Goal: Task Accomplishment & Management: Use online tool/utility

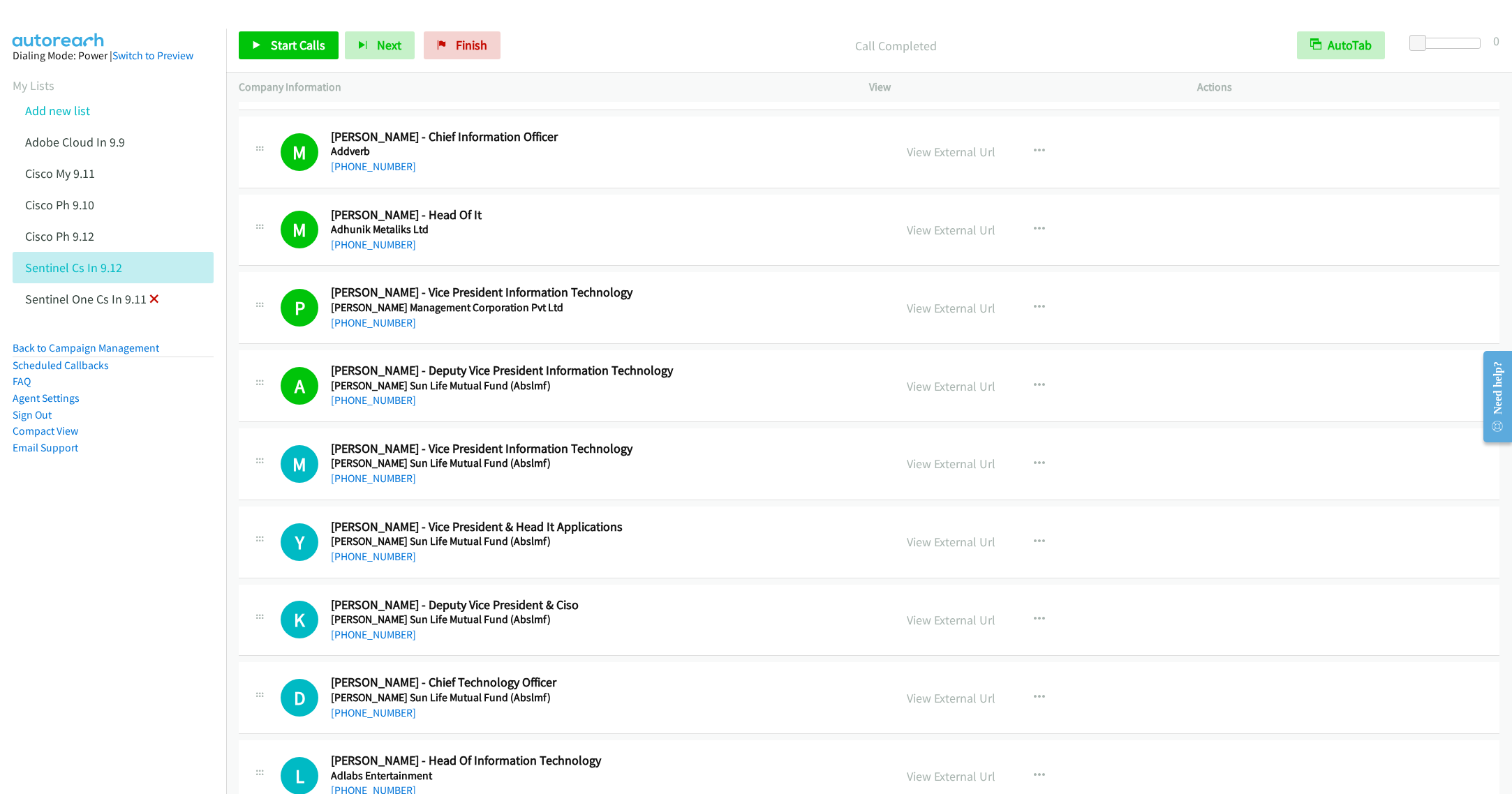
click at [153, 297] on icon at bounding box center [155, 300] width 10 height 10
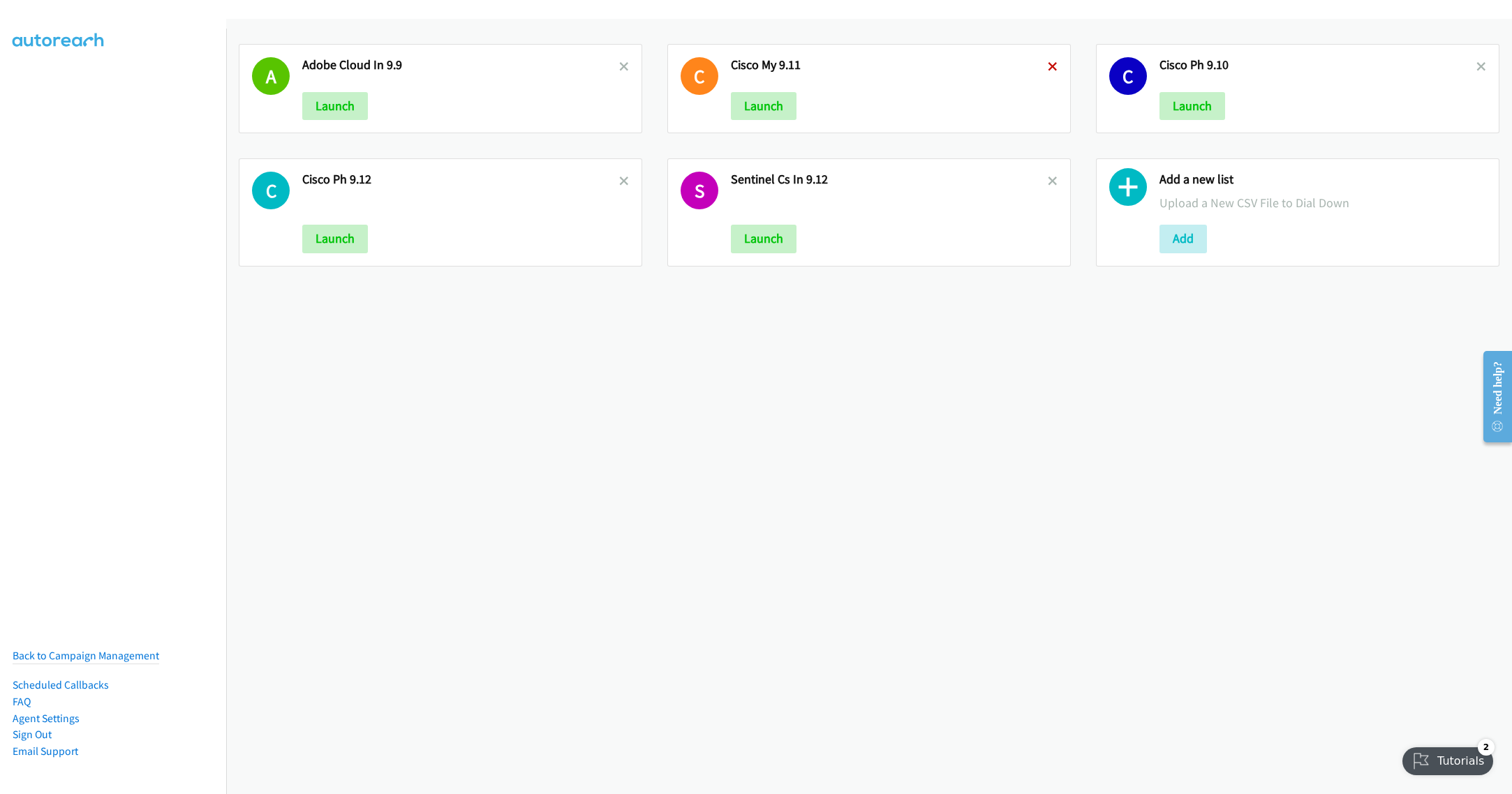
click at [1048, 67] on icon at bounding box center [1053, 68] width 10 height 10
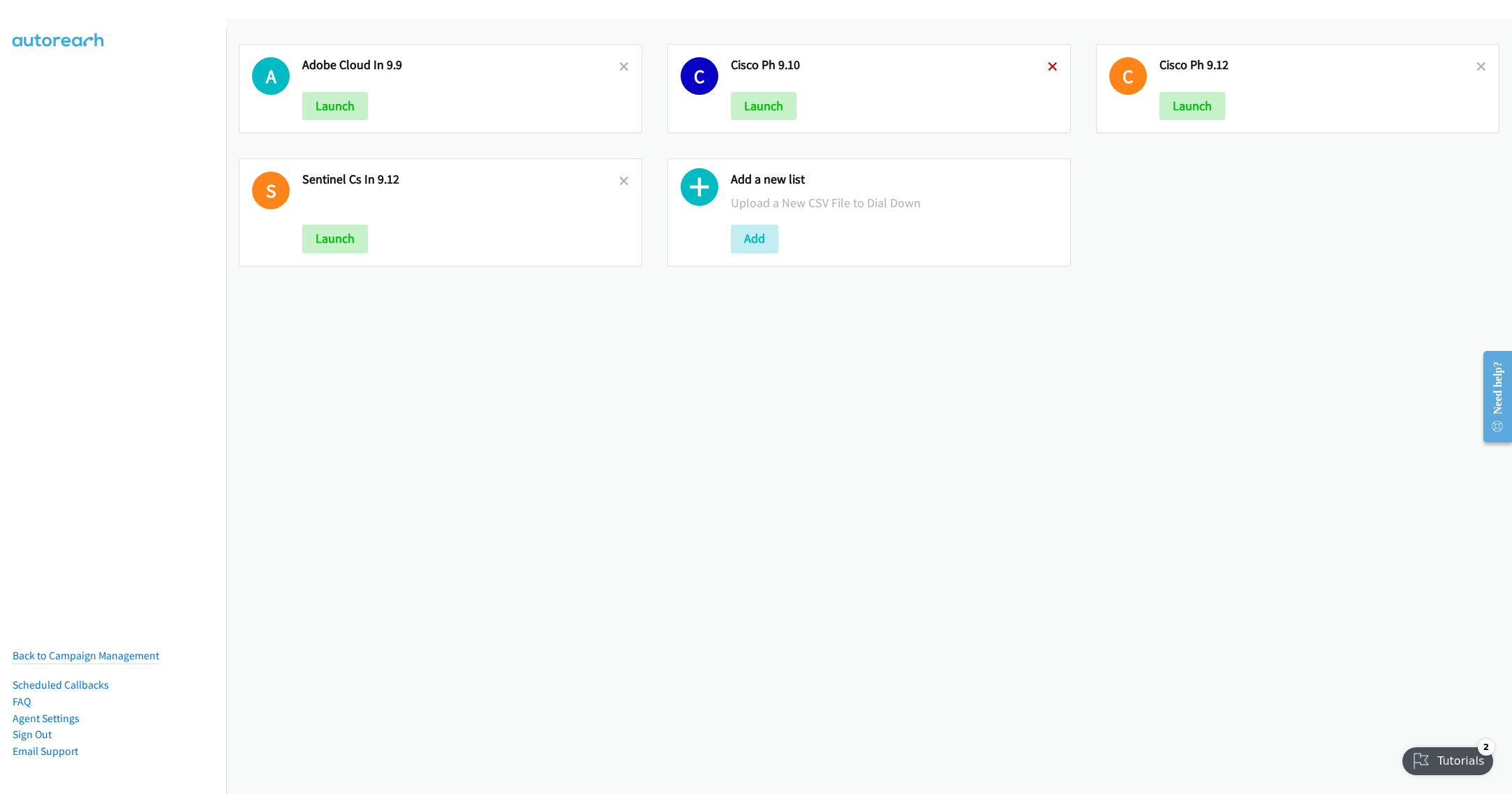
click at [1048, 66] on icon at bounding box center [1053, 68] width 10 height 10
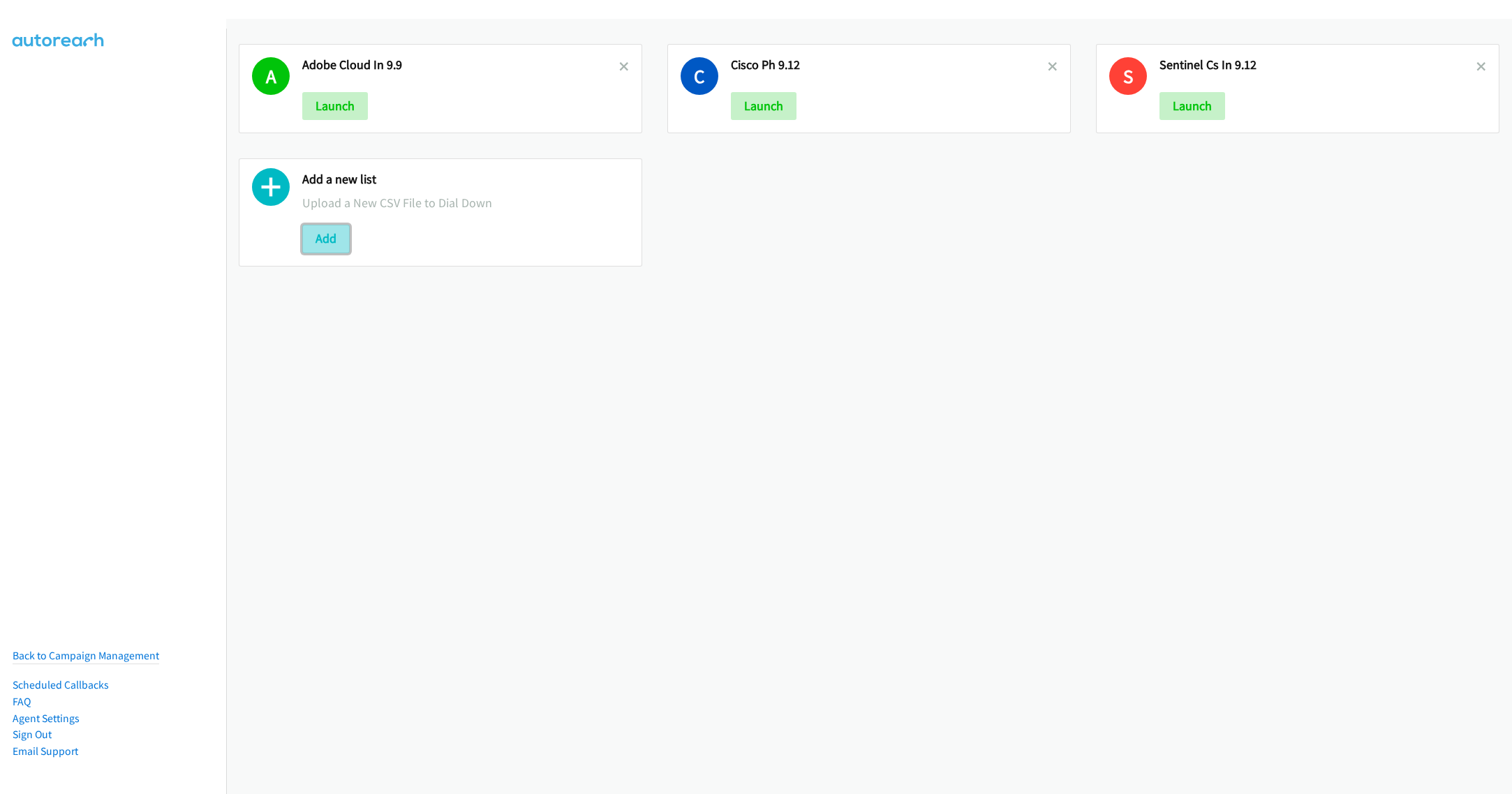
click at [329, 245] on button "Add" at bounding box center [326, 238] width 47 height 28
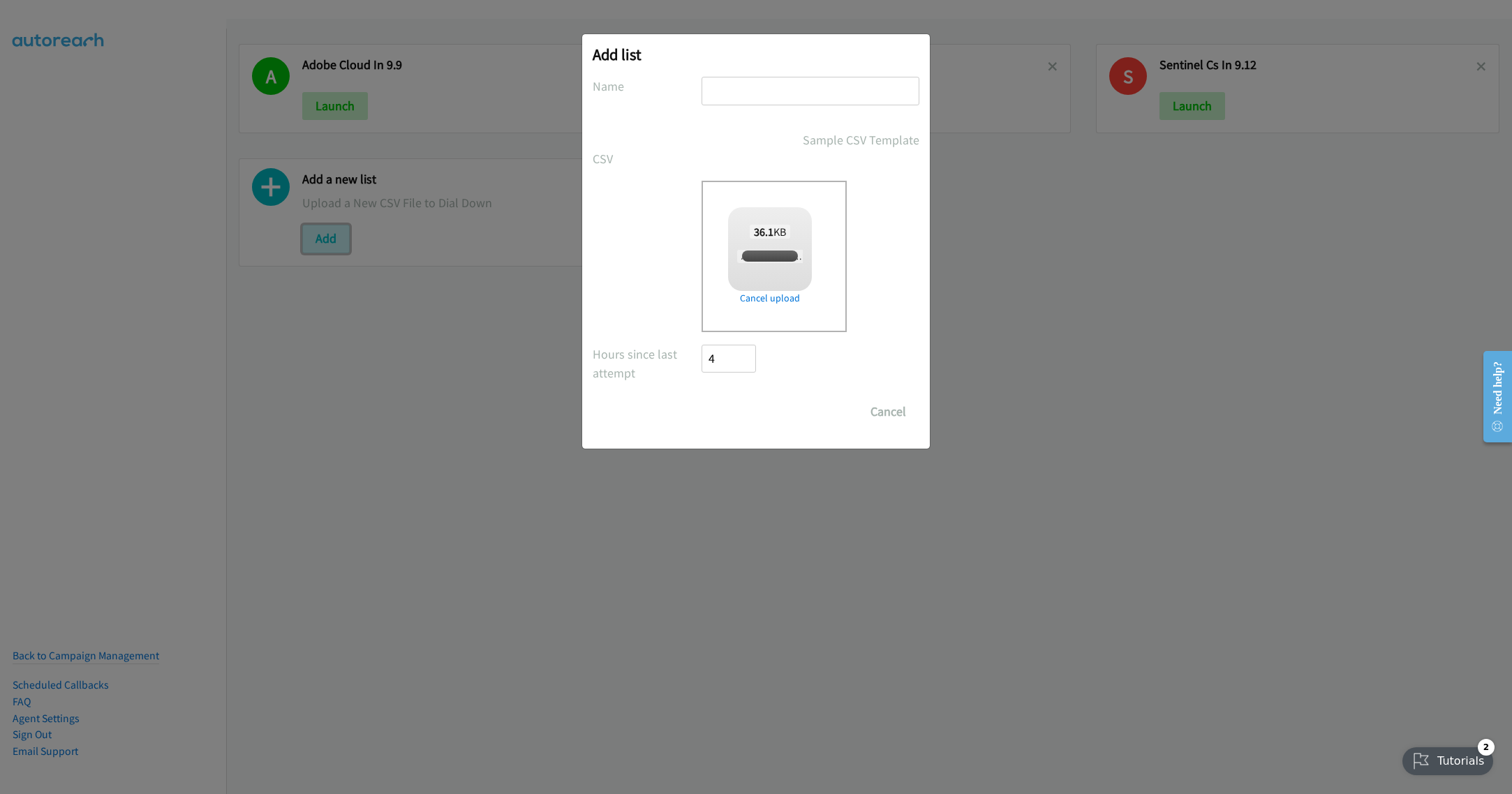
checkbox input "true"
click at [753, 86] on input "text" at bounding box center [810, 91] width 218 height 29
type input "Adobe cloud IN 9.12"
click at [746, 413] on input "Save List" at bounding box center [738, 411] width 73 height 28
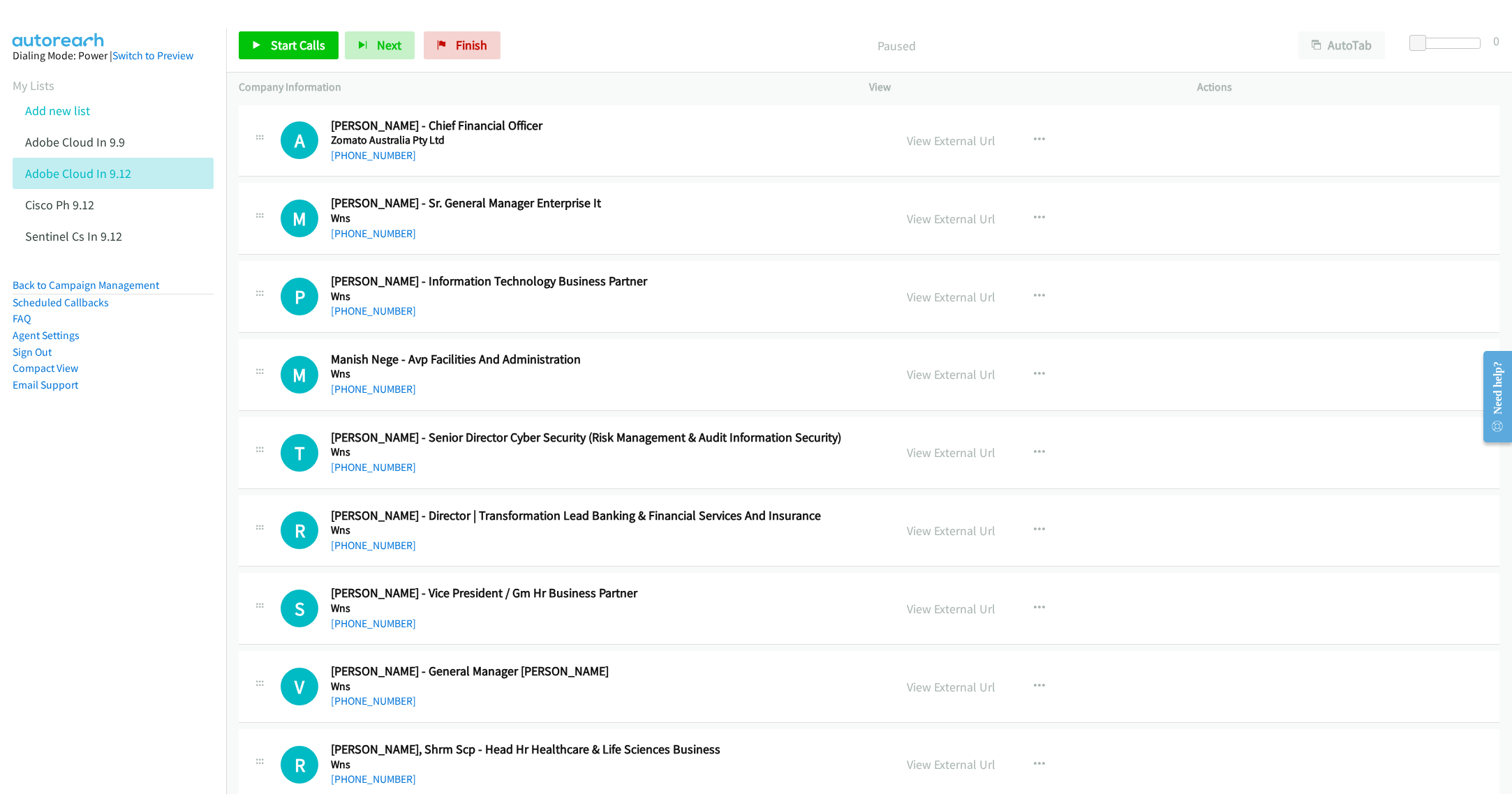
click at [822, 143] on h5 "Zomato Australia Pty Ltd" at bounding box center [602, 140] width 543 height 14
click at [961, 142] on link "View External Url" at bounding box center [951, 140] width 89 height 16
click at [925, 134] on link "View External Url" at bounding box center [951, 140] width 89 height 16
click at [269, 41] on link "Start Calls" at bounding box center [288, 45] width 100 height 28
click at [736, 143] on h5 "Zomato Australia Pty Ltd" at bounding box center [602, 140] width 543 height 14
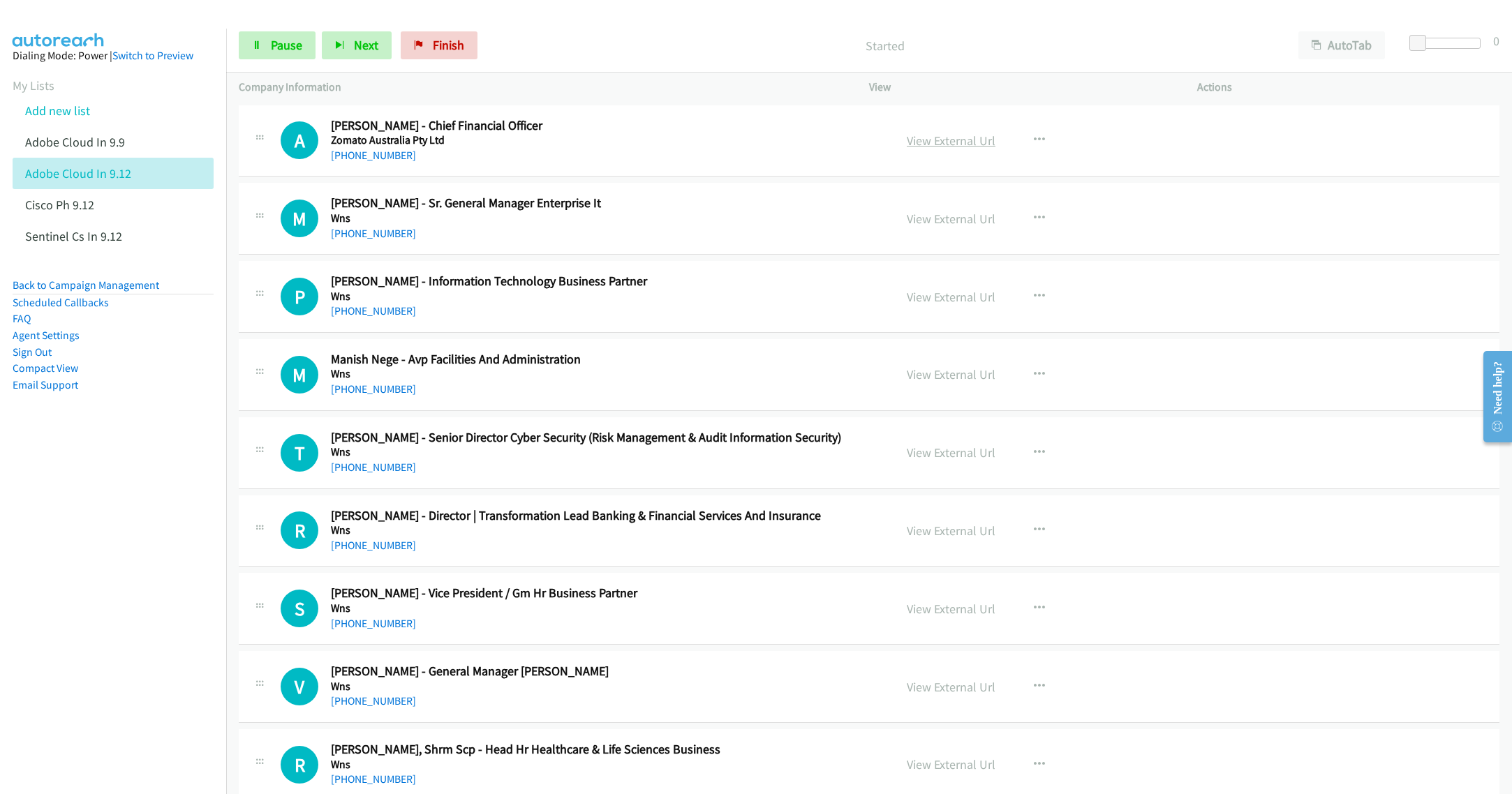
click at [930, 139] on link "View External Url" at bounding box center [951, 140] width 89 height 16
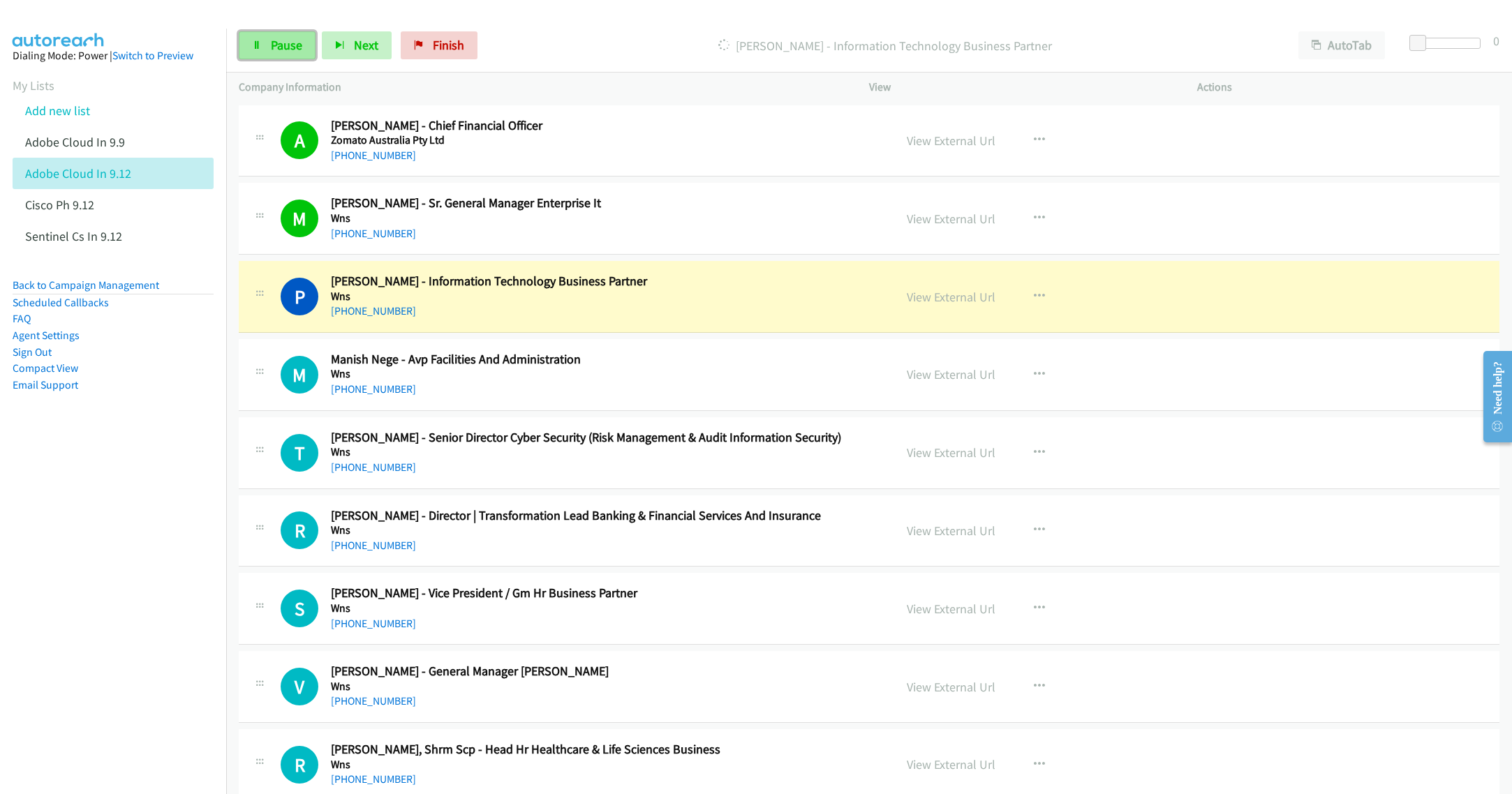
click at [271, 41] on span "Pause" at bounding box center [286, 45] width 32 height 16
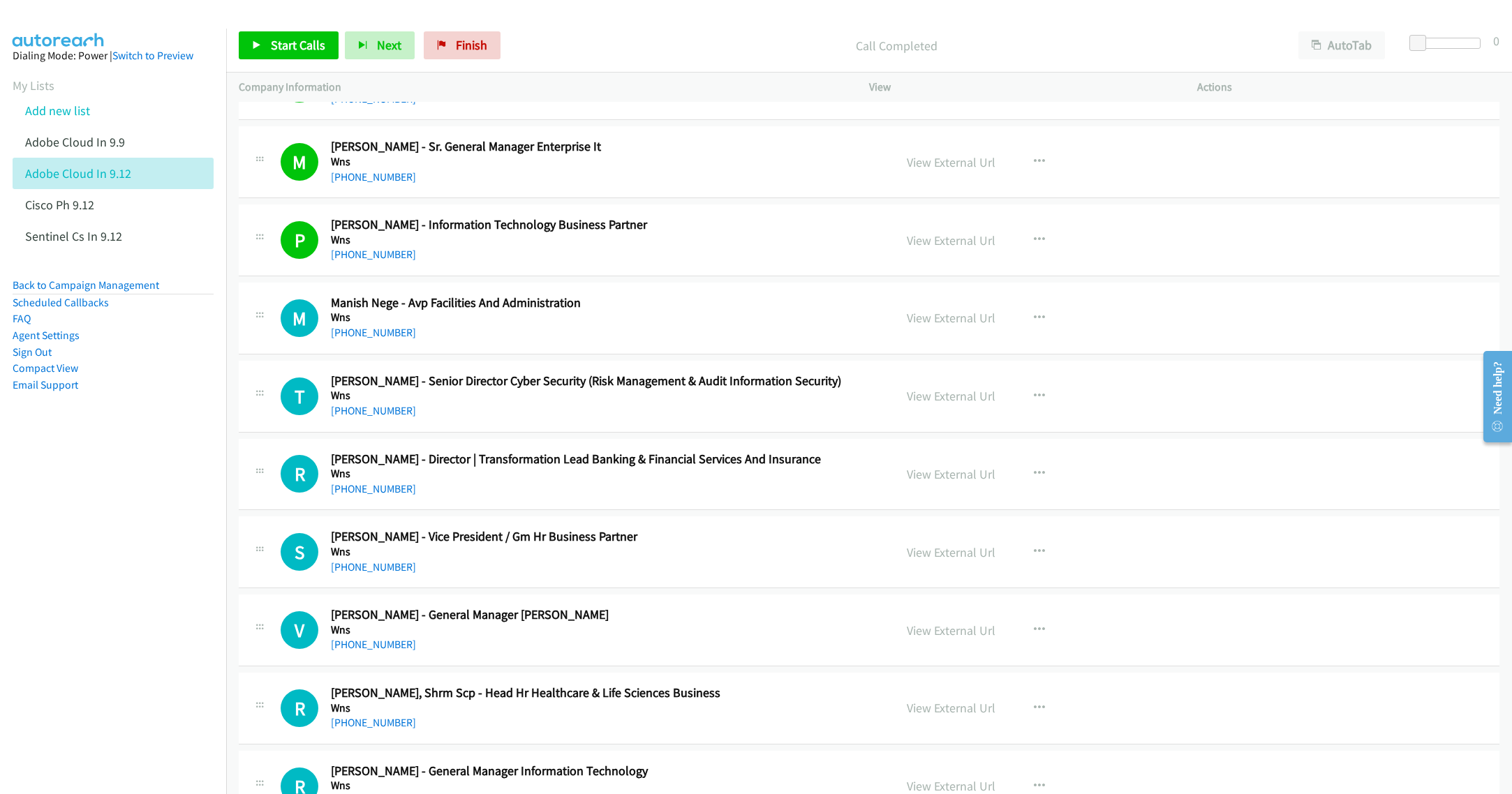
scroll to position [105, 0]
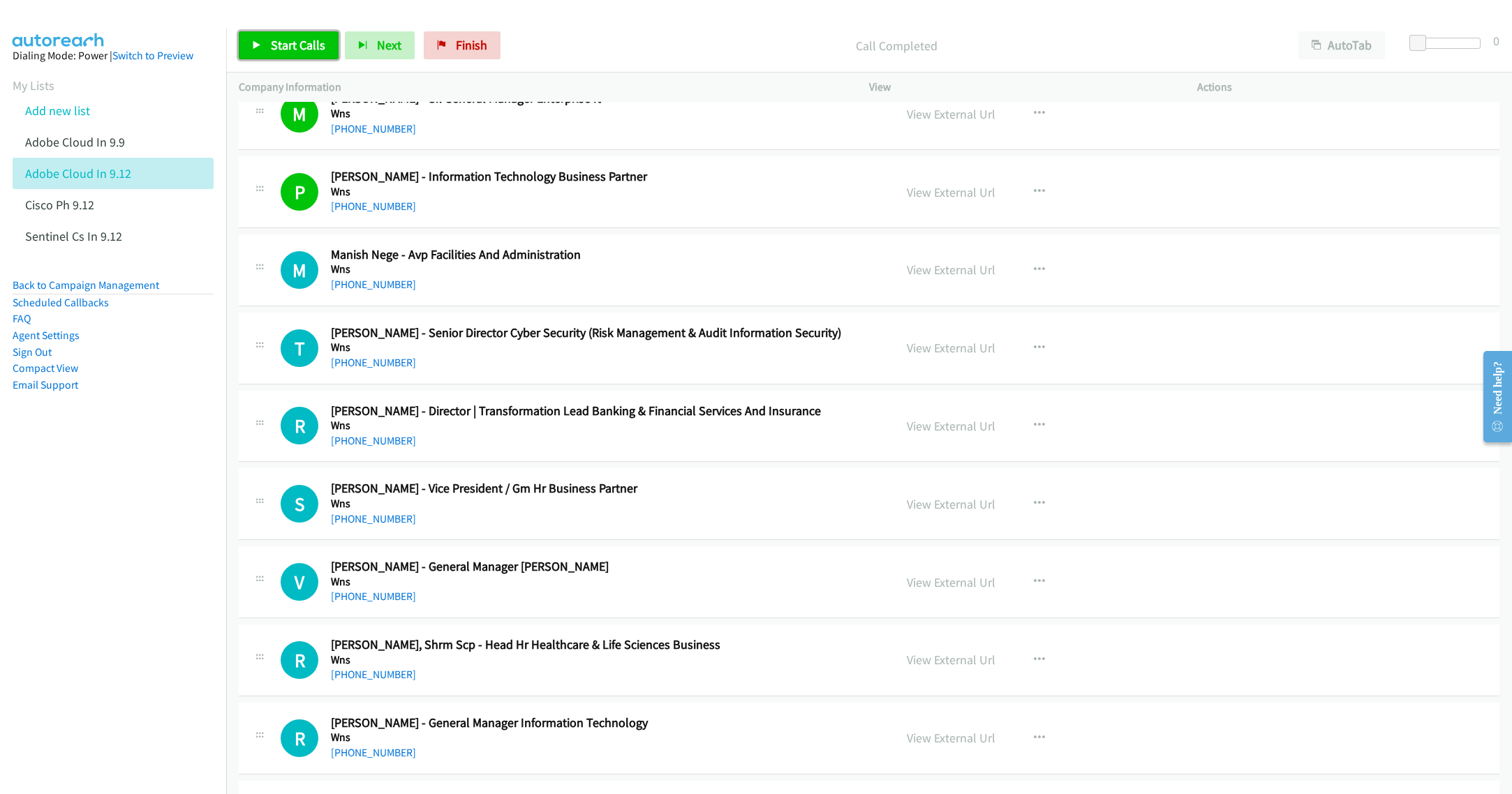
click at [264, 48] on link "Start Calls" at bounding box center [288, 45] width 100 height 28
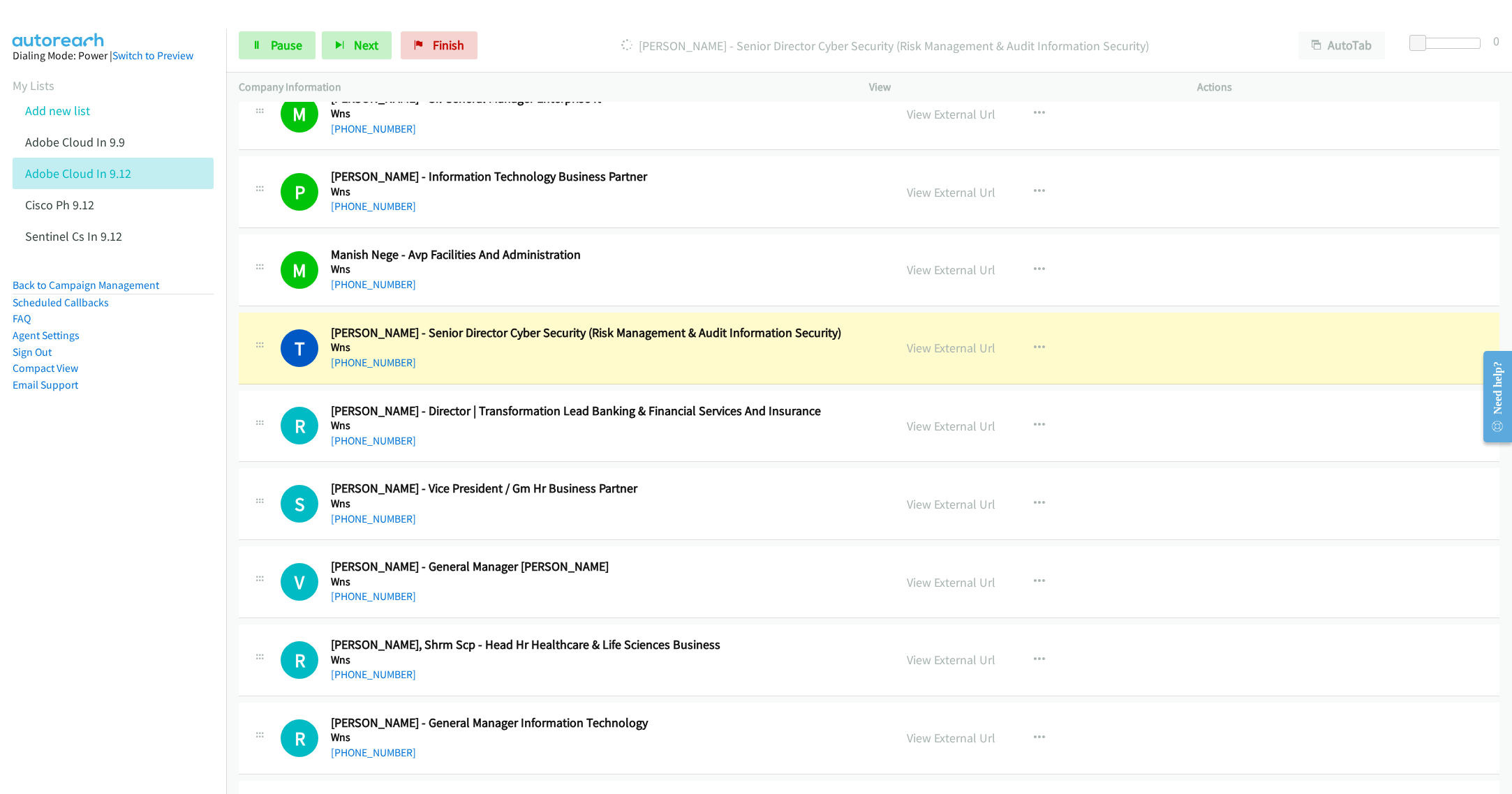
click at [675, 354] on h5 "Wns" at bounding box center [602, 347] width 543 height 14
click at [275, 55] on link "Pause" at bounding box center [276, 45] width 77 height 28
click at [948, 346] on link "View External Url" at bounding box center [951, 348] width 89 height 16
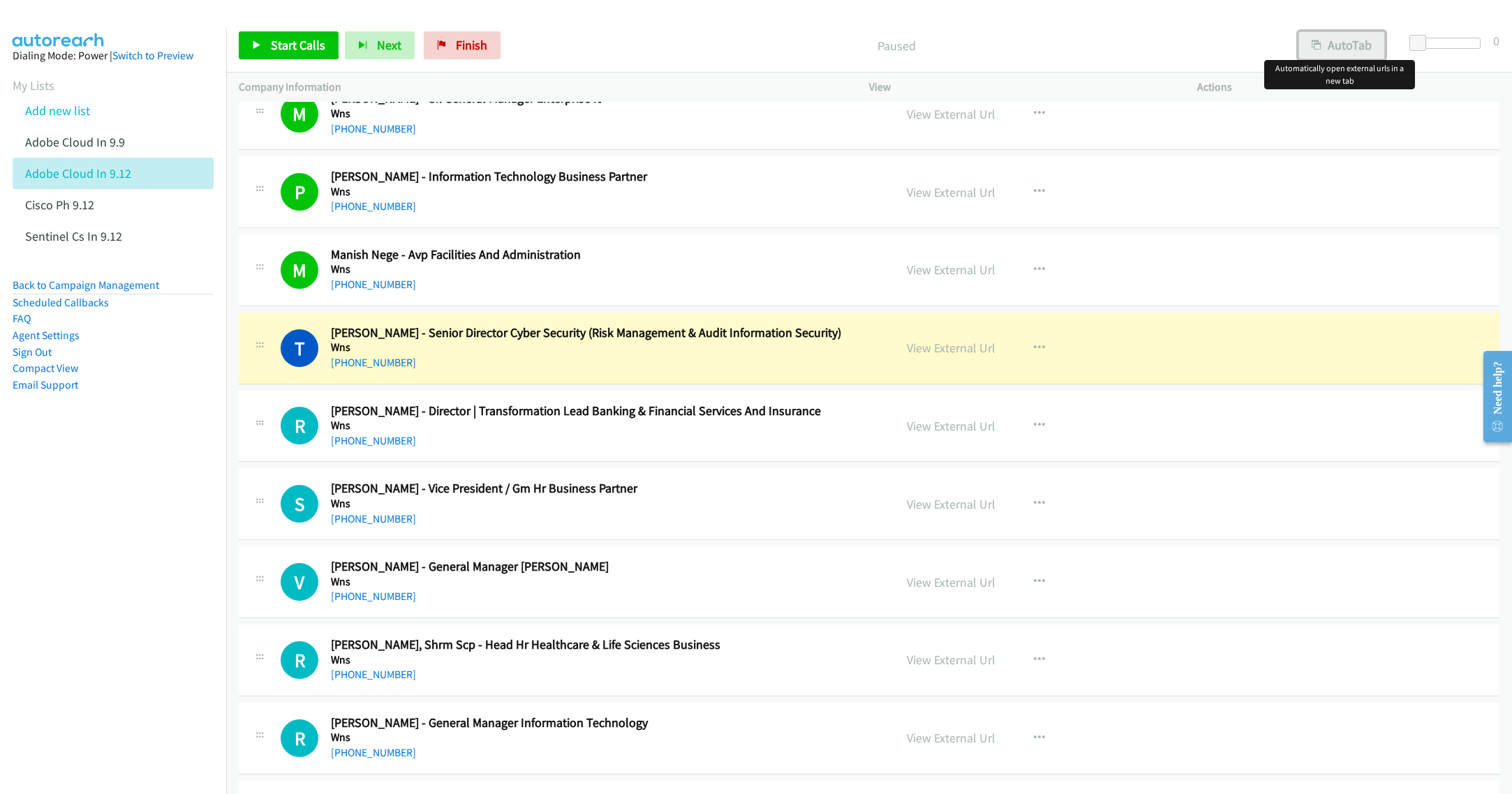
click at [1342, 44] on button "AutoTab" at bounding box center [1342, 45] width 87 height 28
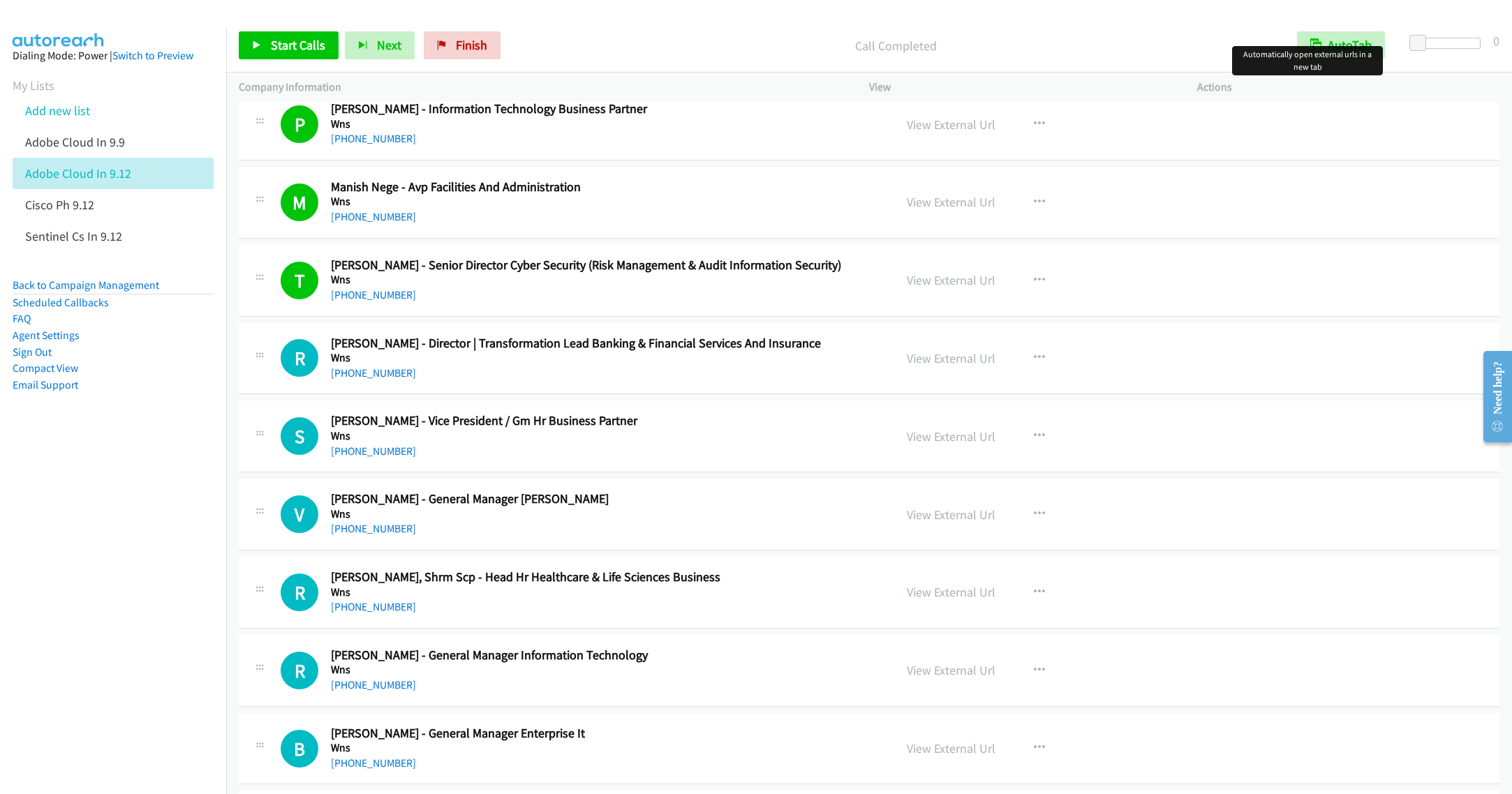
scroll to position [209, 0]
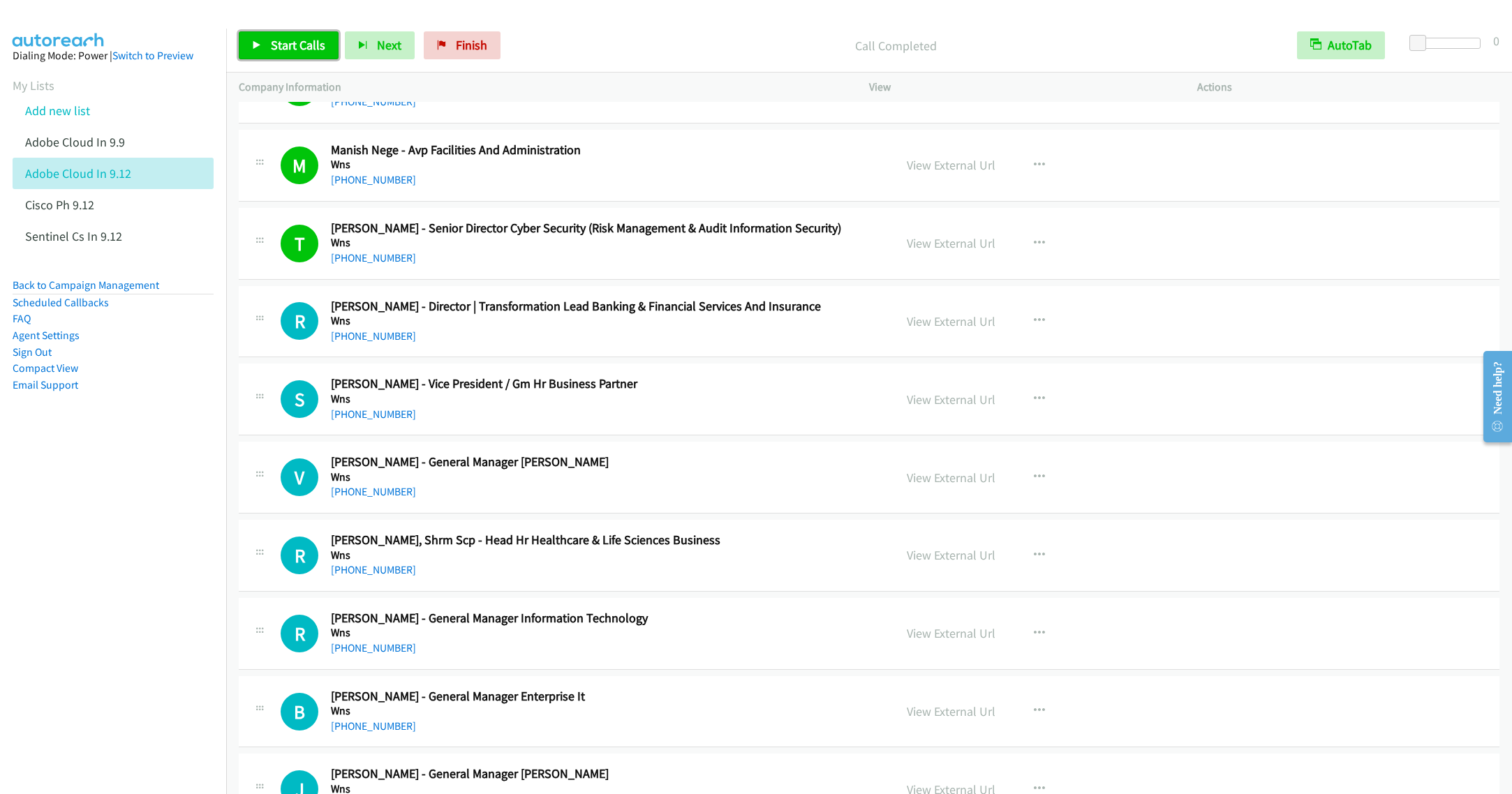
click at [266, 42] on link "Start Calls" at bounding box center [288, 45] width 100 height 28
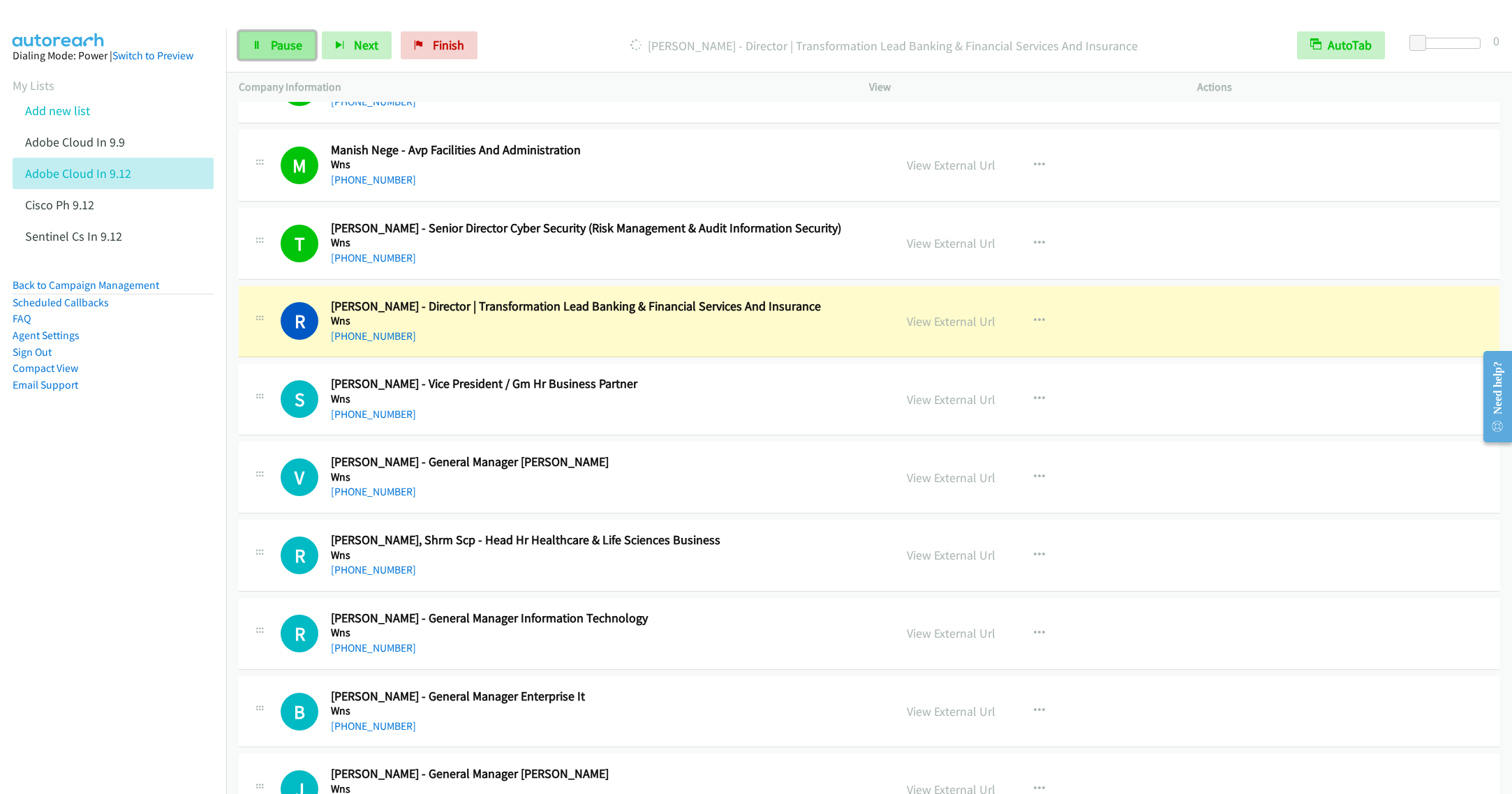
click at [279, 44] on span "Pause" at bounding box center [286, 45] width 32 height 16
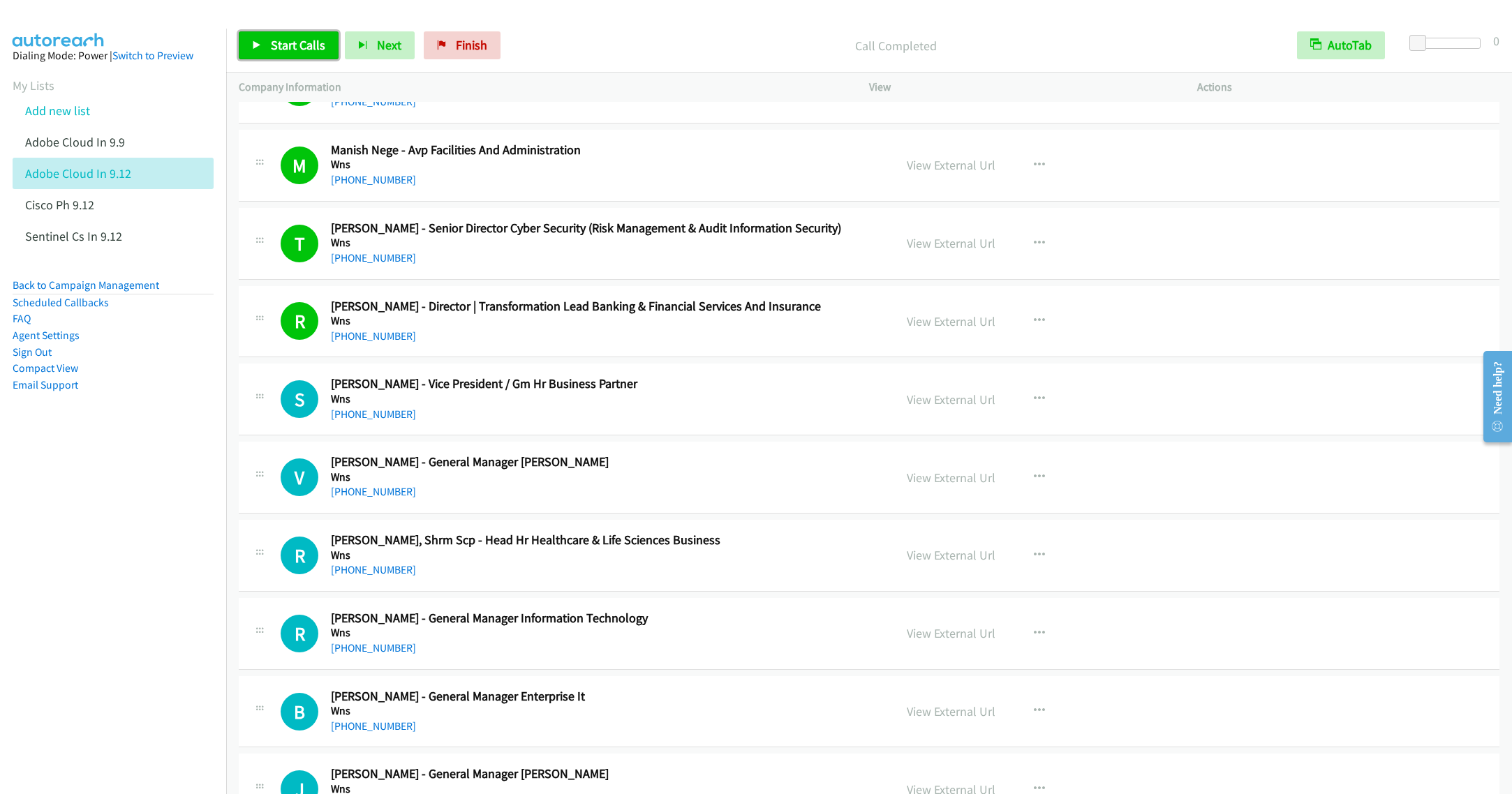
click at [281, 42] on span "Start Calls" at bounding box center [298, 45] width 54 height 16
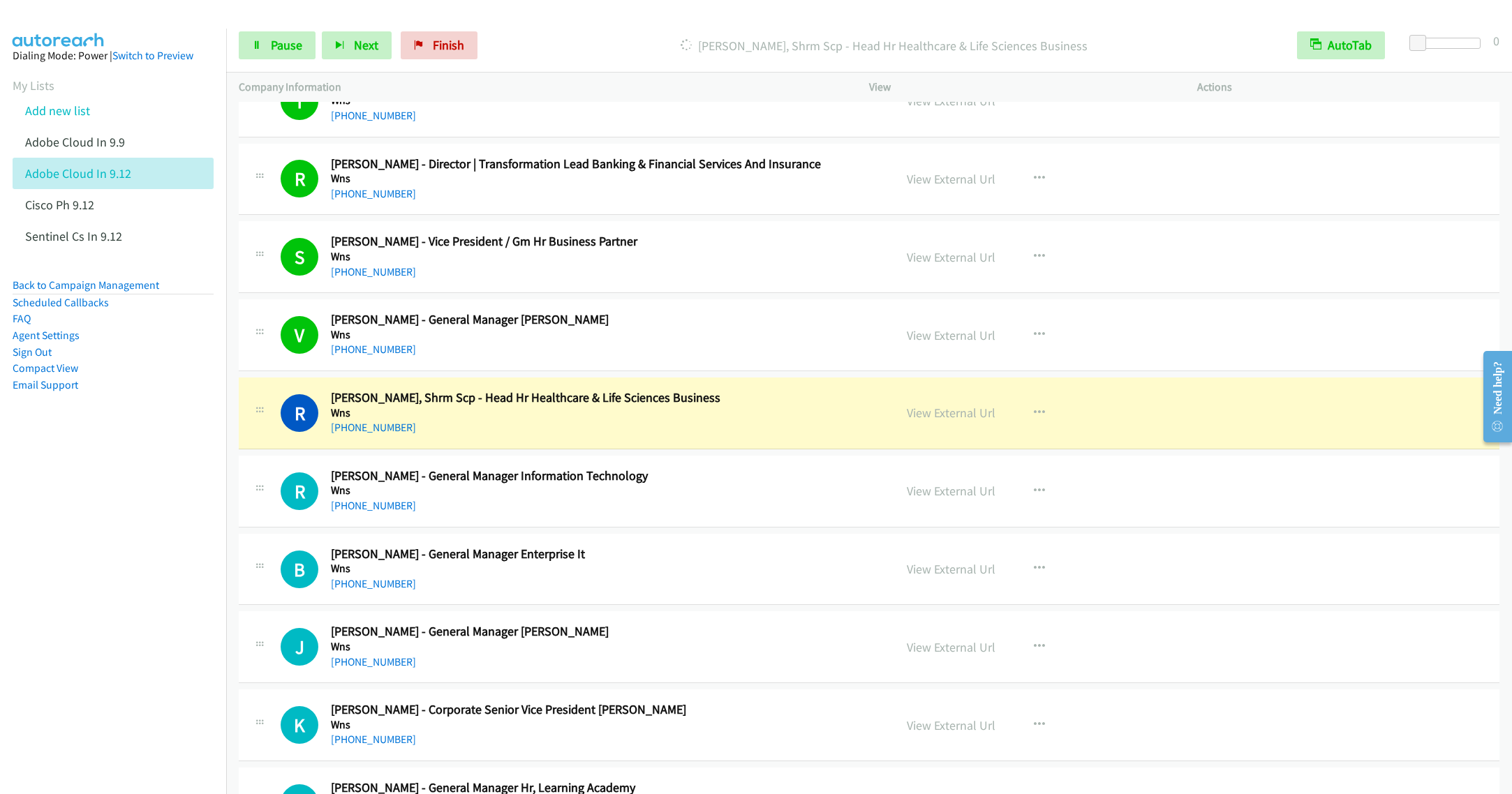
scroll to position [419, 0]
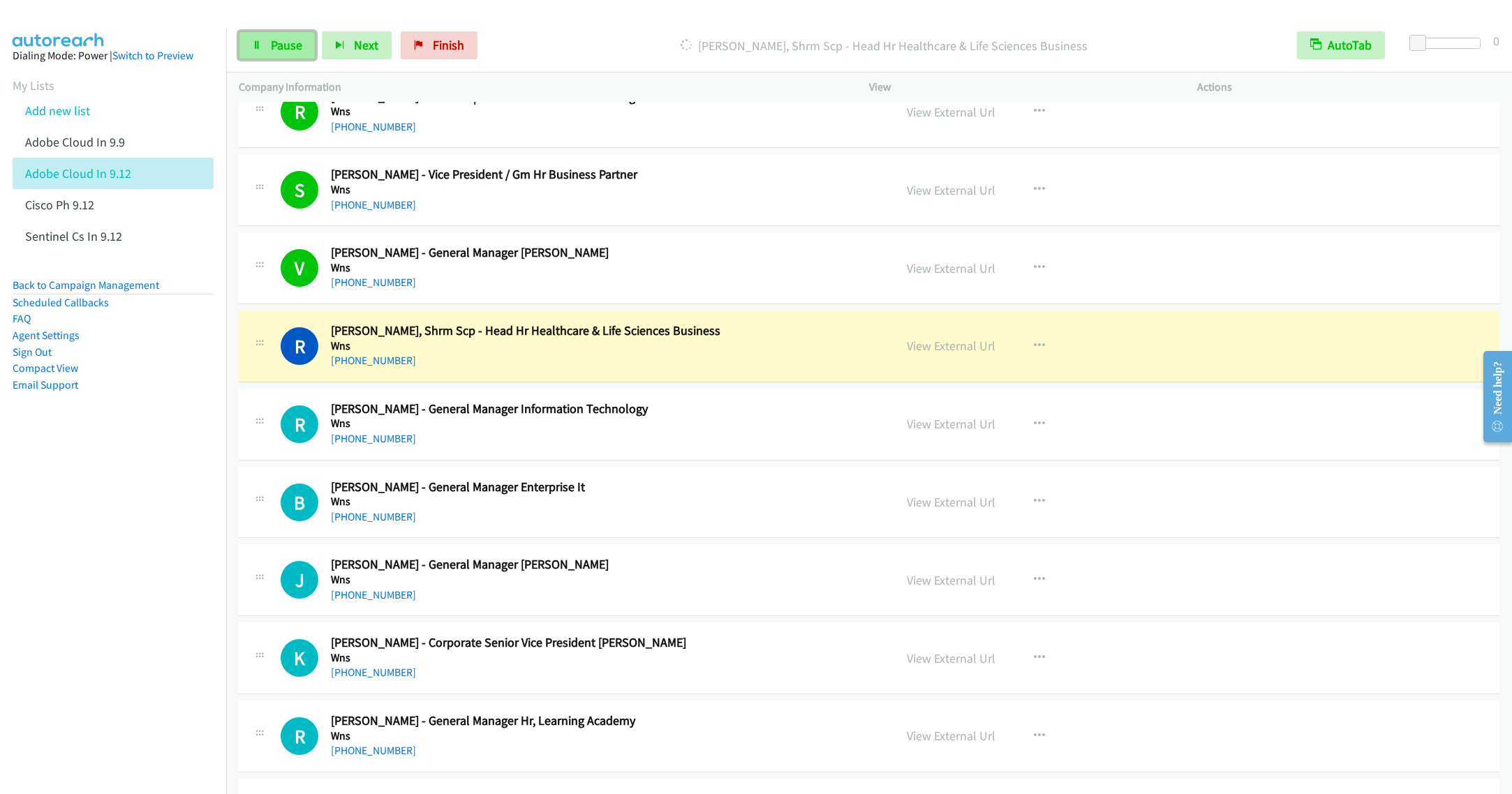
click at [286, 53] on link "Pause" at bounding box center [276, 45] width 77 height 28
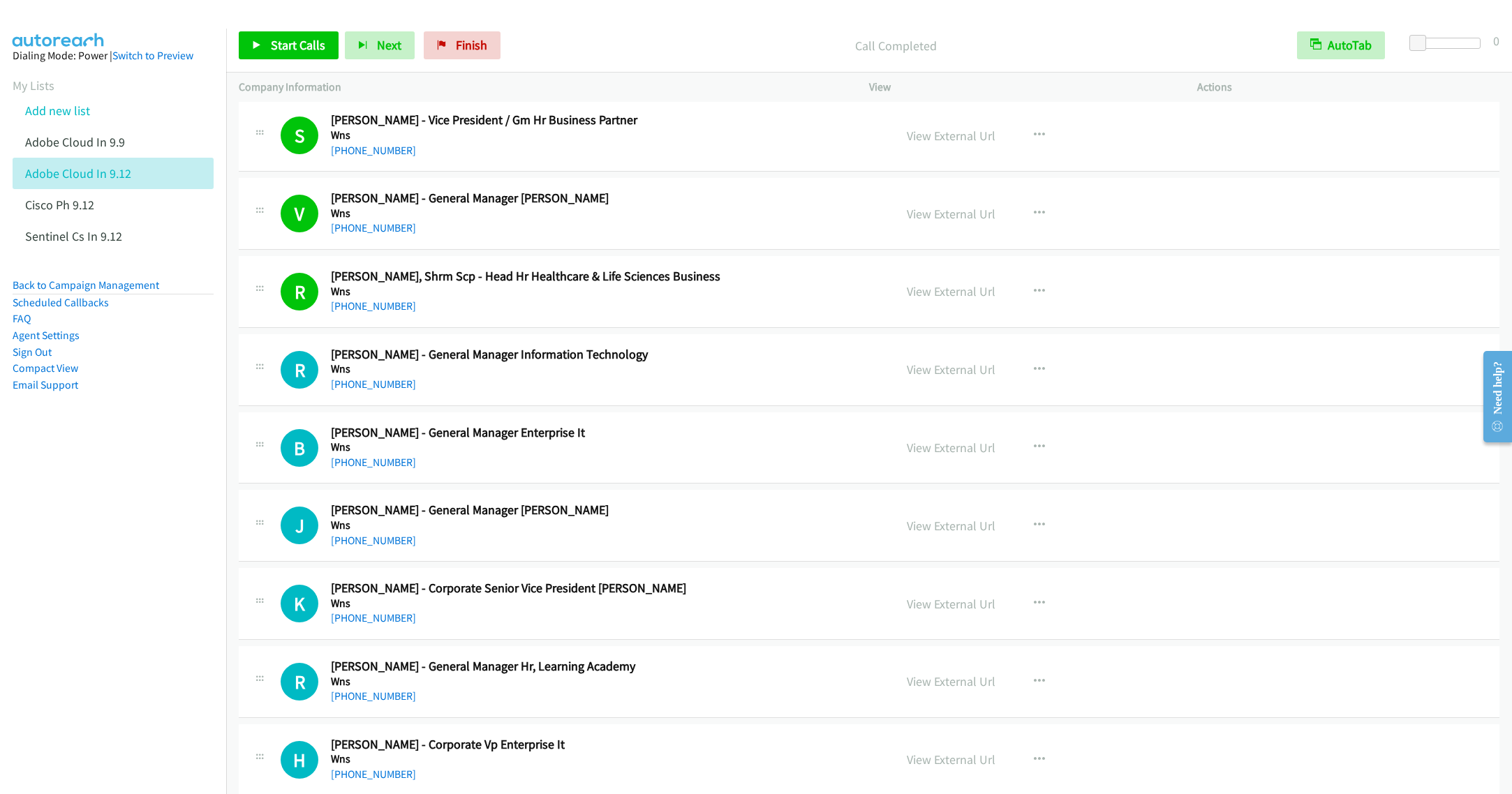
scroll to position [523, 0]
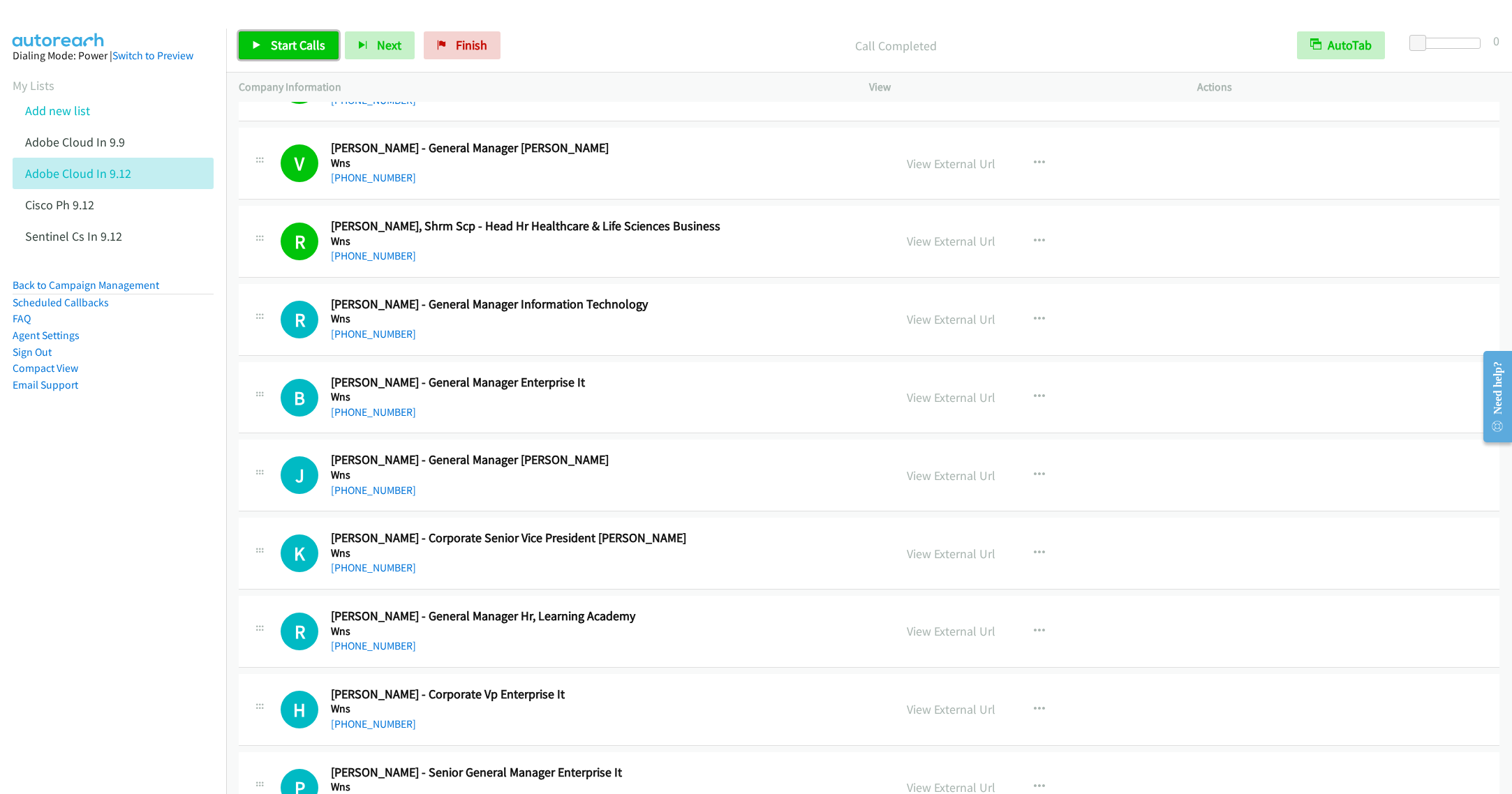
drag, startPoint x: 273, startPoint y: 41, endPoint x: 312, endPoint y: 89, distance: 61.8
click at [273, 40] on span "Start Calls" at bounding box center [298, 45] width 54 height 16
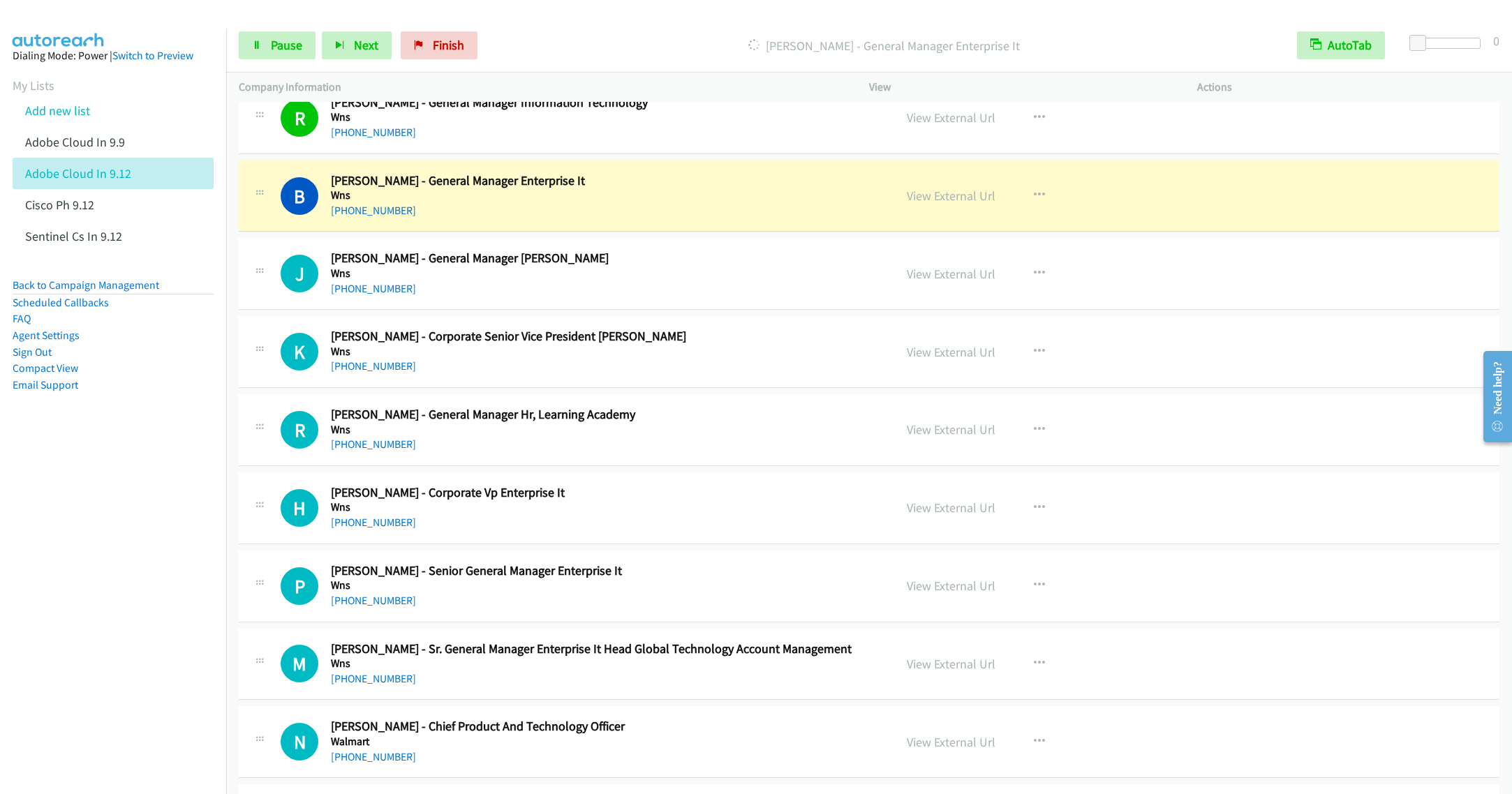
scroll to position [732, 0]
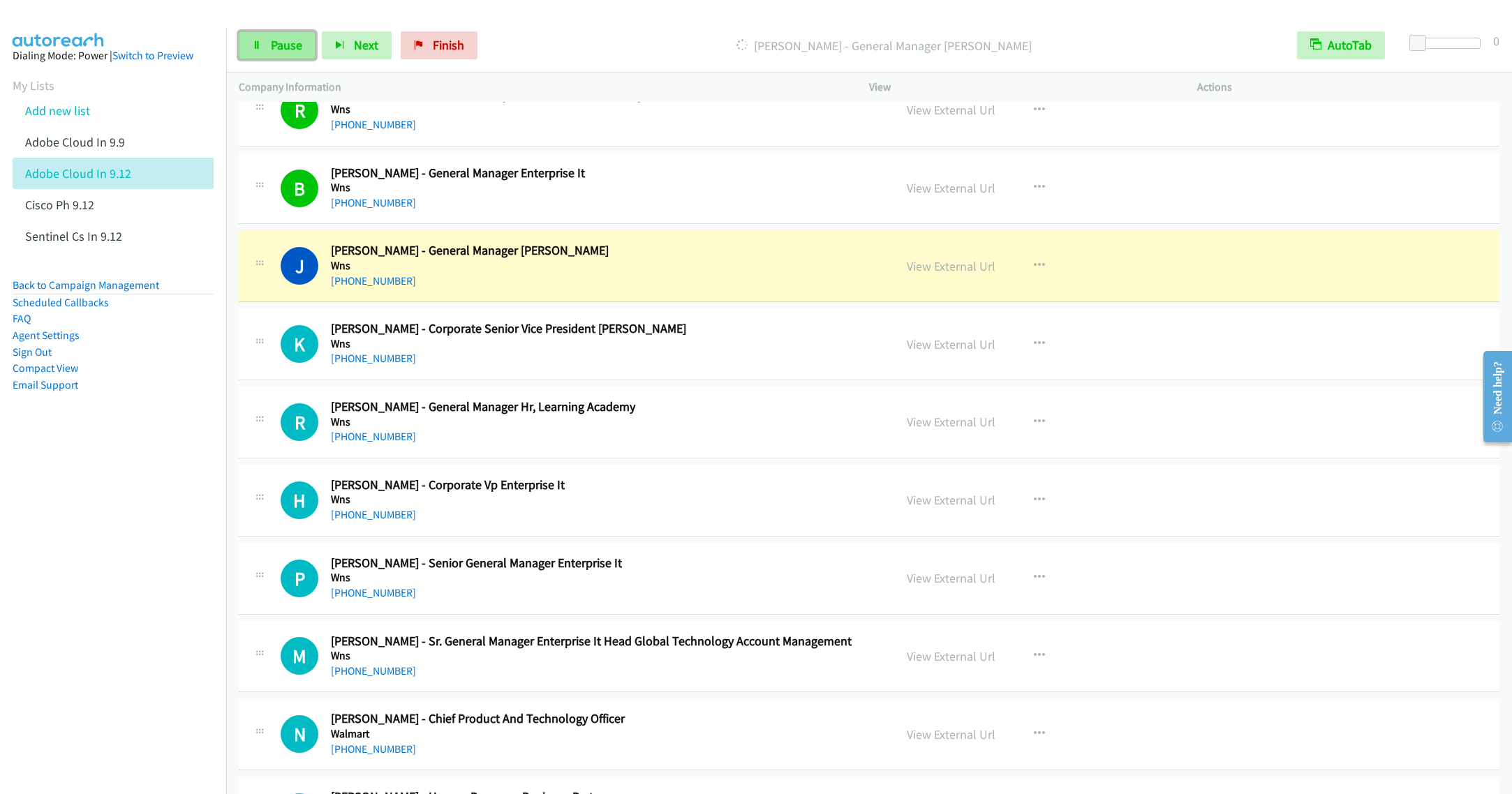
click at [286, 42] on span "Pause" at bounding box center [286, 45] width 32 height 16
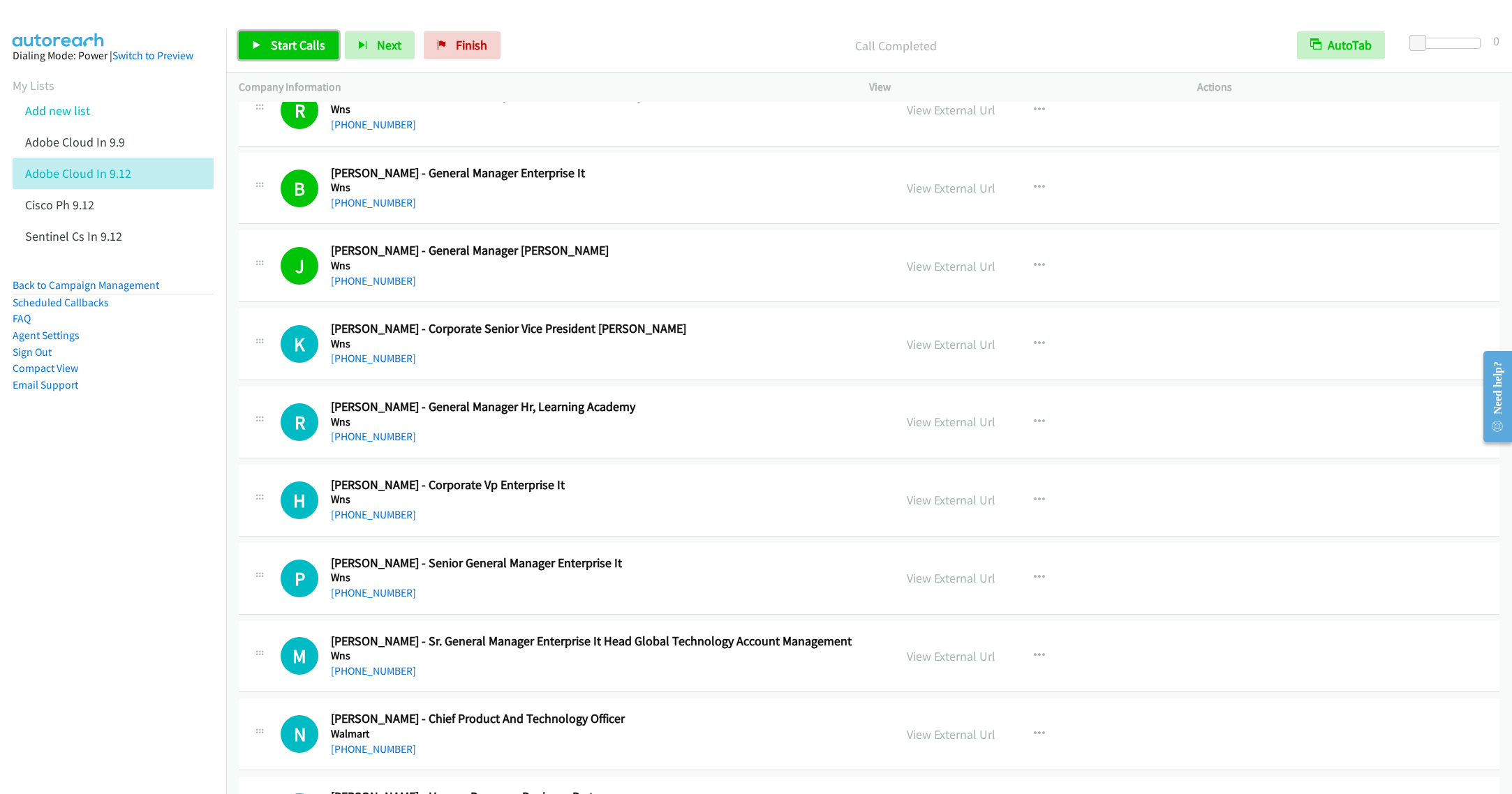
click at [285, 44] on span "Start Calls" at bounding box center [298, 45] width 54 height 16
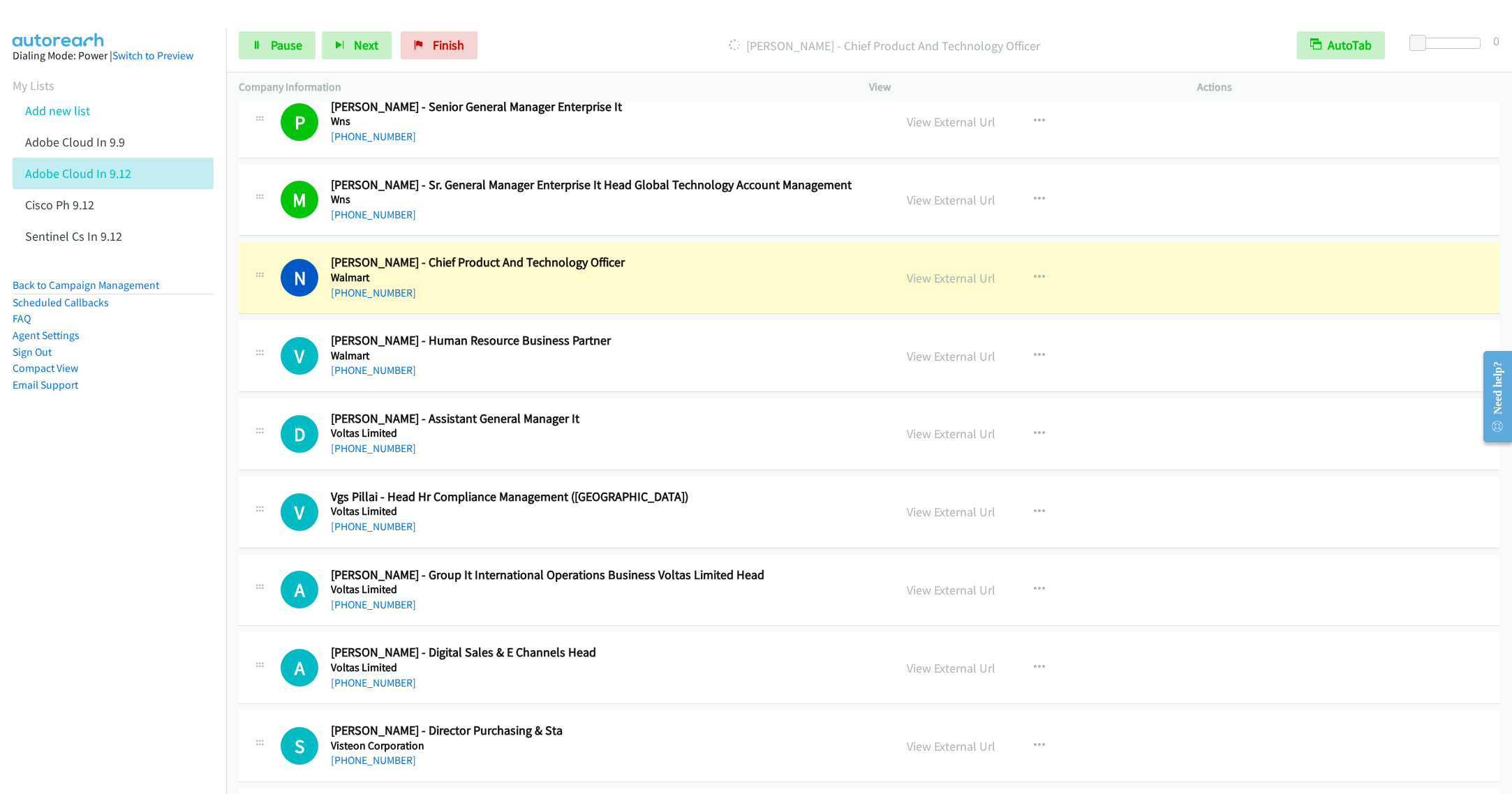
scroll to position [1256, 0]
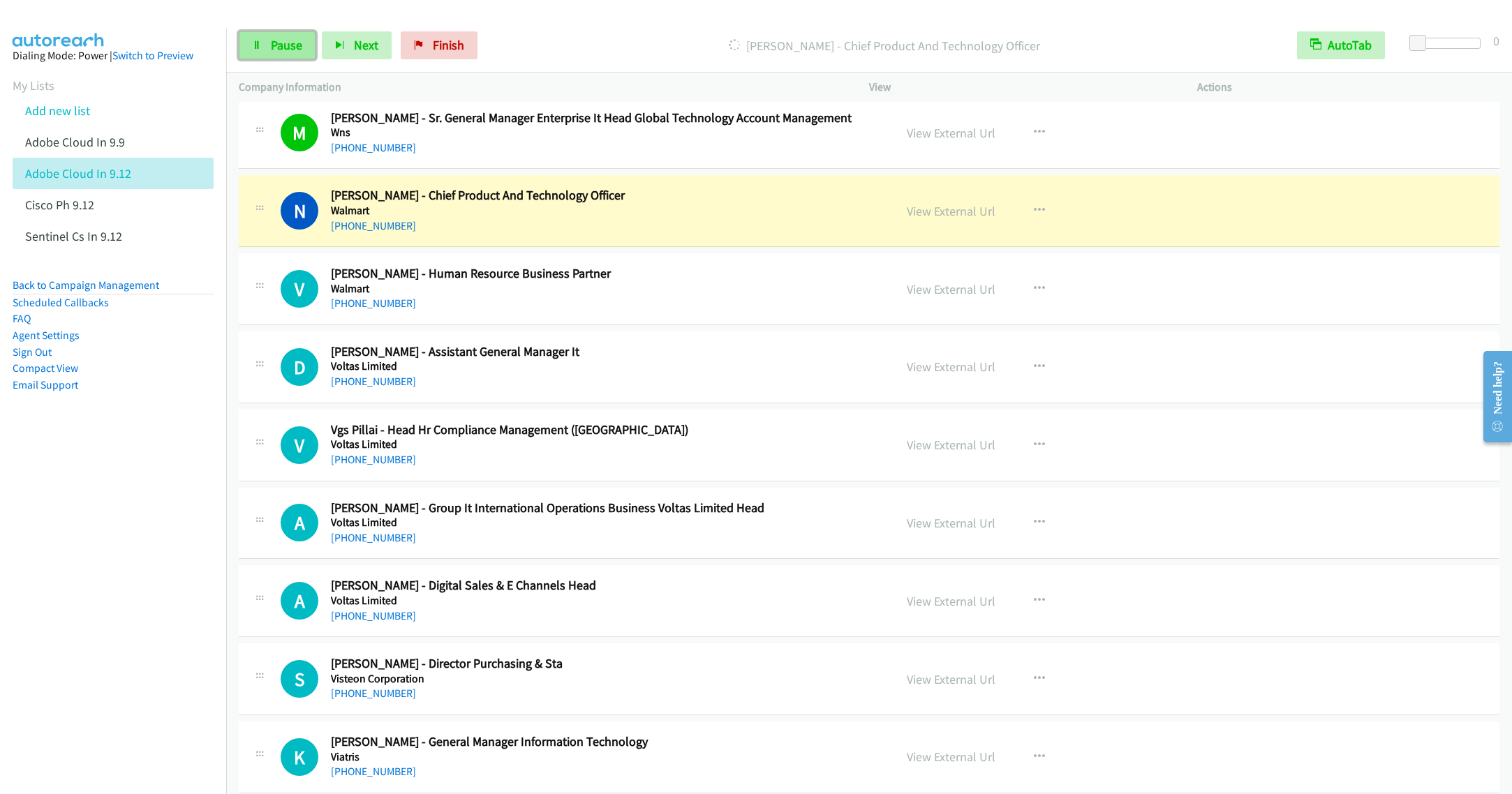
click at [271, 53] on link "Pause" at bounding box center [276, 45] width 77 height 28
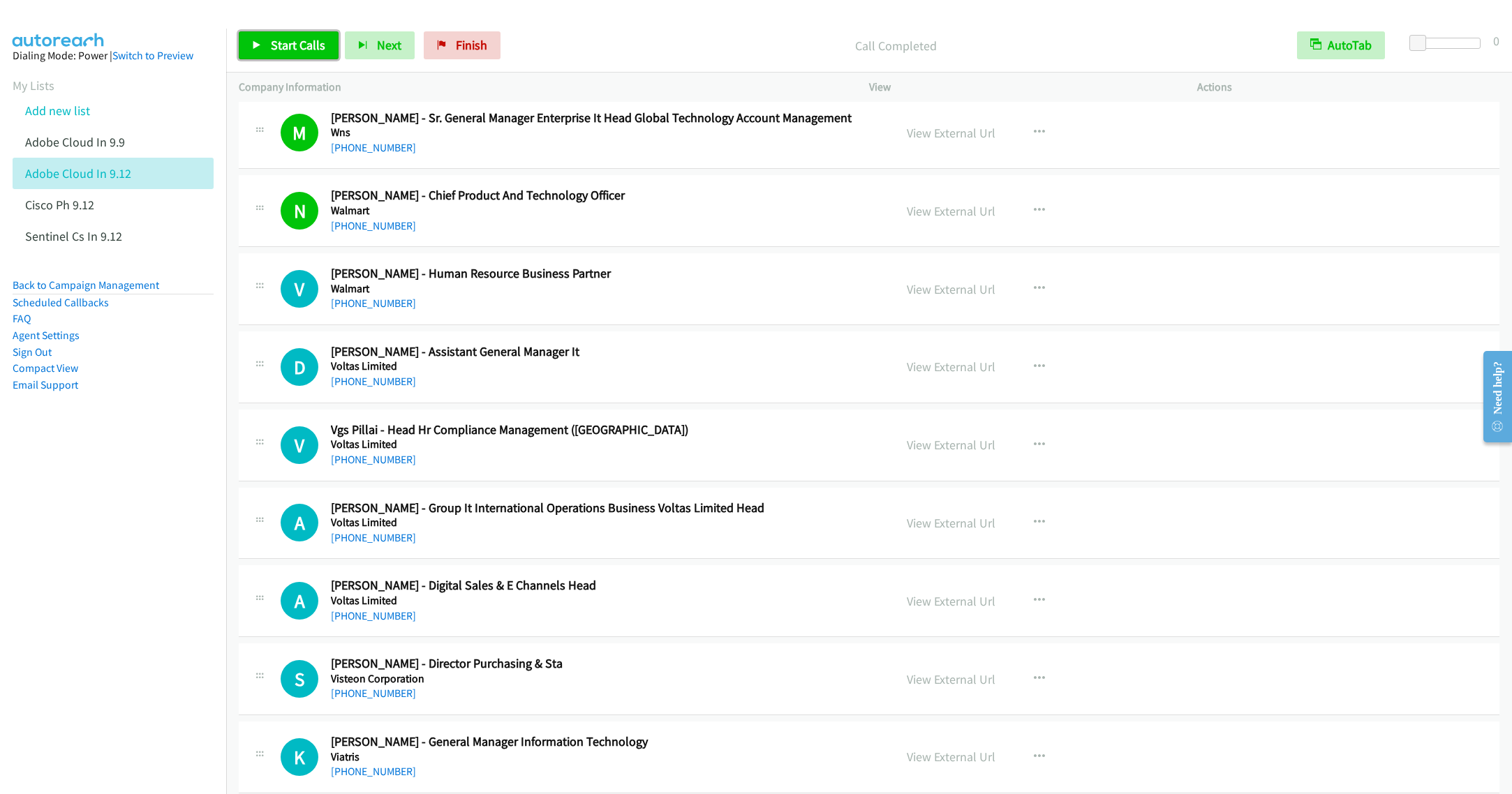
click at [264, 42] on link "Start Calls" at bounding box center [288, 45] width 100 height 28
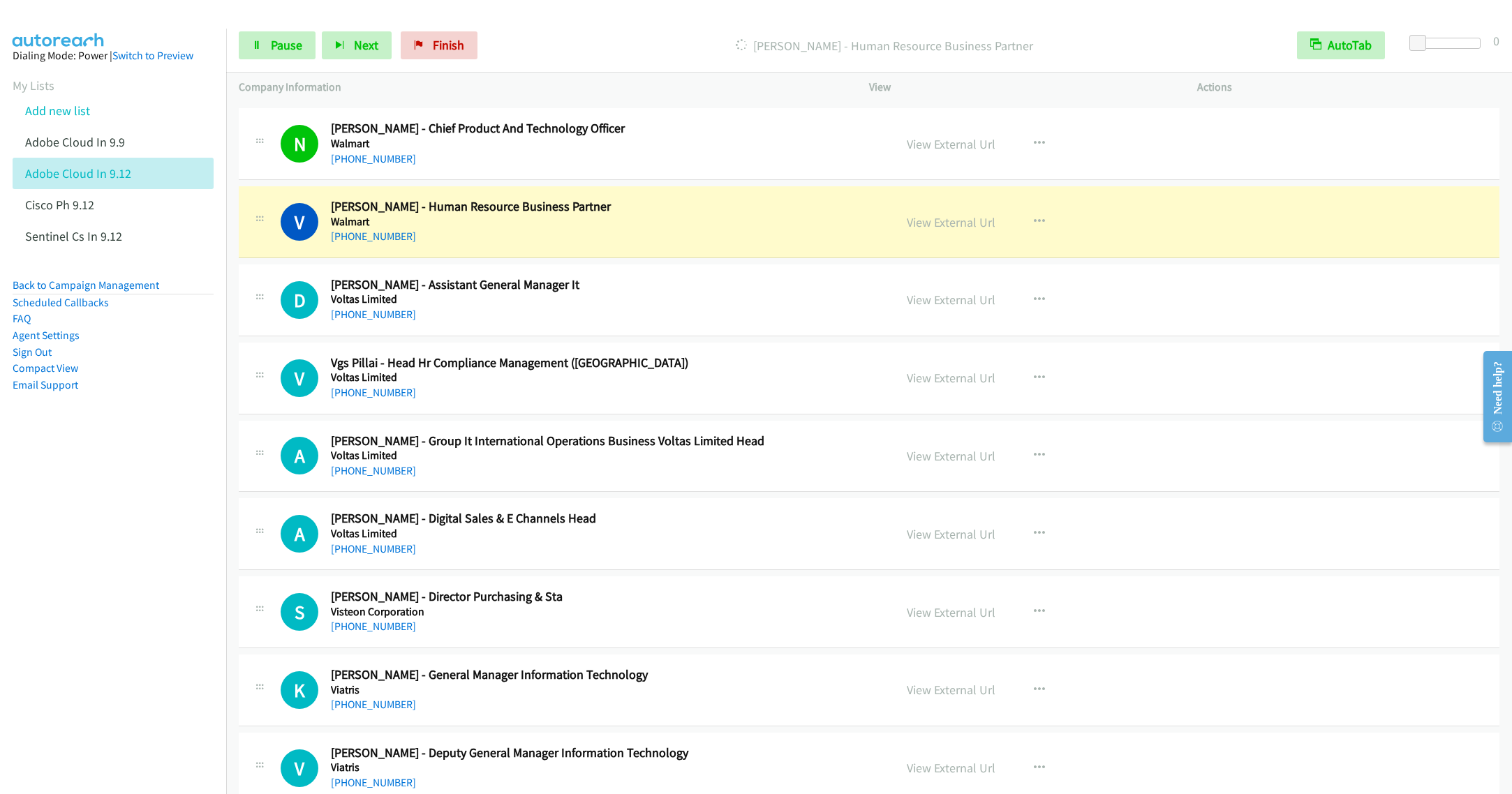
scroll to position [1360, 0]
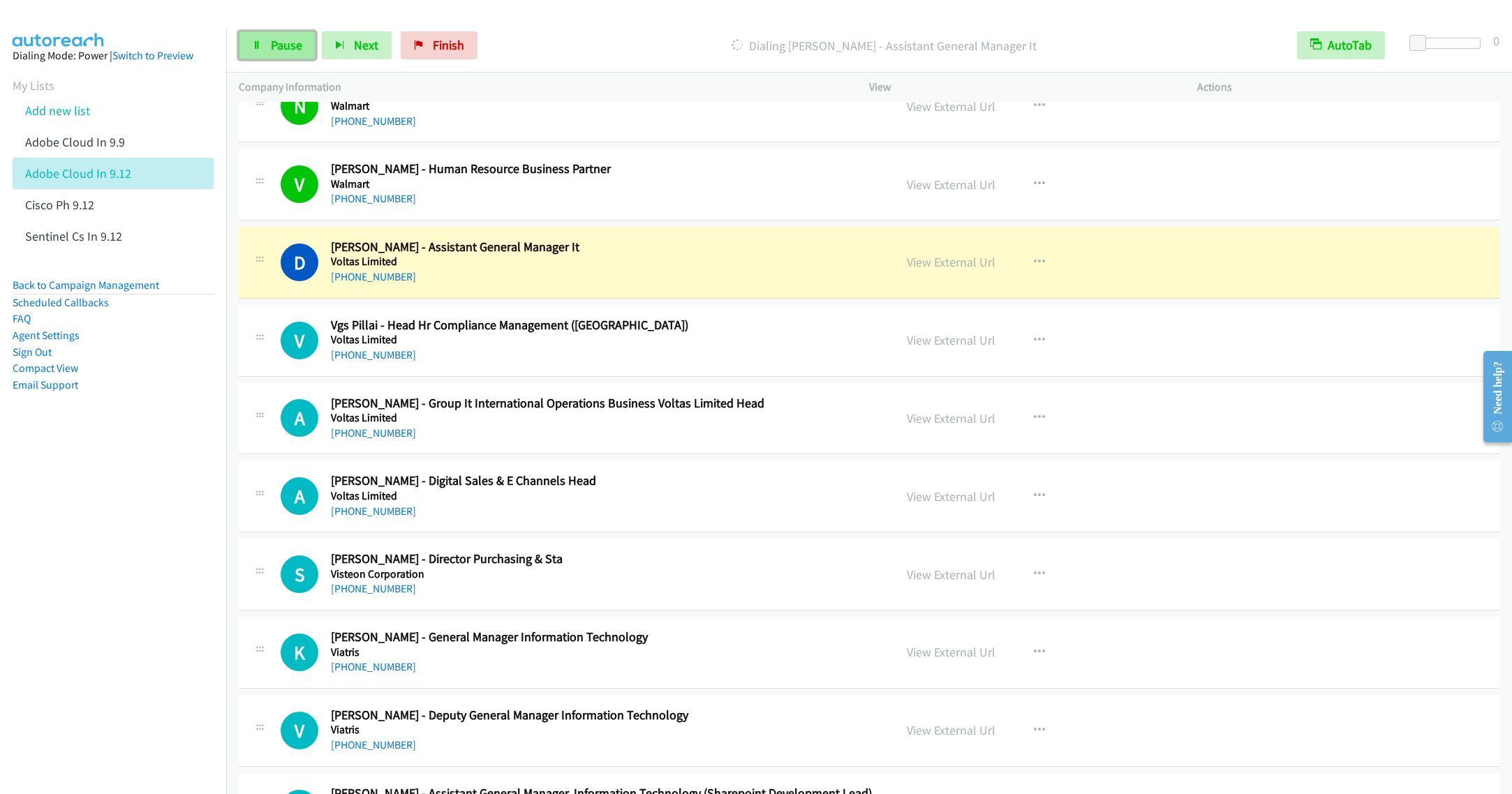
drag, startPoint x: 270, startPoint y: 41, endPoint x: 271, endPoint y: 34, distance: 7.1
click at [271, 41] on span "Pause" at bounding box center [286, 45] width 32 height 16
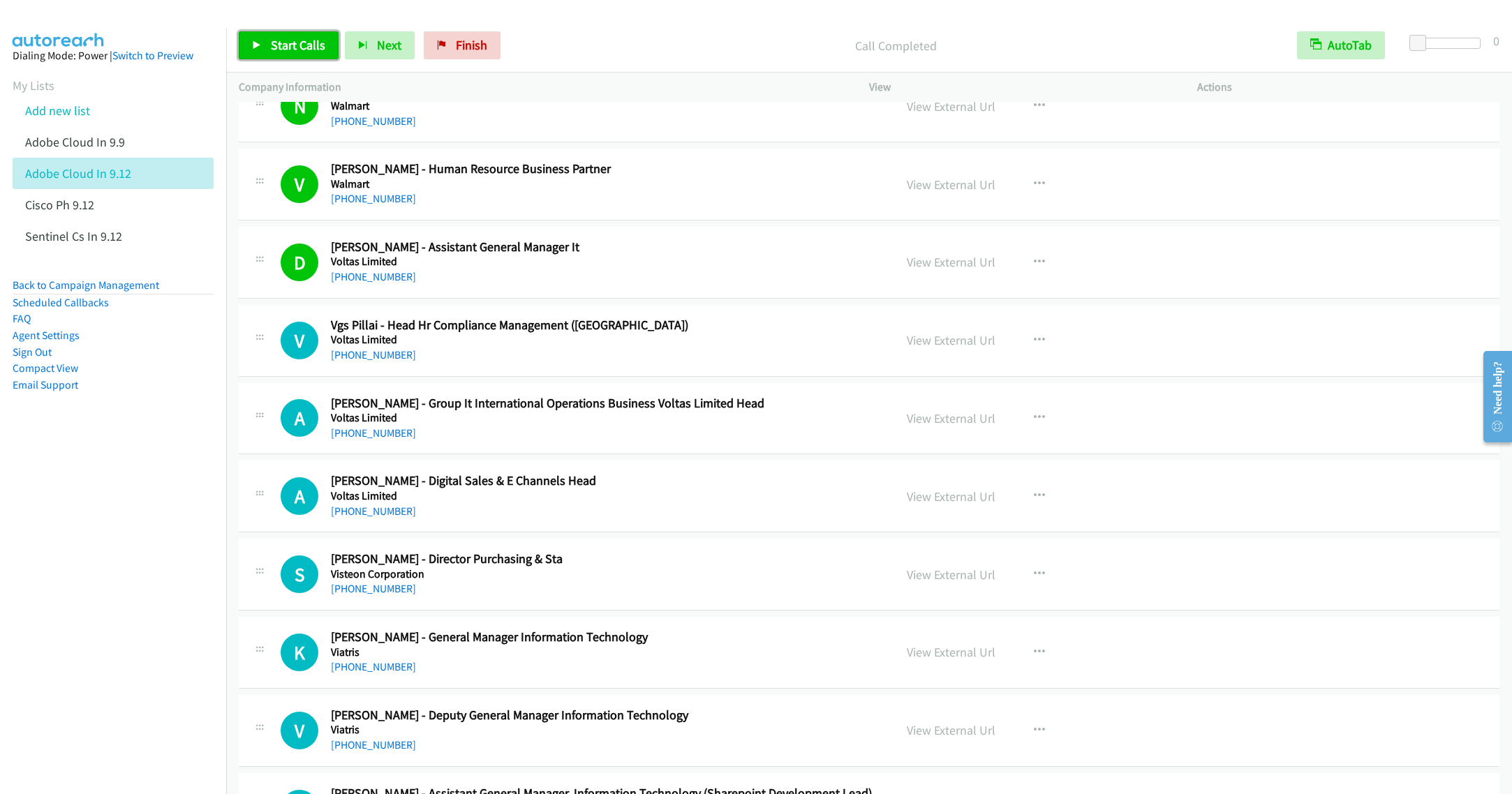
click at [273, 49] on span "Start Calls" at bounding box center [298, 45] width 54 height 16
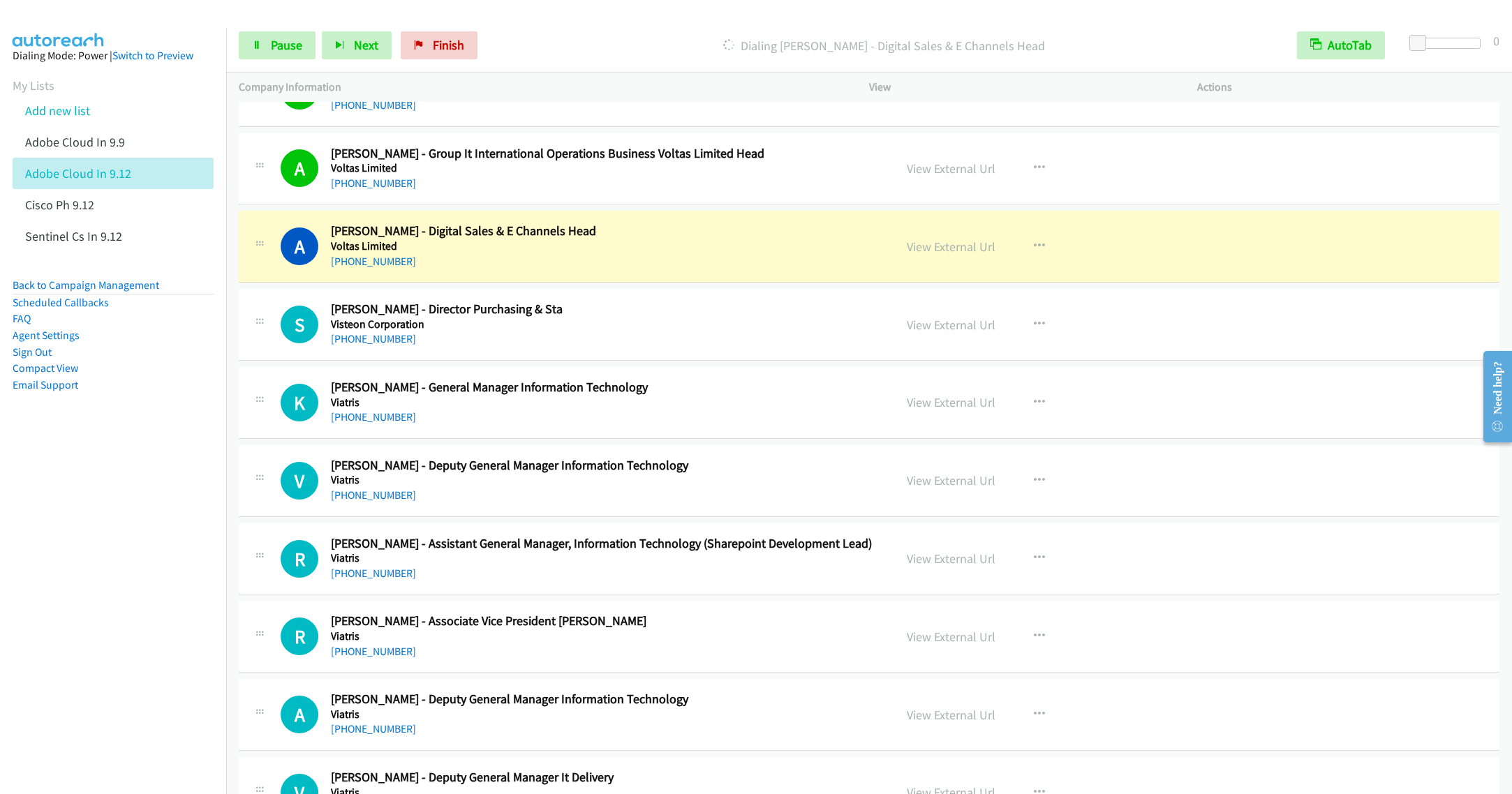
scroll to position [1675, 0]
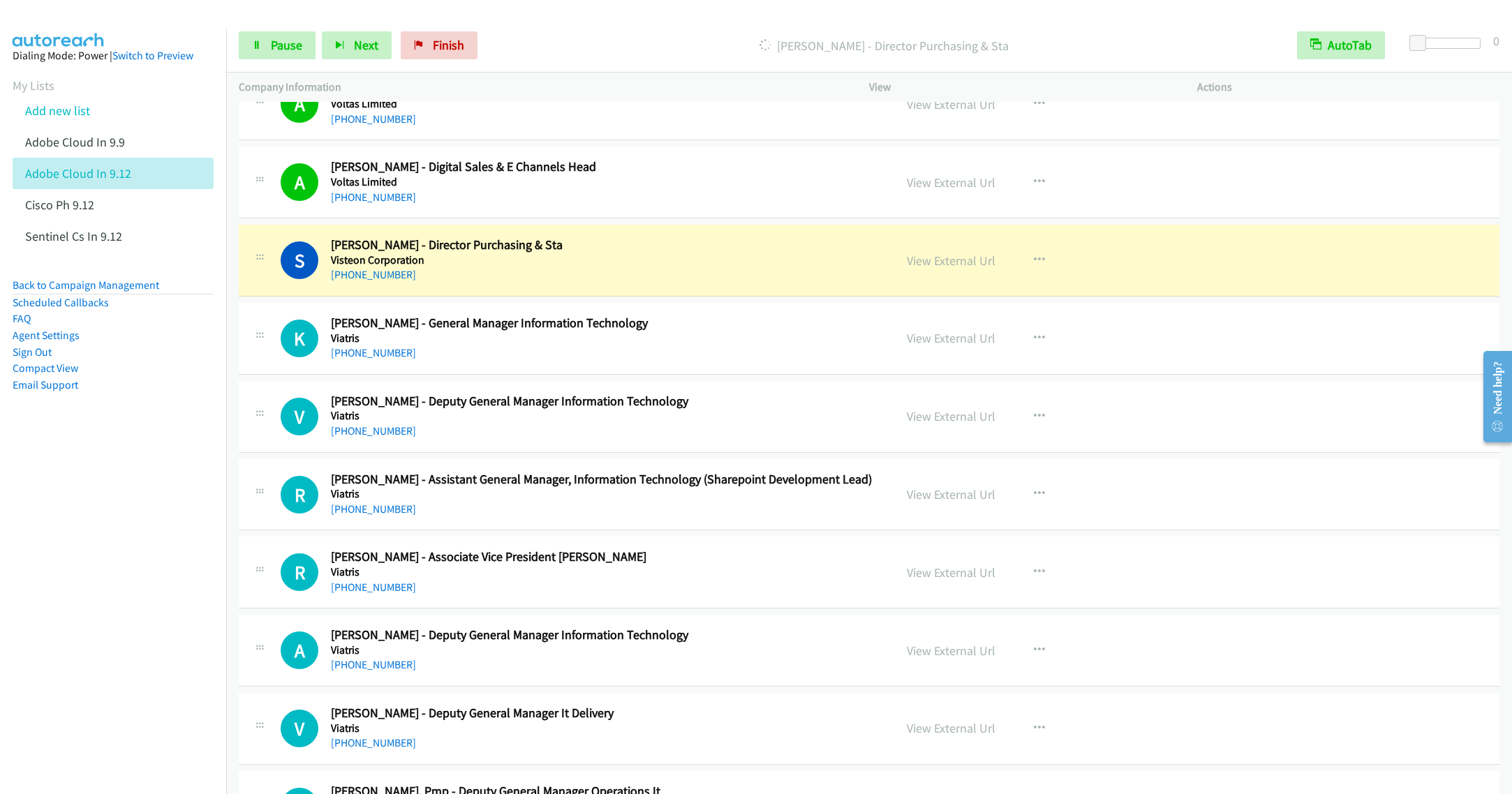
click at [174, 472] on nav "Dialing Mode: Power | Switch to Preview My Lists Add new list Adobe Cloud In 9.…" at bounding box center [113, 425] width 227 height 794
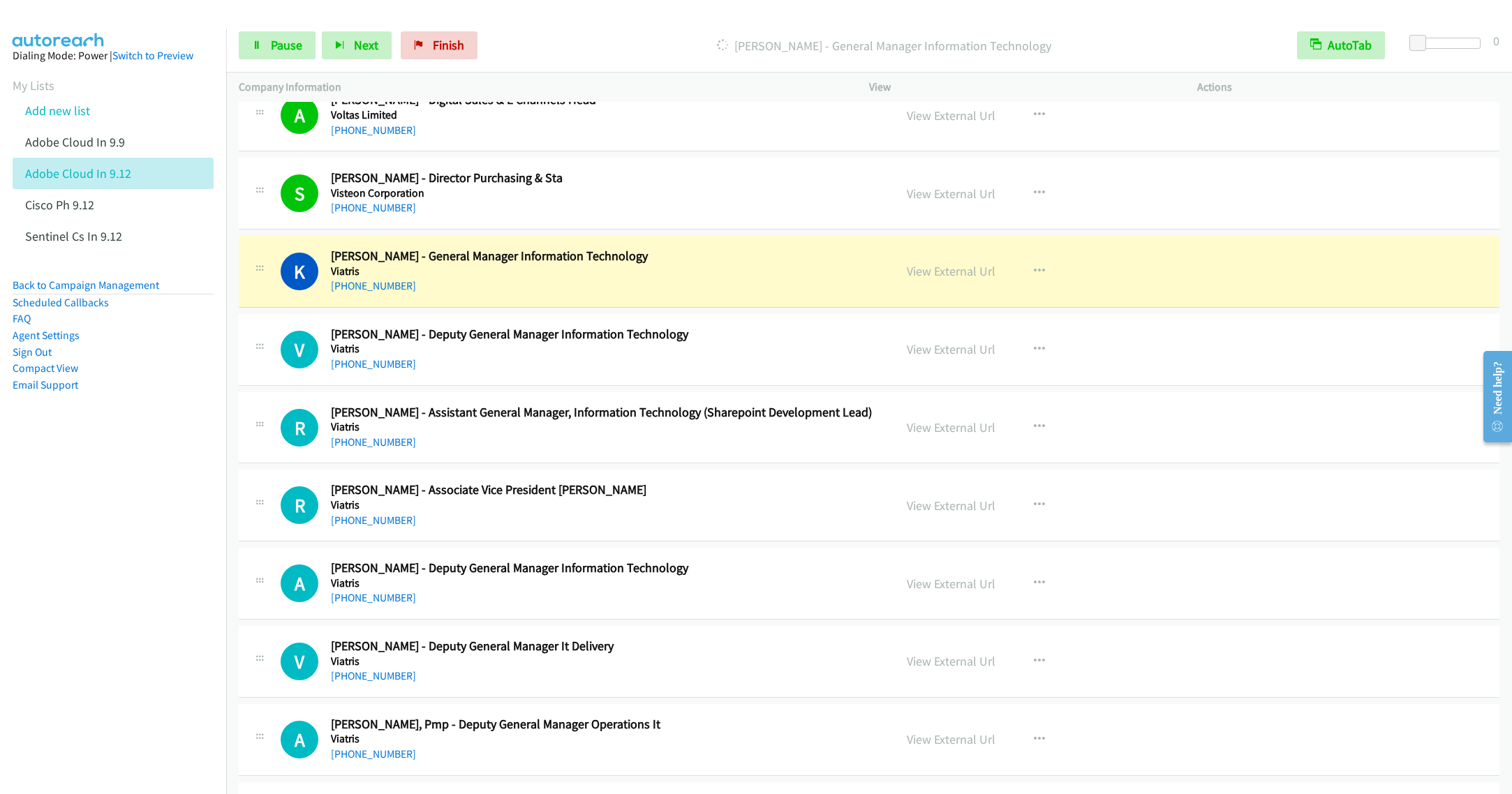
scroll to position [1779, 0]
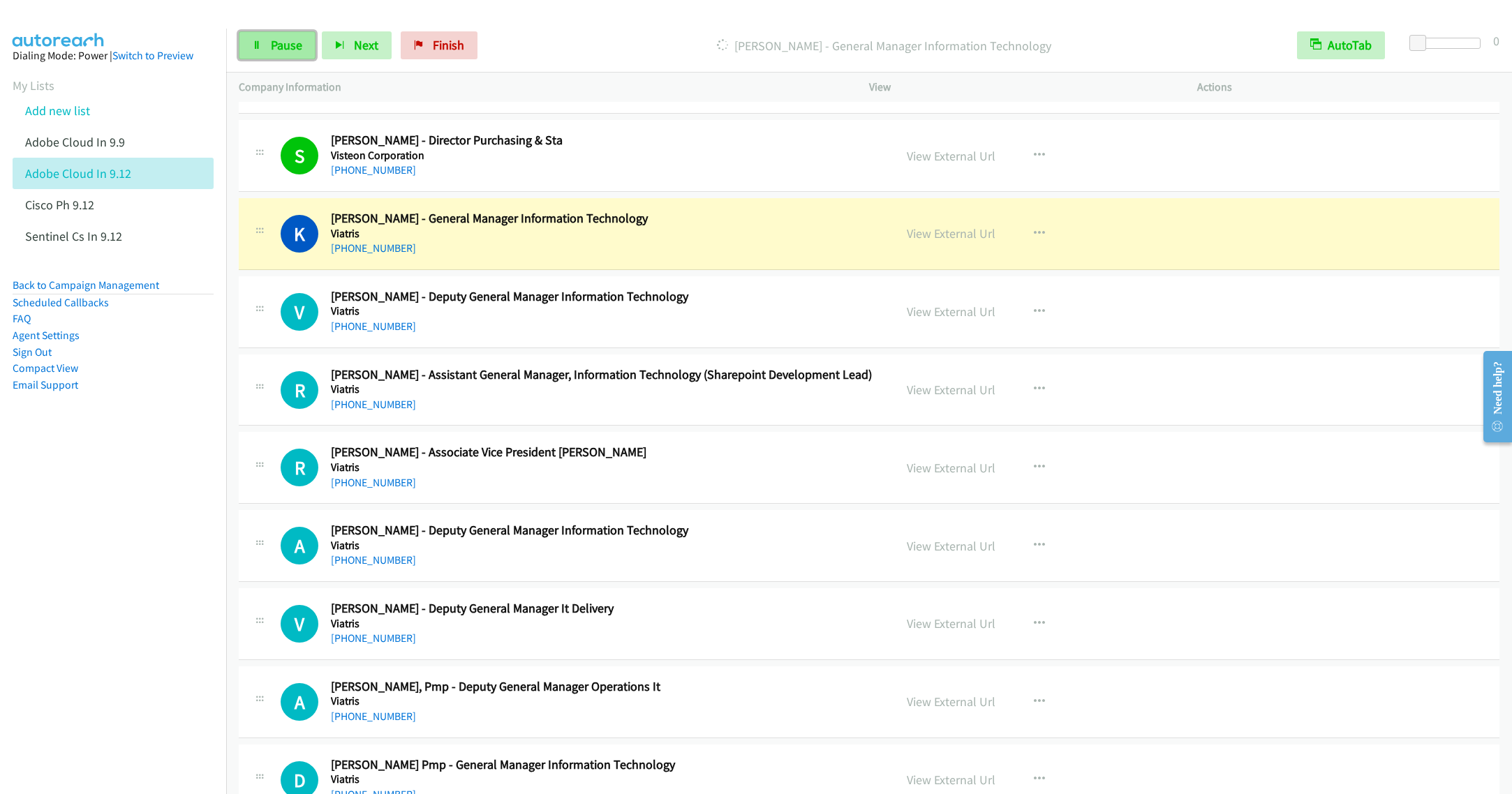
click at [269, 50] on link "Pause" at bounding box center [276, 45] width 77 height 28
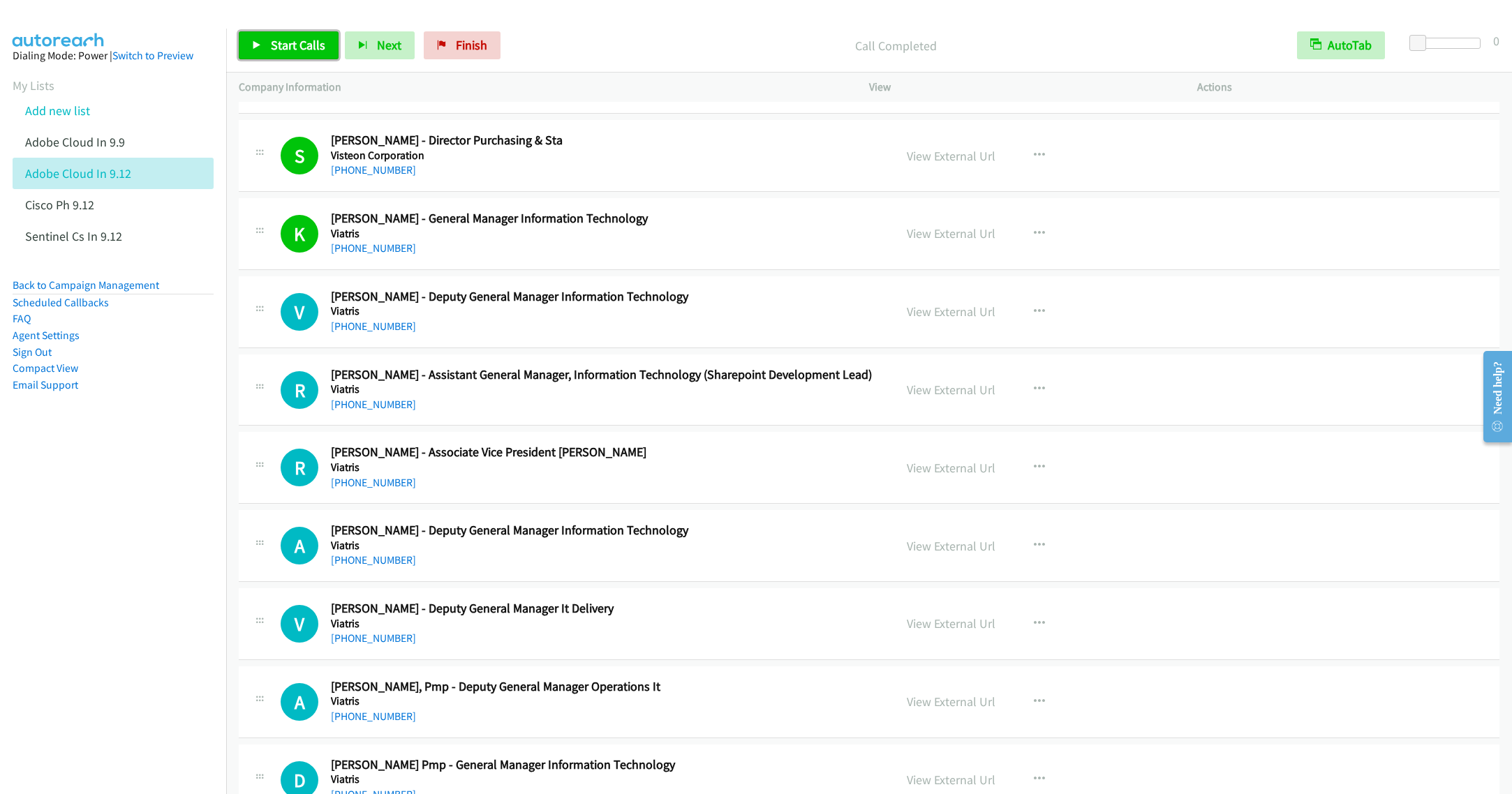
click at [279, 42] on span "Start Calls" at bounding box center [298, 45] width 54 height 16
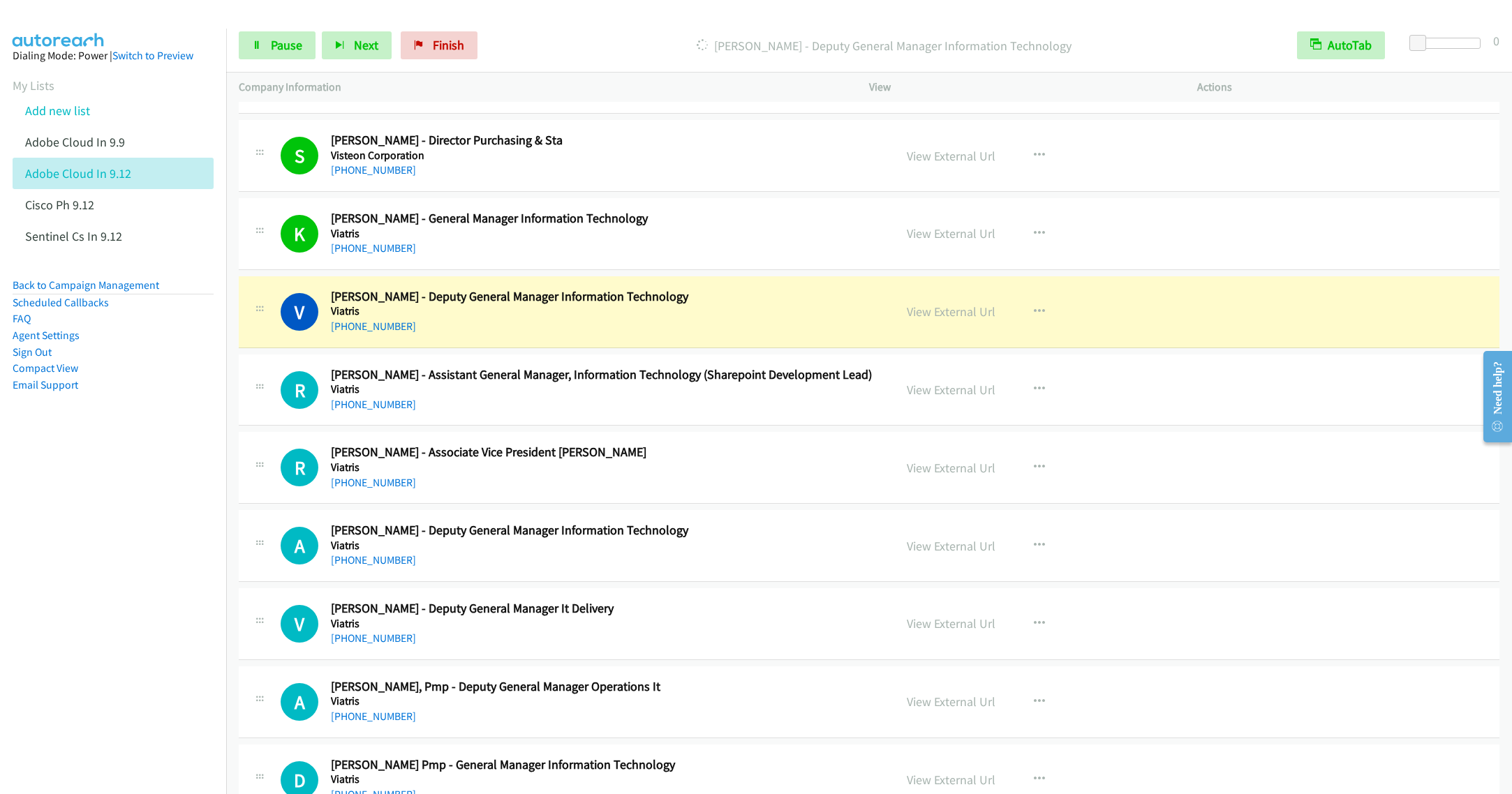
drag, startPoint x: 666, startPoint y: 421, endPoint x: 658, endPoint y: 406, distance: 17.0
click at [666, 413] on div "+91 89519 11860" at bounding box center [602, 405] width 543 height 16
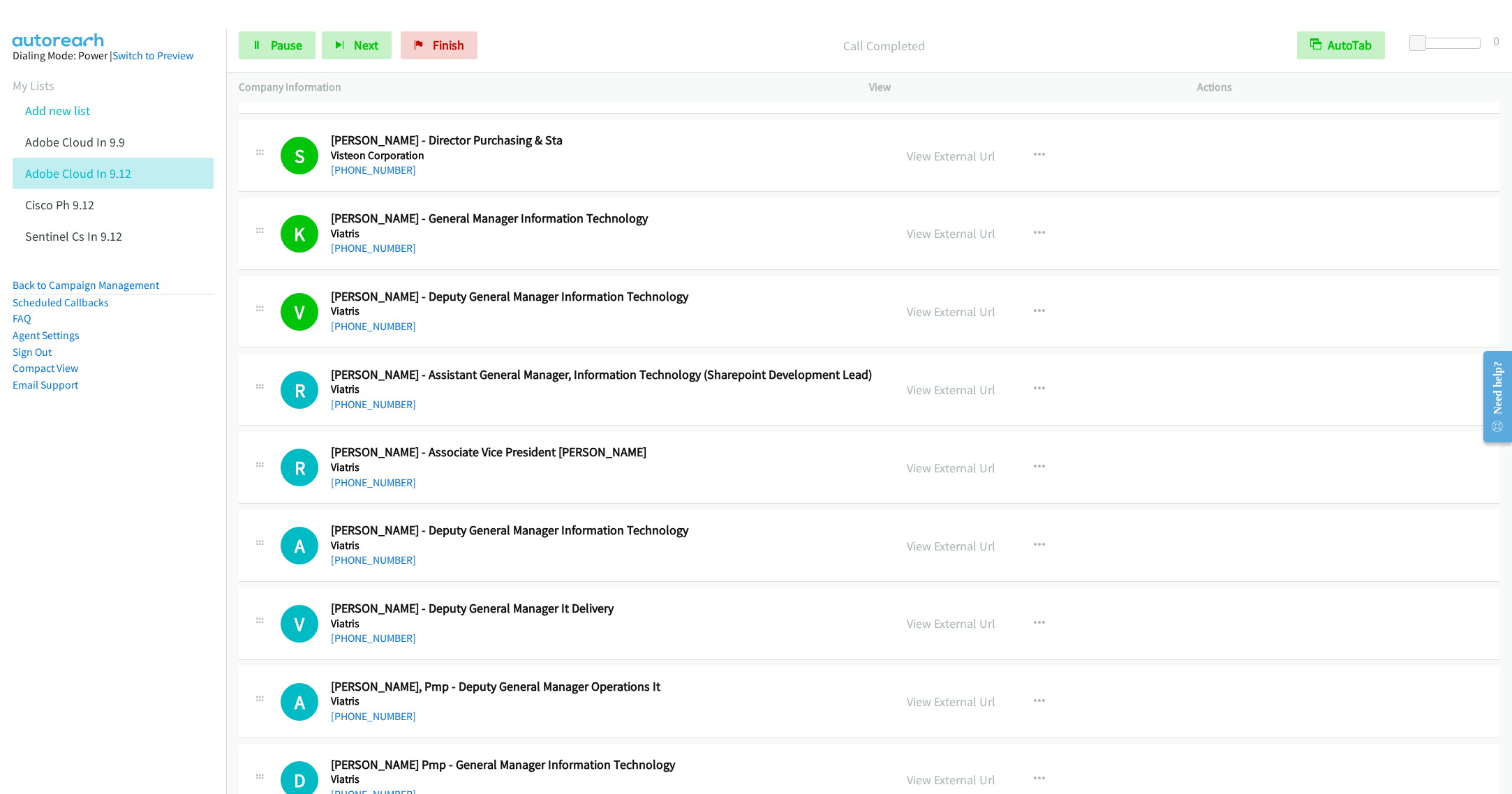
click at [476, 413] on div "+91 89519 11860" at bounding box center [602, 405] width 543 height 16
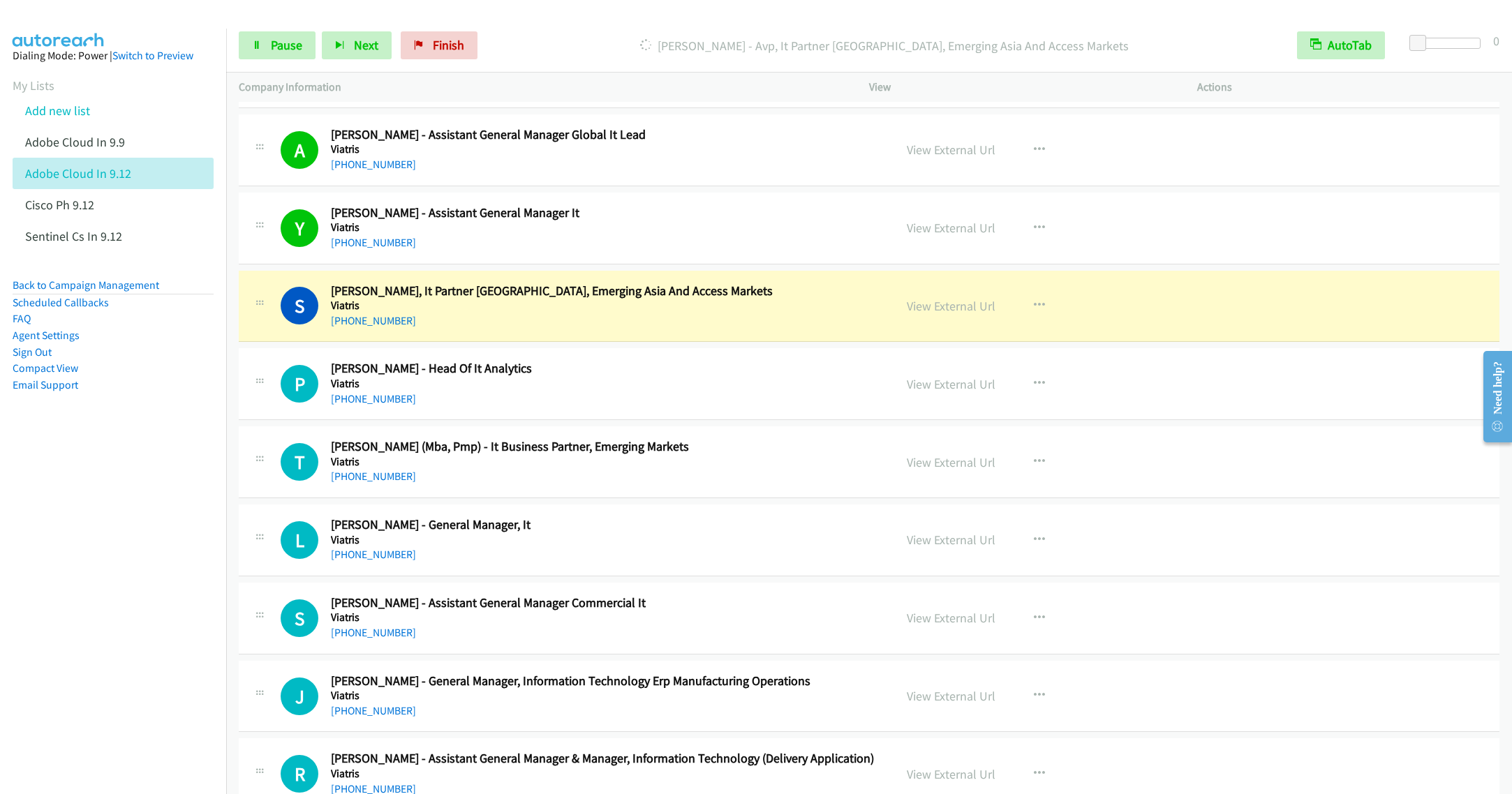
scroll to position [2826, 0]
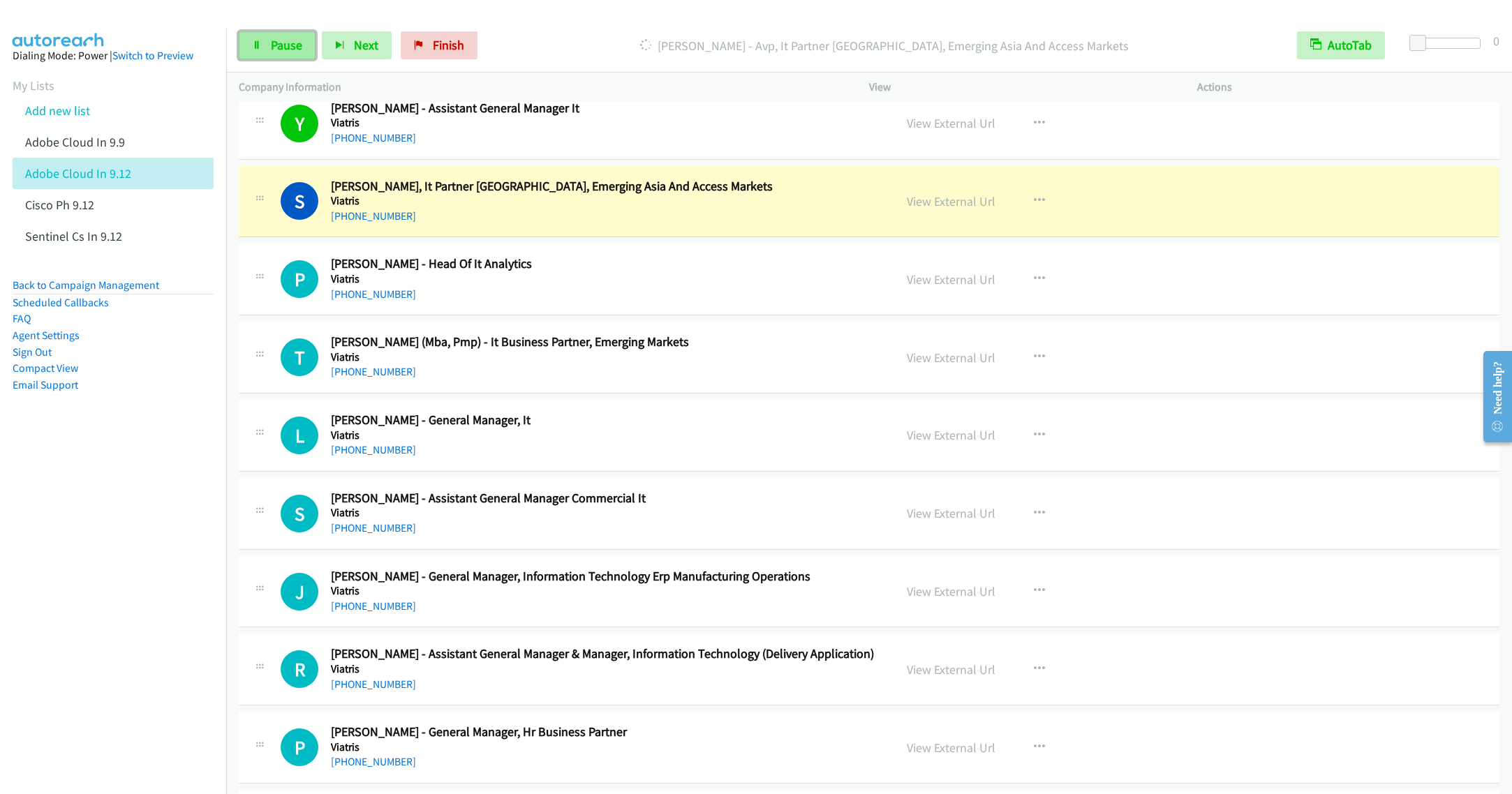
click at [262, 46] on link "Pause" at bounding box center [276, 45] width 77 height 28
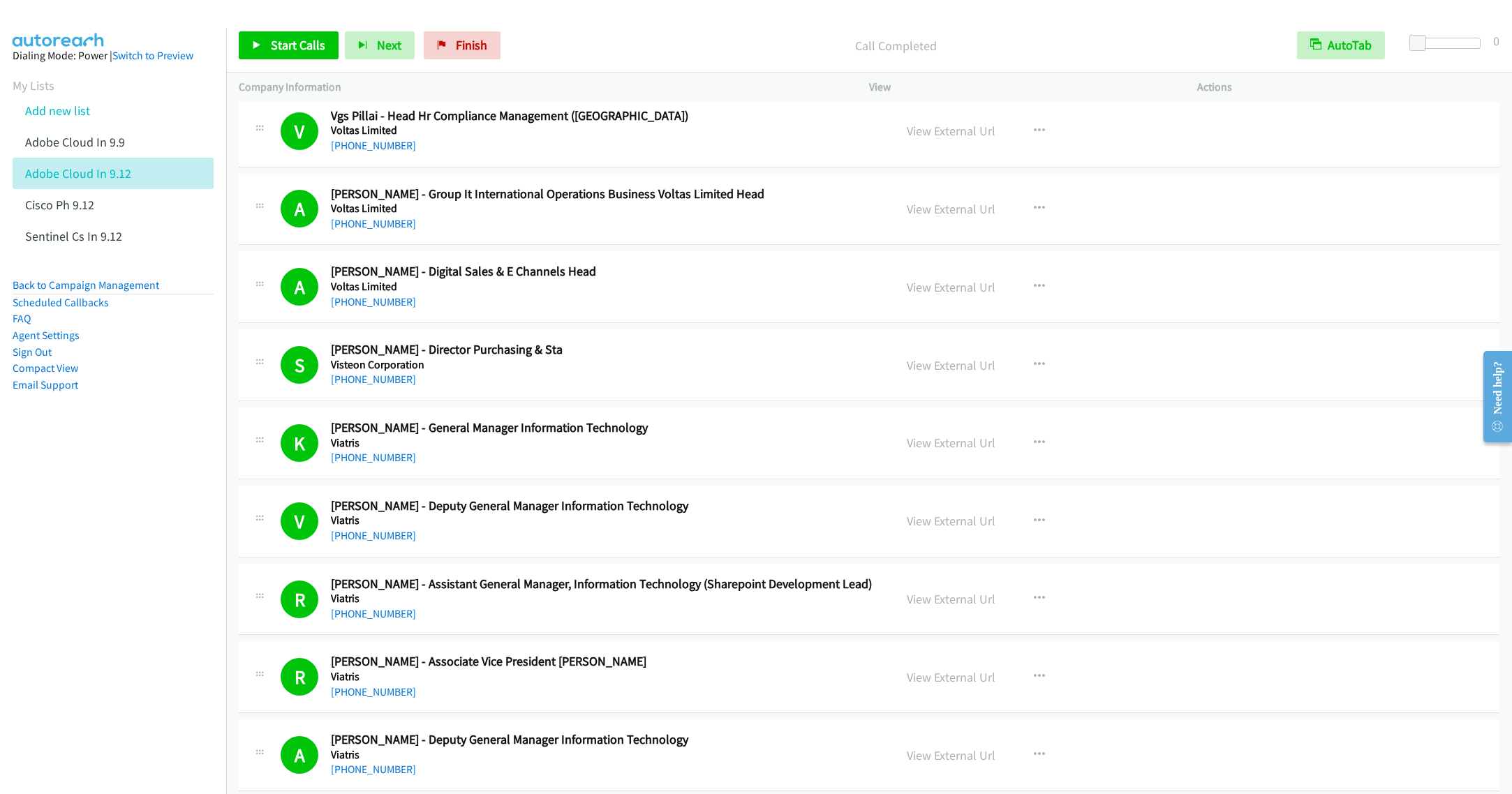
scroll to position [1675, 0]
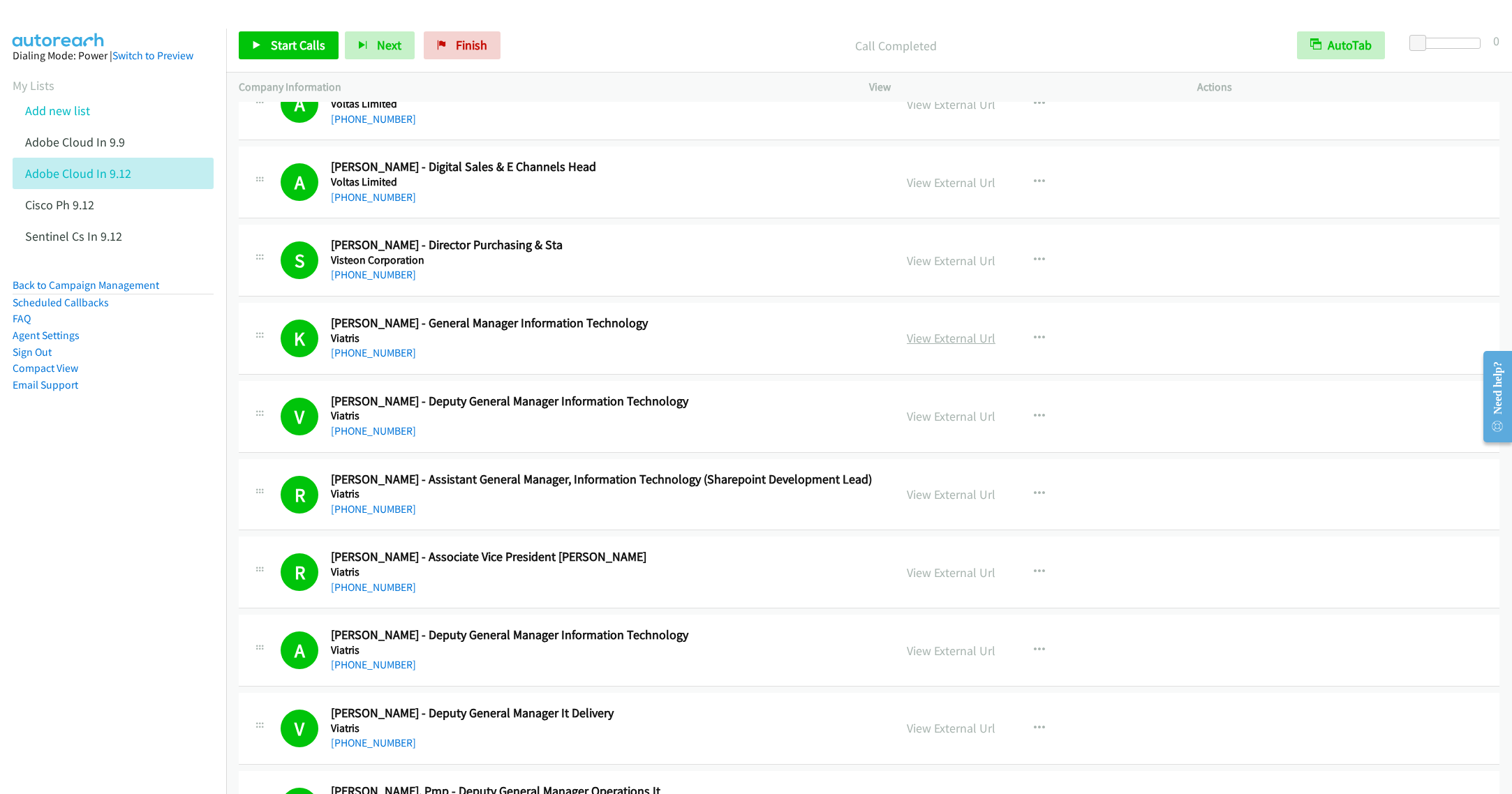
click at [941, 346] on link "View External Url" at bounding box center [951, 338] width 89 height 16
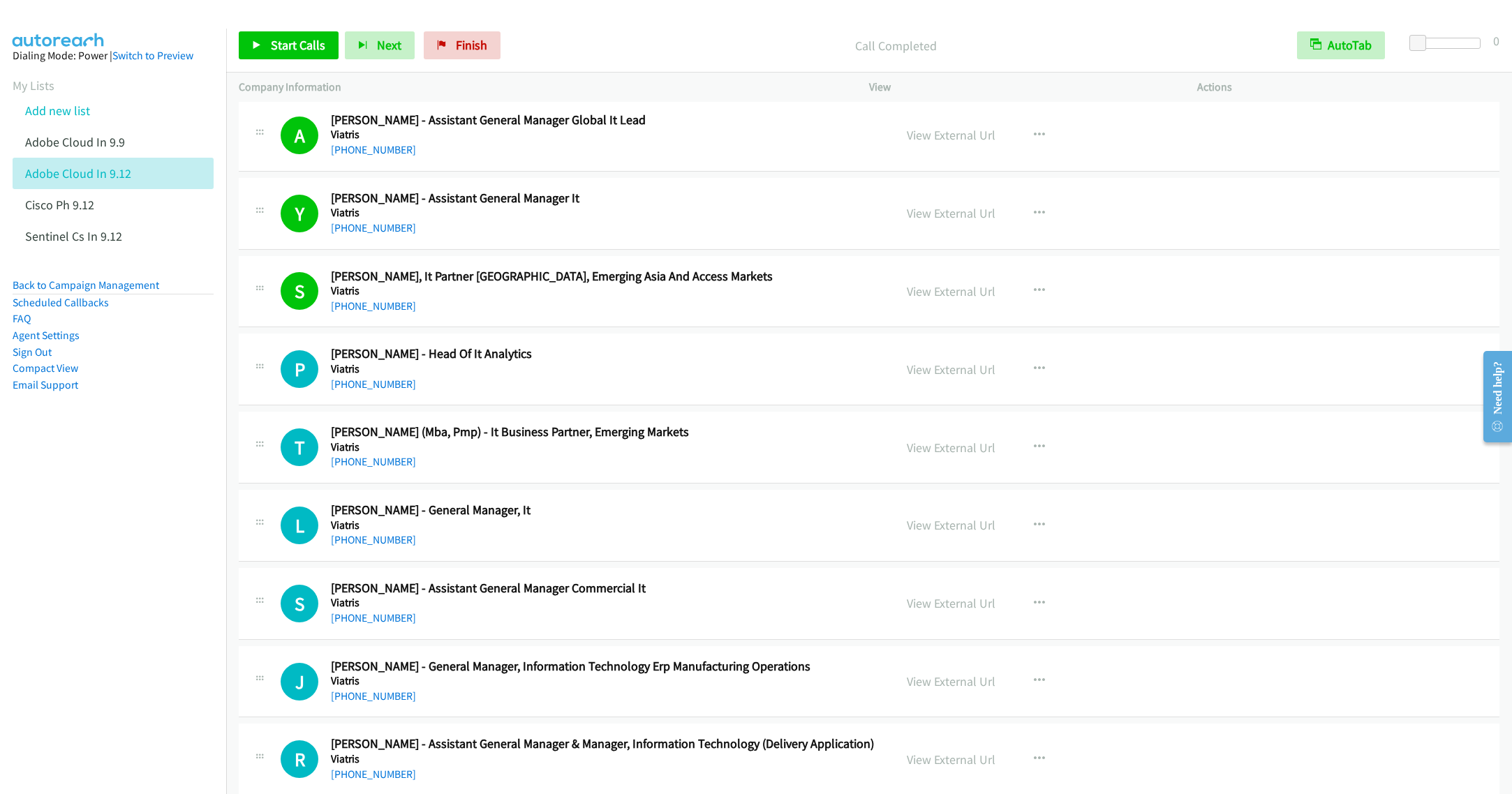
scroll to position [2930, 0]
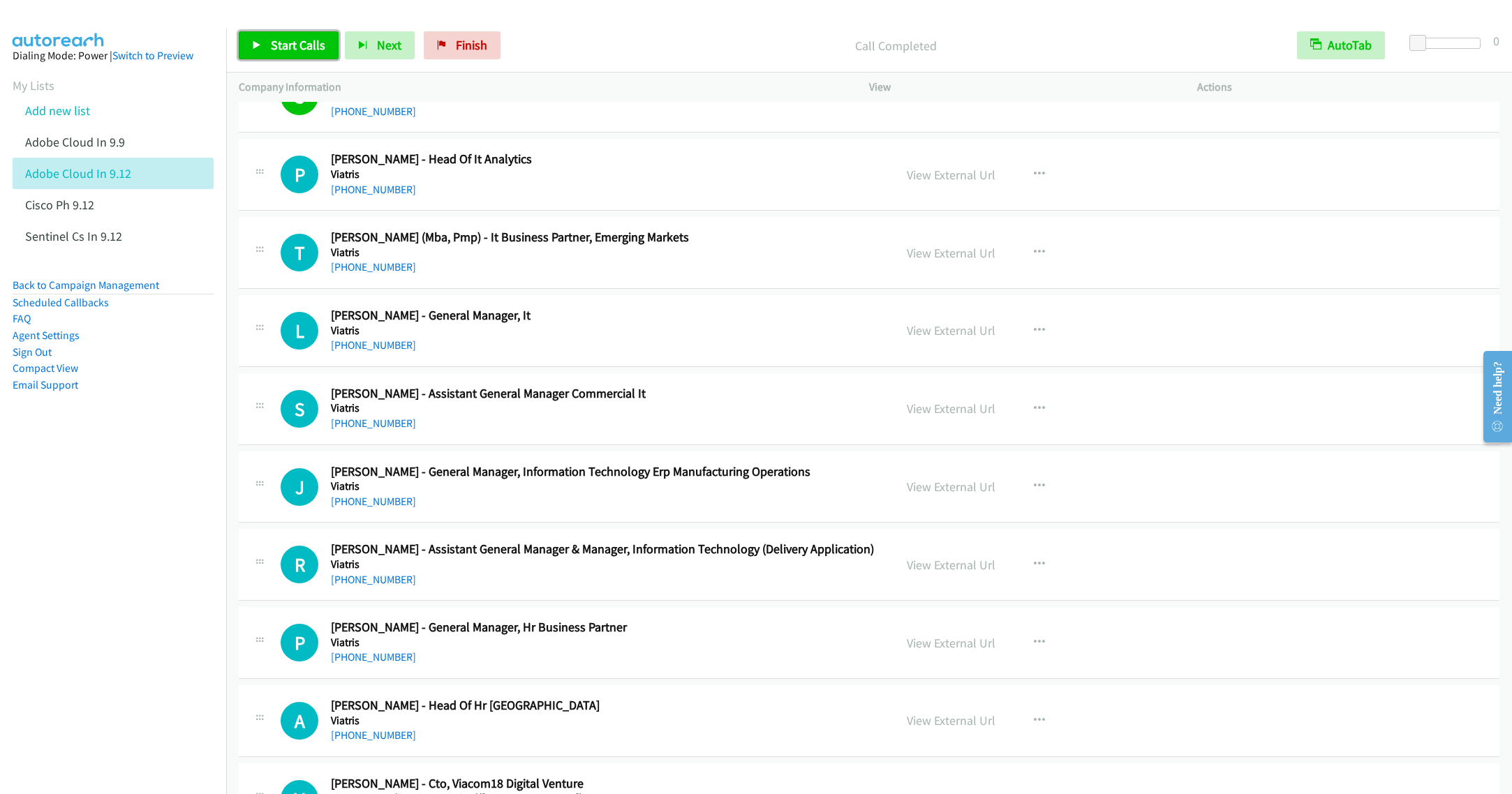
click at [273, 44] on span "Start Calls" at bounding box center [298, 45] width 54 height 16
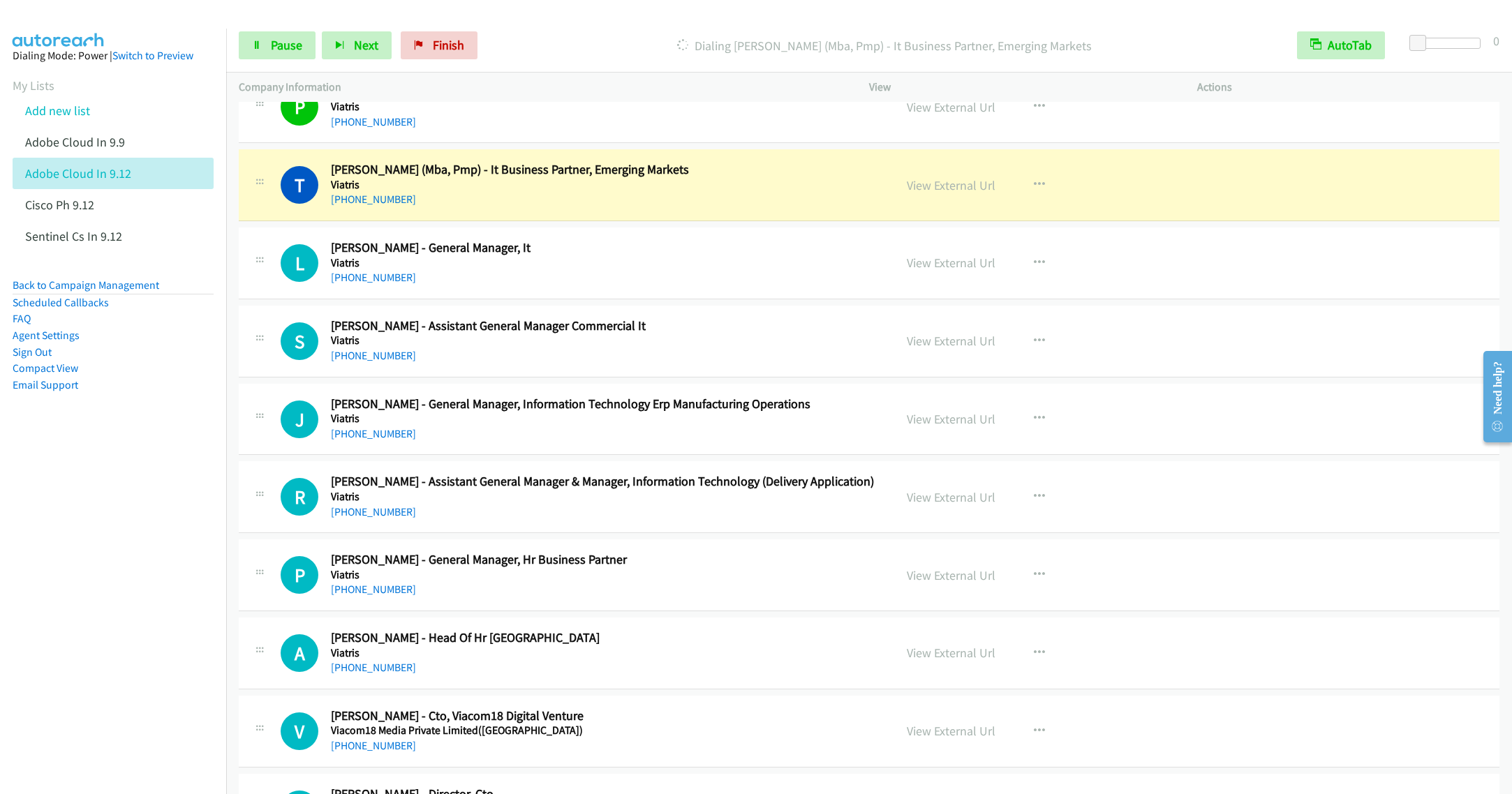
scroll to position [3035, 0]
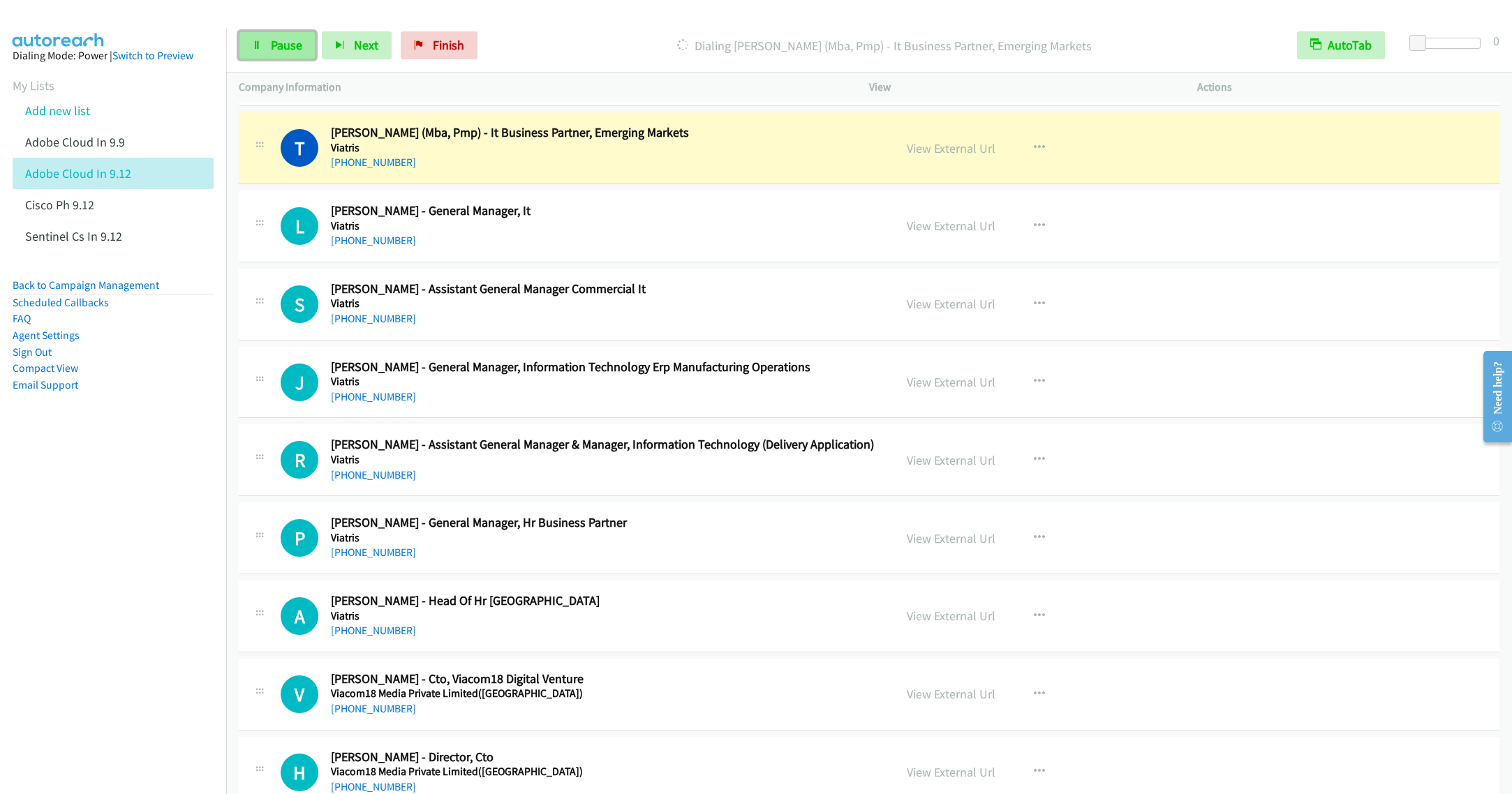
click at [273, 42] on span "Pause" at bounding box center [286, 45] width 32 height 16
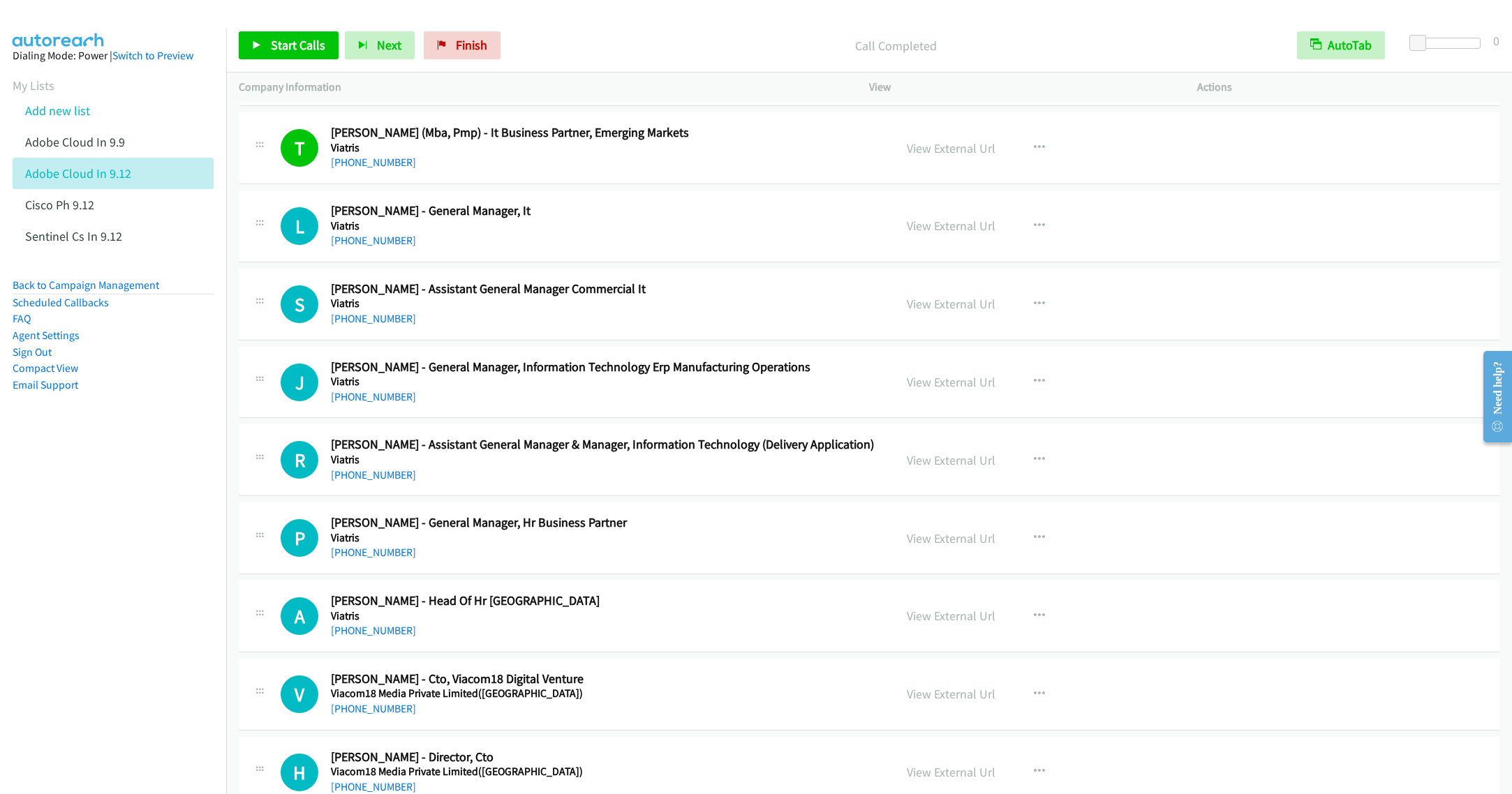
click at [84, 545] on nav "Dialing Mode: Power | Switch to Preview My Lists Add new list Adobe Cloud In 9.…" at bounding box center [113, 425] width 227 height 794
click at [279, 34] on link "Start Calls" at bounding box center [288, 45] width 100 height 28
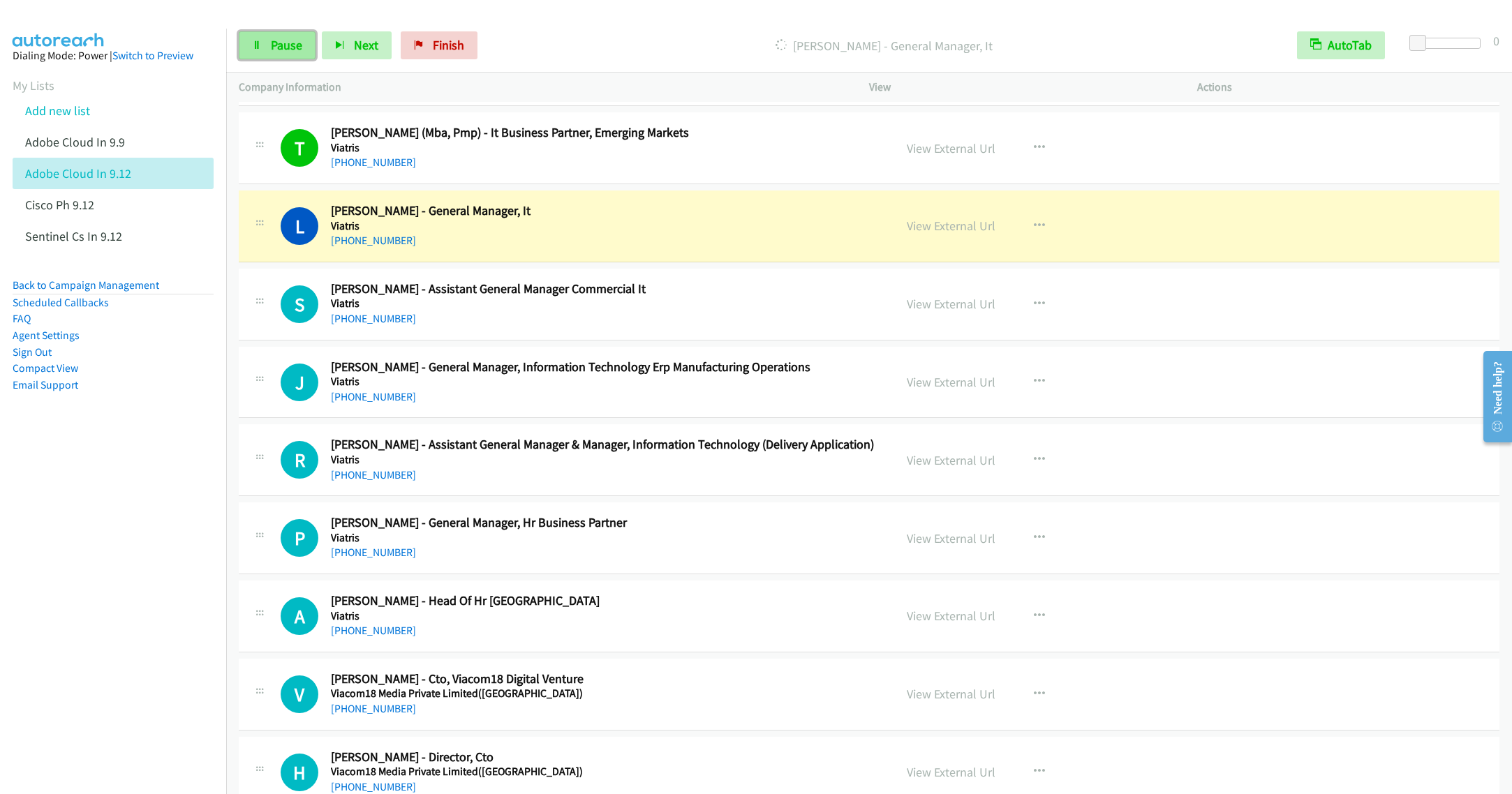
click at [249, 47] on link "Pause" at bounding box center [276, 45] width 77 height 28
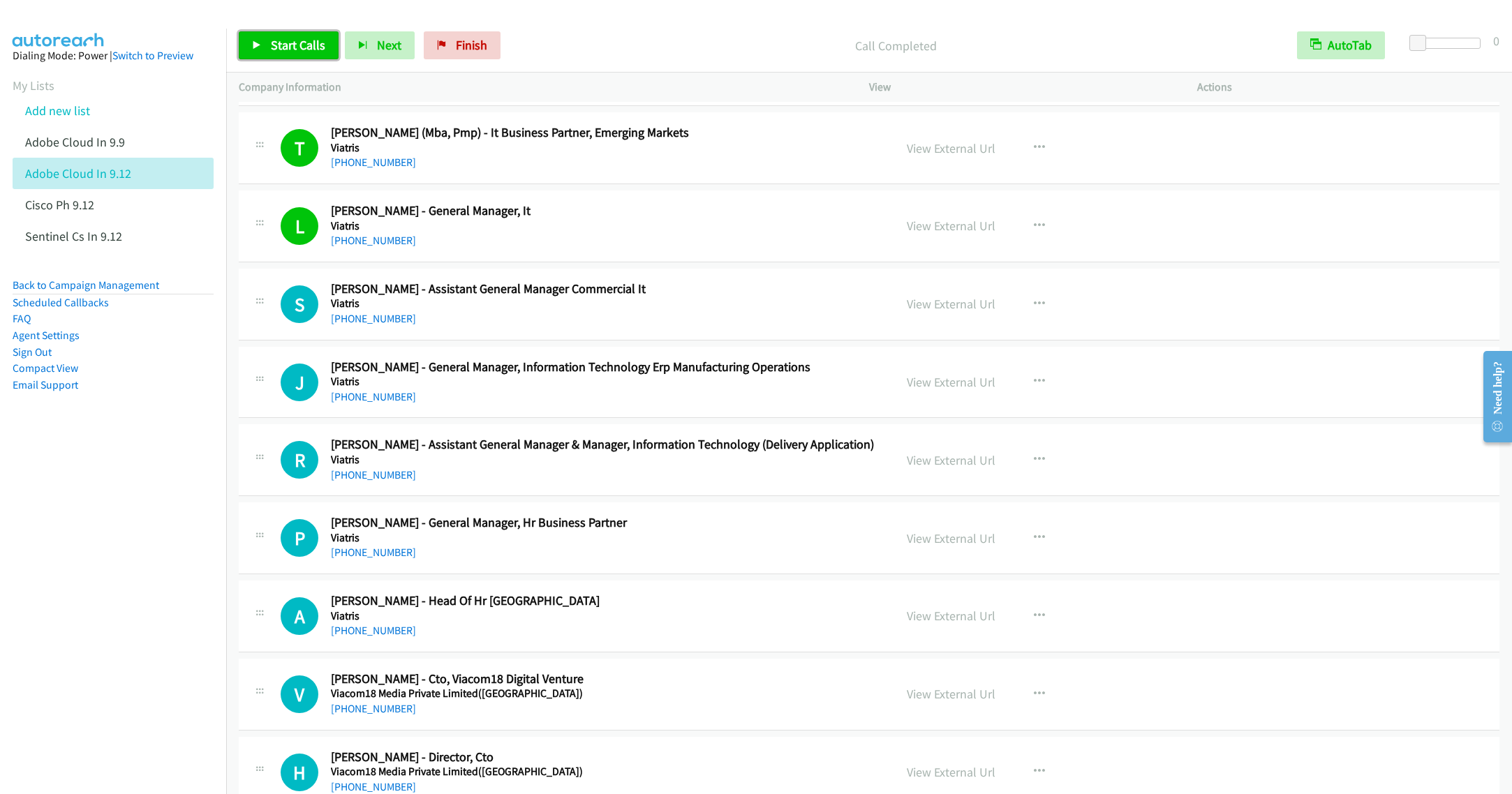
click at [246, 41] on link "Start Calls" at bounding box center [288, 45] width 100 height 28
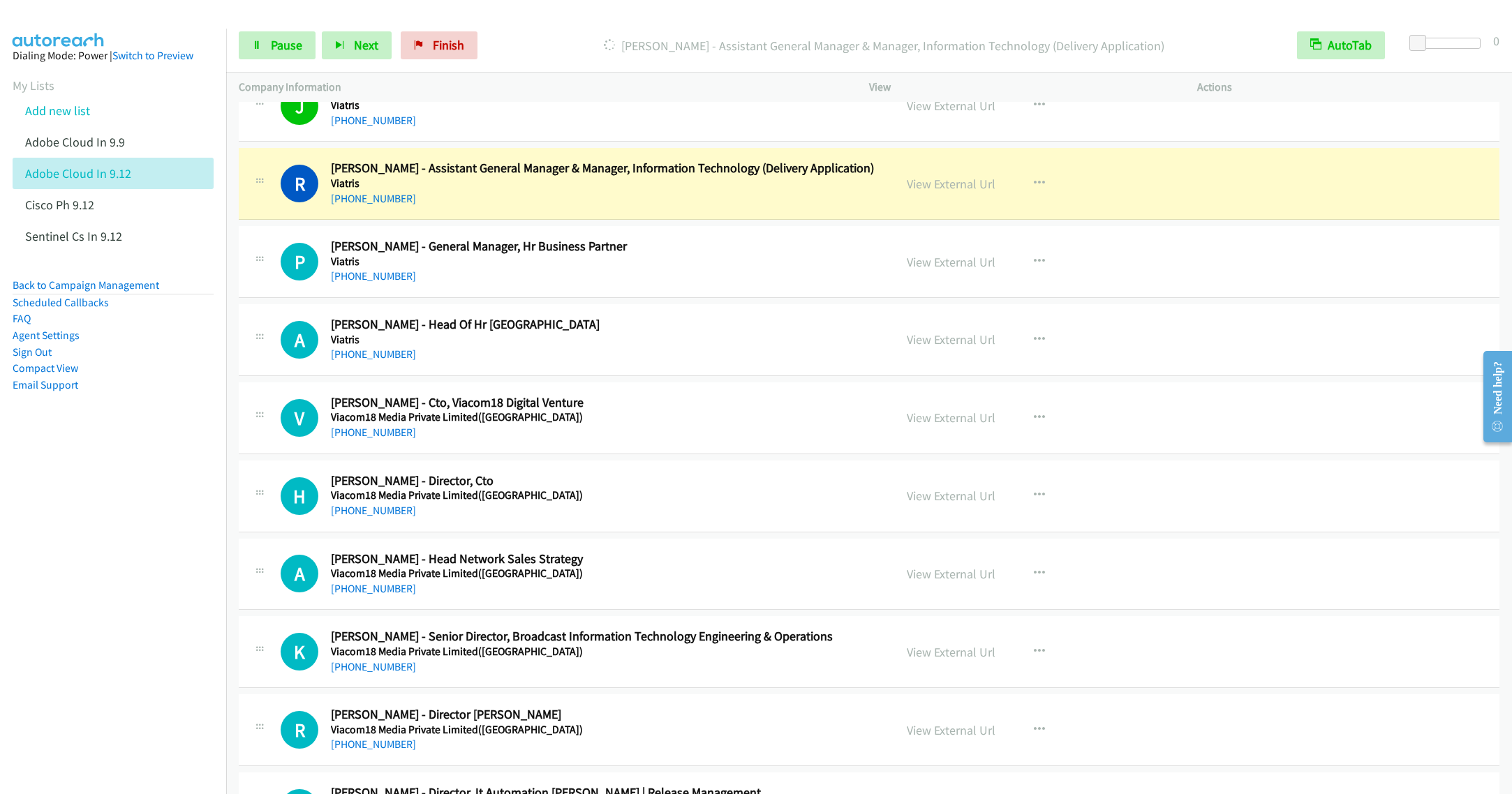
scroll to position [3349, 0]
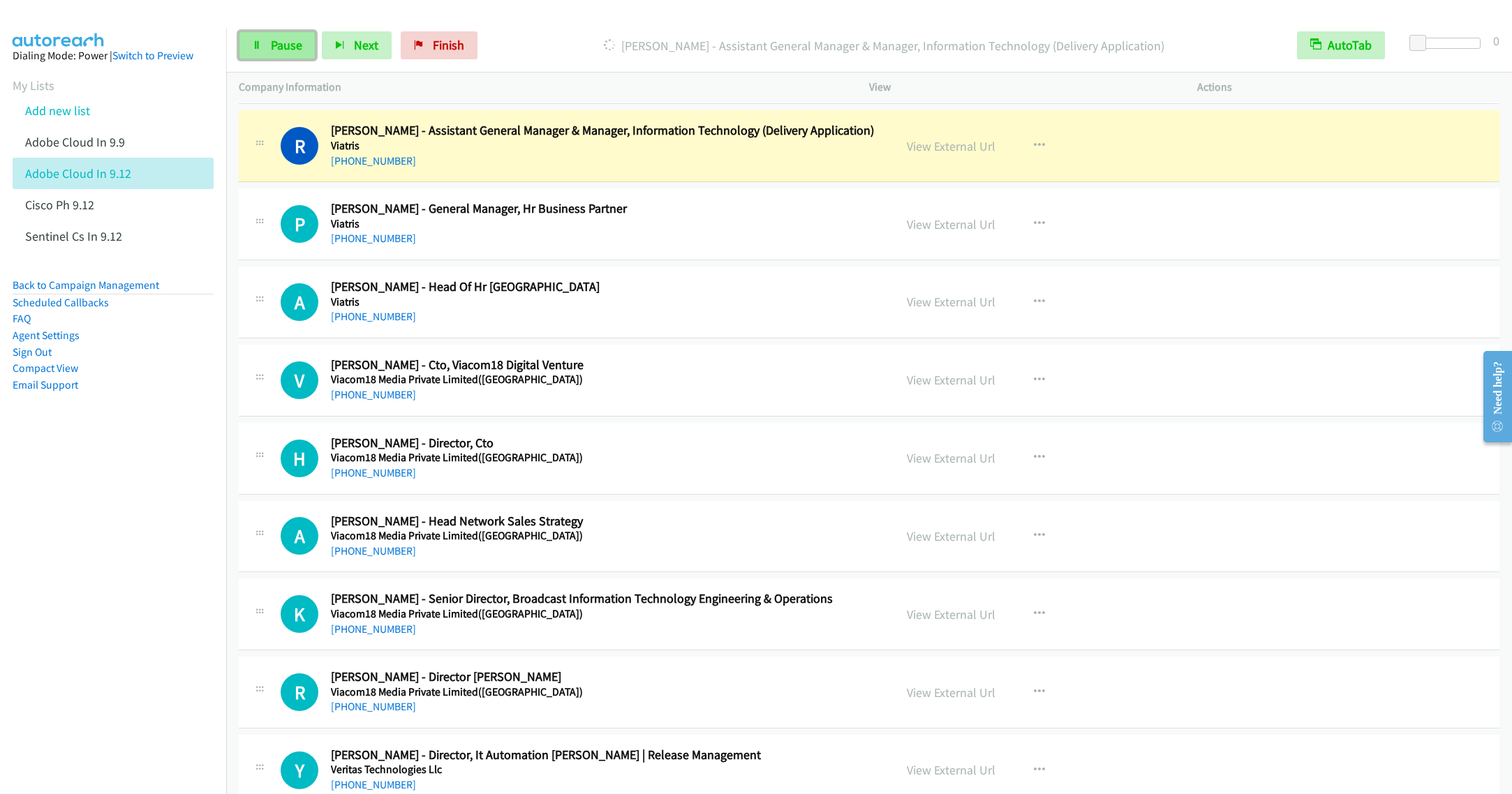
click at [275, 42] on span "Pause" at bounding box center [286, 45] width 32 height 16
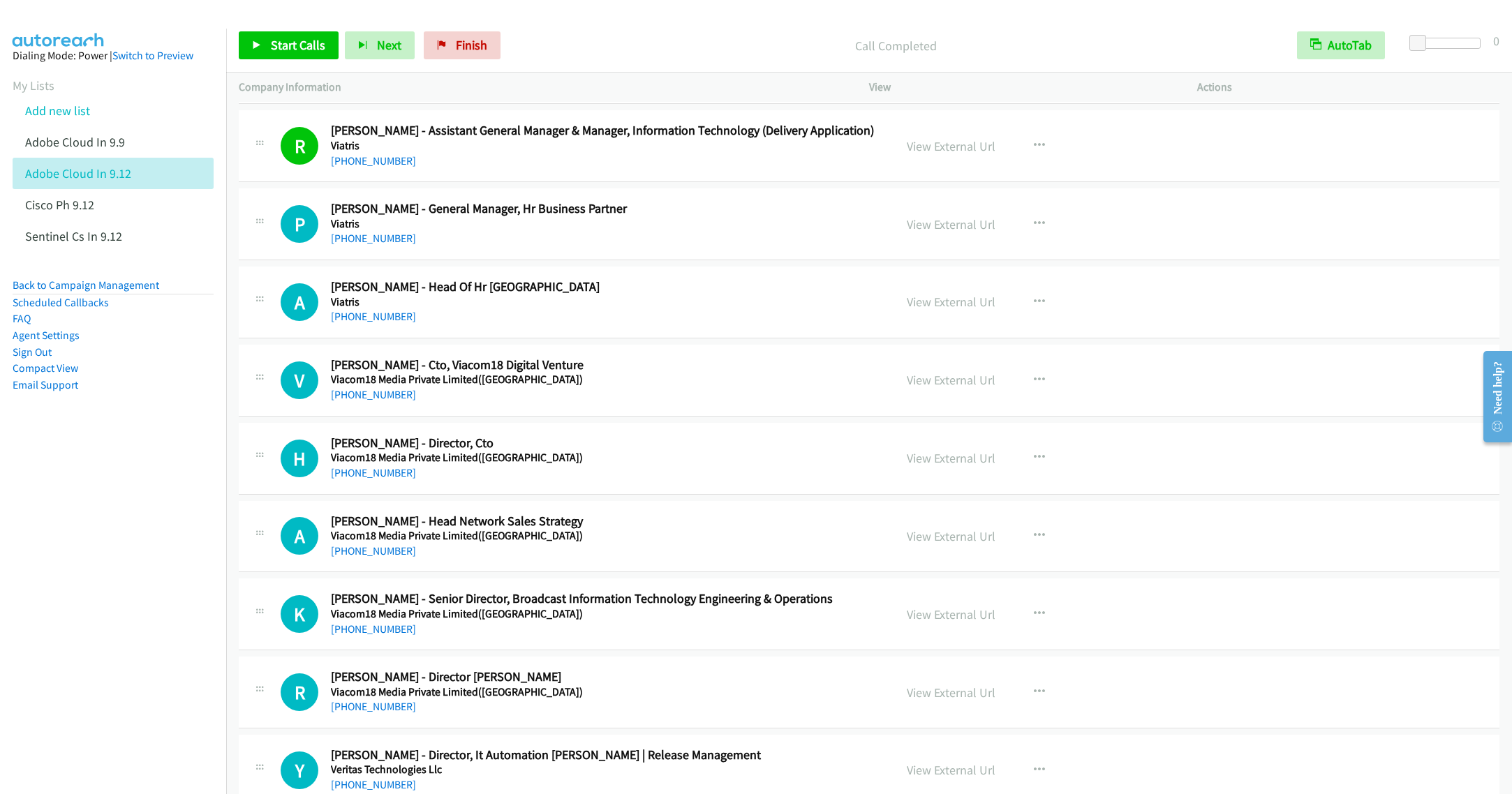
click at [570, 260] on div "P Callback Scheduled Praneet Haldar - General Manager, Hr Business Partner Viat…" at bounding box center [869, 224] width 1261 height 72
click at [272, 51] on span "Start Calls" at bounding box center [298, 45] width 54 height 16
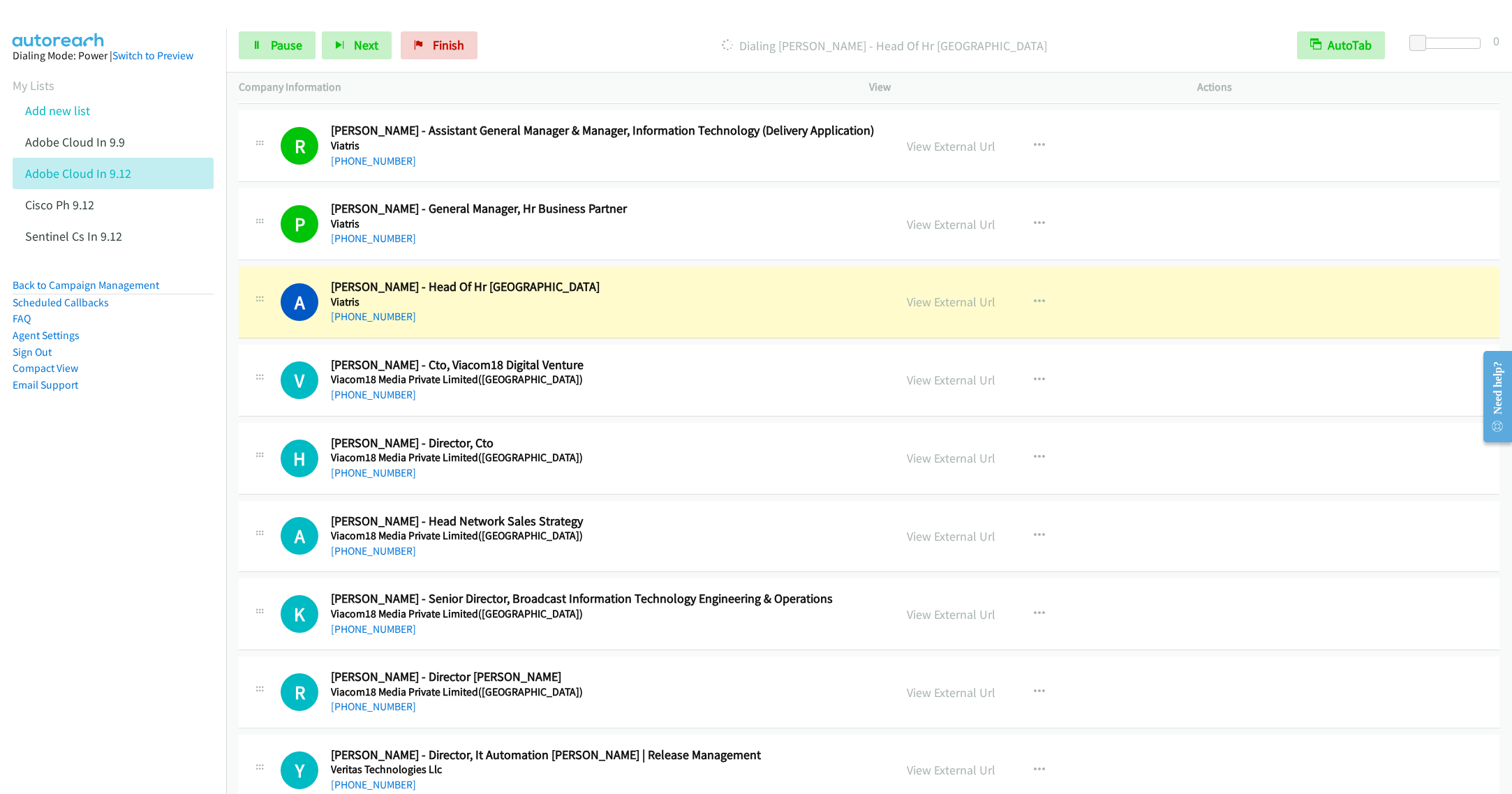
scroll to position [3454, 0]
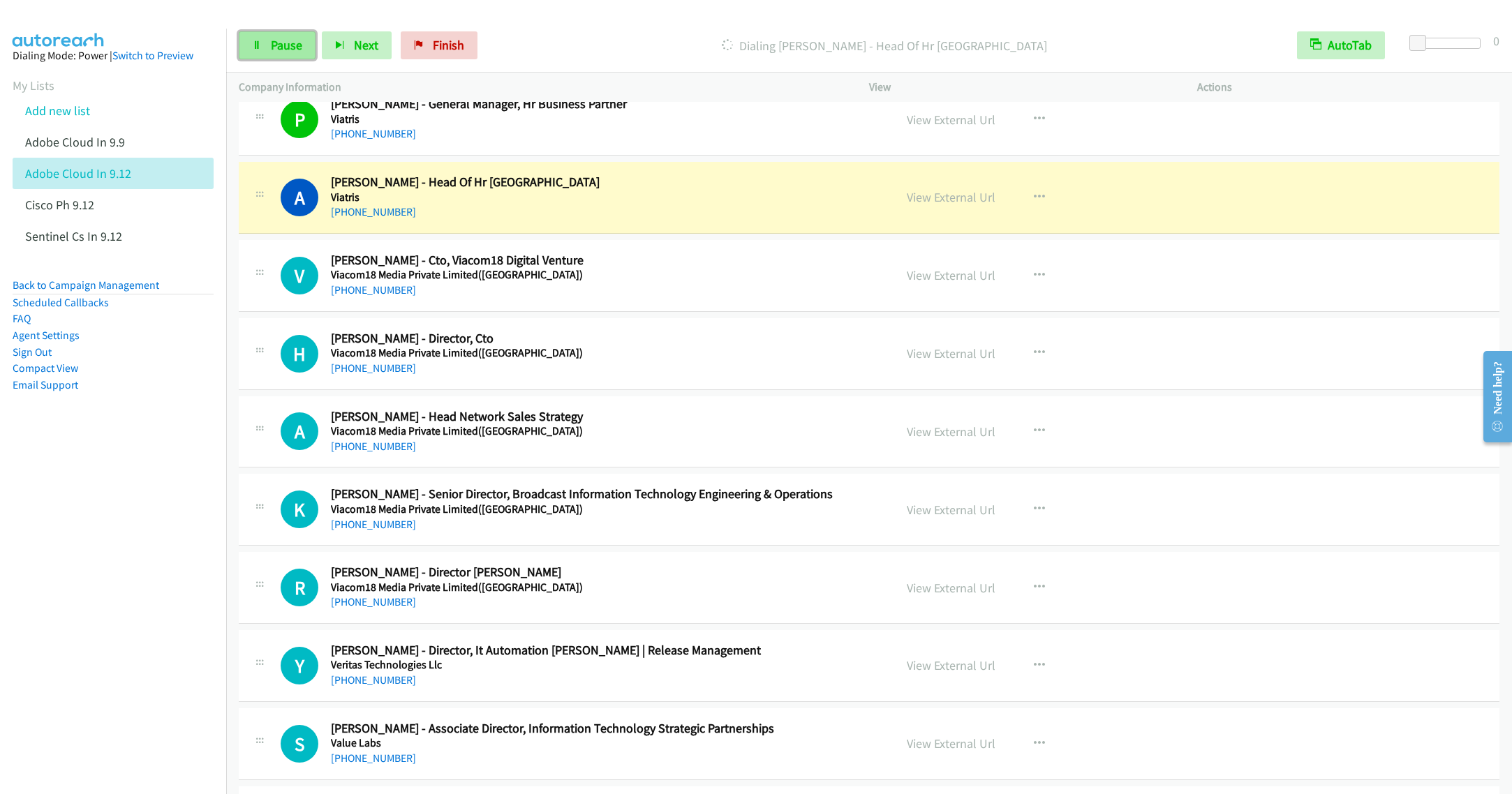
click at [276, 46] on span "Pause" at bounding box center [286, 45] width 32 height 16
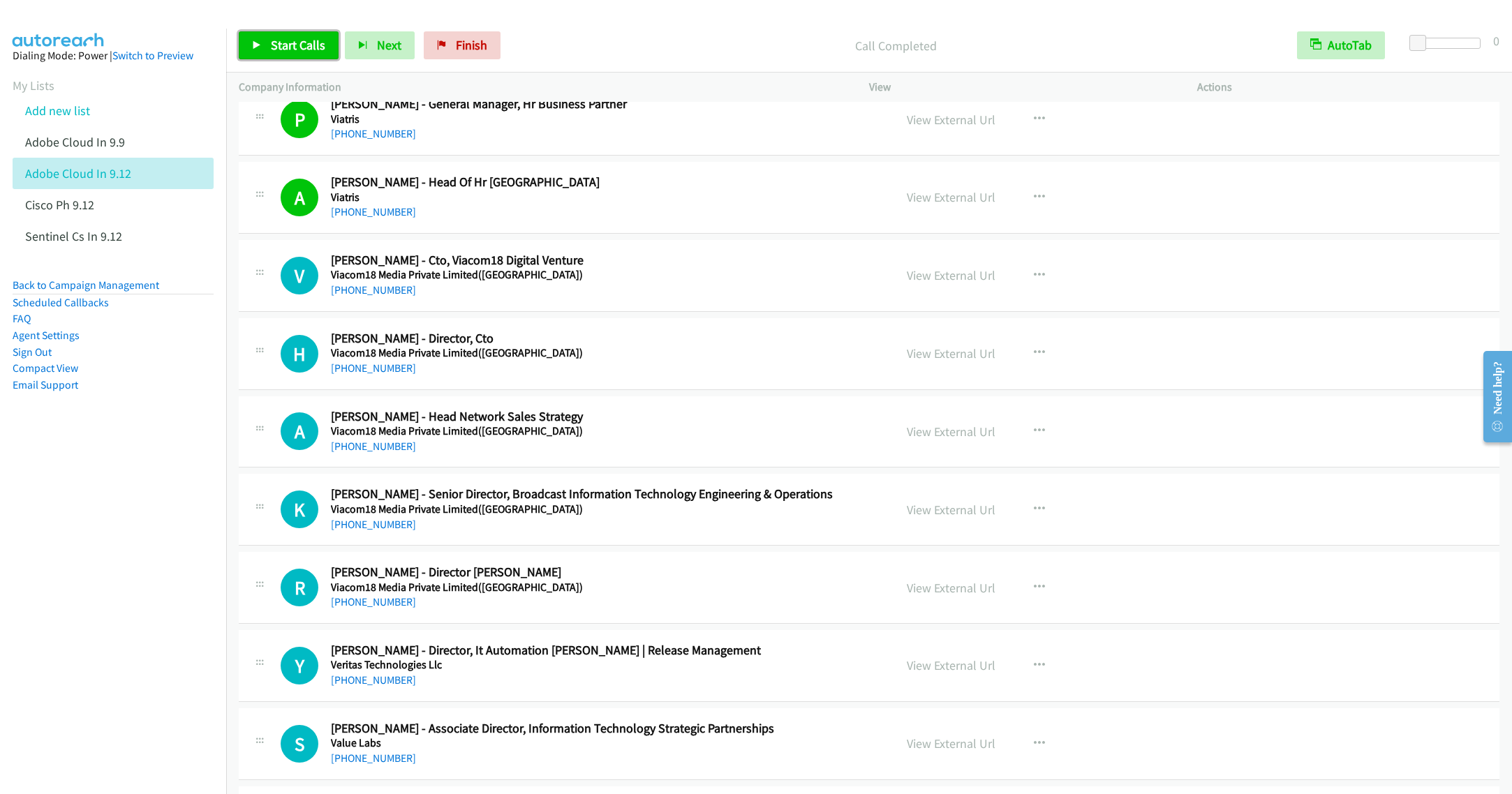
click at [281, 42] on span "Start Calls" at bounding box center [298, 45] width 54 height 16
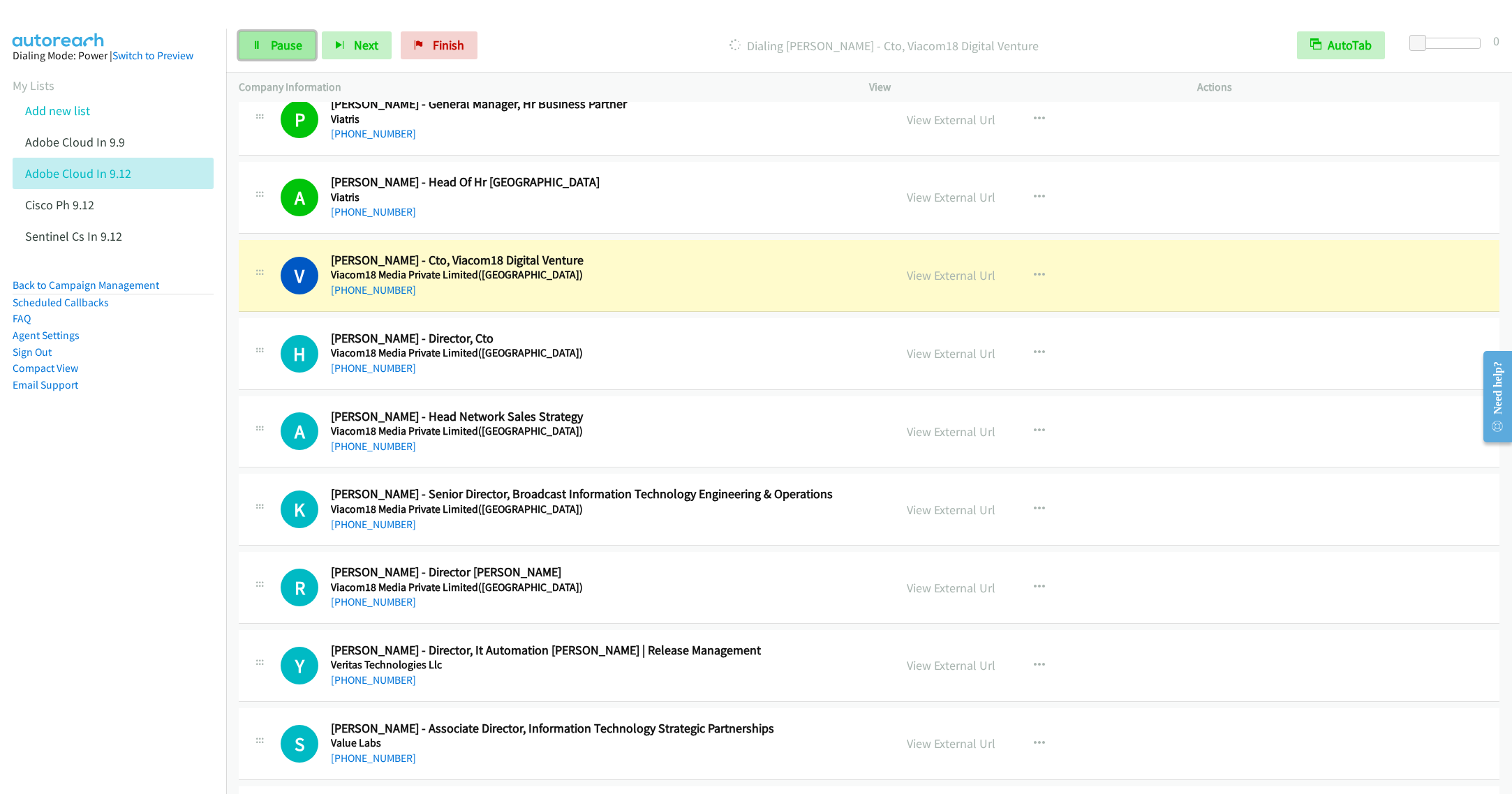
click at [285, 40] on span "Pause" at bounding box center [286, 45] width 32 height 16
click at [284, 46] on span "Start Calls" at bounding box center [298, 45] width 54 height 16
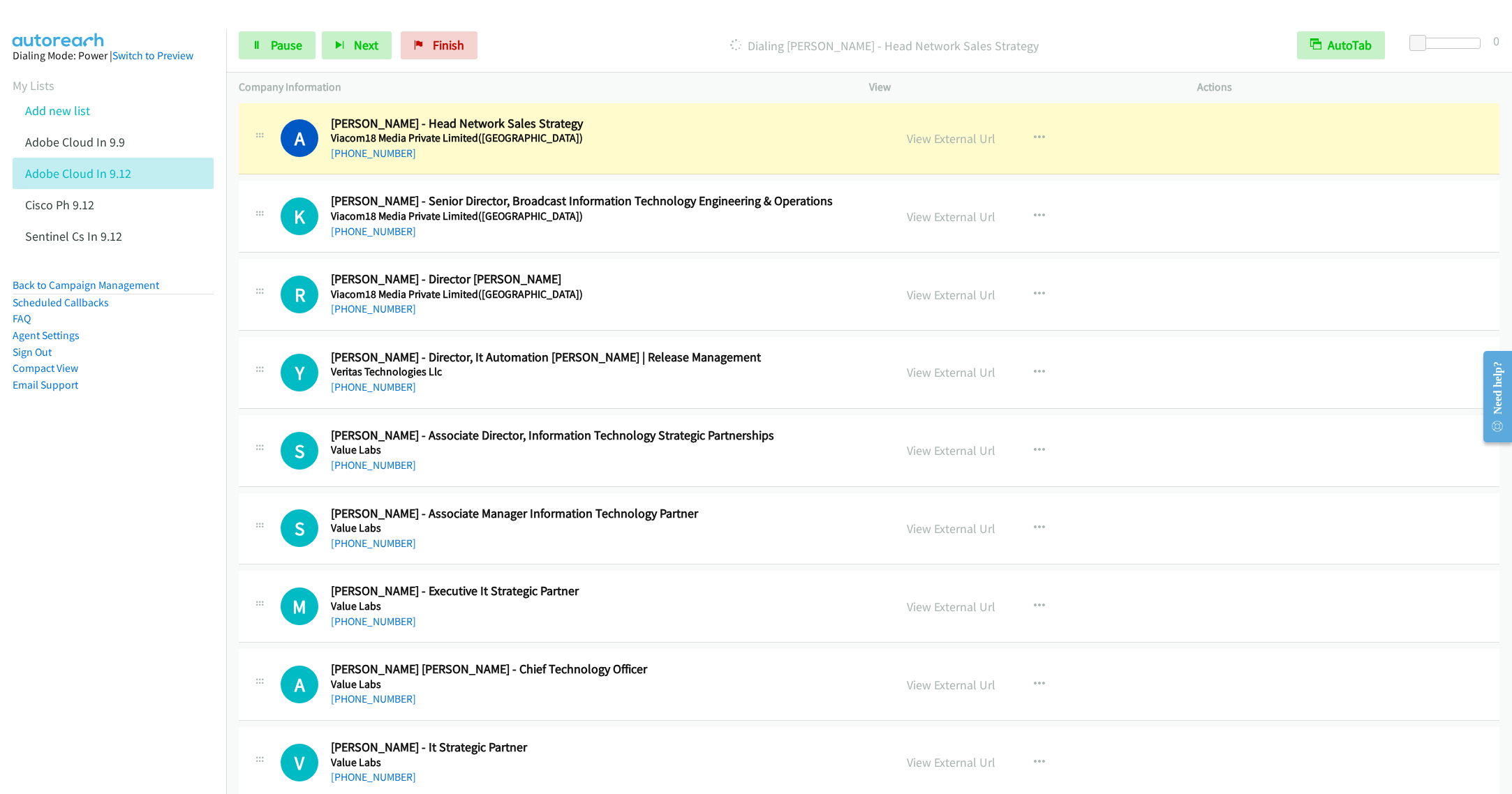
scroll to position [3767, 0]
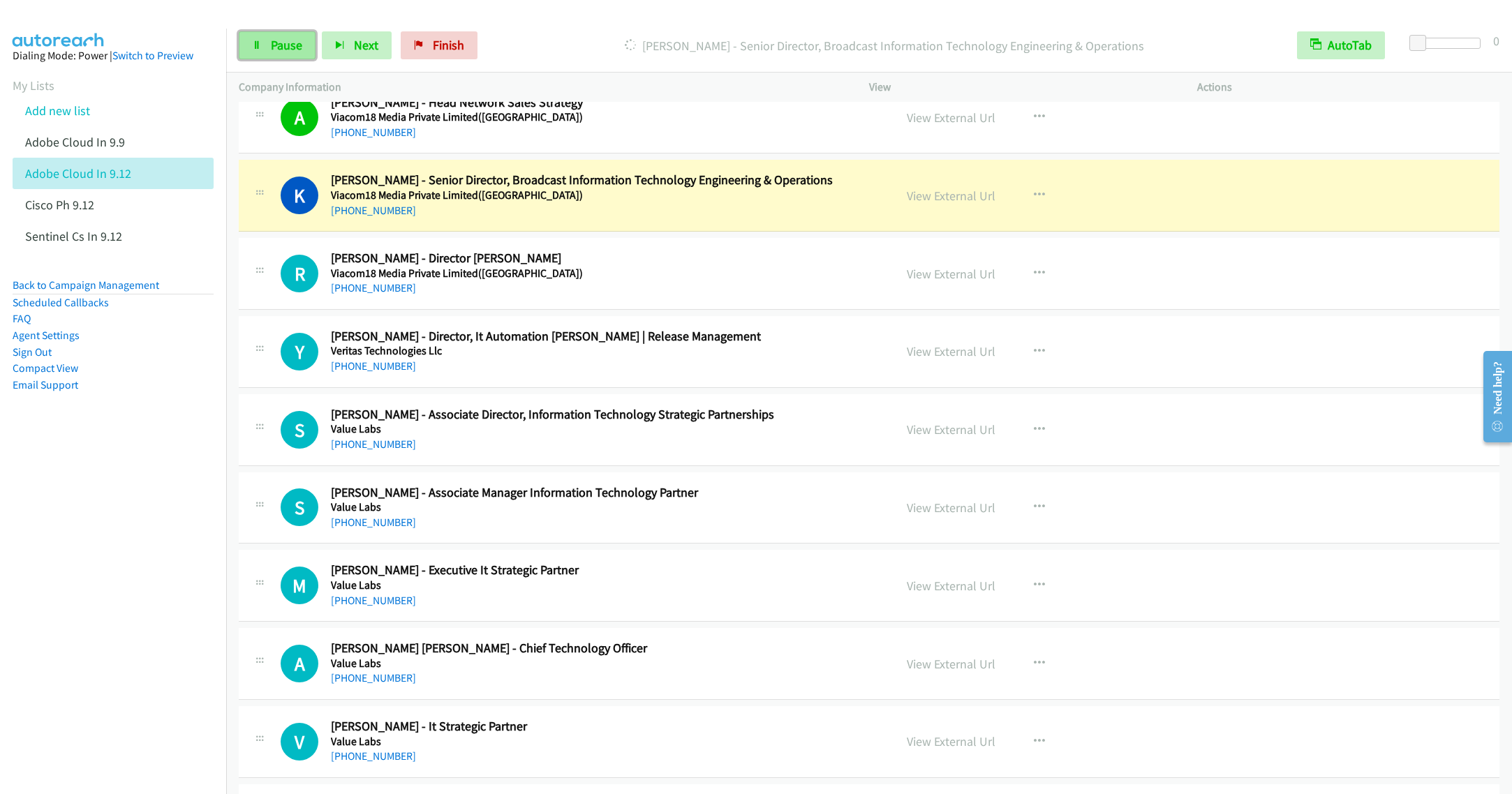
click at [250, 42] on link "Pause" at bounding box center [276, 45] width 77 height 28
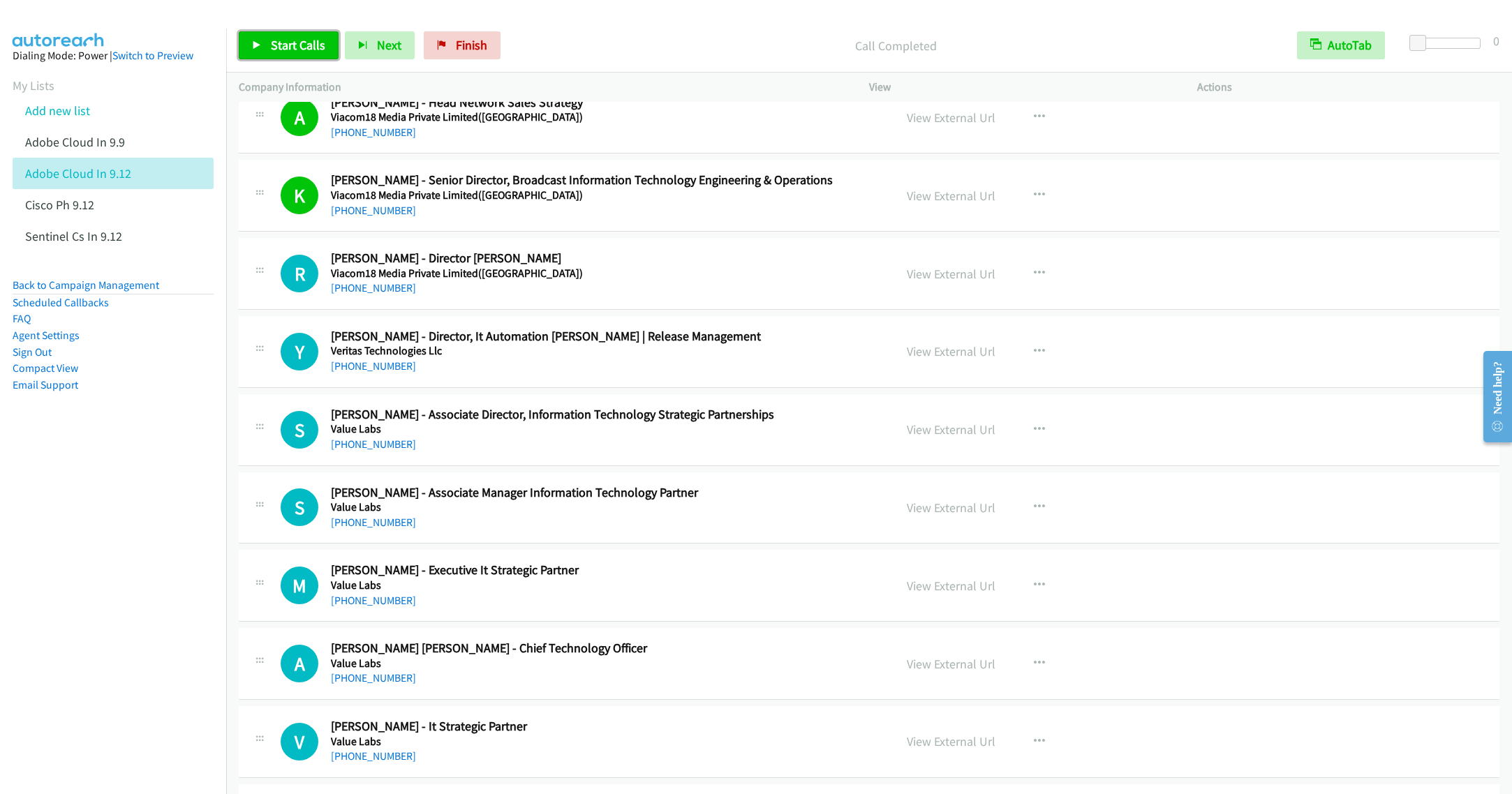
click at [276, 50] on span "Start Calls" at bounding box center [298, 45] width 54 height 16
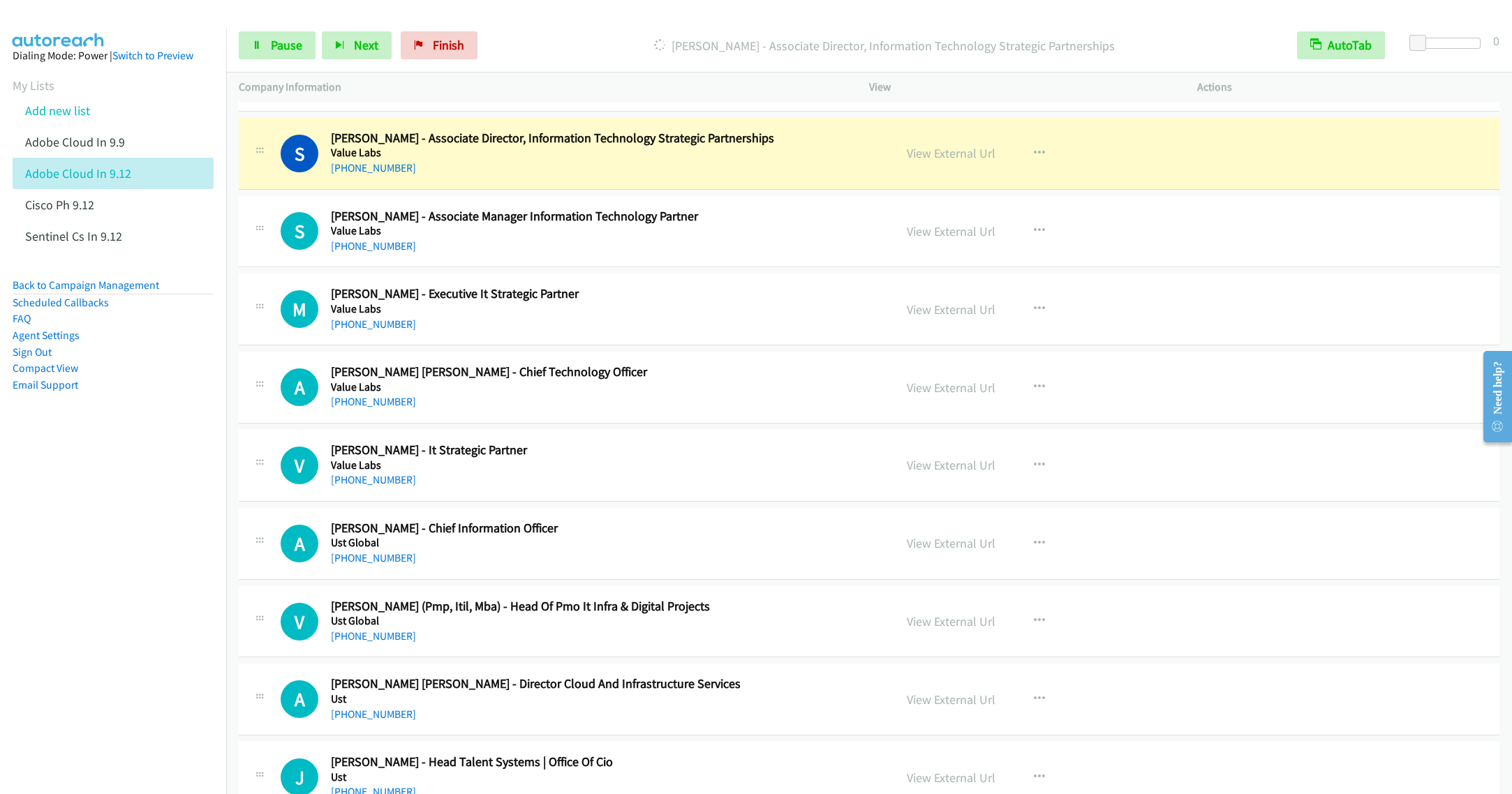
scroll to position [4082, 0]
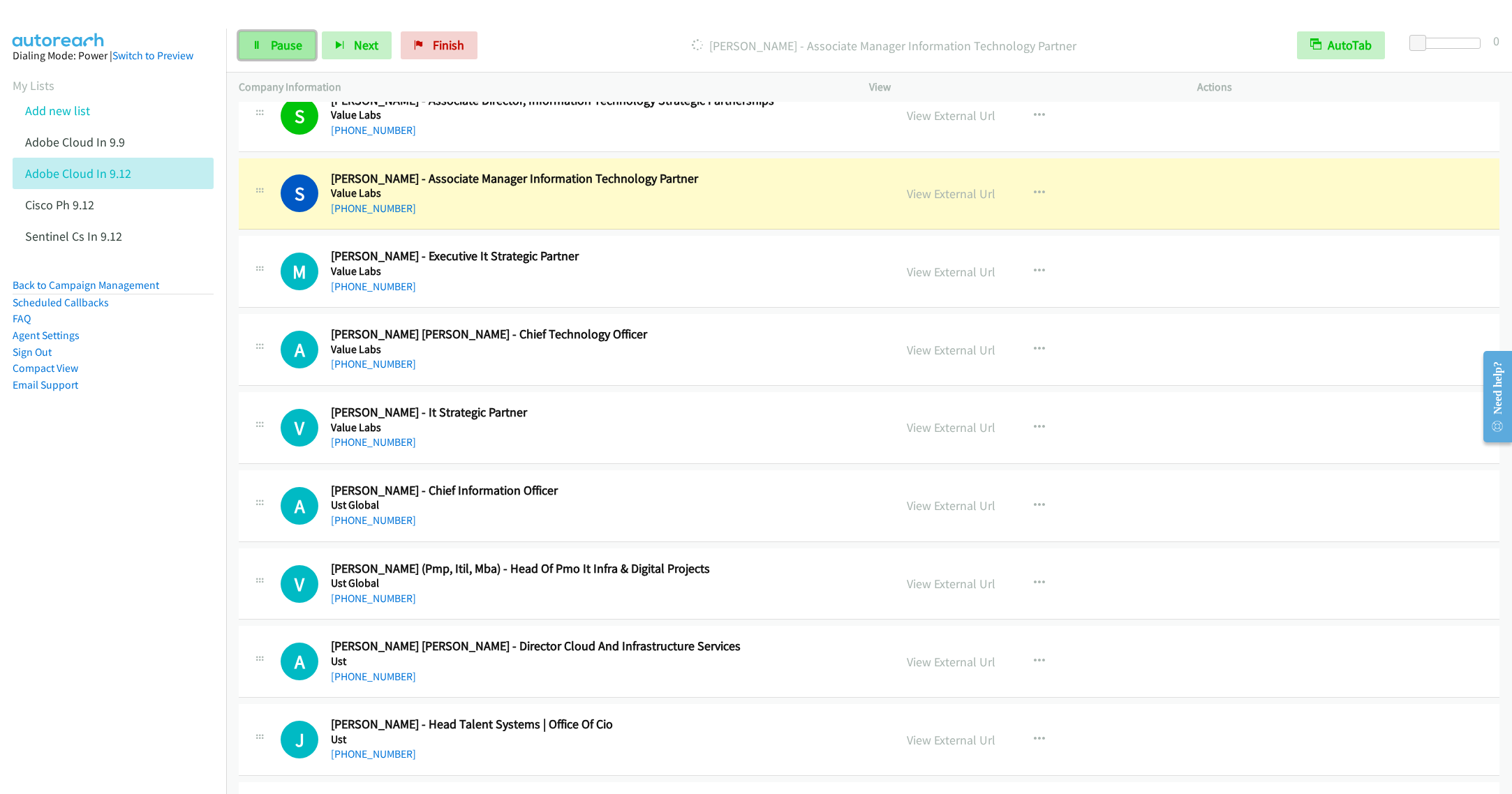
click at [266, 44] on link "Pause" at bounding box center [276, 45] width 77 height 28
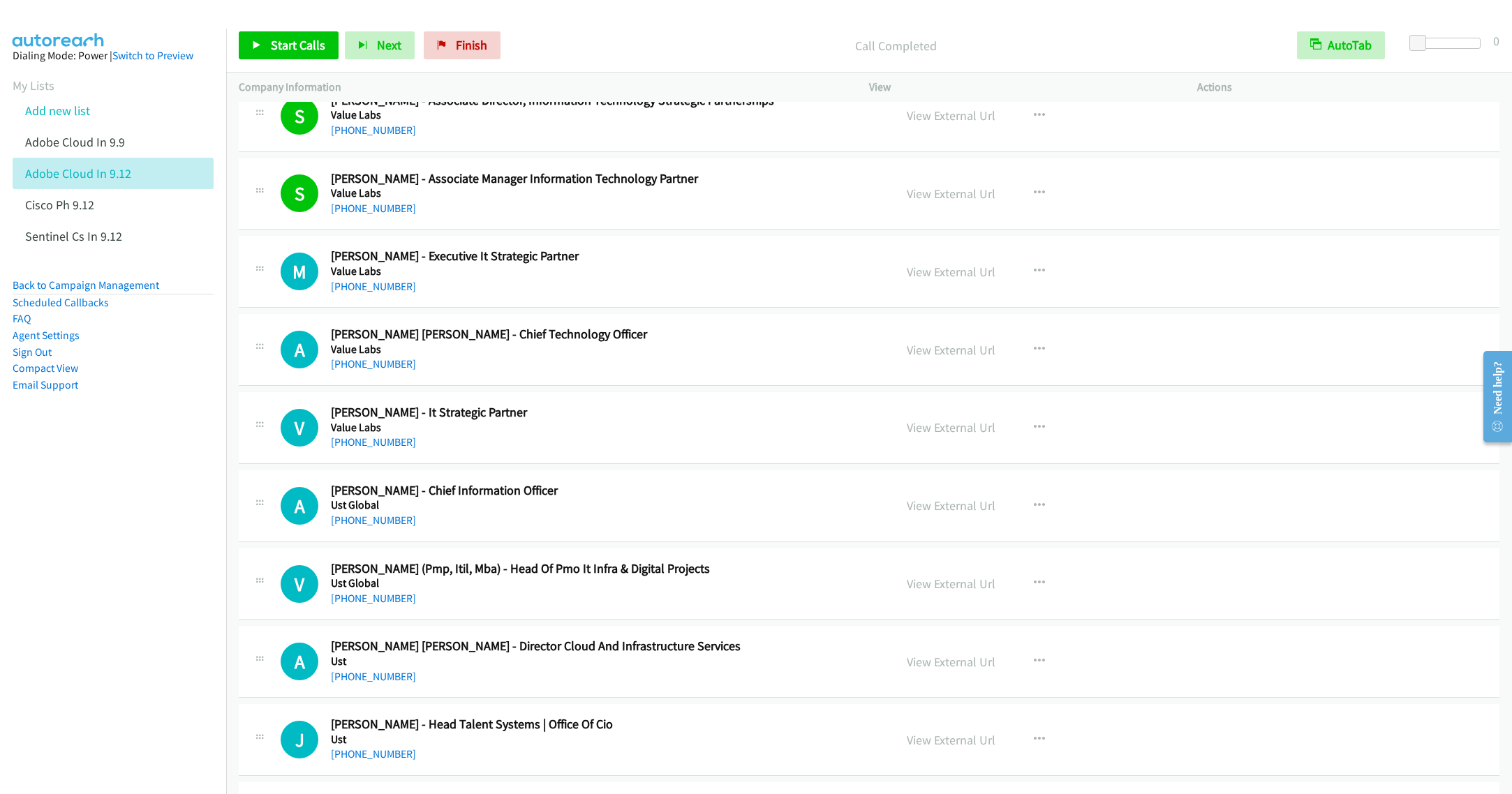
click at [576, 279] on h5 "Value Labs" at bounding box center [602, 271] width 543 height 14
click at [1039, 205] on button "button" at bounding box center [1039, 193] width 38 height 28
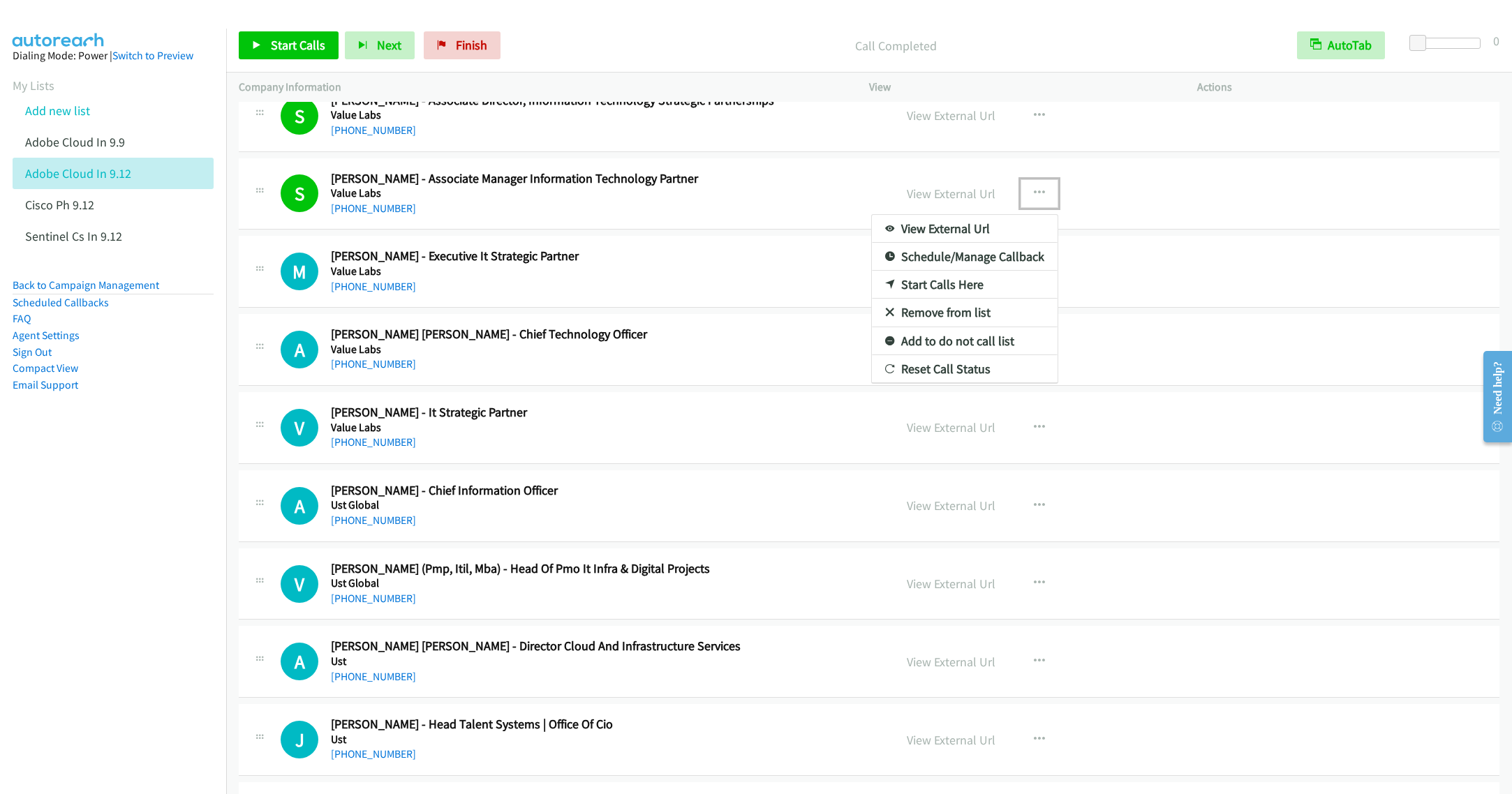
click at [940, 326] on link "Remove from list" at bounding box center [964, 312] width 186 height 28
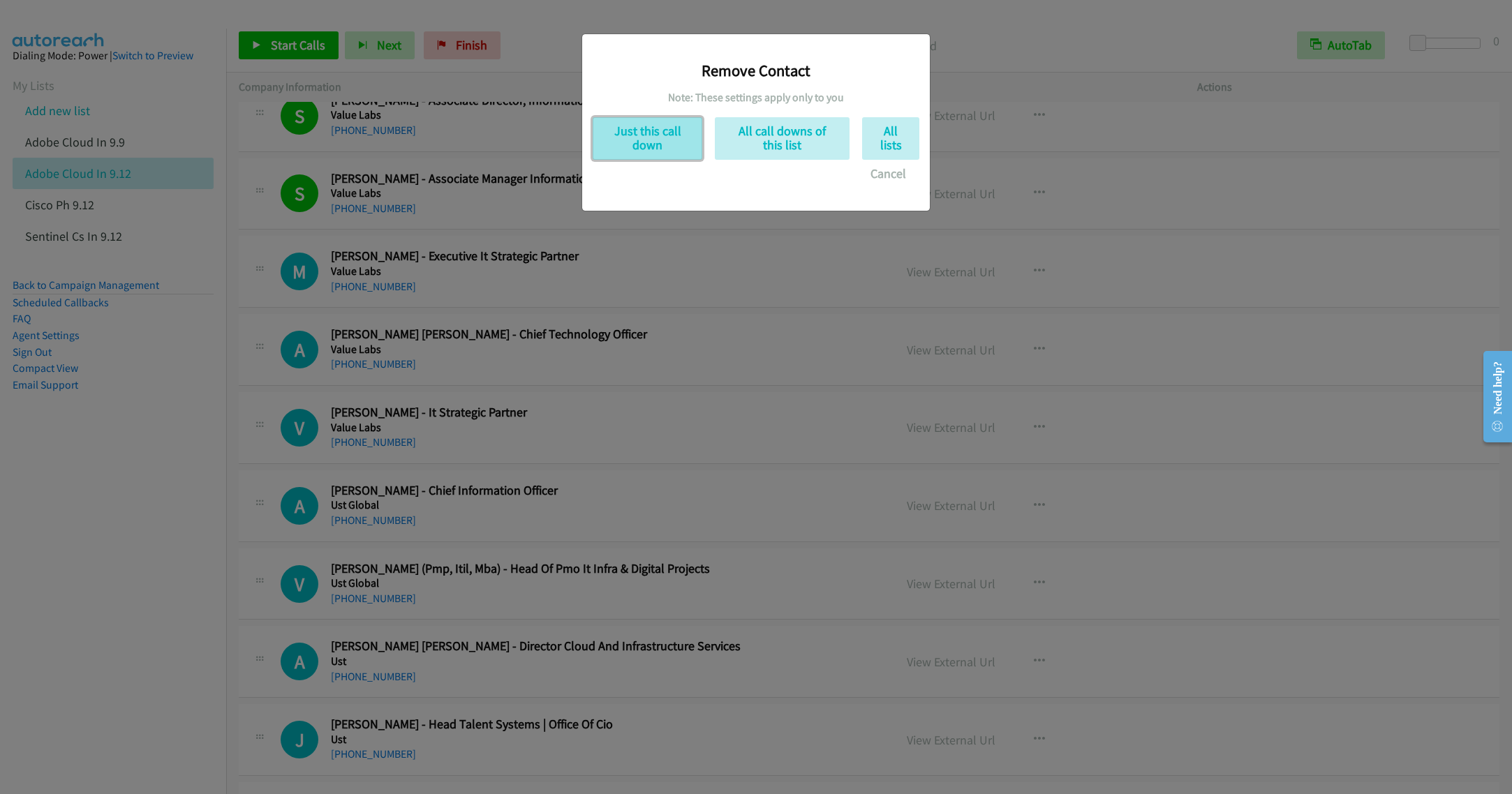
click at [665, 127] on button "Just this call down" at bounding box center [647, 138] width 110 height 42
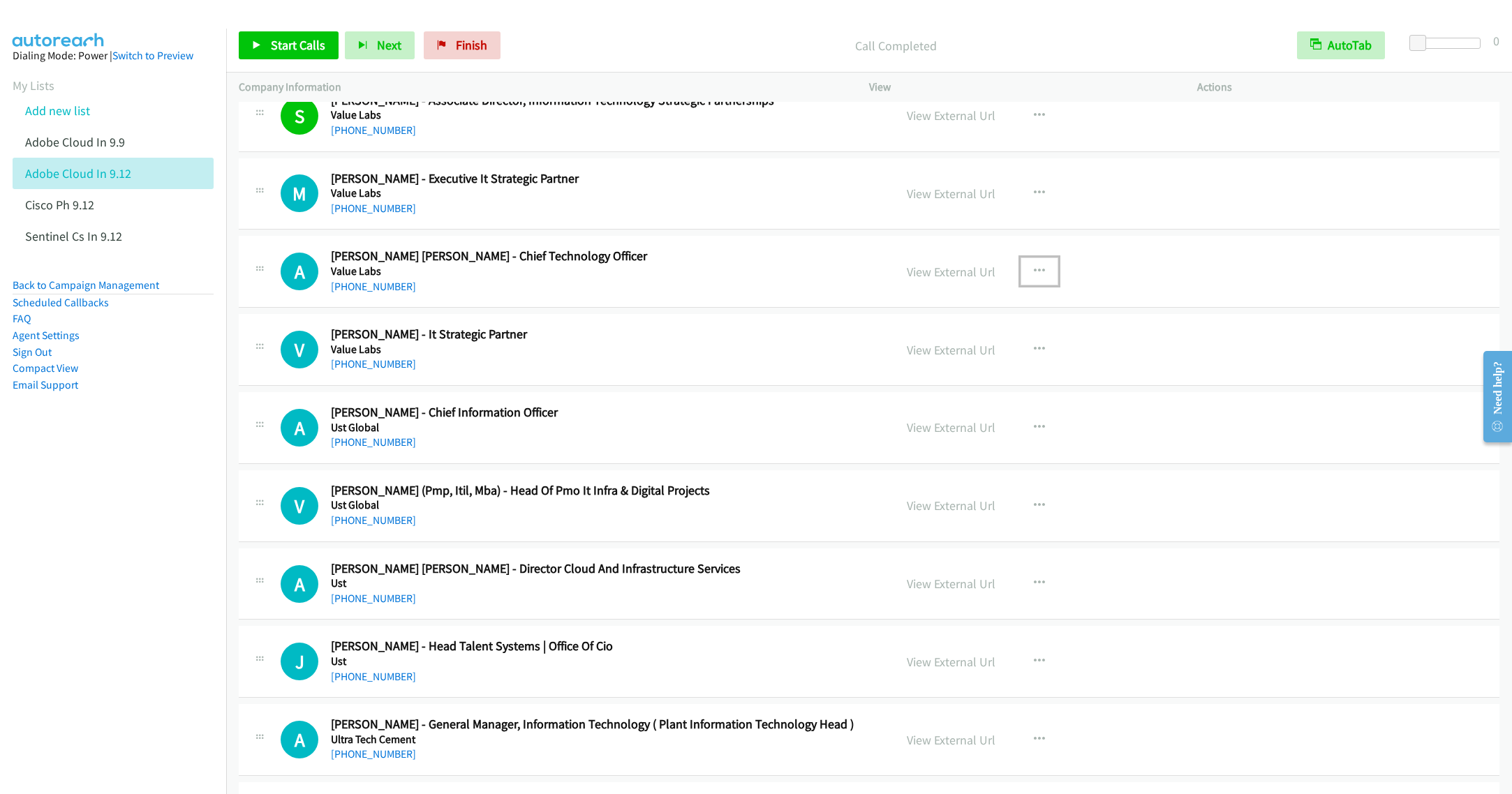
click at [1034, 277] on icon "button" at bounding box center [1039, 271] width 11 height 11
click at [945, 377] on link "Start Calls Here" at bounding box center [964, 362] width 186 height 28
click at [281, 46] on span "Start Calls" at bounding box center [298, 45] width 54 height 16
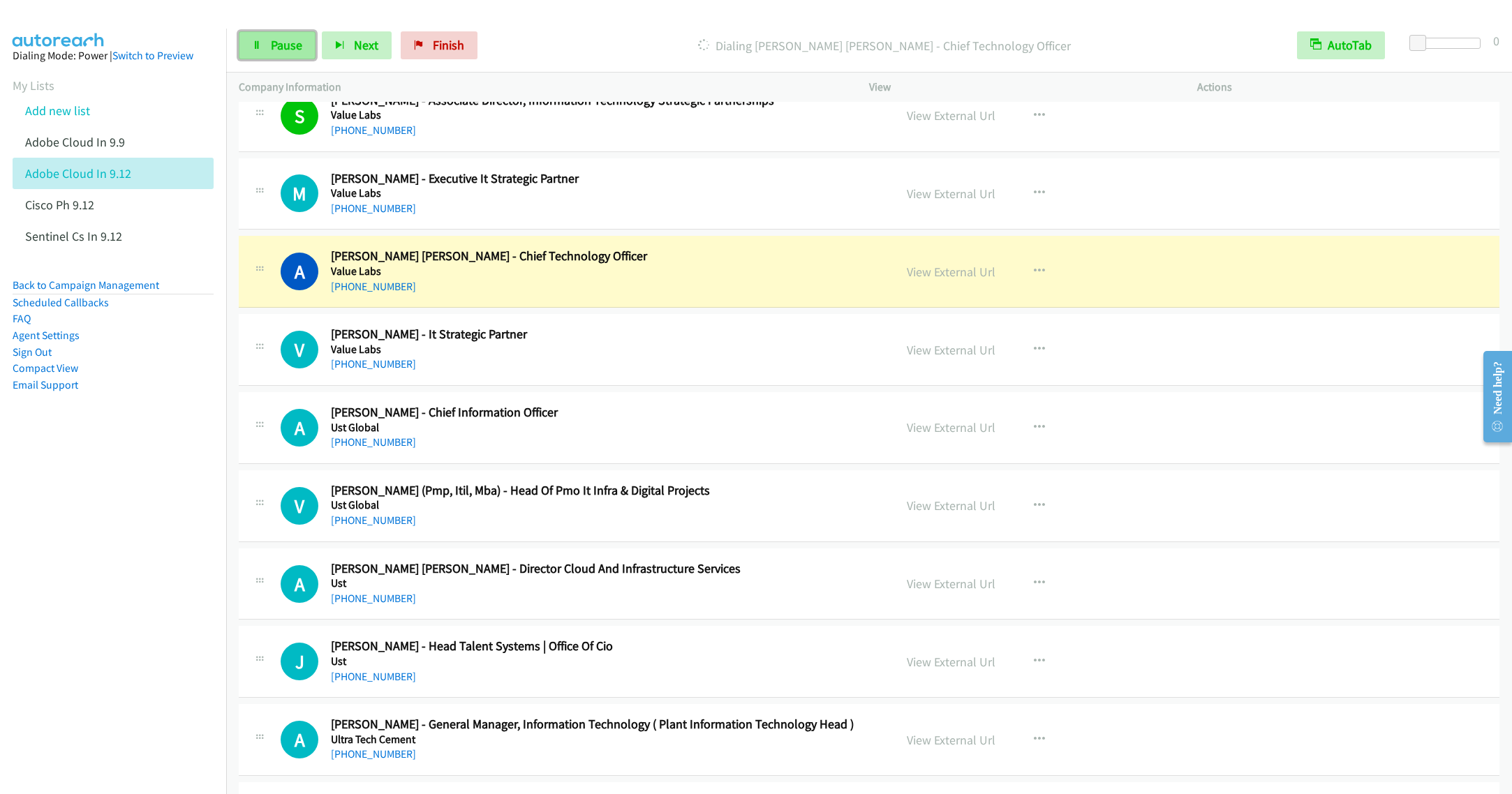
click at [269, 40] on link "Pause" at bounding box center [276, 45] width 77 height 28
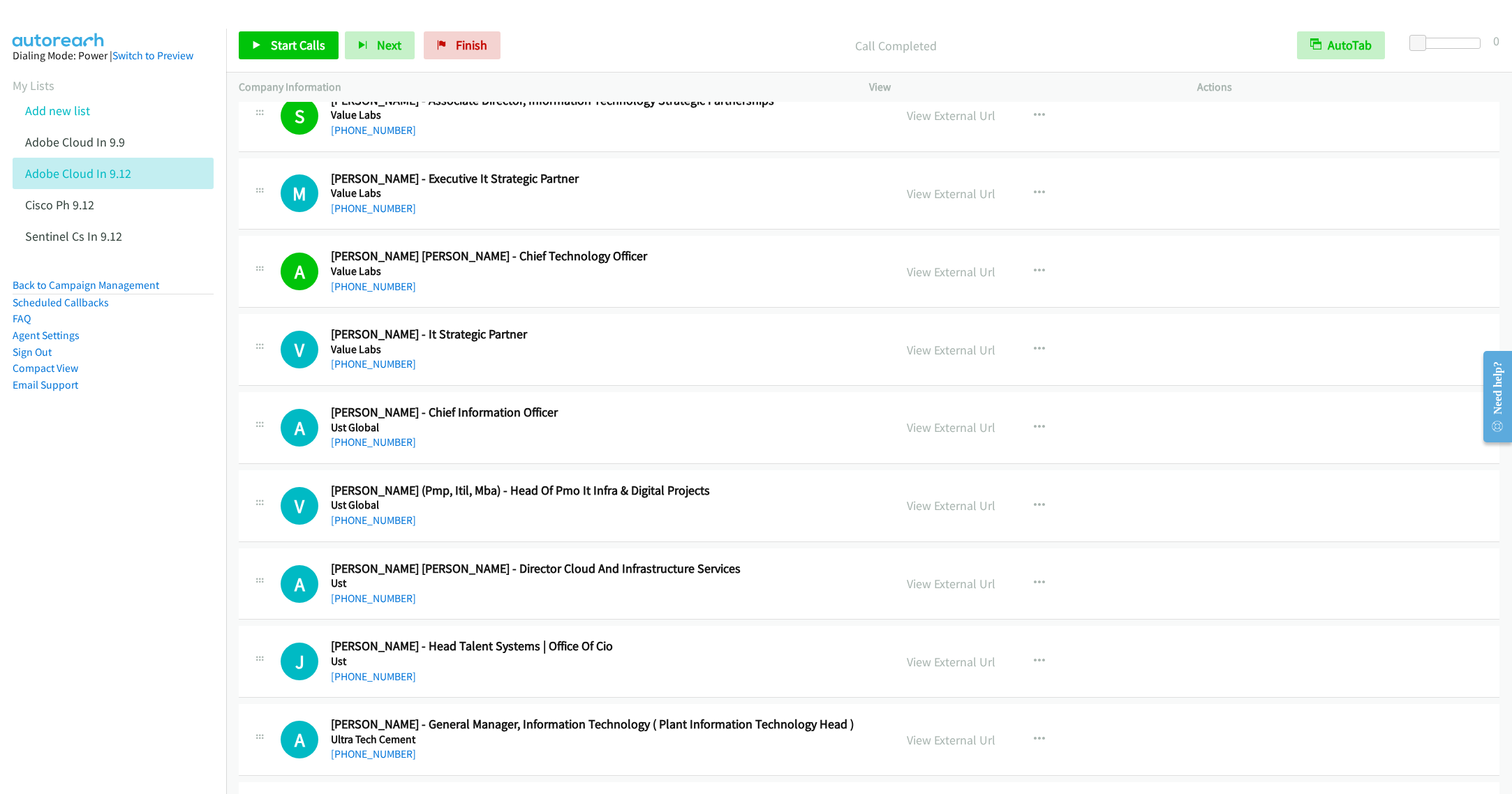
scroll to position [4186, 0]
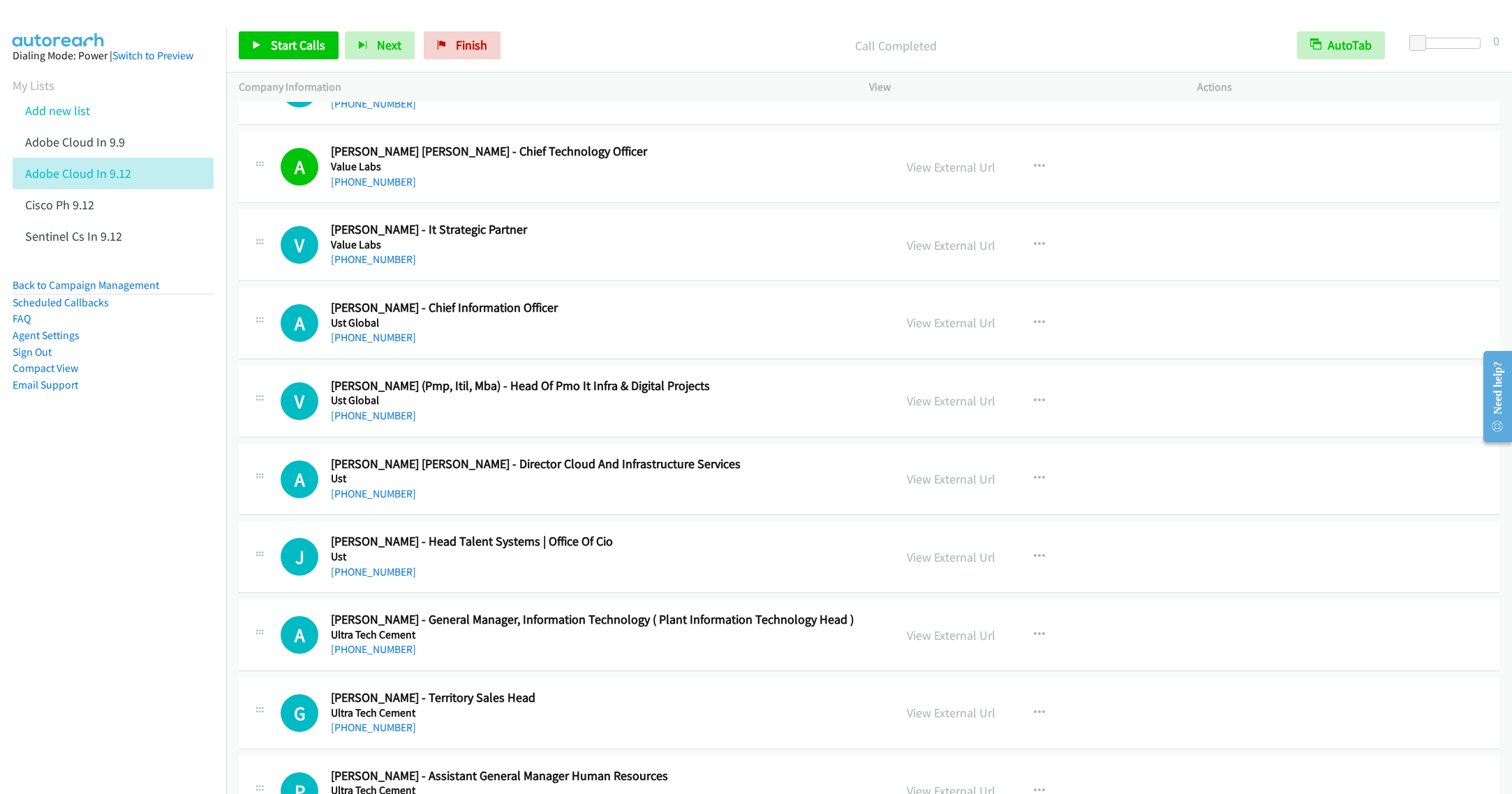
click at [565, 318] on div "A Callback Scheduled Arivarasu Selvaraj - Chief Information Officer Ust Global …" at bounding box center [869, 323] width 1261 height 72
click at [279, 49] on span "Start Calls" at bounding box center [298, 45] width 54 height 16
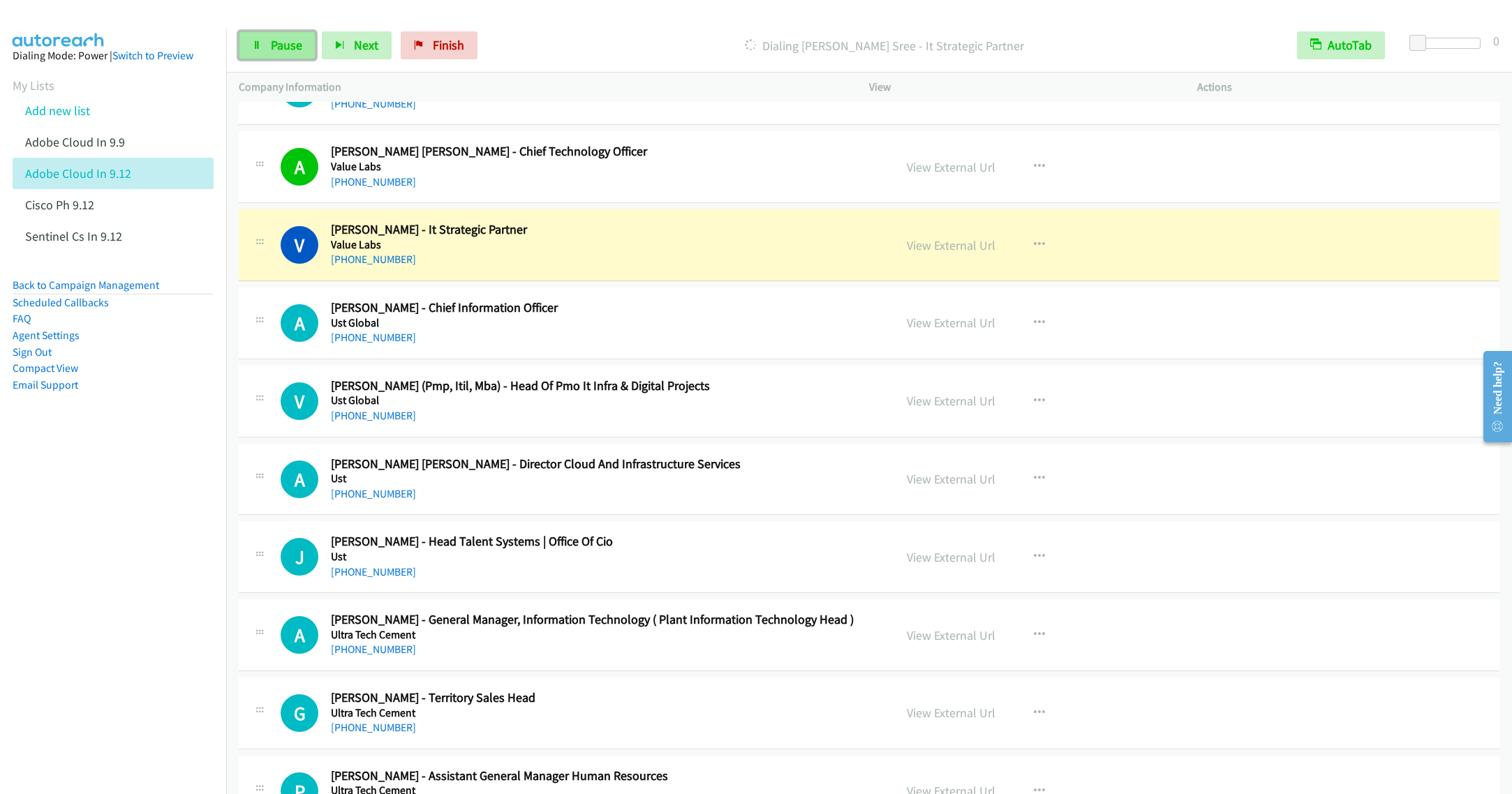
click at [279, 44] on span "Pause" at bounding box center [286, 45] width 32 height 16
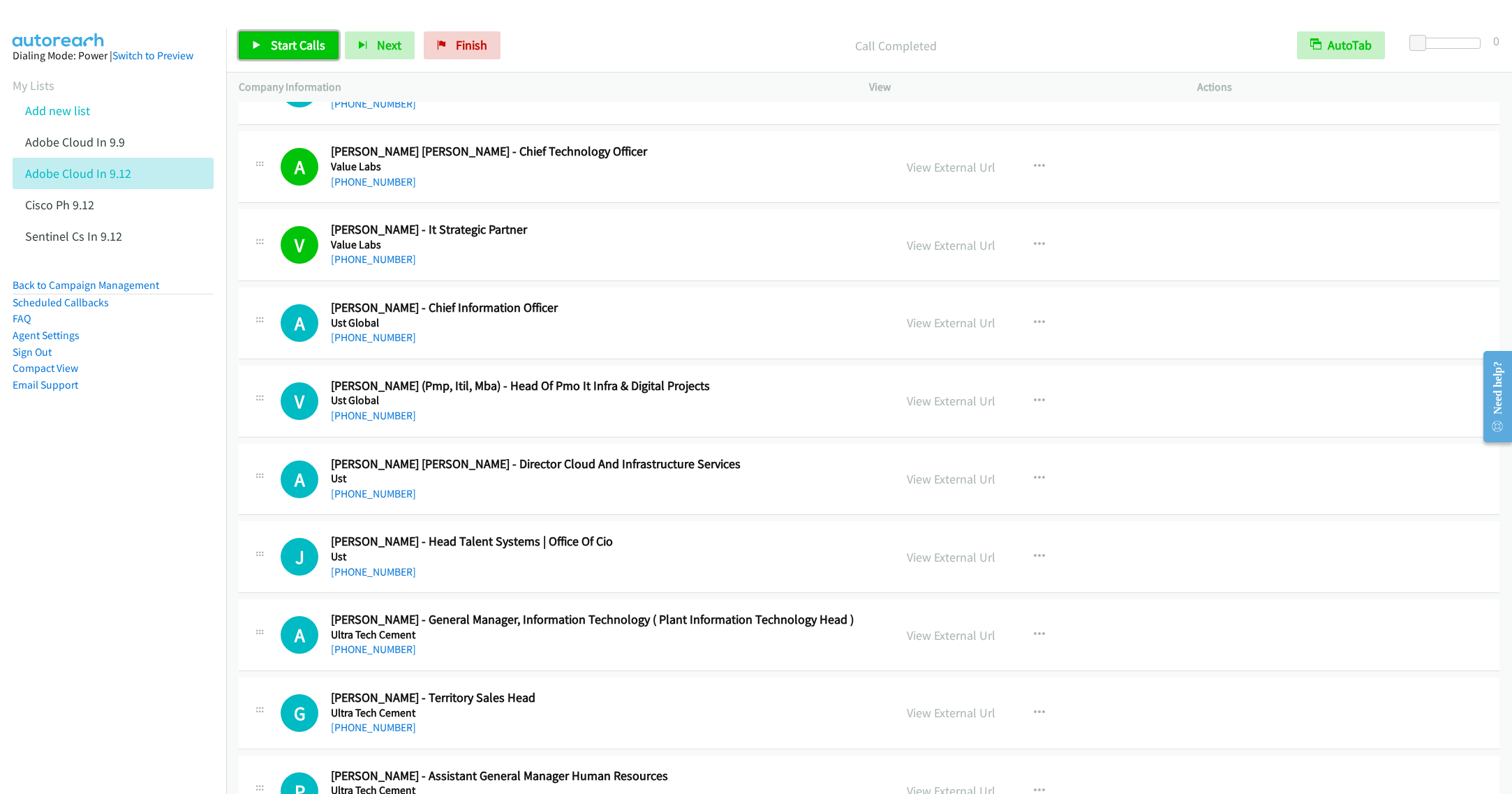
click at [277, 51] on span "Start Calls" at bounding box center [298, 45] width 54 height 16
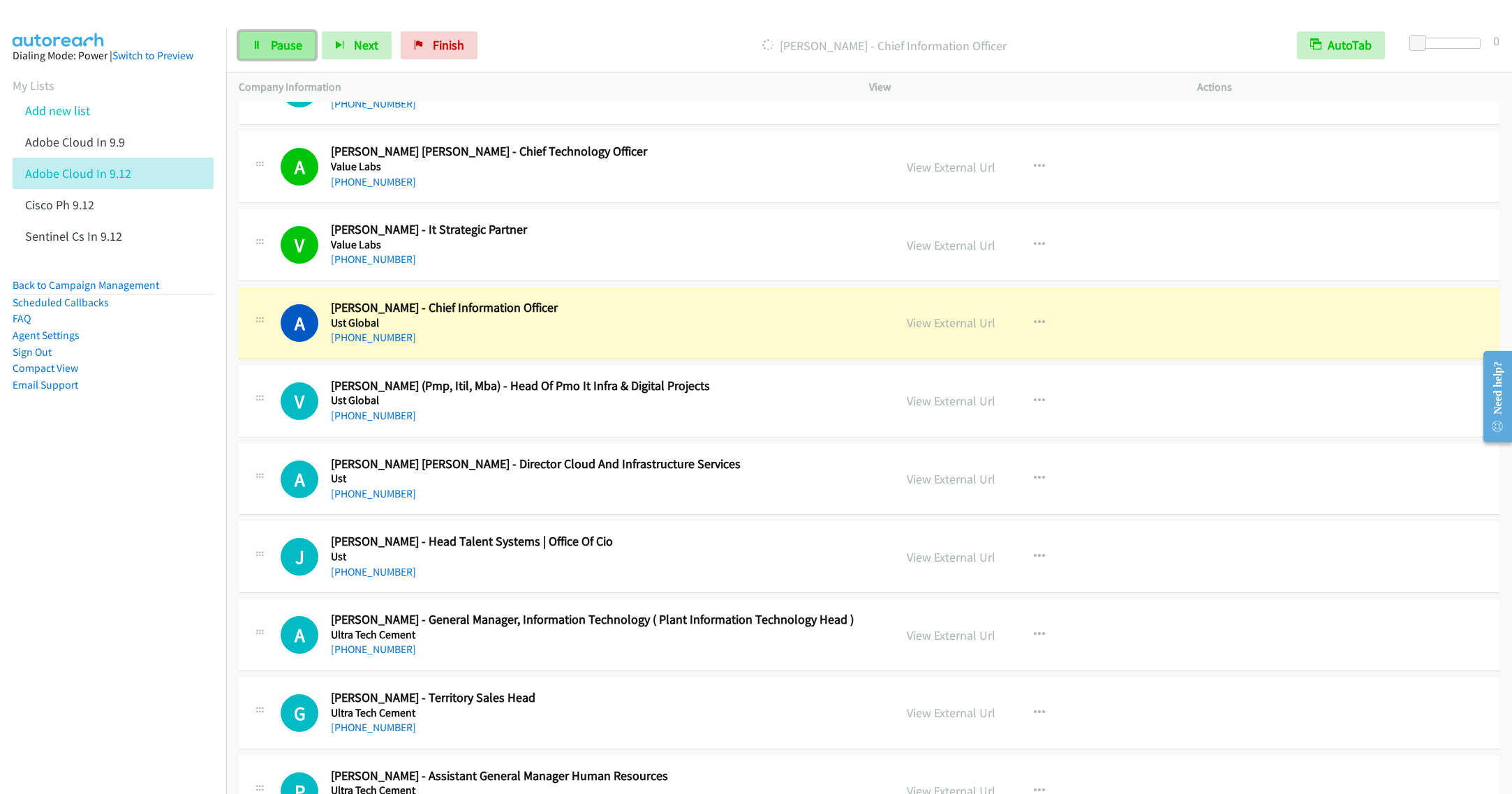
click at [272, 48] on span "Pause" at bounding box center [286, 45] width 32 height 16
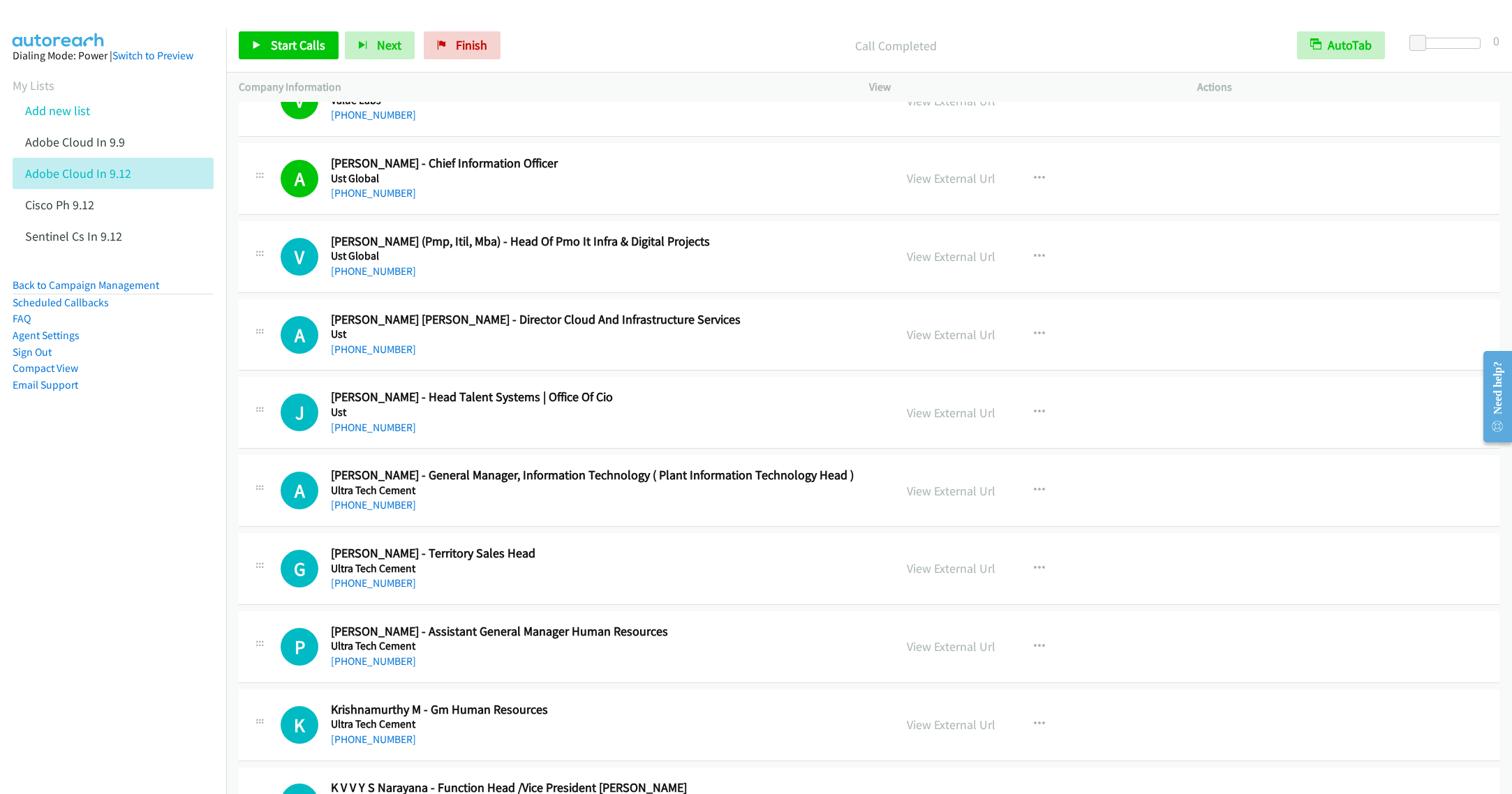
scroll to position [4395, 0]
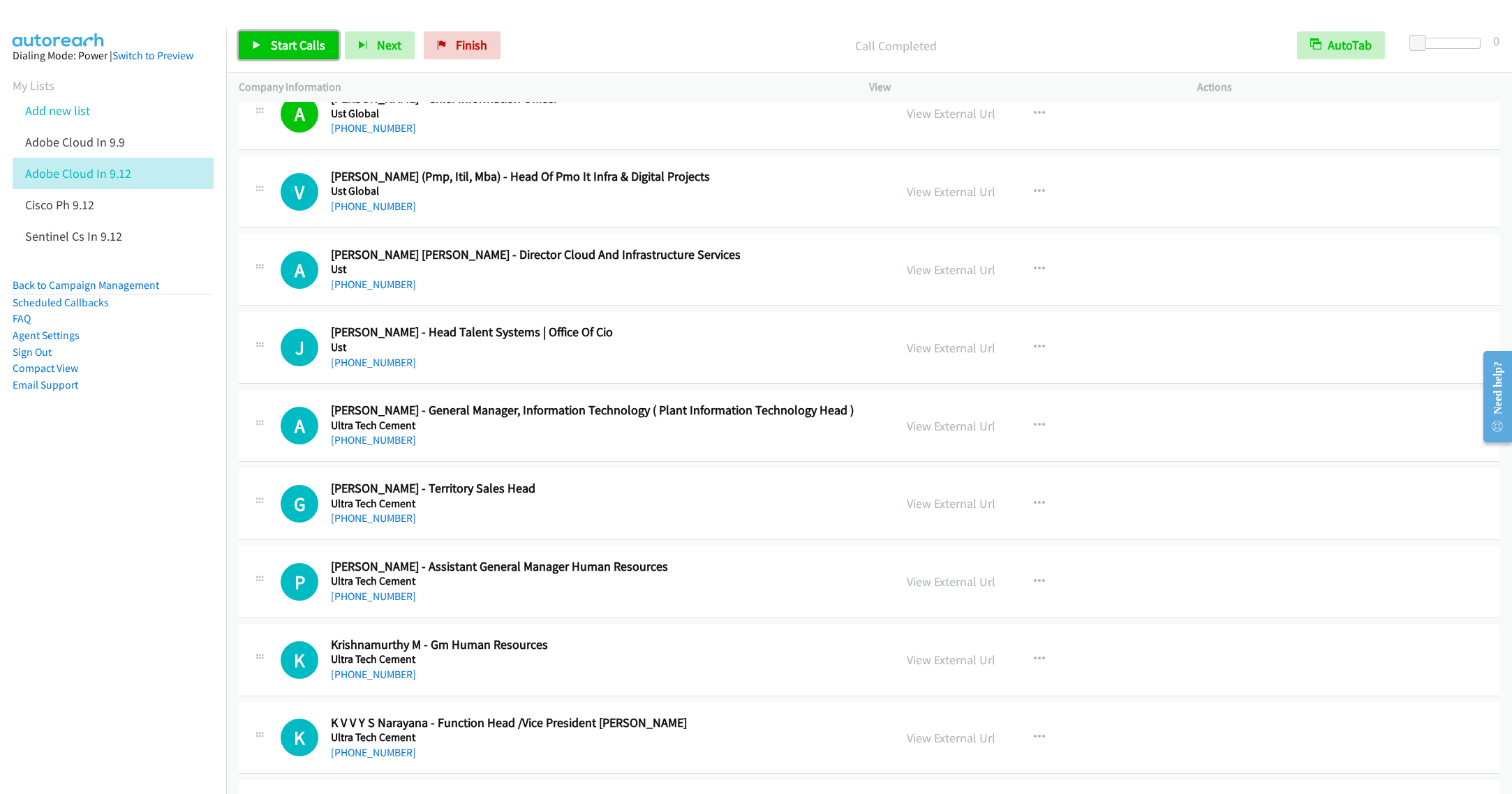
click at [273, 51] on span "Start Calls" at bounding box center [298, 45] width 54 height 16
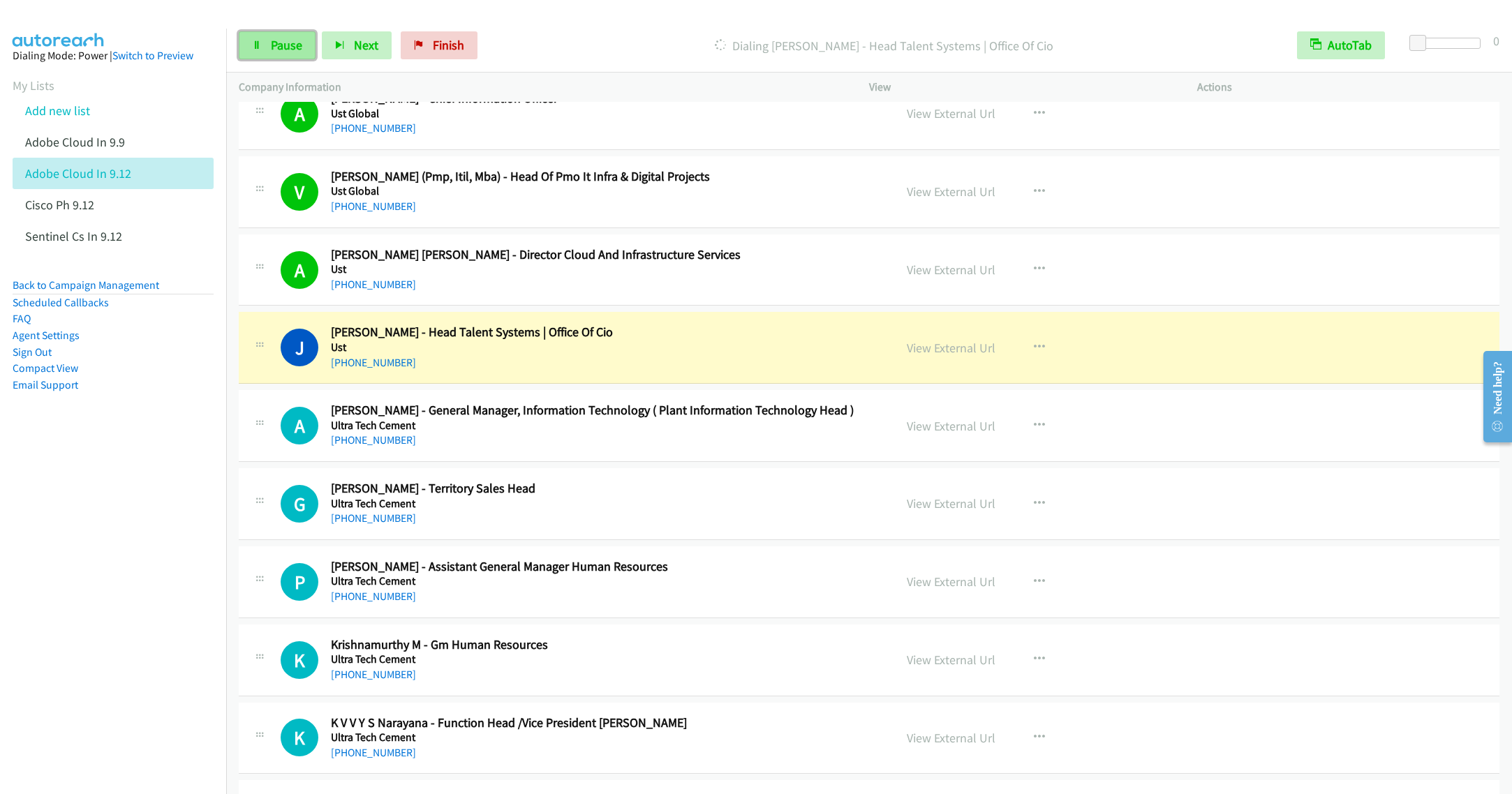
click at [271, 42] on span "Pause" at bounding box center [286, 45] width 32 height 16
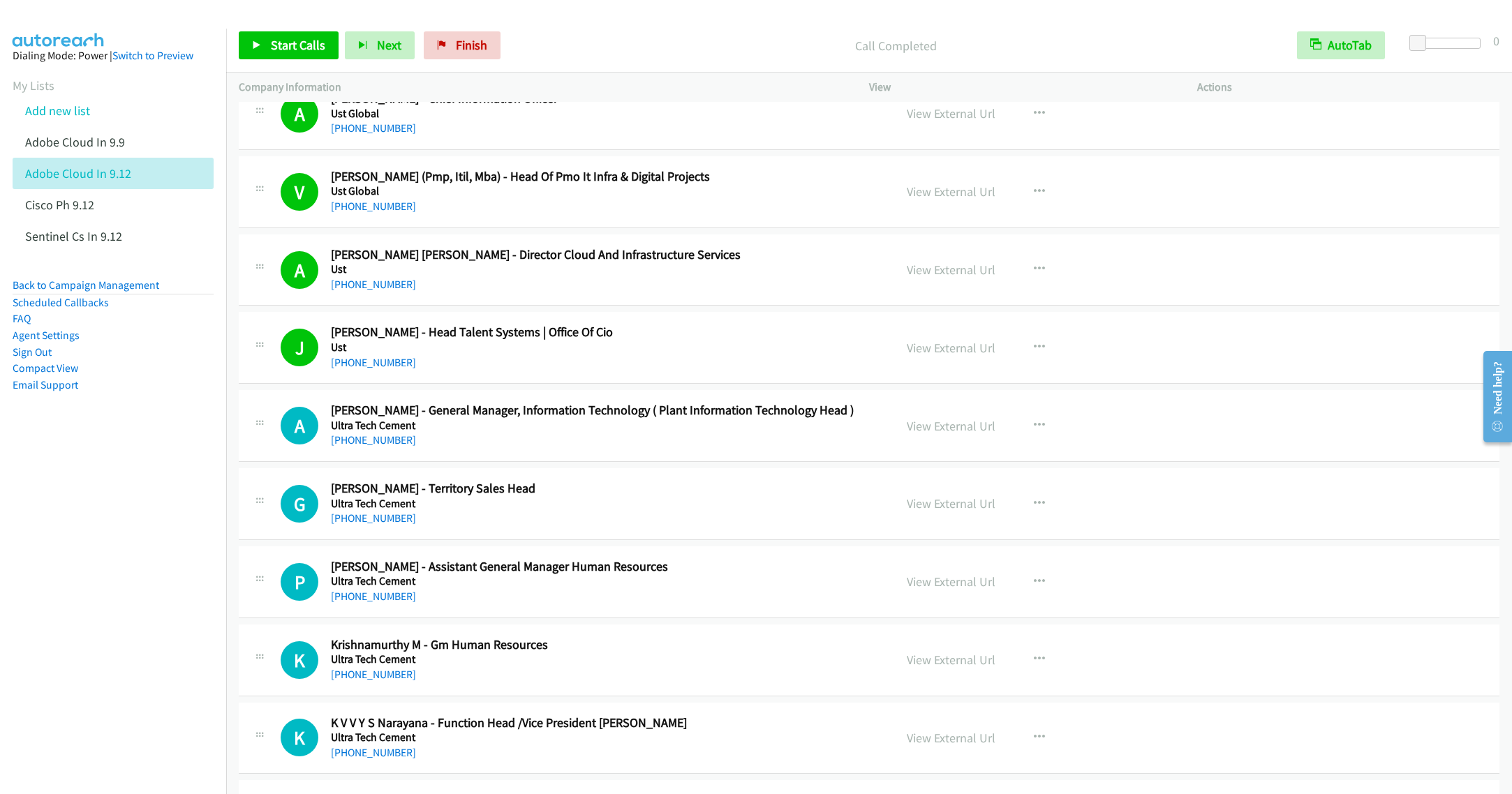
click at [650, 341] on h2 "Justin George - Head Talent Systems | Office Of Cio" at bounding box center [602, 332] width 543 height 16
click at [281, 42] on span "Start Calls" at bounding box center [298, 45] width 54 height 16
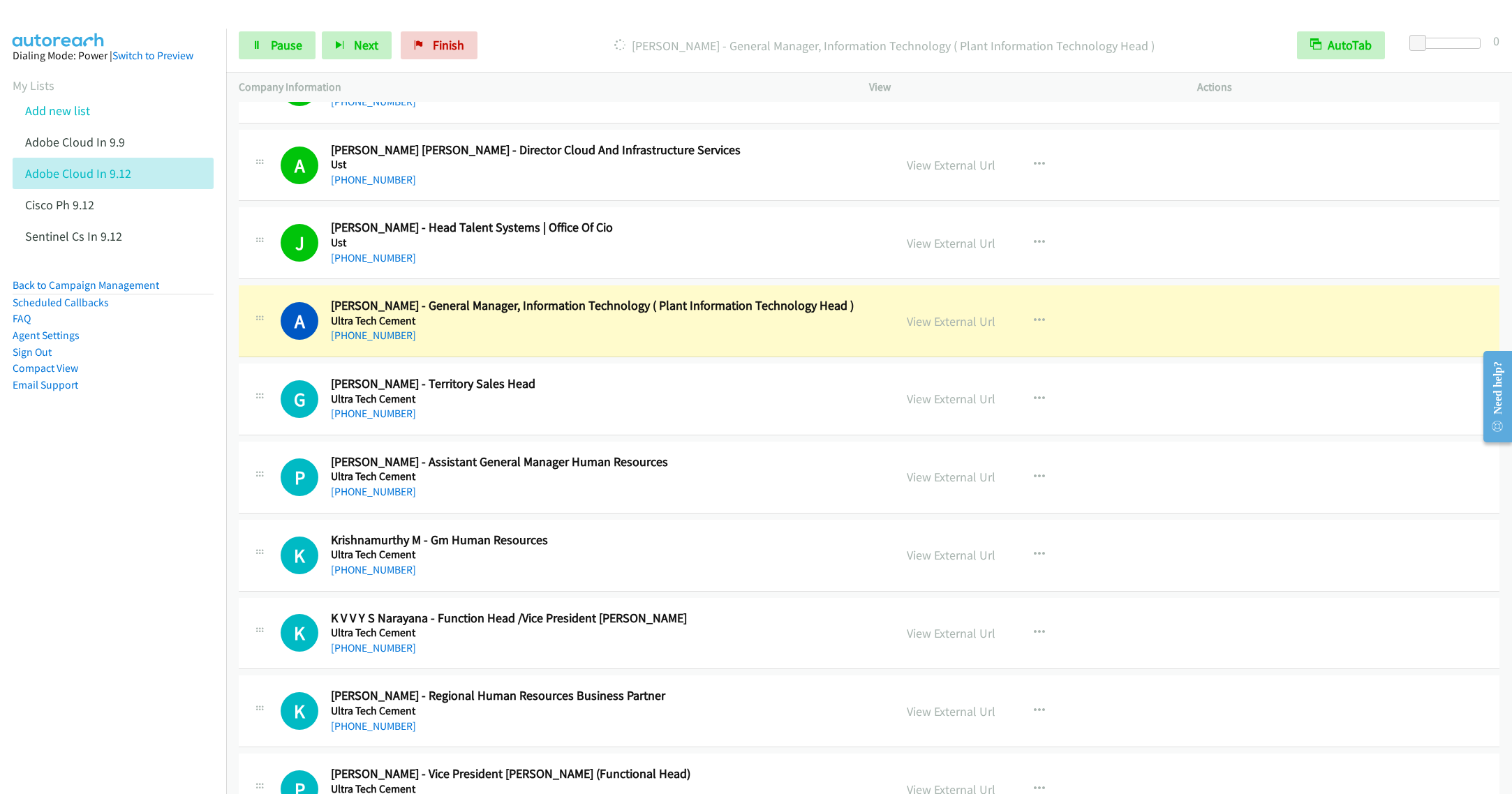
click at [122, 445] on aside "Dialing Mode: Power | Switch to Preview My Lists Add new list Adobe Cloud In 9.…" at bounding box center [113, 242] width 226 height 427
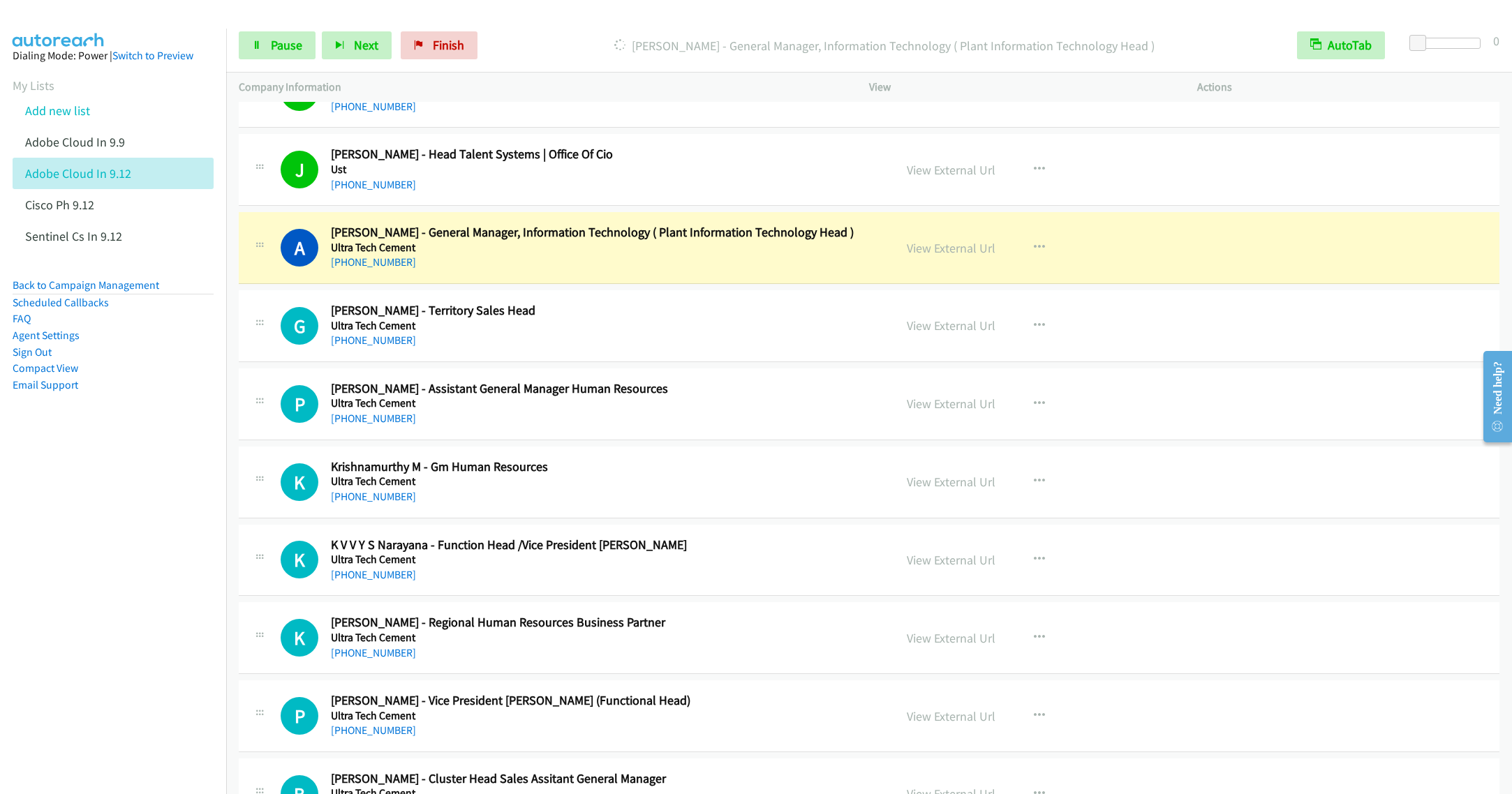
scroll to position [4605, 0]
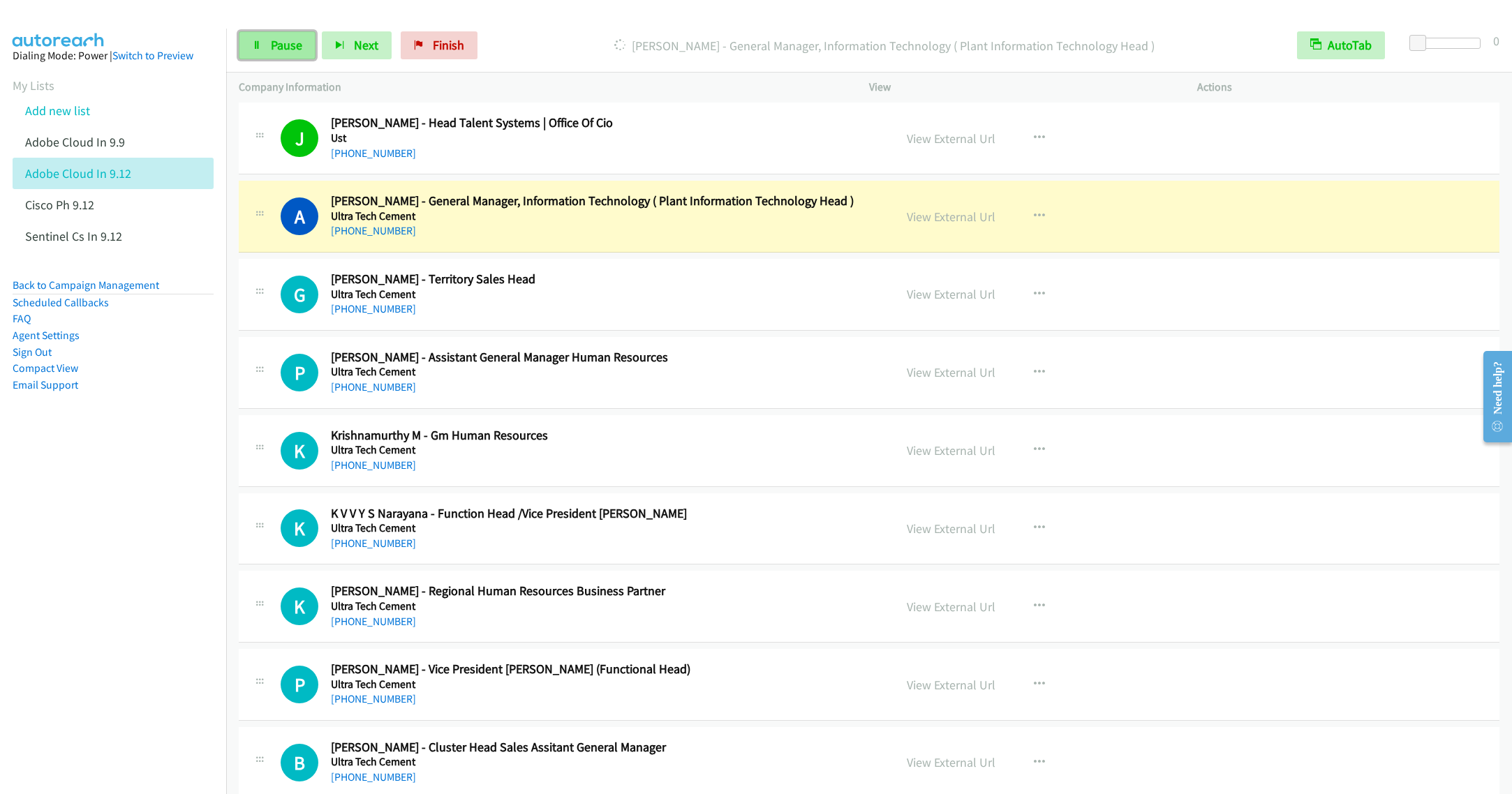
click at [295, 50] on span "Pause" at bounding box center [286, 45] width 32 height 16
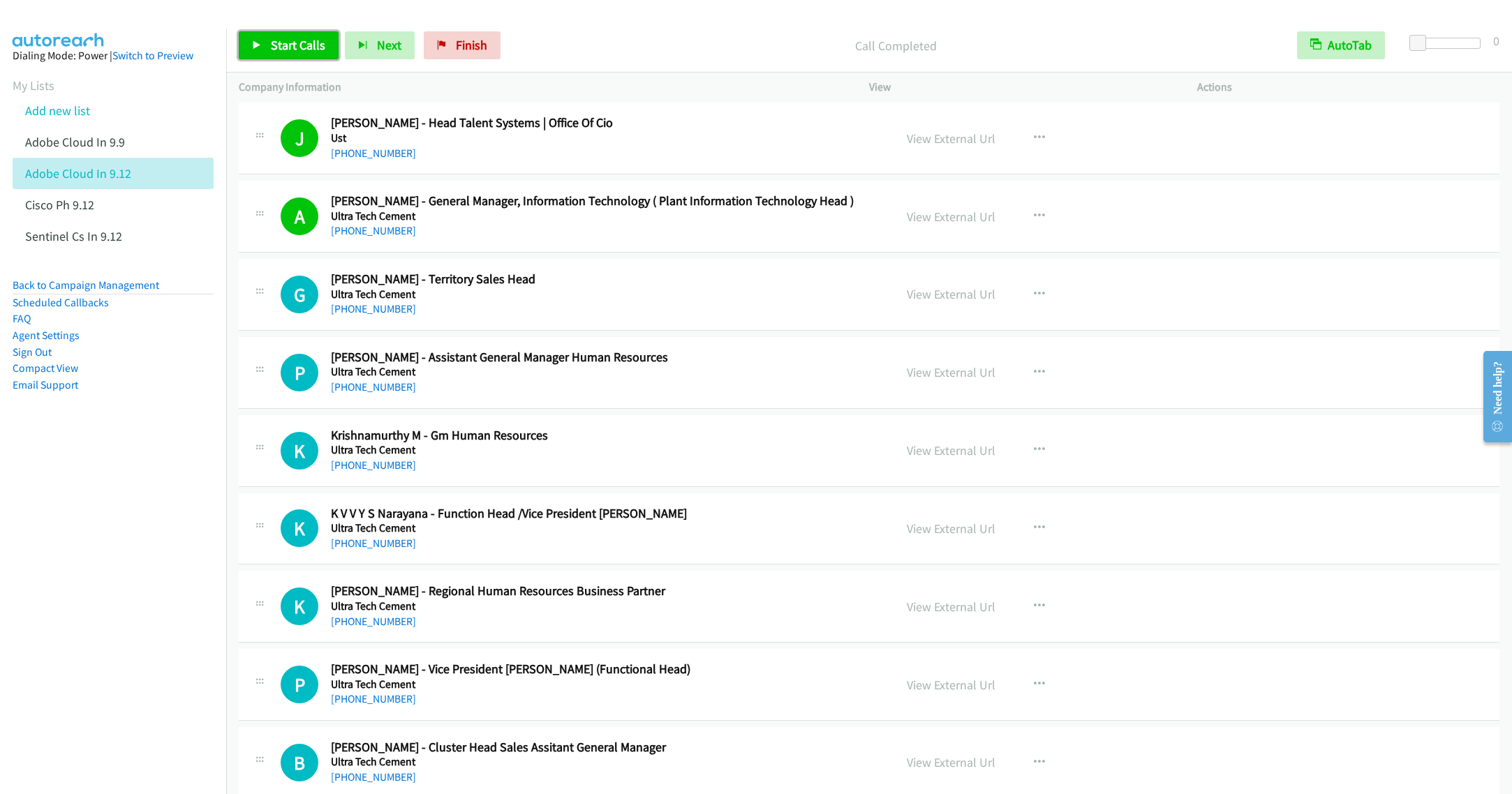
click at [251, 42] on link "Start Calls" at bounding box center [288, 45] width 100 height 28
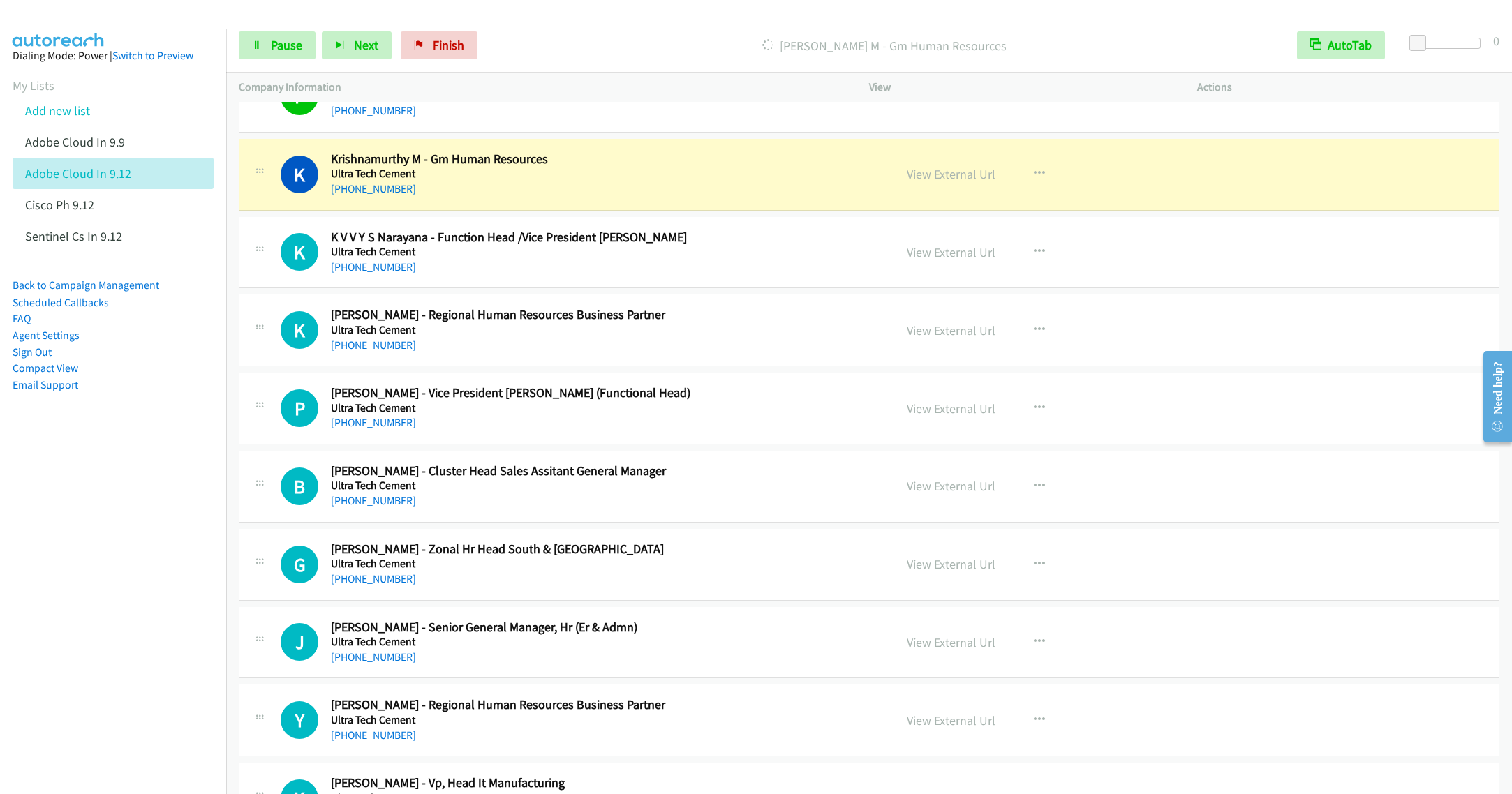
scroll to position [4919, 0]
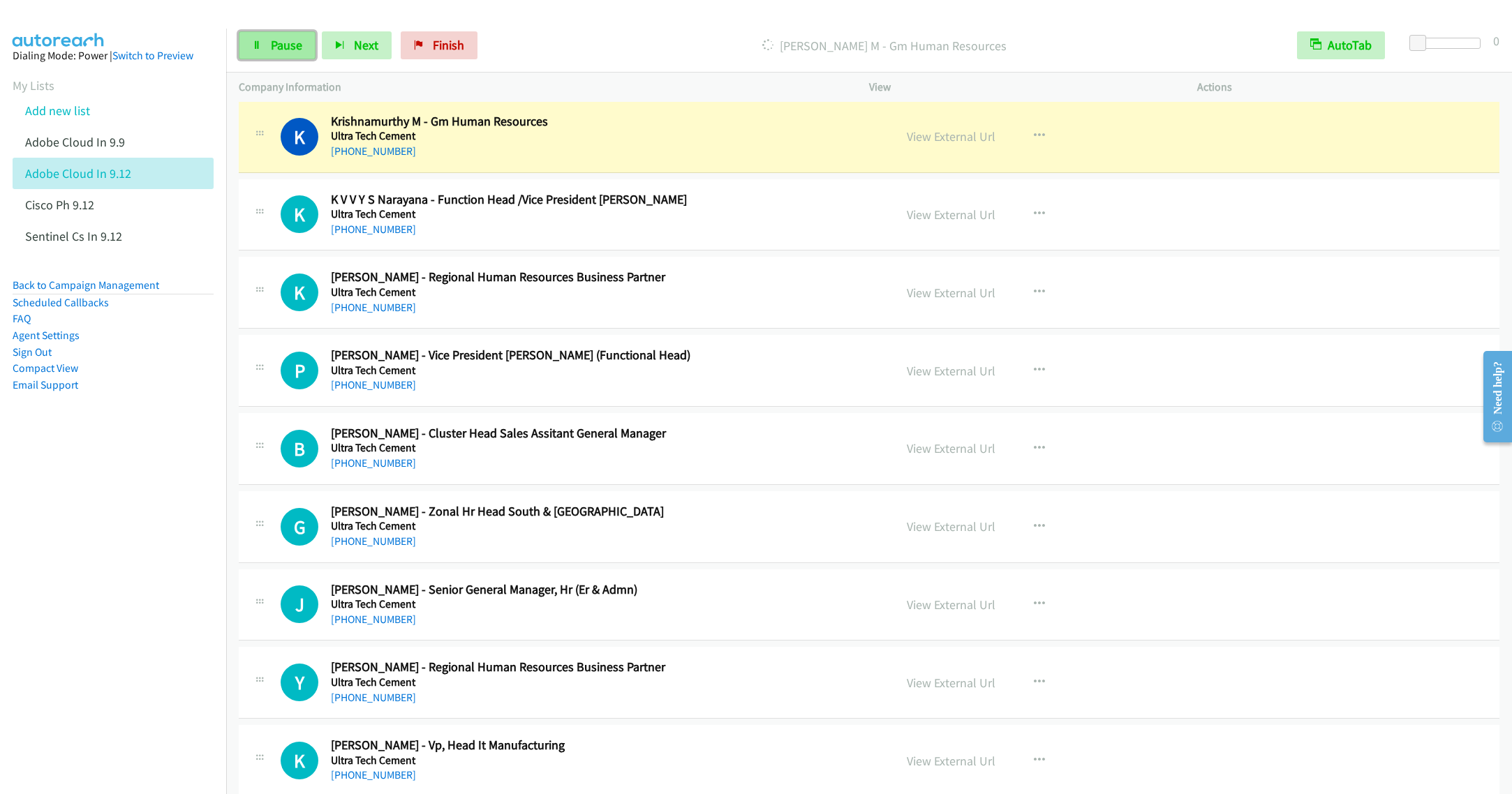
click at [266, 52] on link "Pause" at bounding box center [276, 45] width 77 height 28
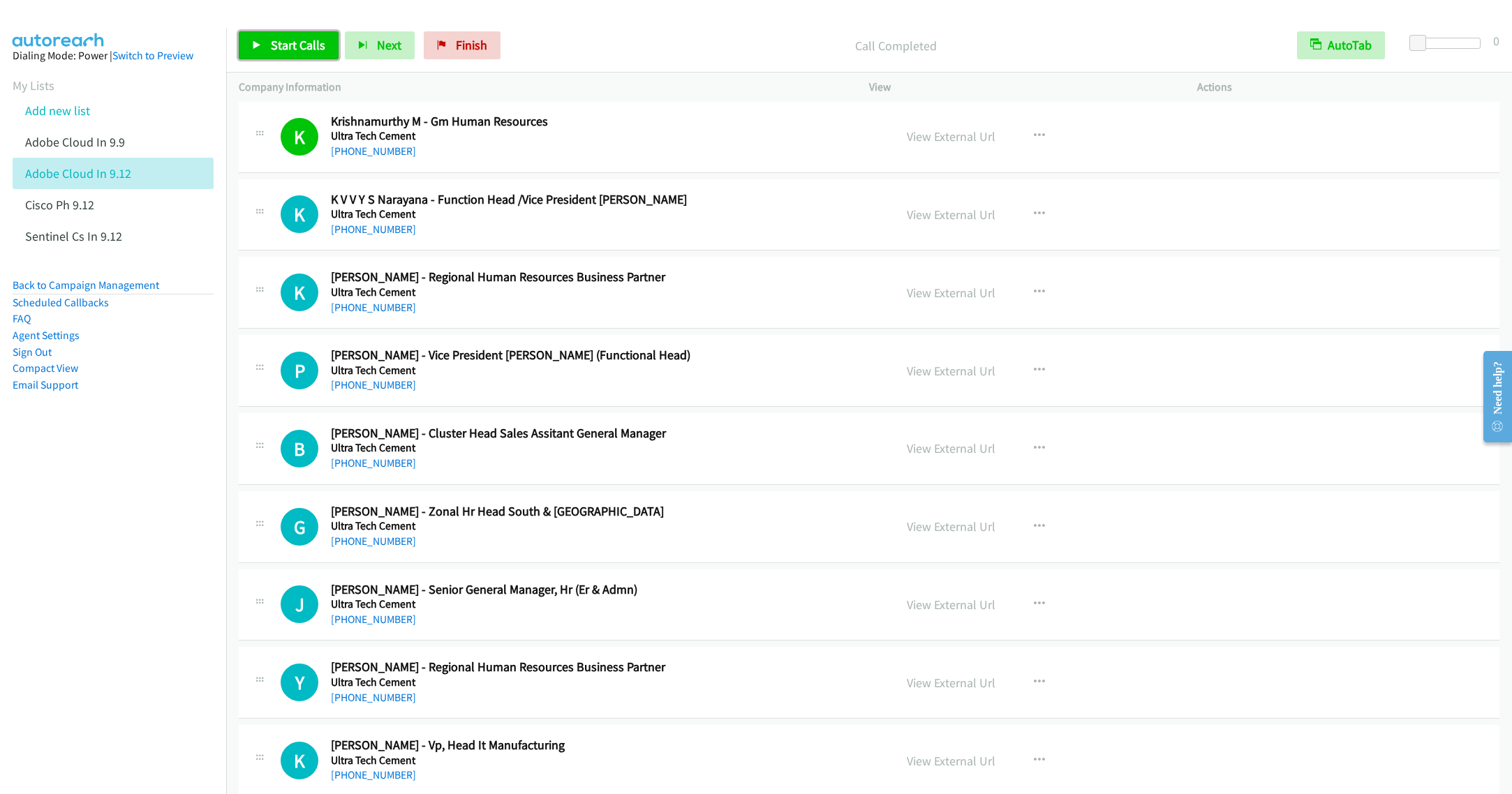
click at [281, 49] on span "Start Calls" at bounding box center [298, 45] width 54 height 16
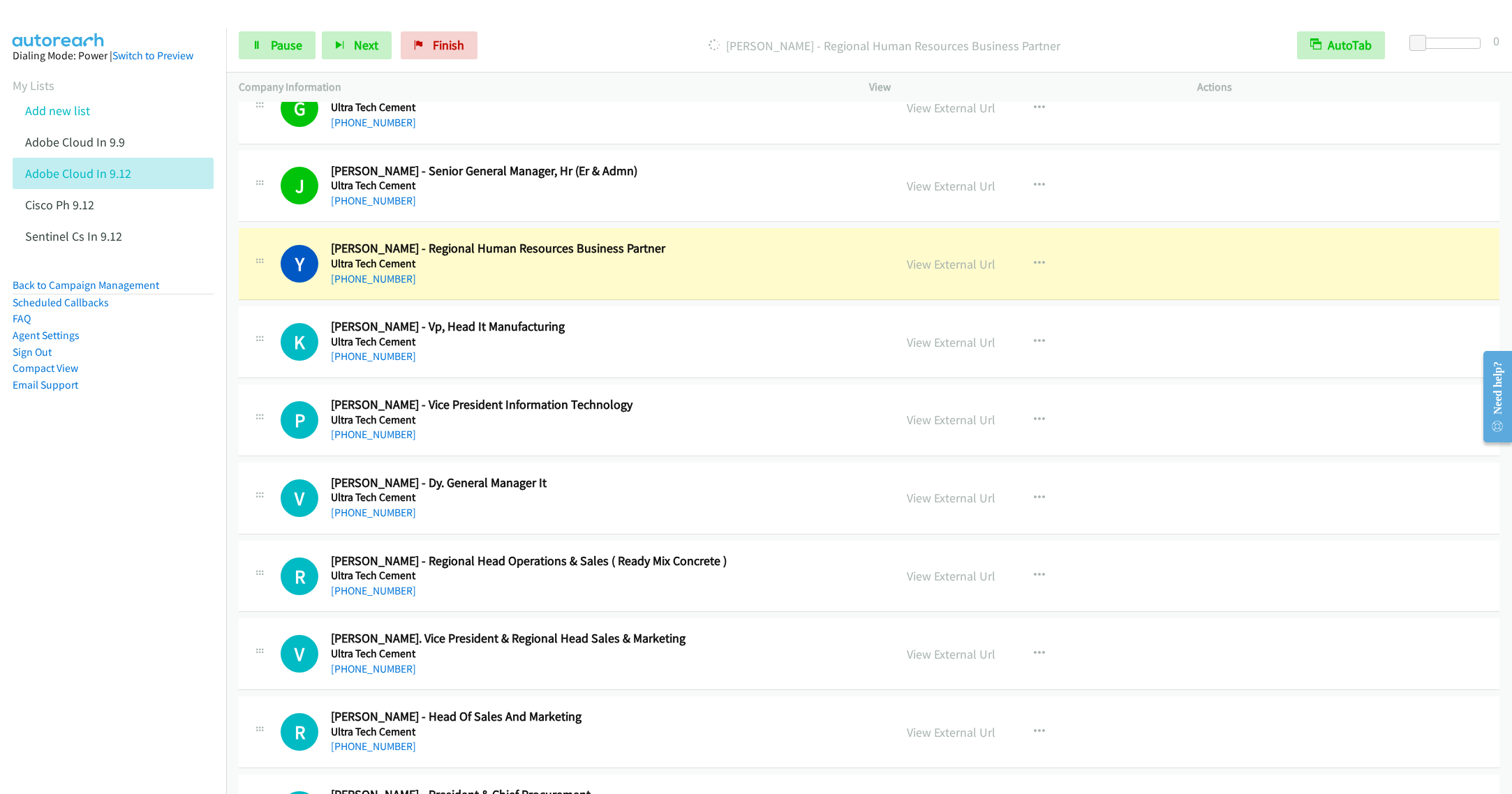
scroll to position [5442, 0]
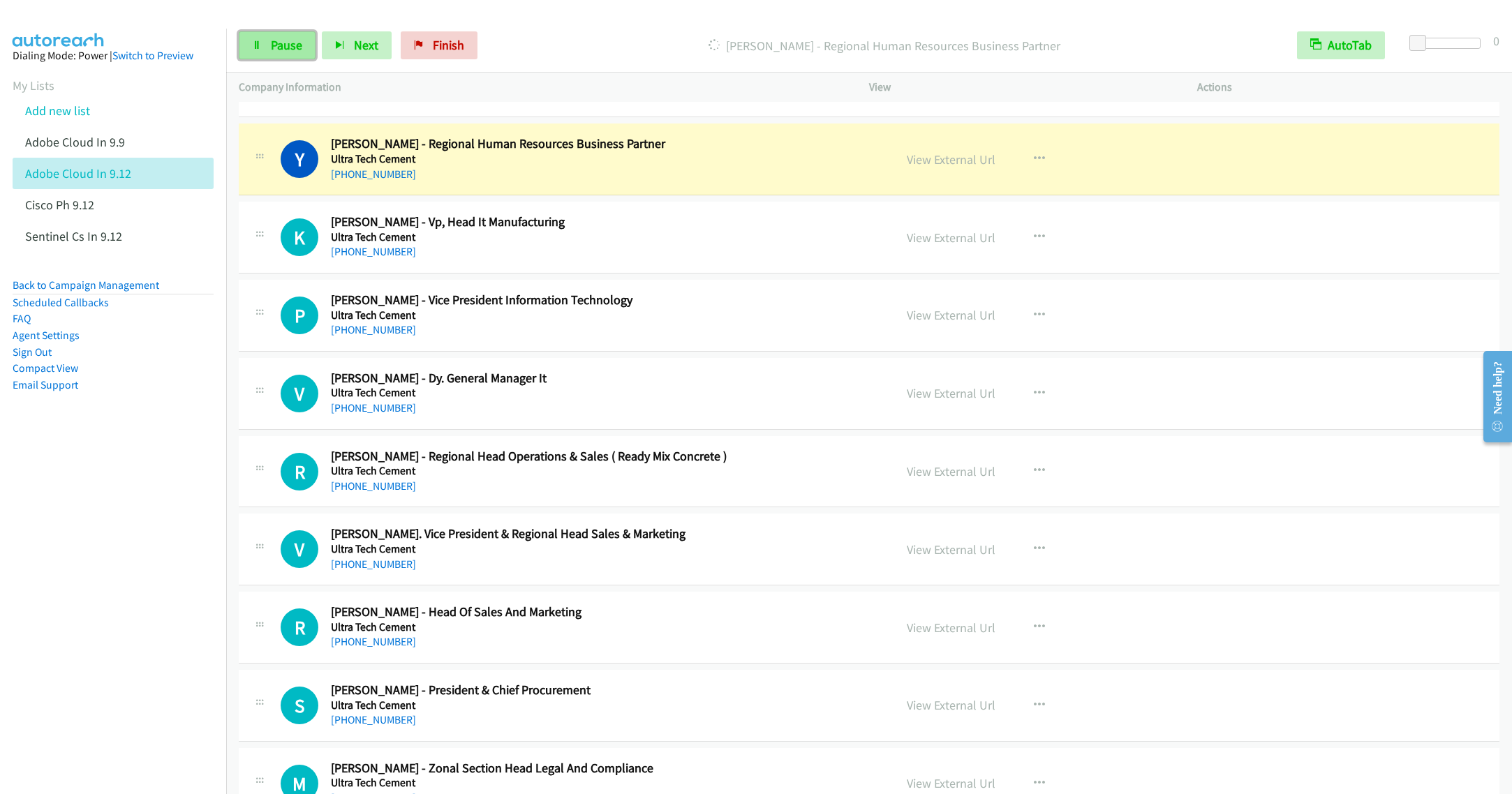
click at [256, 53] on link "Pause" at bounding box center [276, 45] width 77 height 28
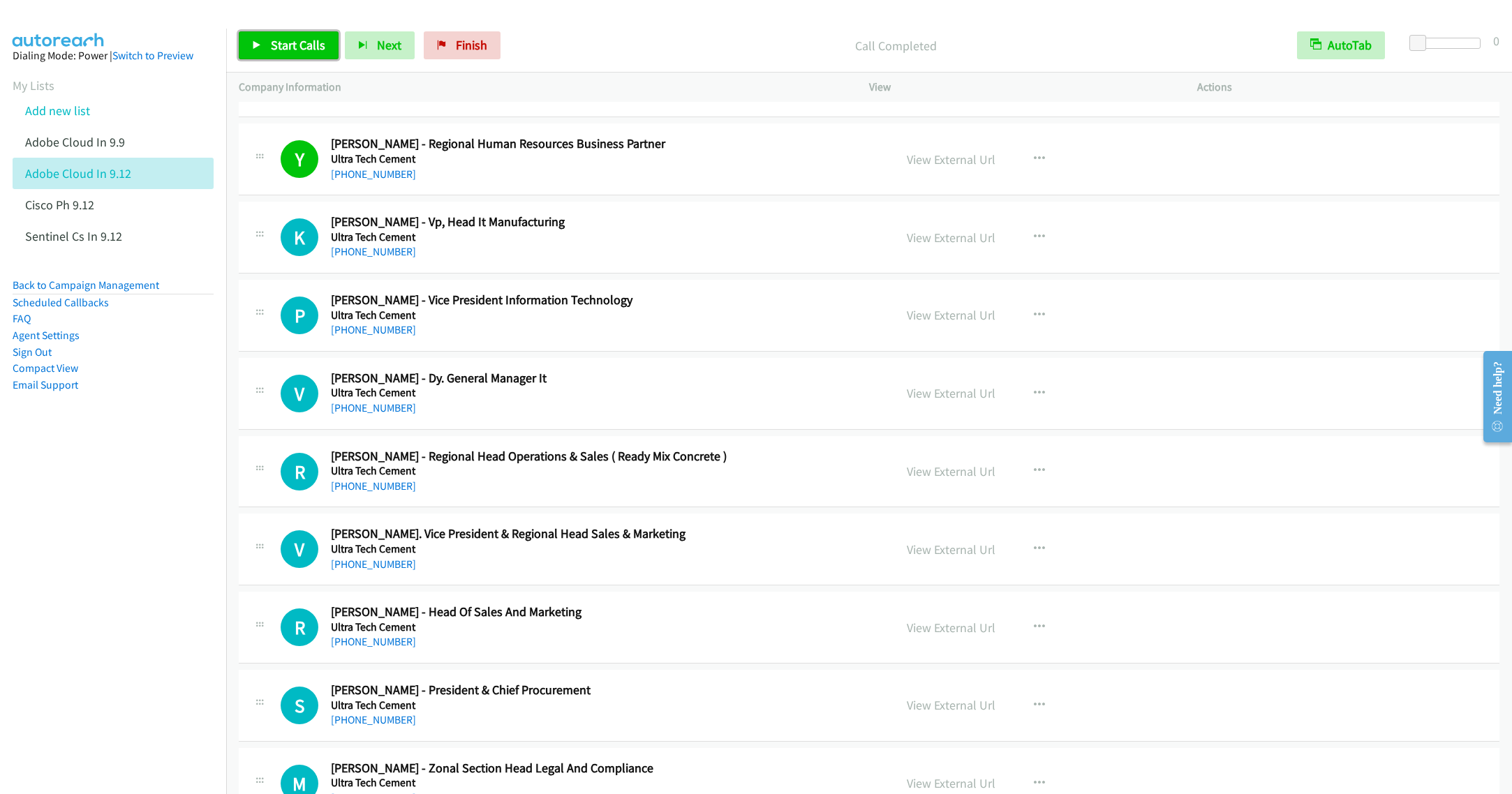
click at [286, 57] on link "Start Calls" at bounding box center [288, 45] width 100 height 28
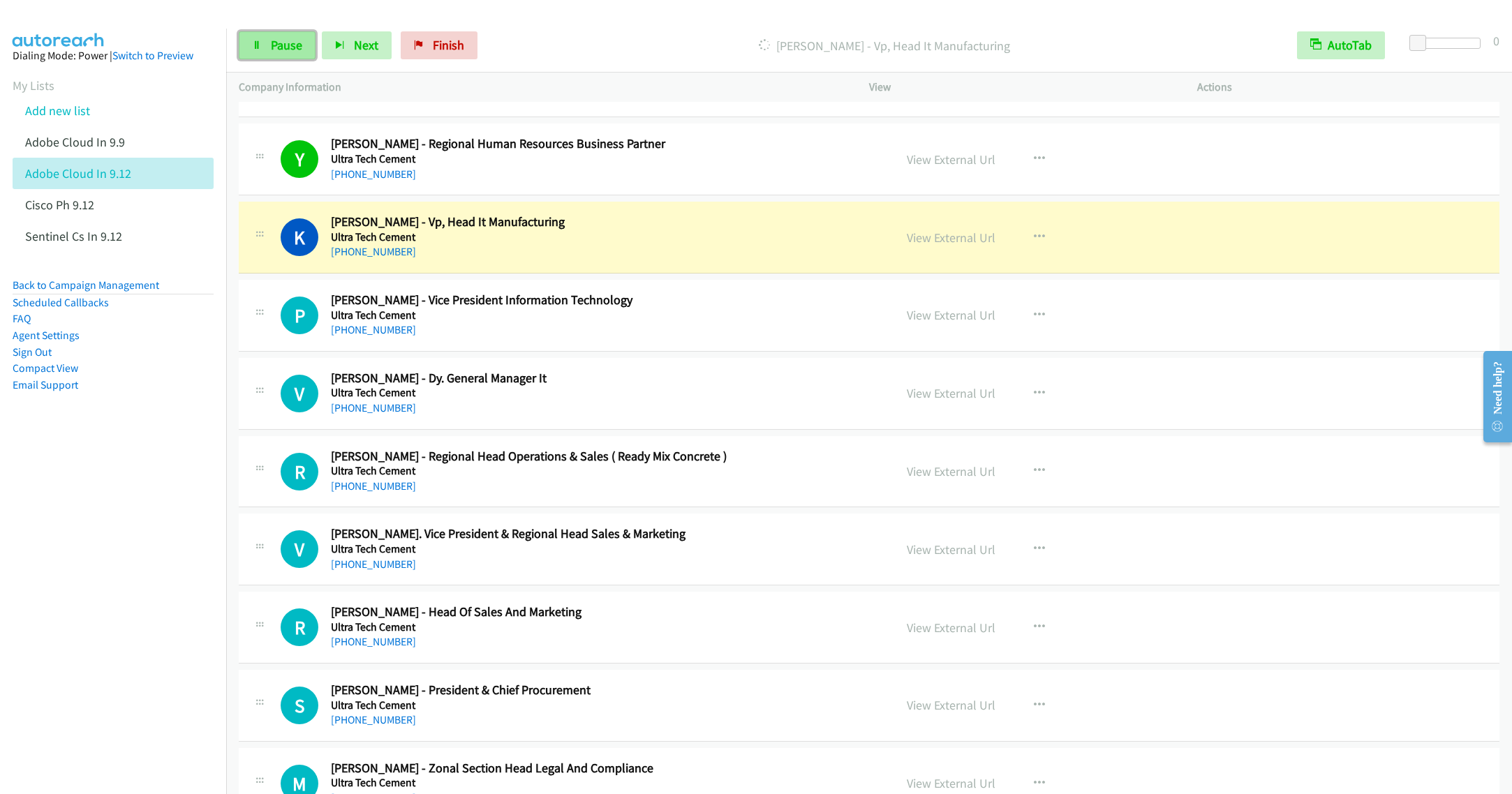
click at [274, 52] on span "Pause" at bounding box center [286, 45] width 32 height 16
click at [304, 44] on span "Start Calls" at bounding box center [298, 45] width 54 height 16
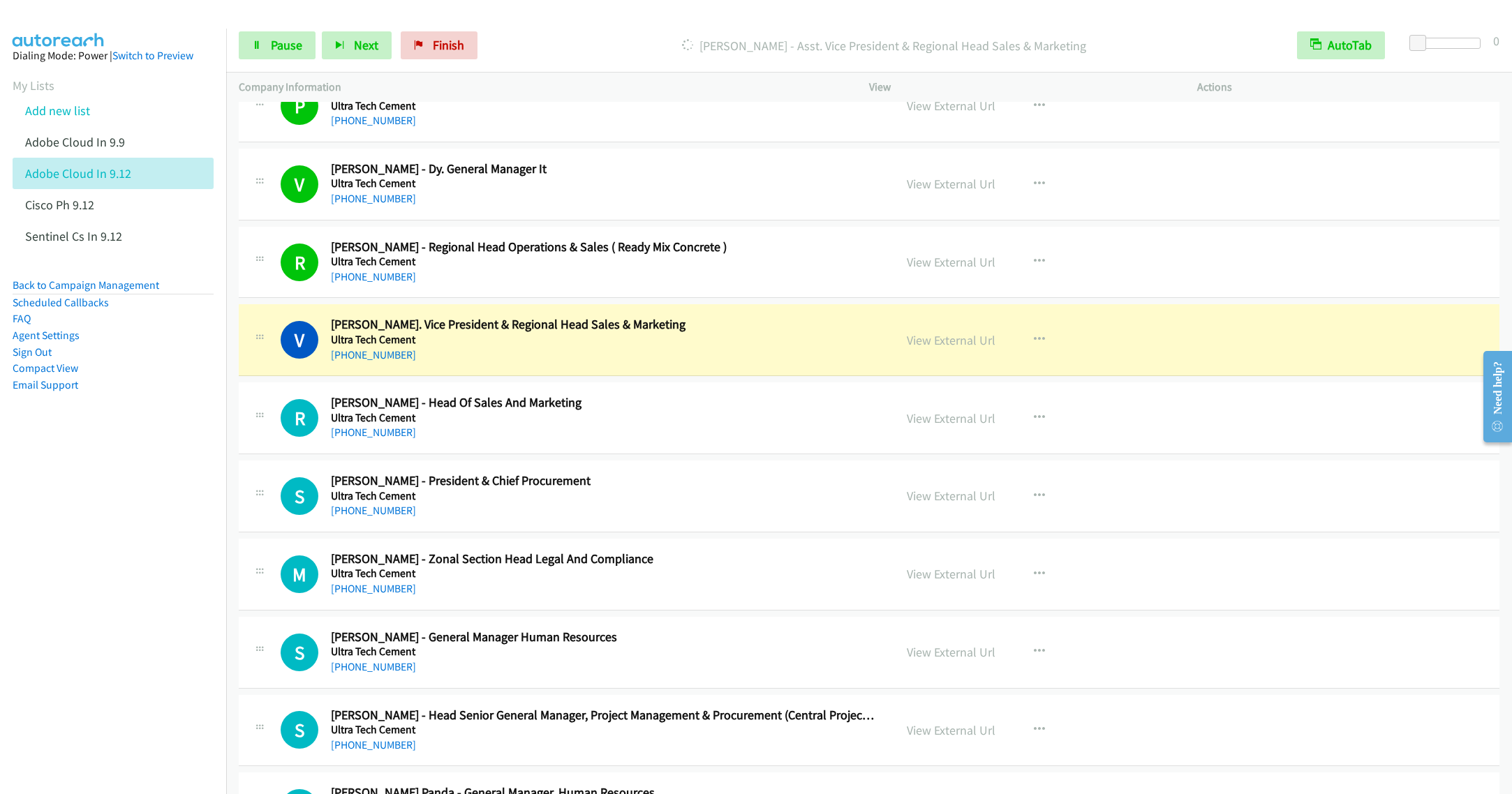
scroll to position [5756, 0]
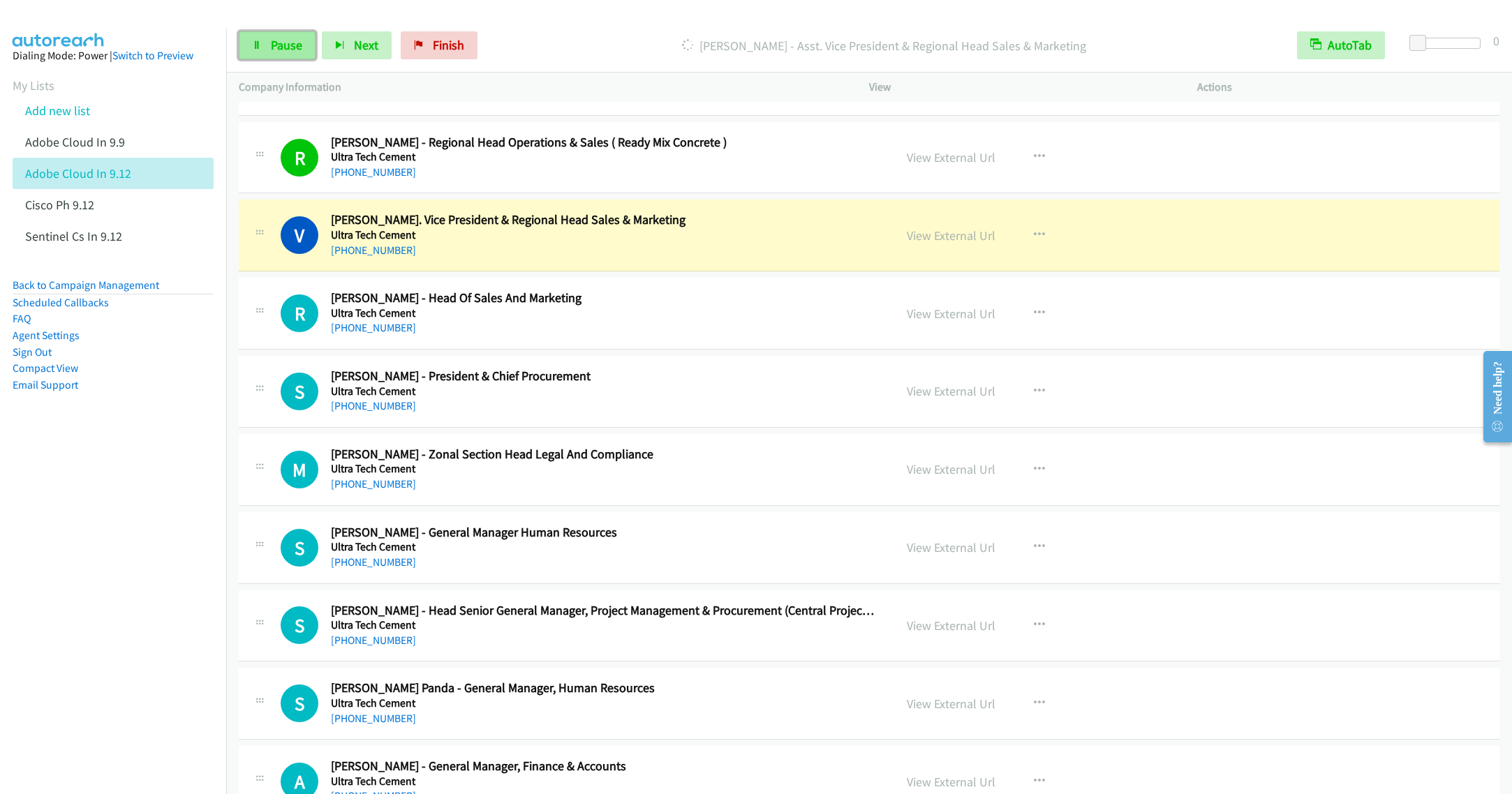
click at [281, 39] on span "Pause" at bounding box center [286, 45] width 32 height 16
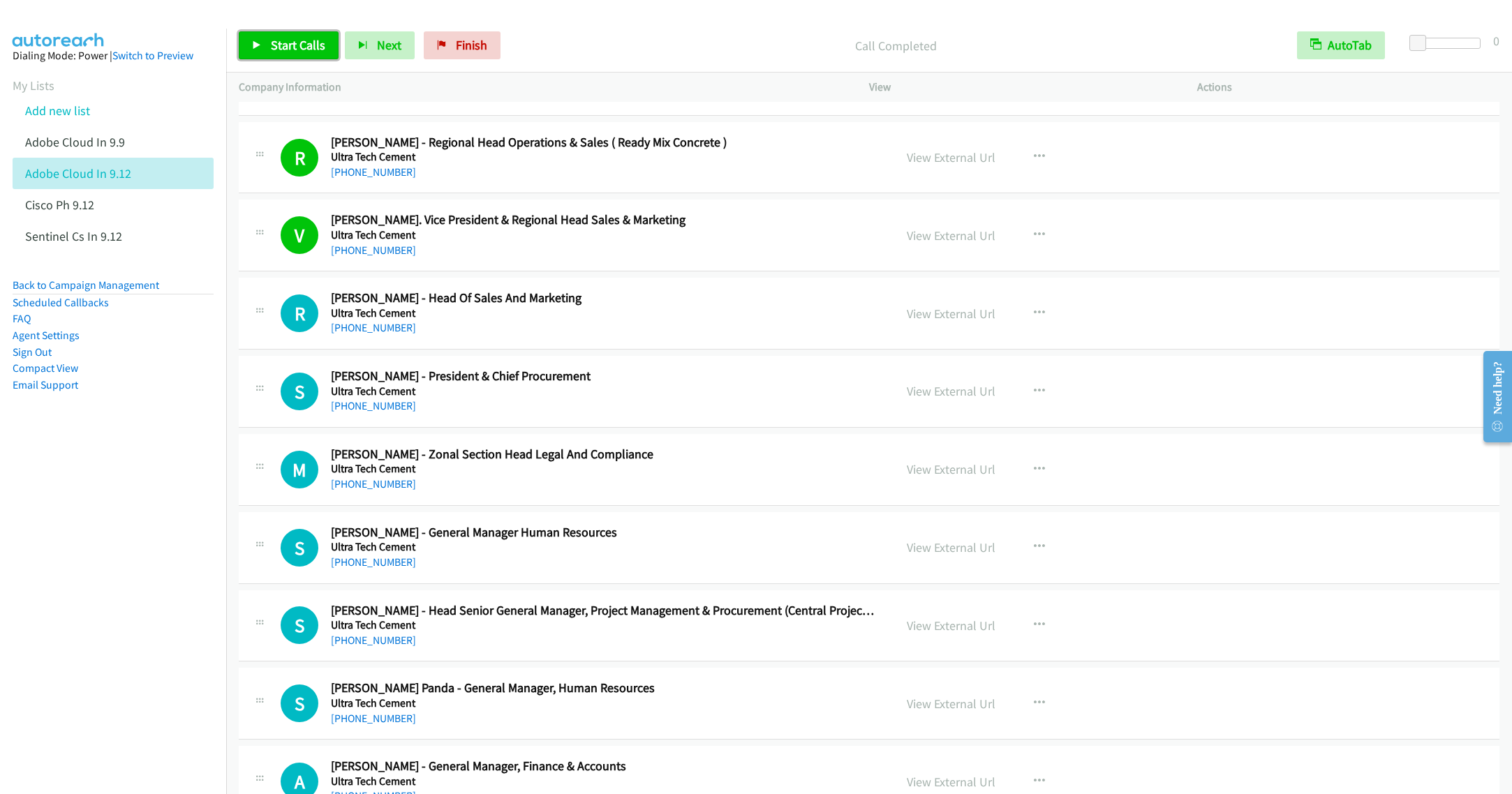
click at [266, 47] on link "Start Calls" at bounding box center [288, 45] width 100 height 28
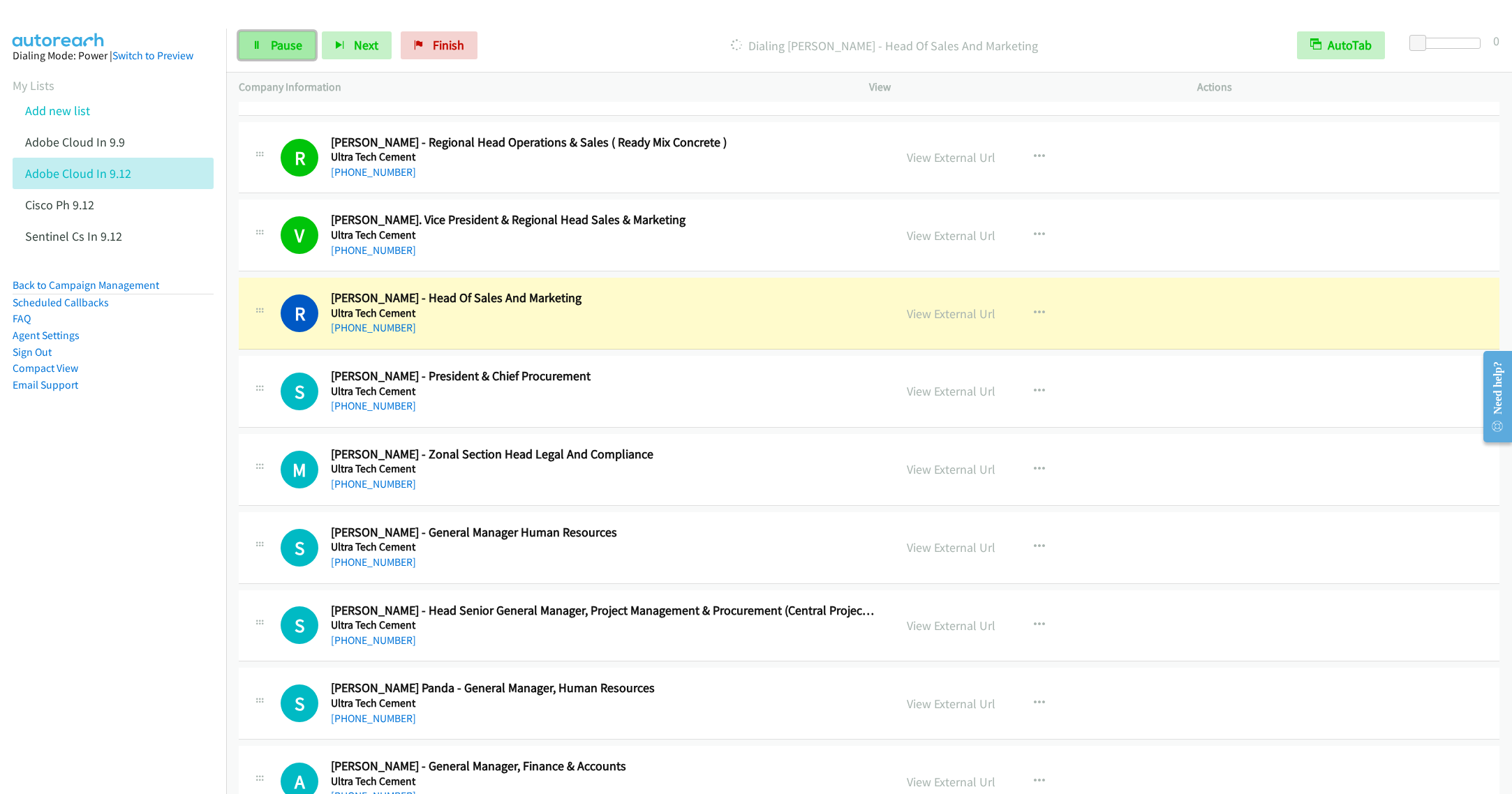
click at [281, 51] on span "Pause" at bounding box center [286, 45] width 32 height 16
click at [274, 41] on span "Start Calls" at bounding box center [298, 45] width 54 height 16
click at [264, 51] on link "Pause" at bounding box center [276, 45] width 77 height 28
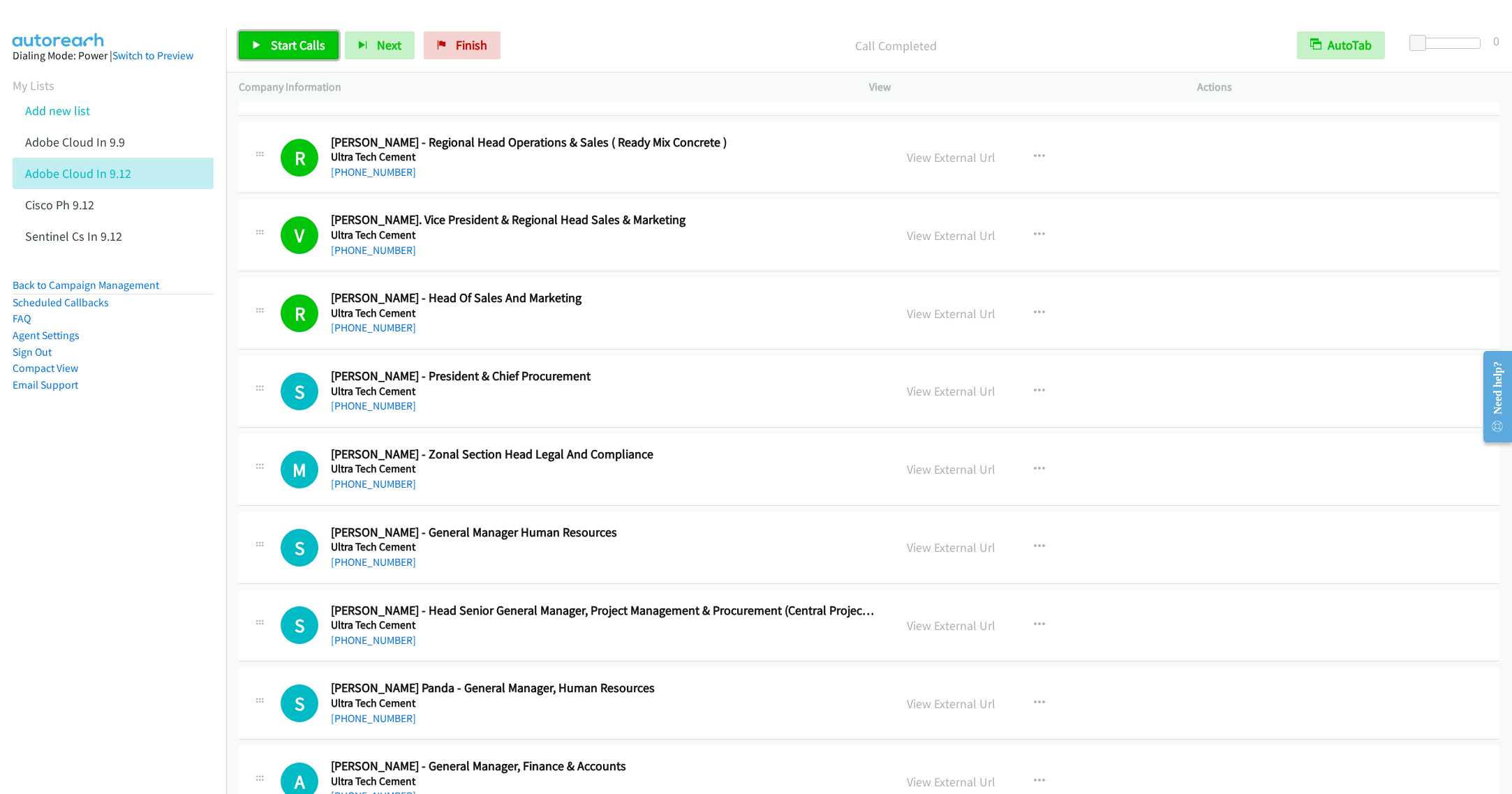
click at [297, 41] on span "Start Calls" at bounding box center [298, 45] width 54 height 16
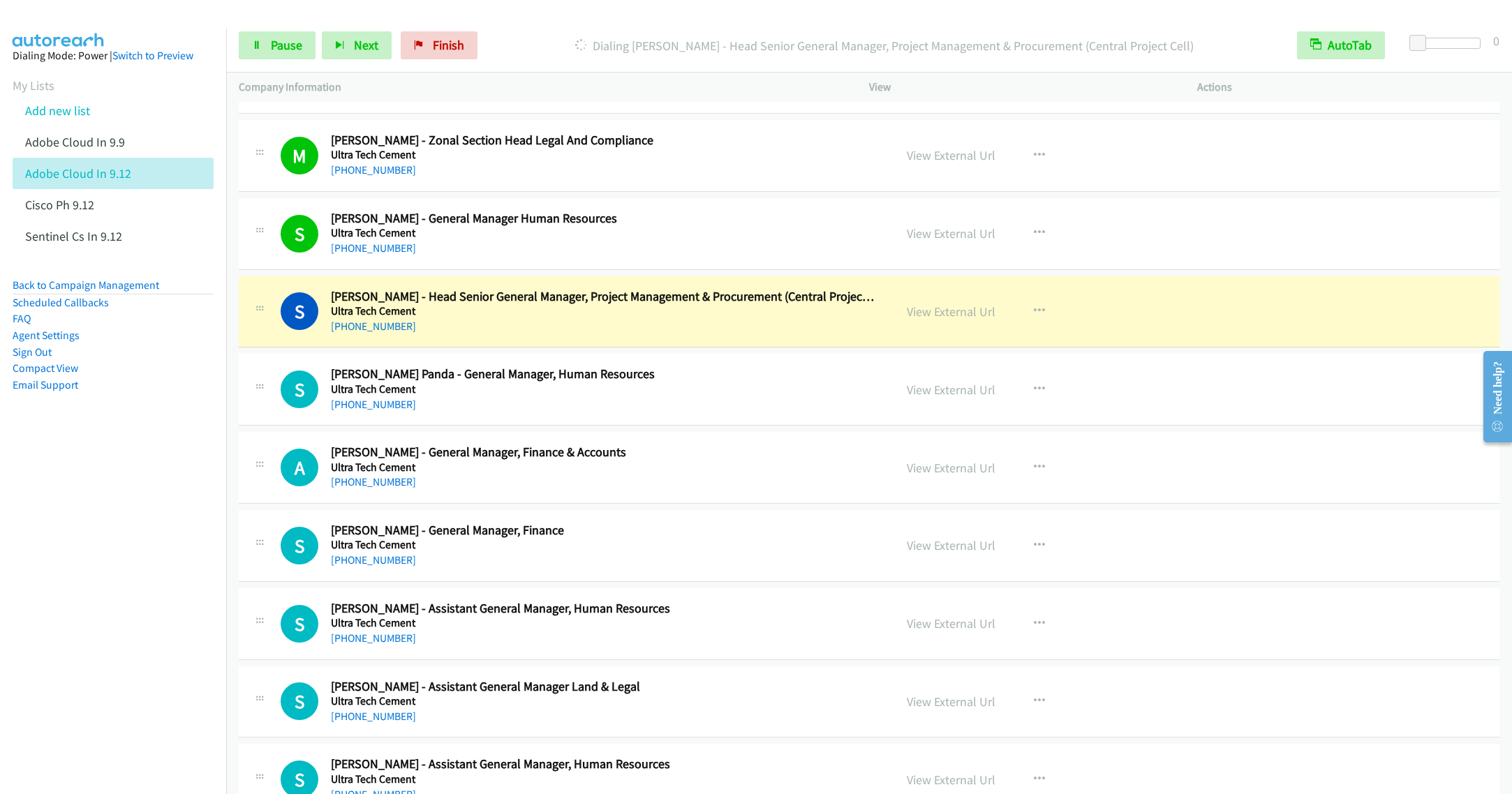
scroll to position [6174, 0]
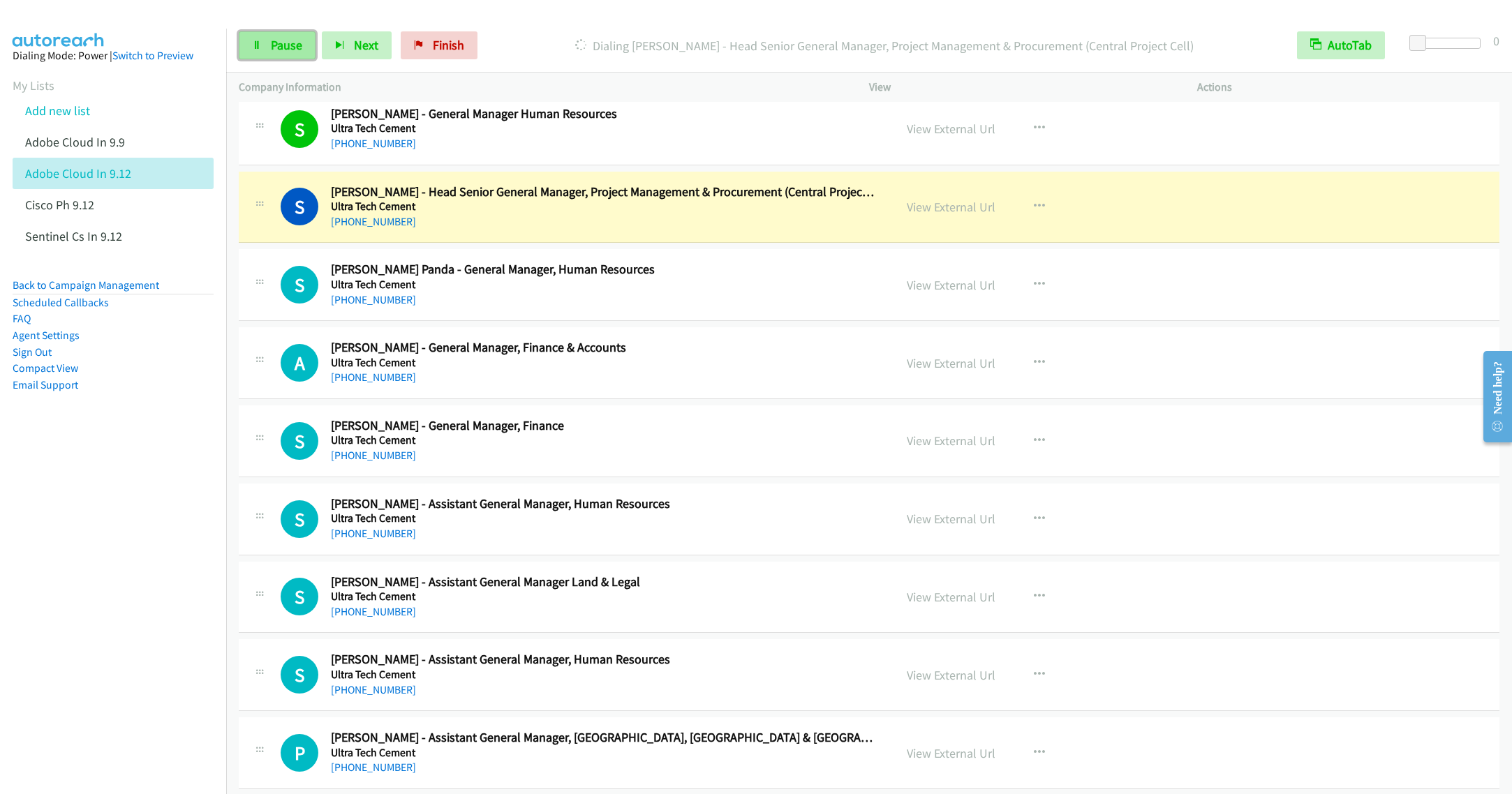
click at [266, 41] on link "Pause" at bounding box center [276, 45] width 77 height 28
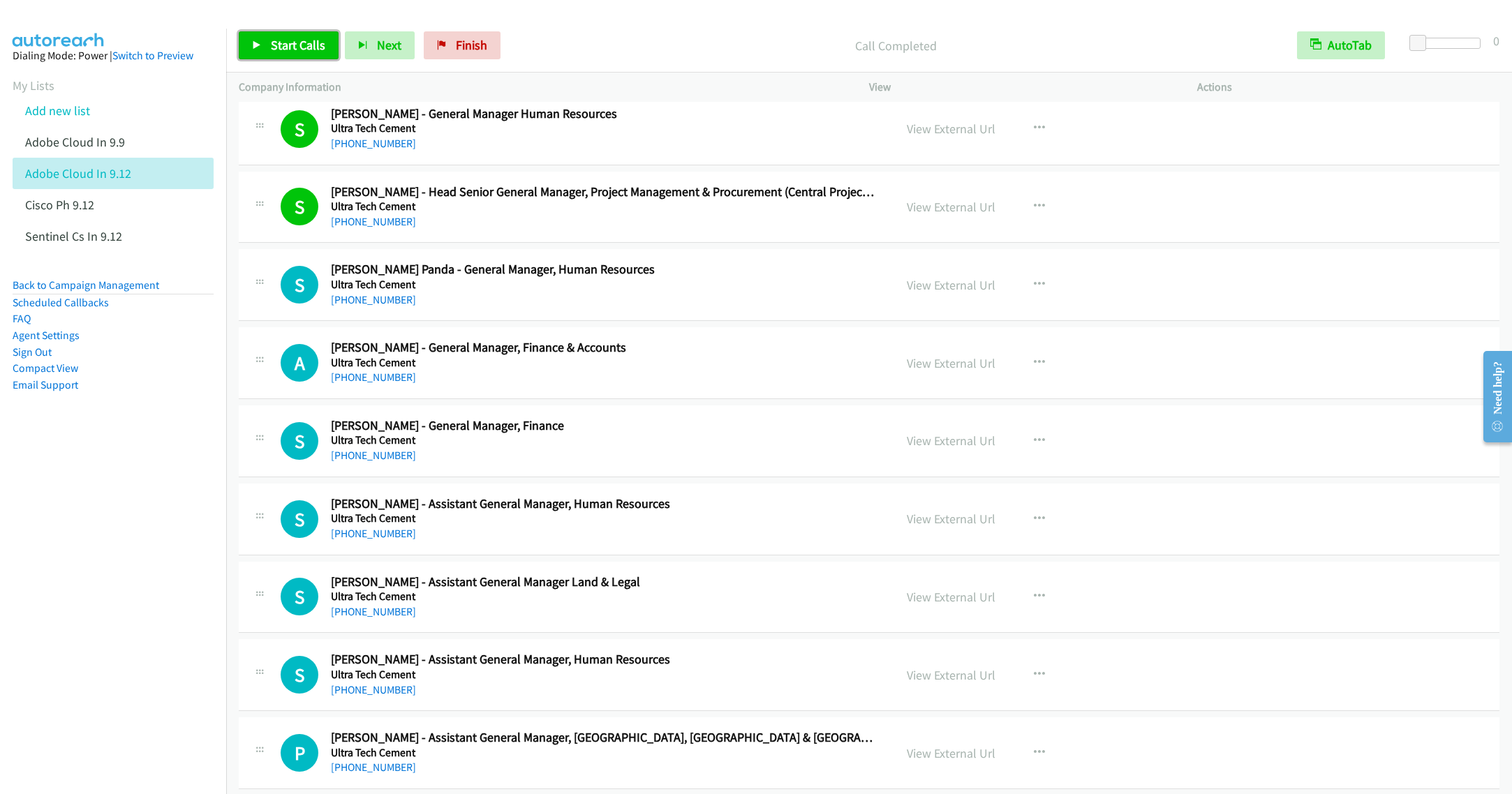
click at [269, 44] on link "Start Calls" at bounding box center [288, 45] width 100 height 28
click at [266, 42] on div "Start Calls Pause Next Finish" at bounding box center [361, 45] width 245 height 28
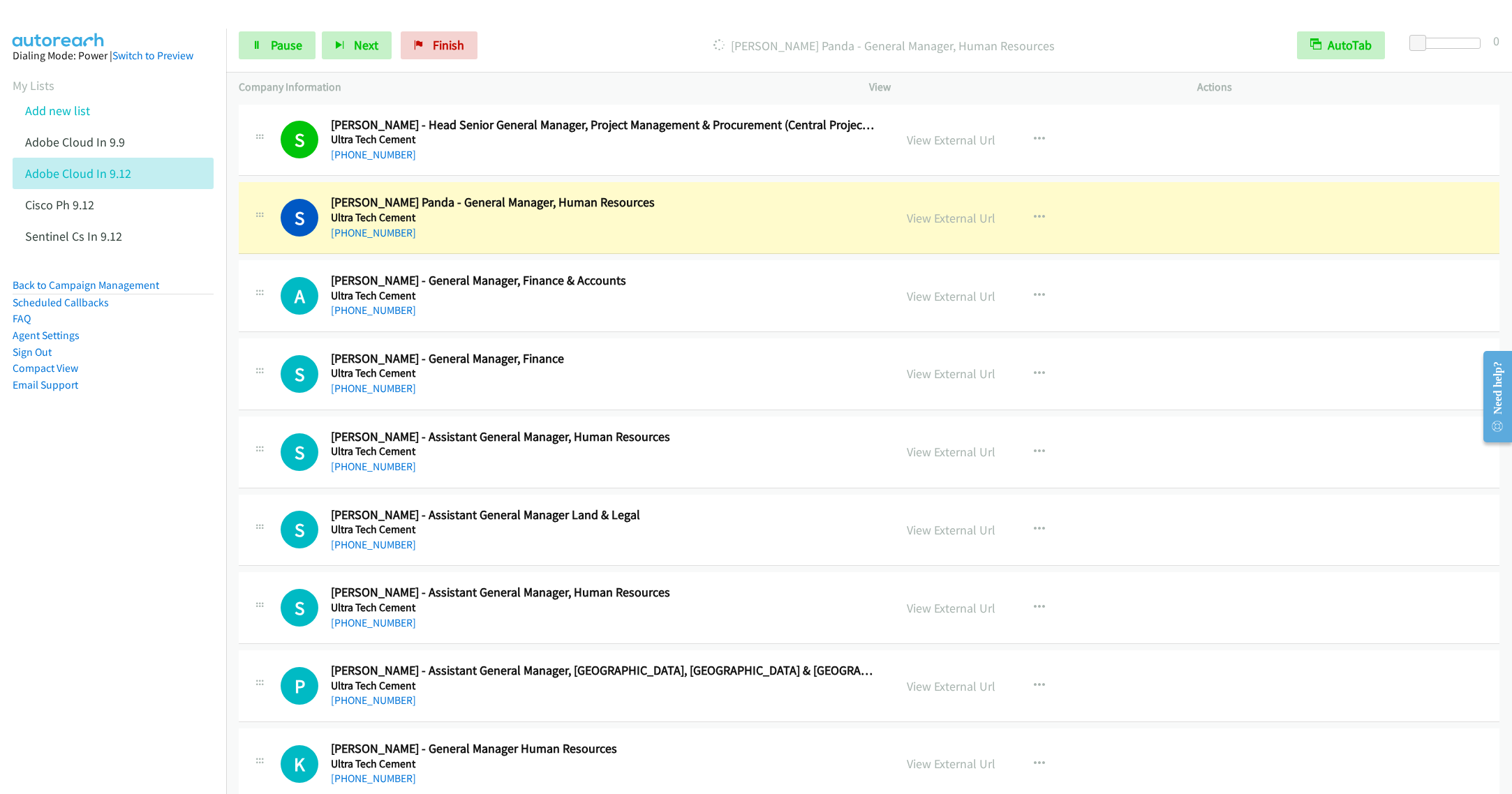
scroll to position [6279, 0]
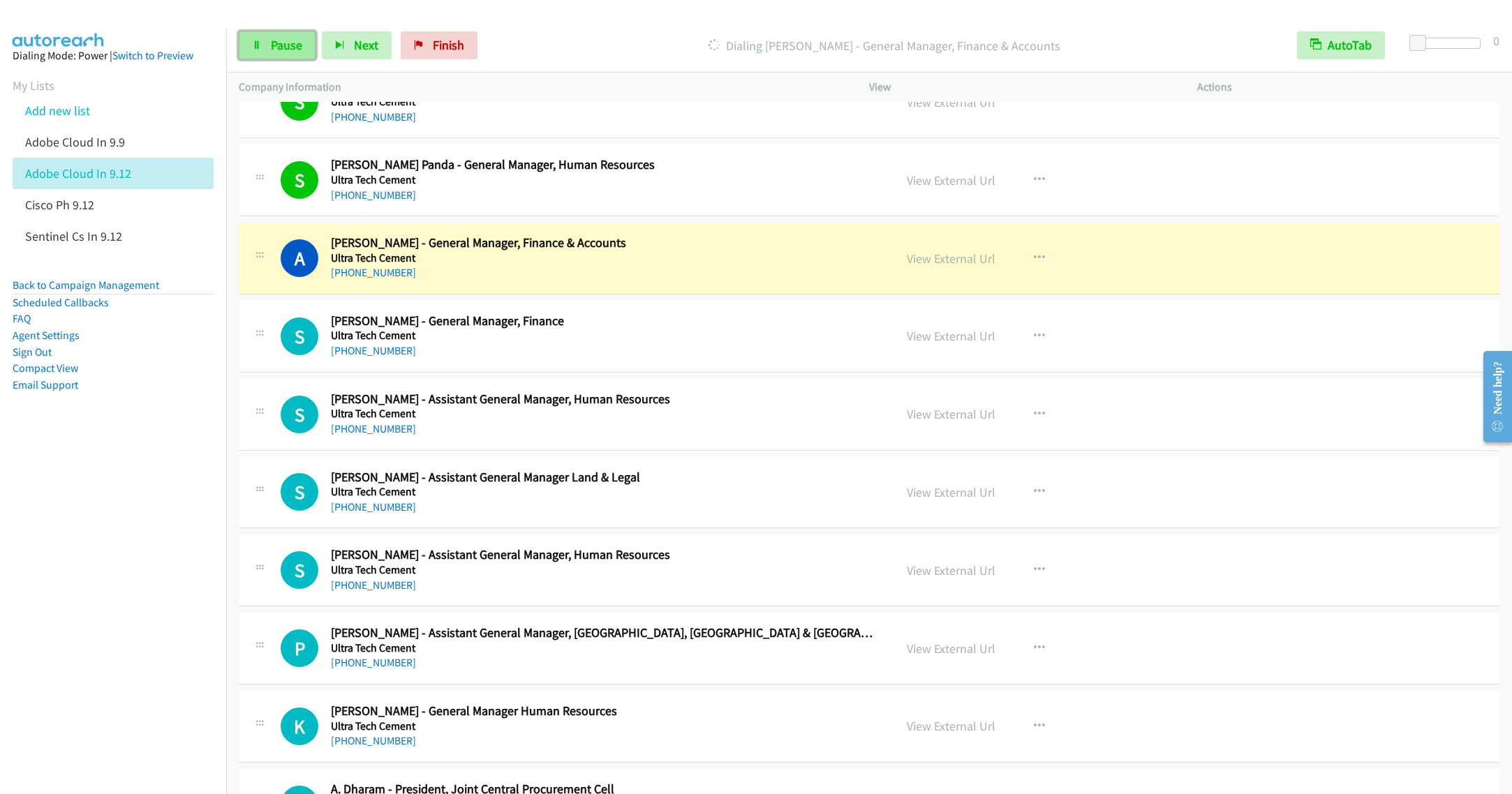
click at [275, 53] on link "Pause" at bounding box center [276, 45] width 77 height 28
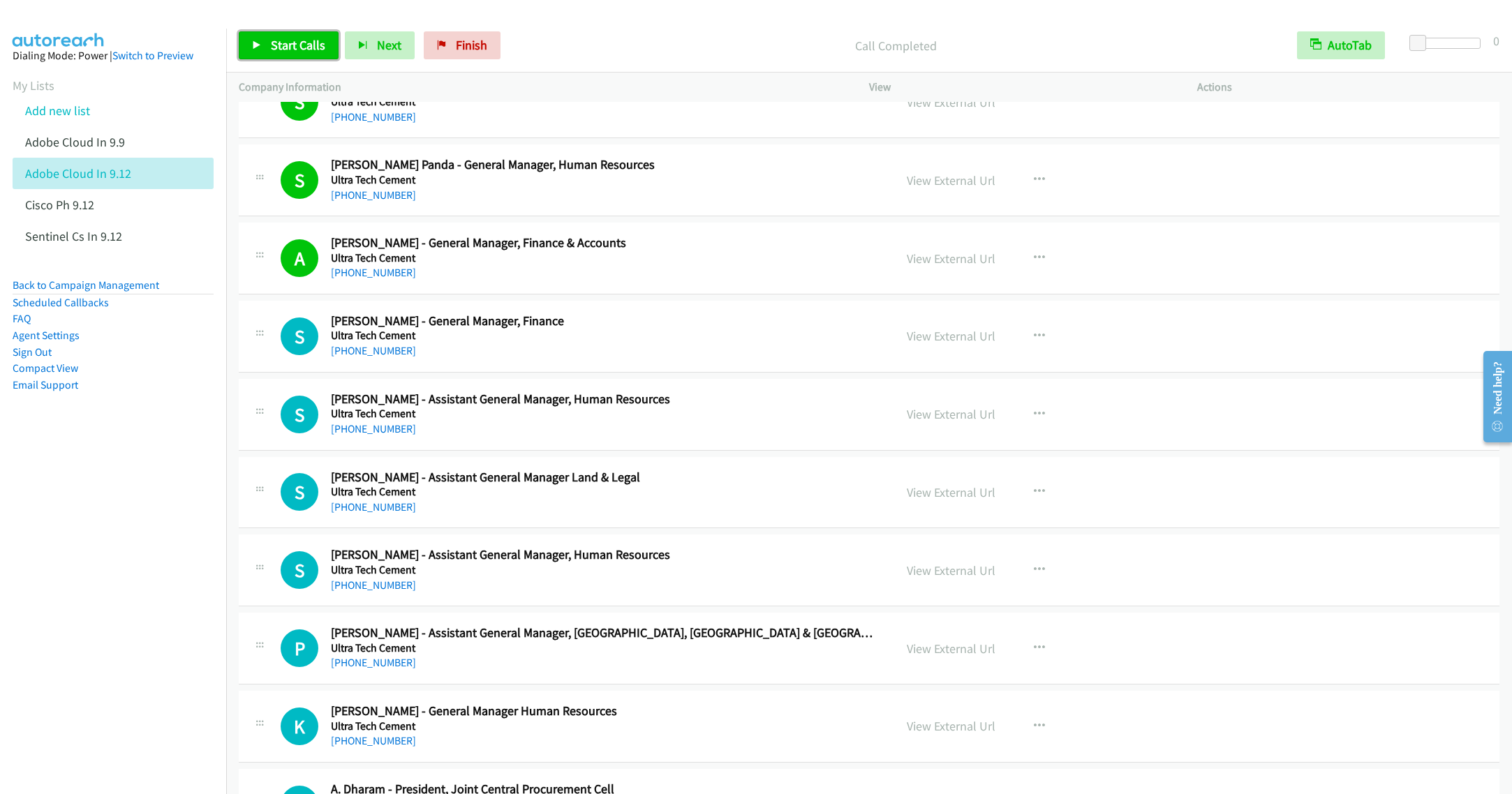
click at [284, 44] on span "Start Calls" at bounding box center [298, 45] width 54 height 16
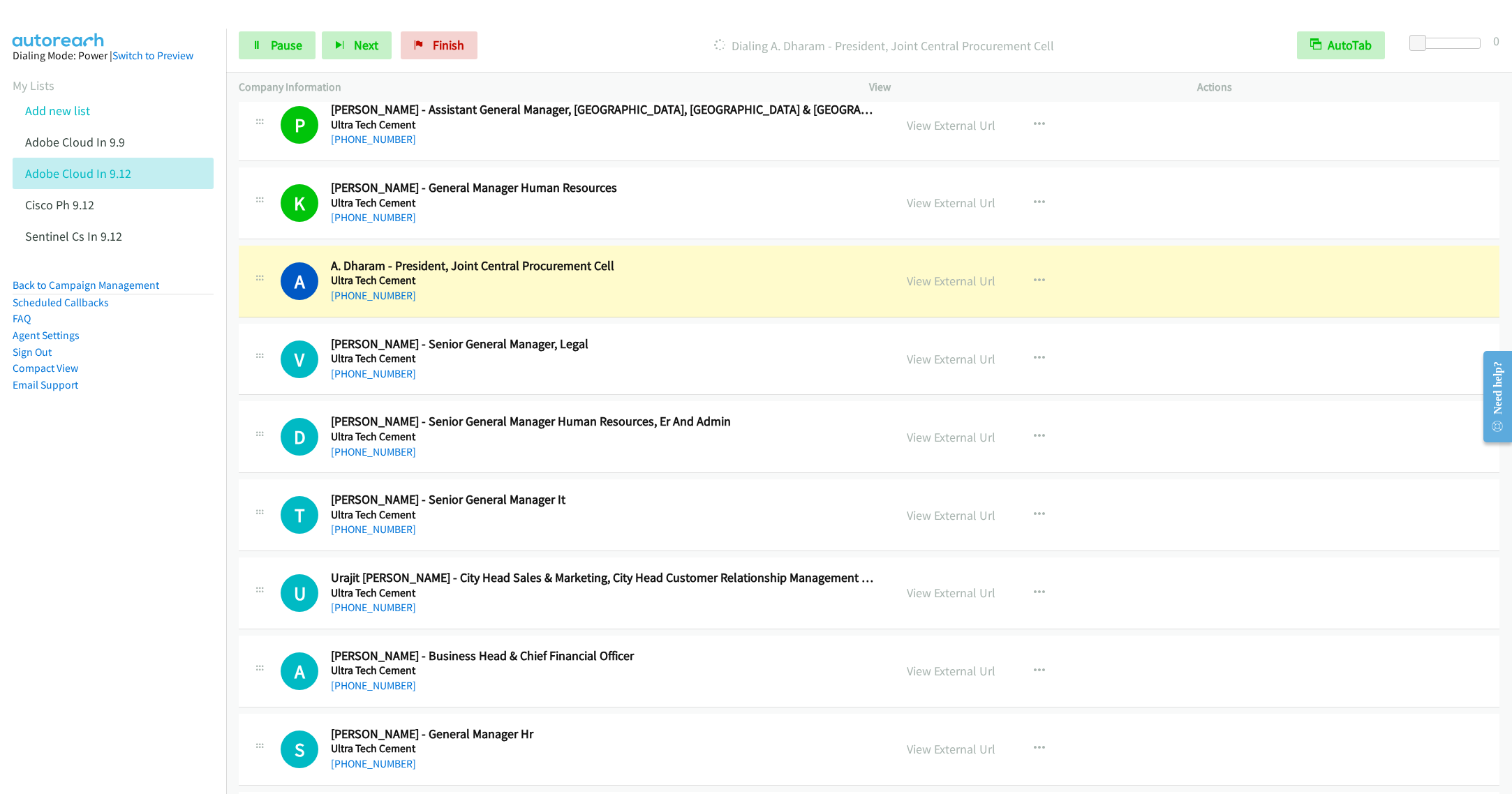
scroll to position [6908, 0]
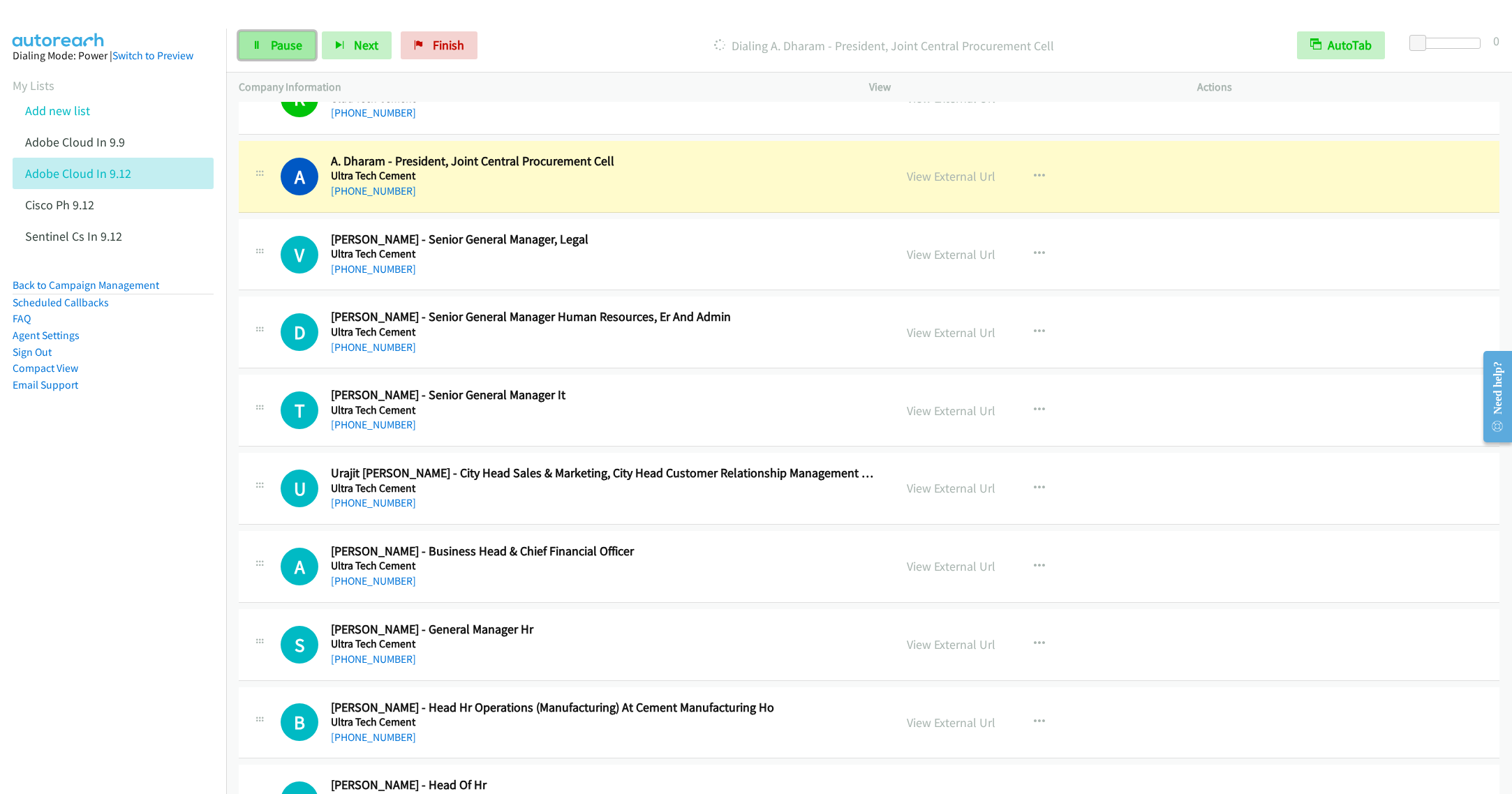
click at [287, 49] on span "Pause" at bounding box center [286, 45] width 32 height 16
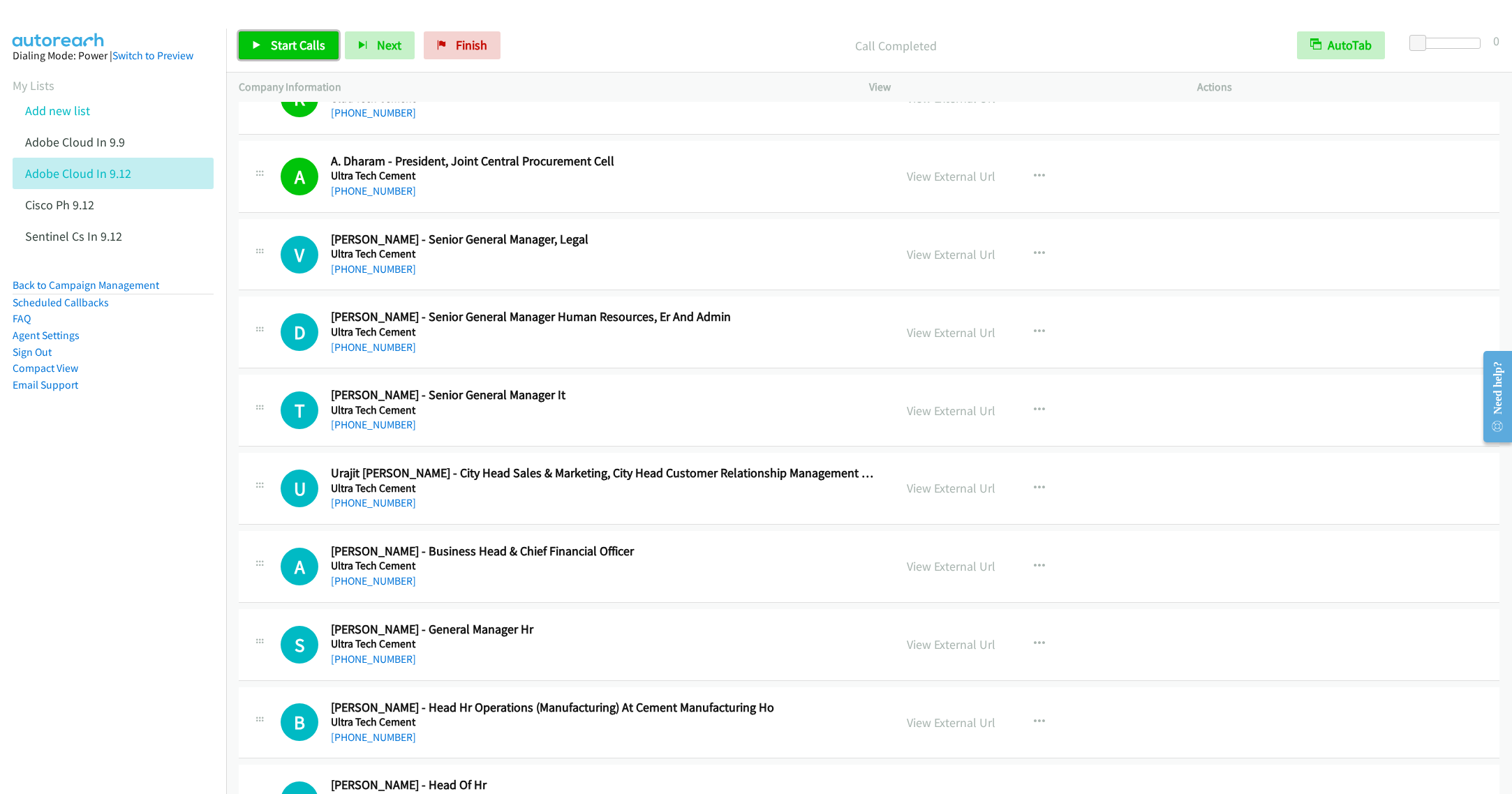
click at [274, 50] on span "Start Calls" at bounding box center [298, 45] width 54 height 16
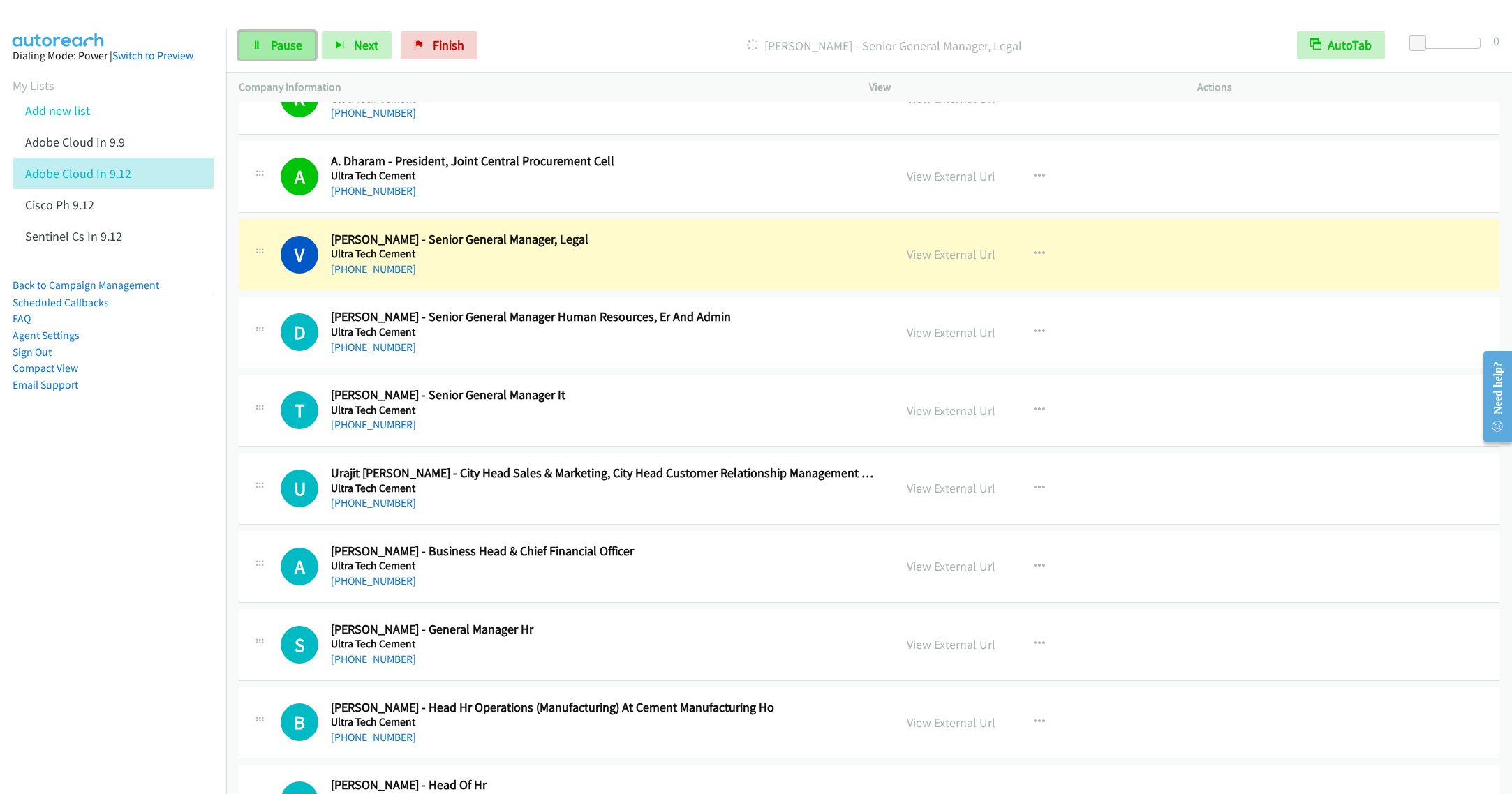
click at [272, 49] on span "Pause" at bounding box center [286, 45] width 32 height 16
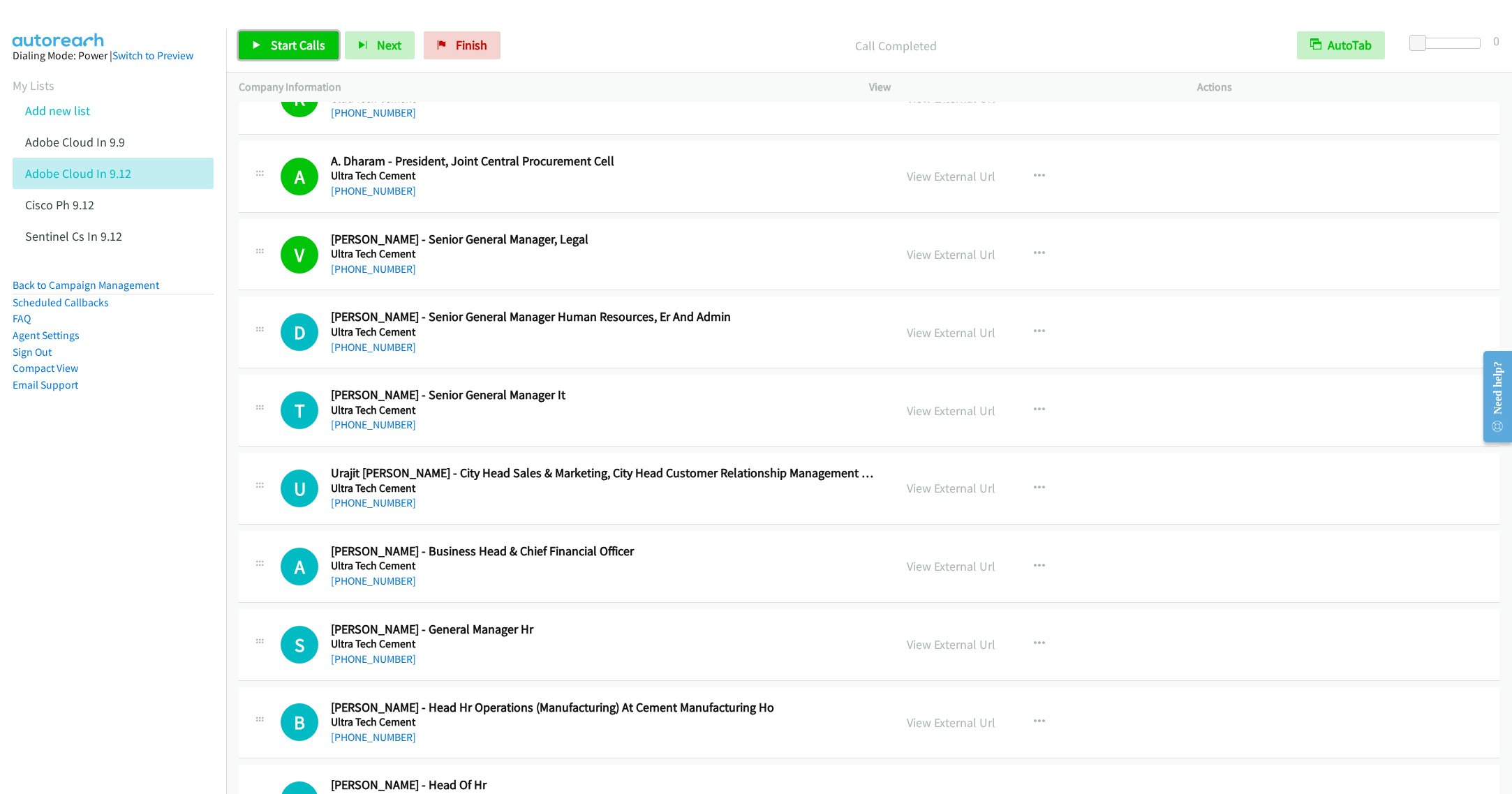
click at [271, 53] on link "Start Calls" at bounding box center [288, 45] width 100 height 28
click at [274, 50] on span "Pause" at bounding box center [286, 45] width 32 height 16
click at [273, 50] on span "Start Calls" at bounding box center [298, 45] width 54 height 16
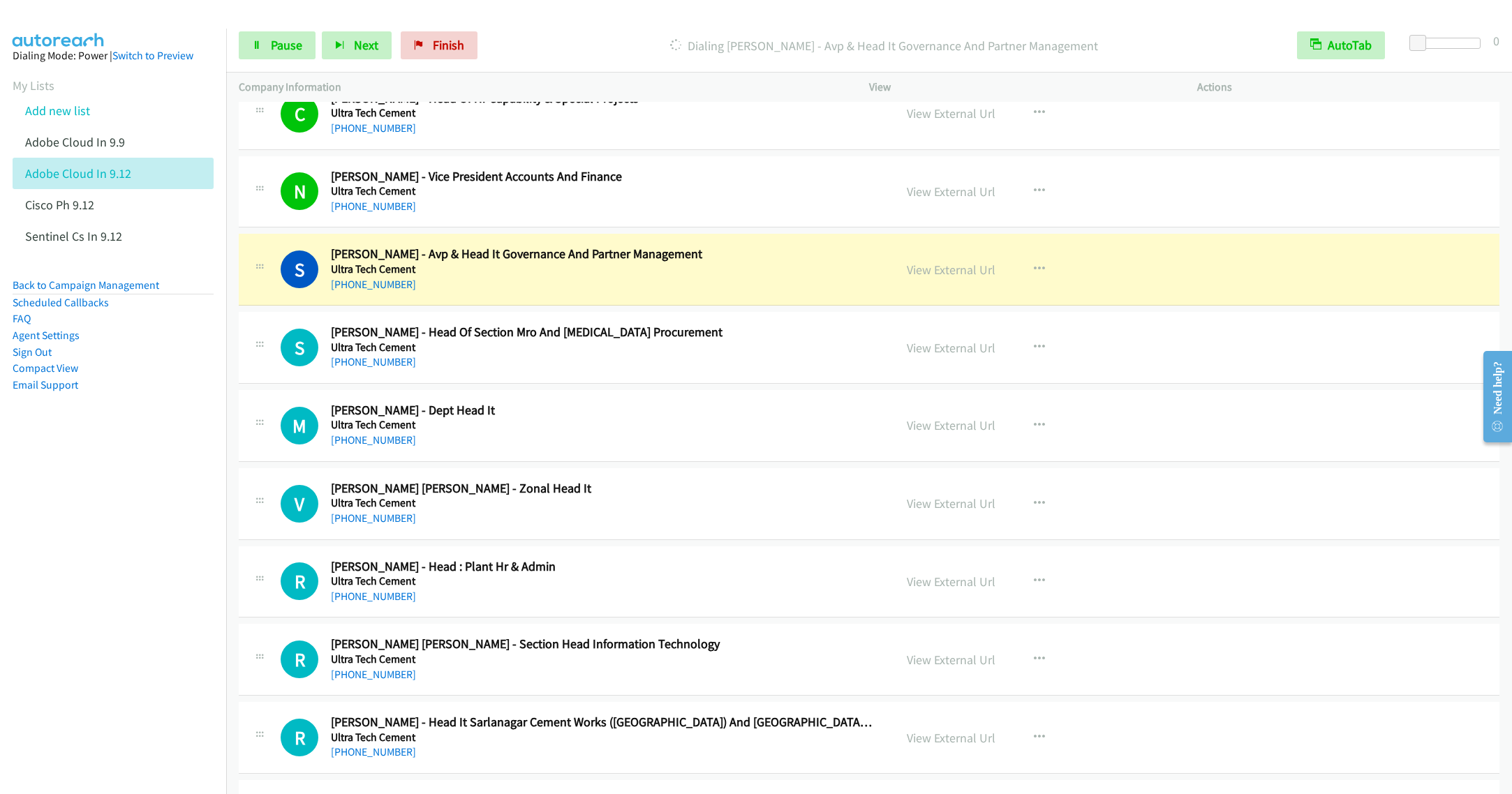
scroll to position [8791, 0]
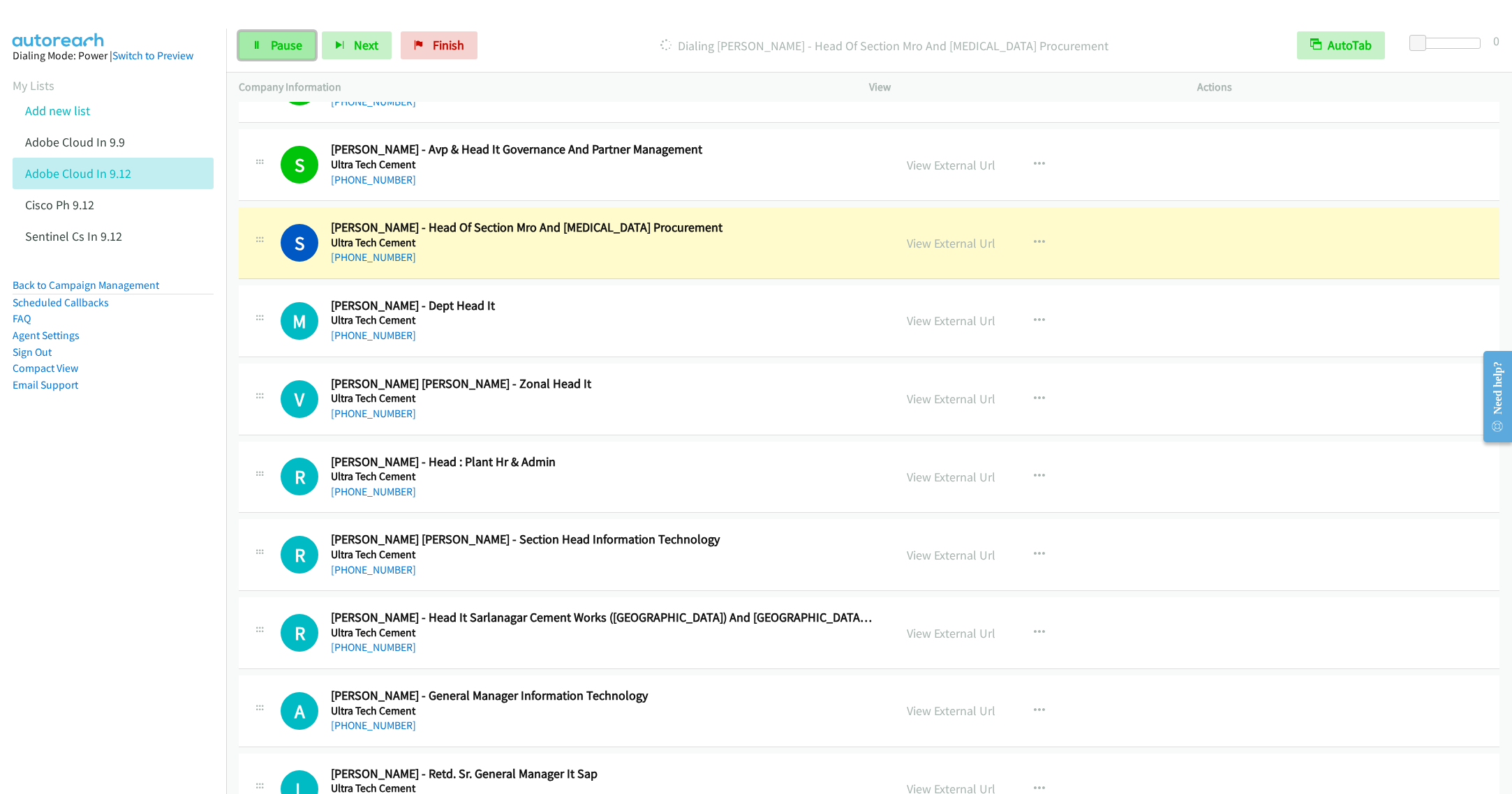
click at [275, 49] on span "Pause" at bounding box center [286, 45] width 32 height 16
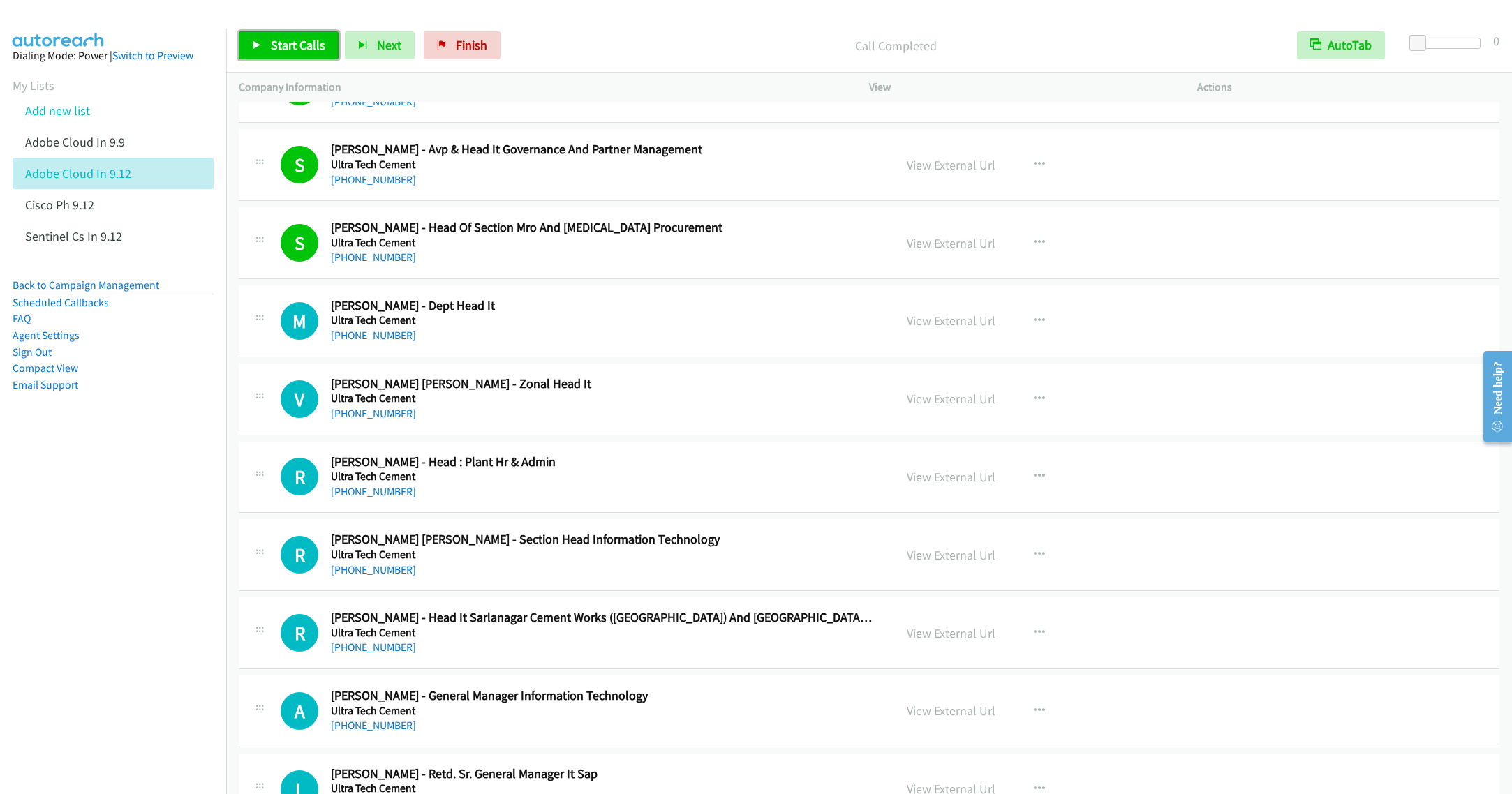
click at [289, 44] on span "Start Calls" at bounding box center [298, 45] width 54 height 16
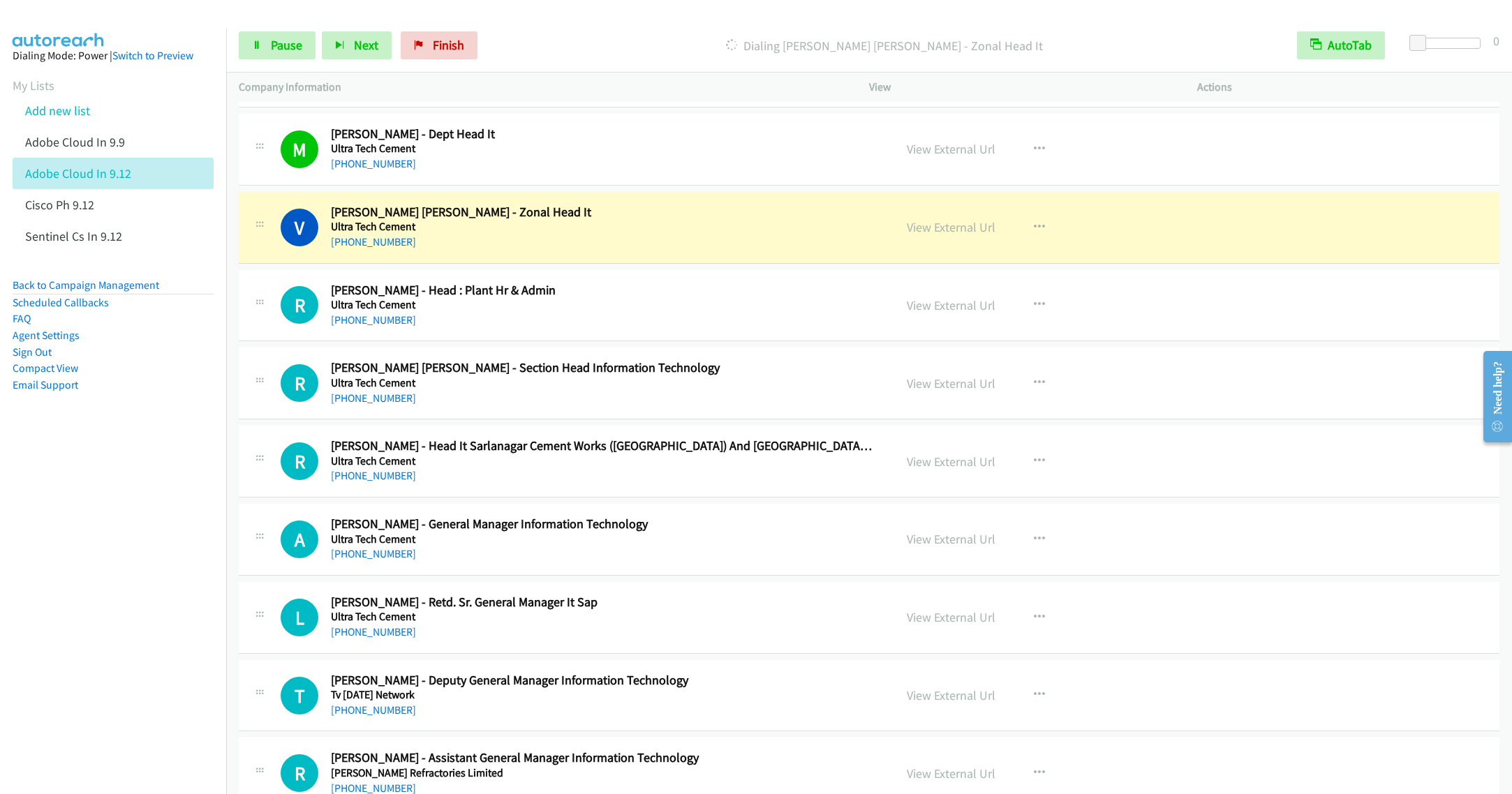
scroll to position [9000, 0]
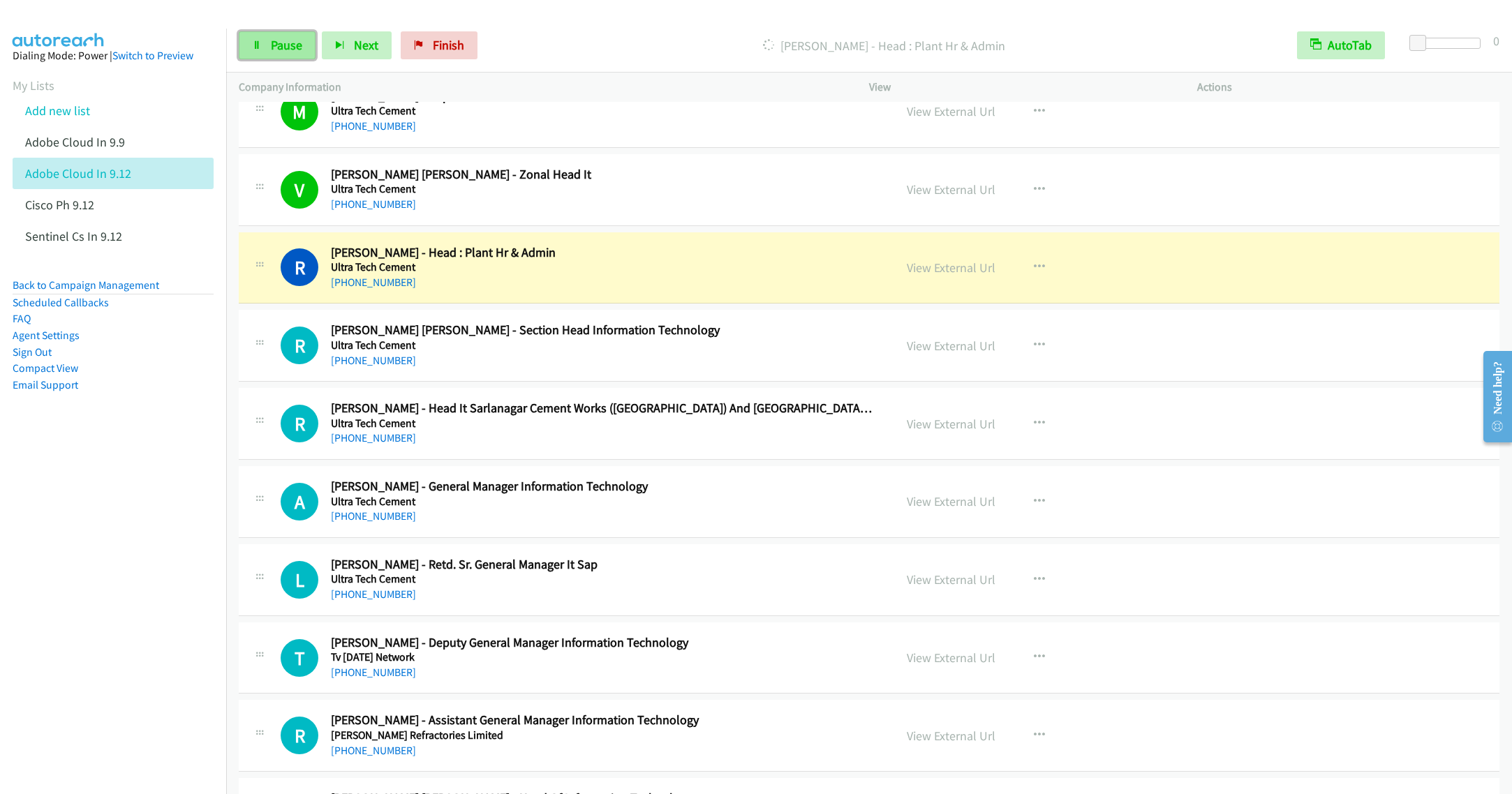
click at [284, 37] on link "Pause" at bounding box center [276, 45] width 77 height 28
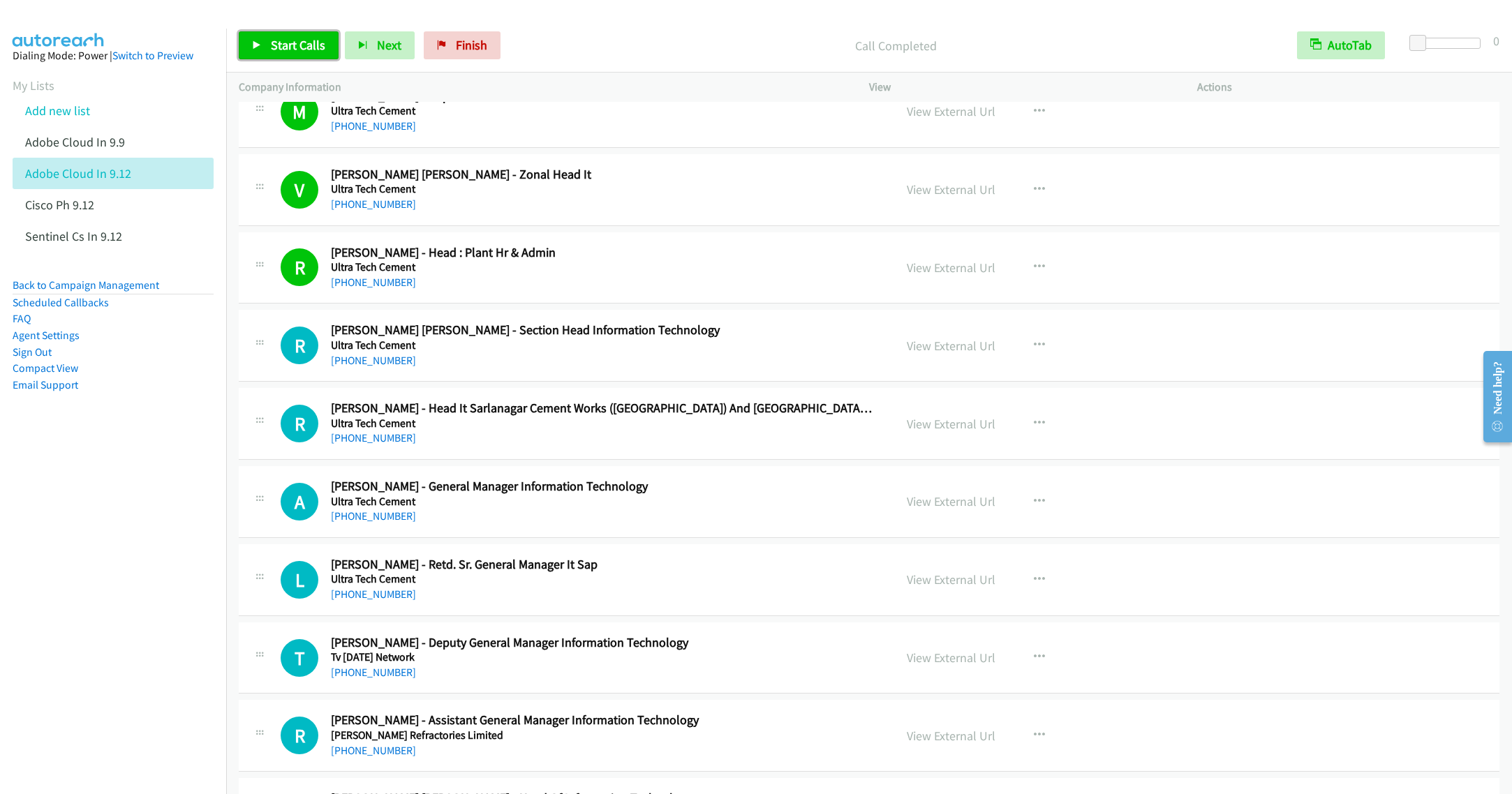
click at [284, 46] on span "Start Calls" at bounding box center [298, 45] width 54 height 16
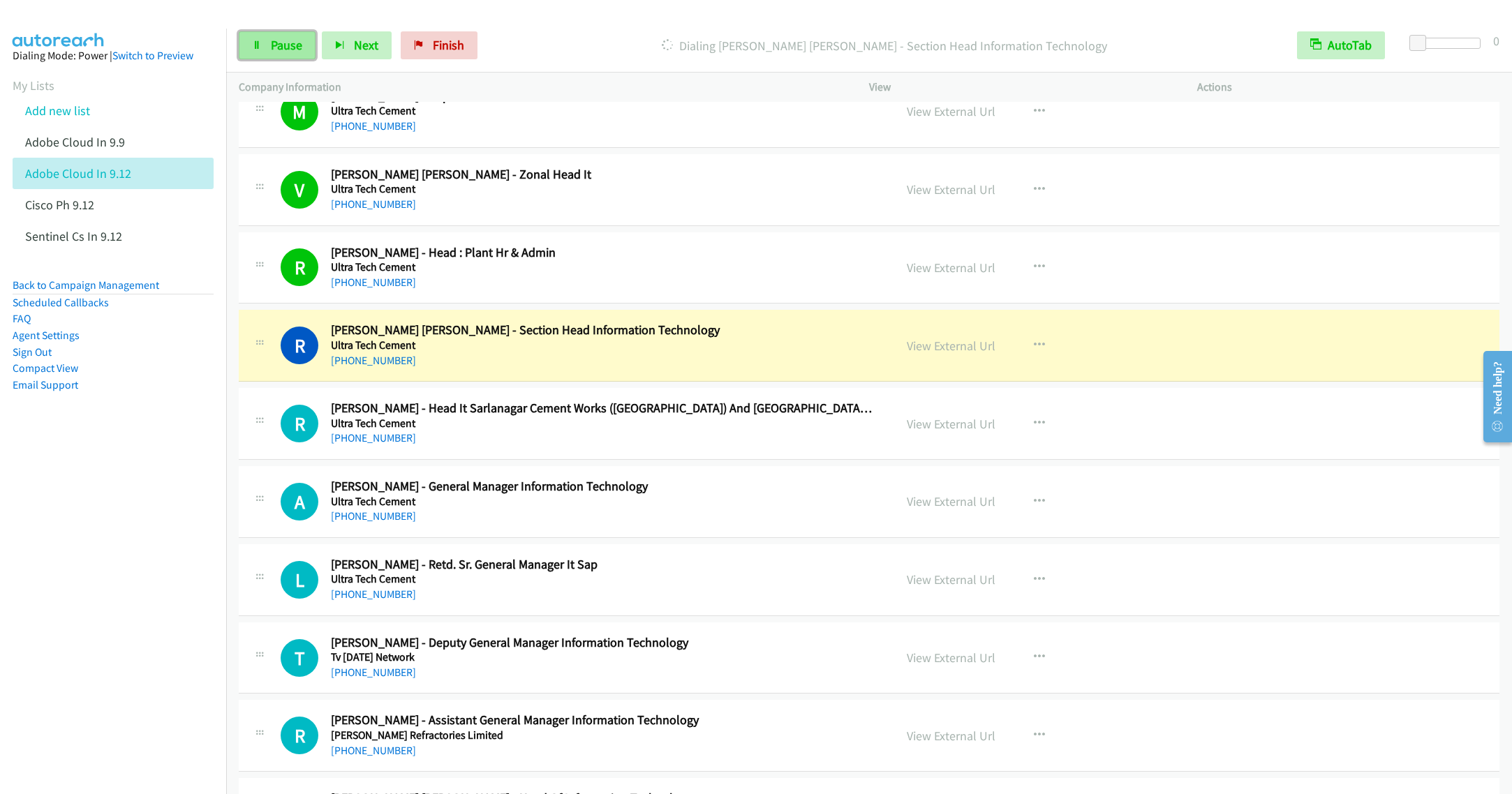
click at [279, 46] on span "Pause" at bounding box center [286, 45] width 32 height 16
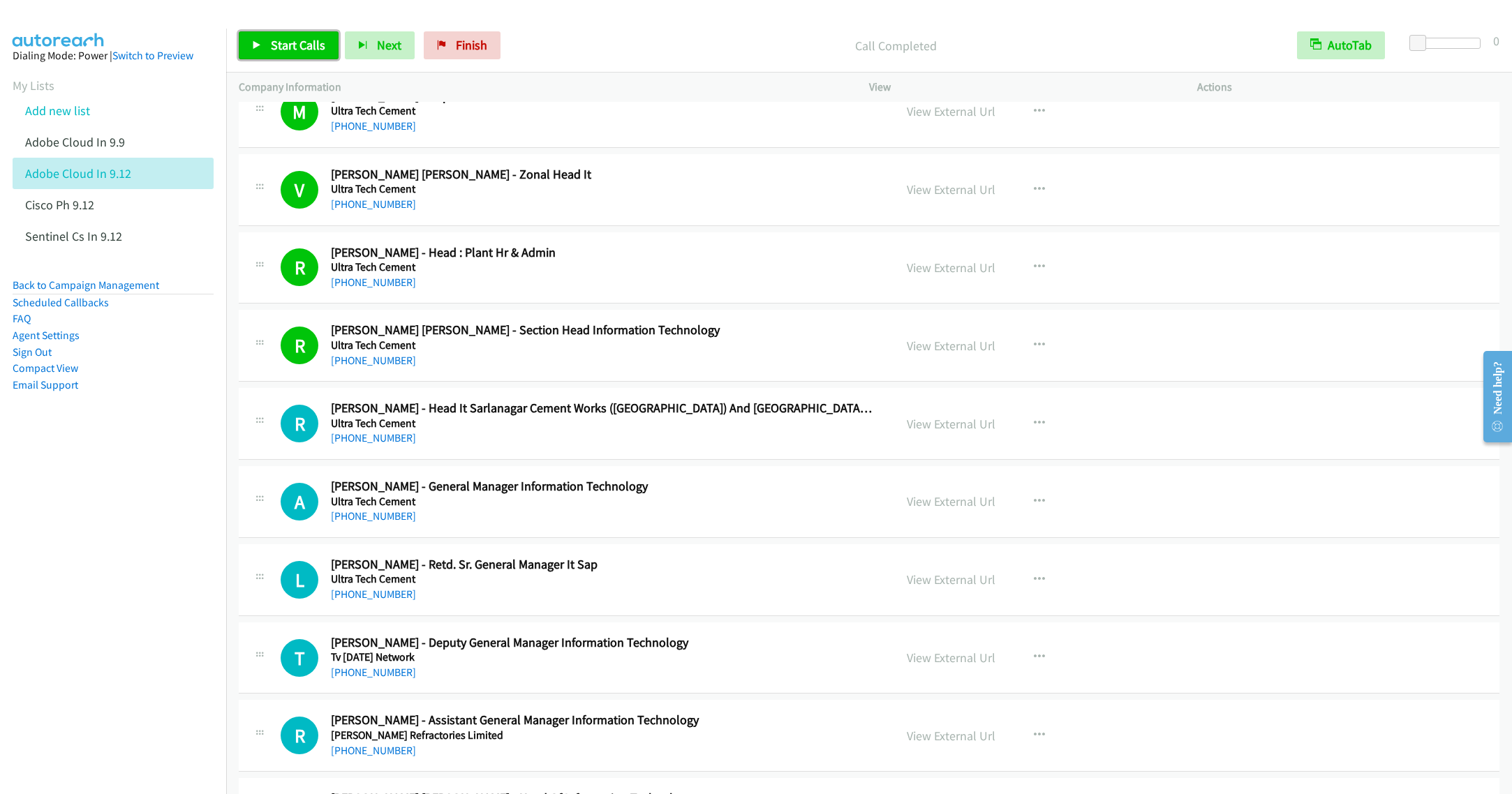
click at [275, 54] on link "Start Calls" at bounding box center [288, 45] width 100 height 28
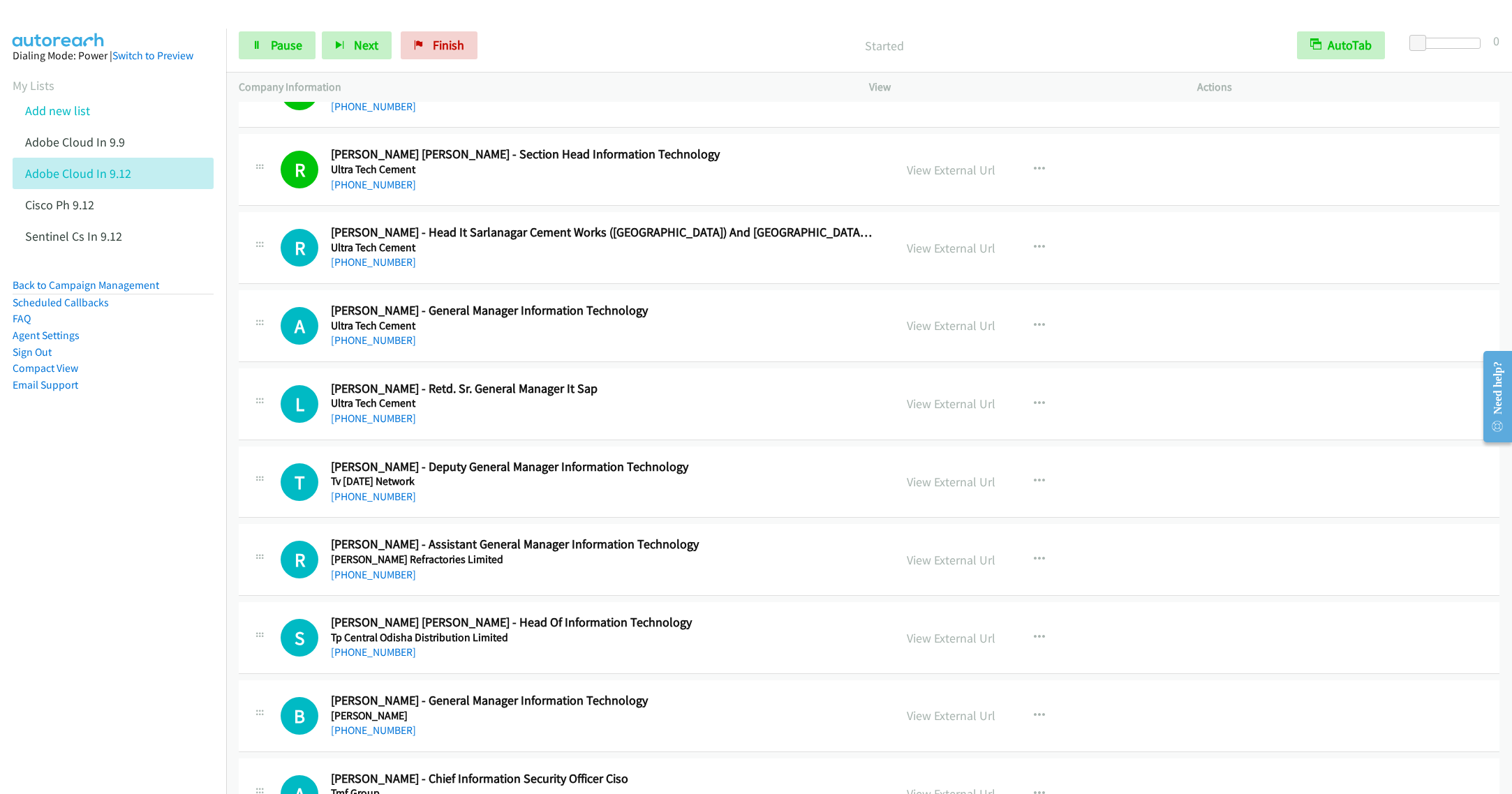
scroll to position [9209, 0]
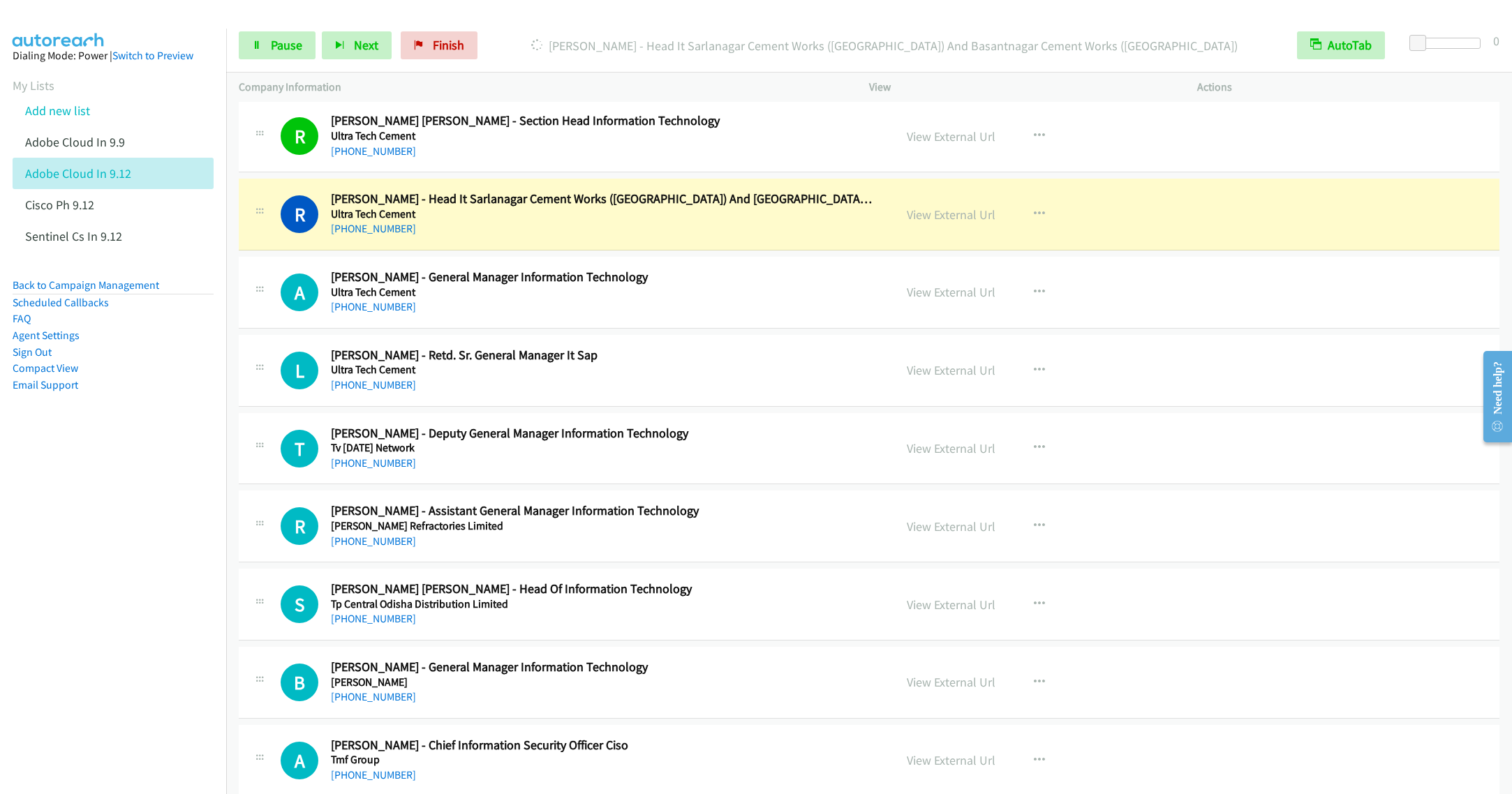
click at [147, 515] on nav "Dialing Mode: Power | Switch to Preview My Lists Add new list Adobe Cloud In 9.…" at bounding box center [113, 425] width 227 height 794
click at [264, 51] on link "Pause" at bounding box center [276, 45] width 77 height 28
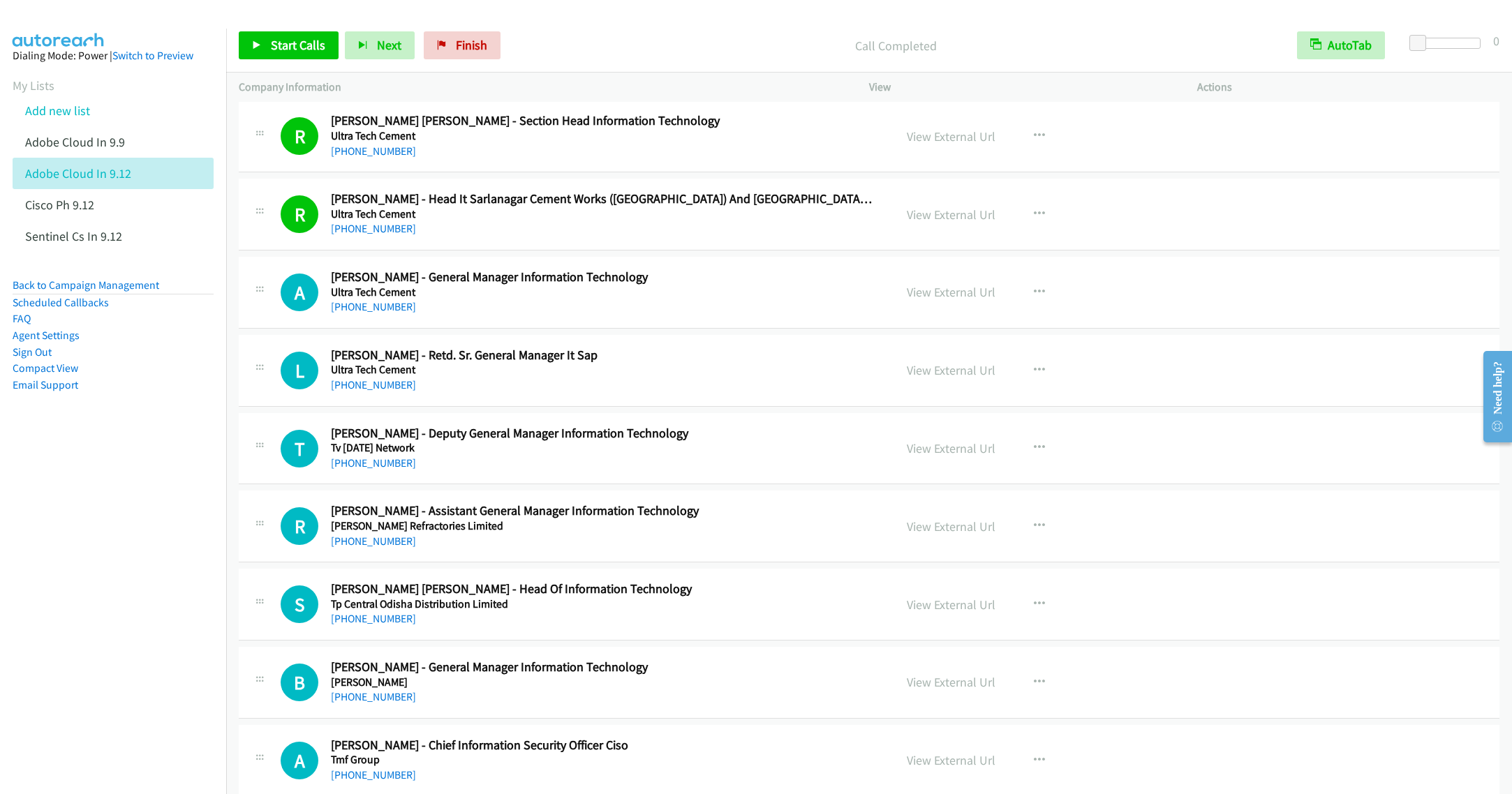
click at [731, 39] on p "Call Completed" at bounding box center [895, 46] width 753 height 19
click at [286, 41] on span "Start Calls" at bounding box center [298, 45] width 54 height 16
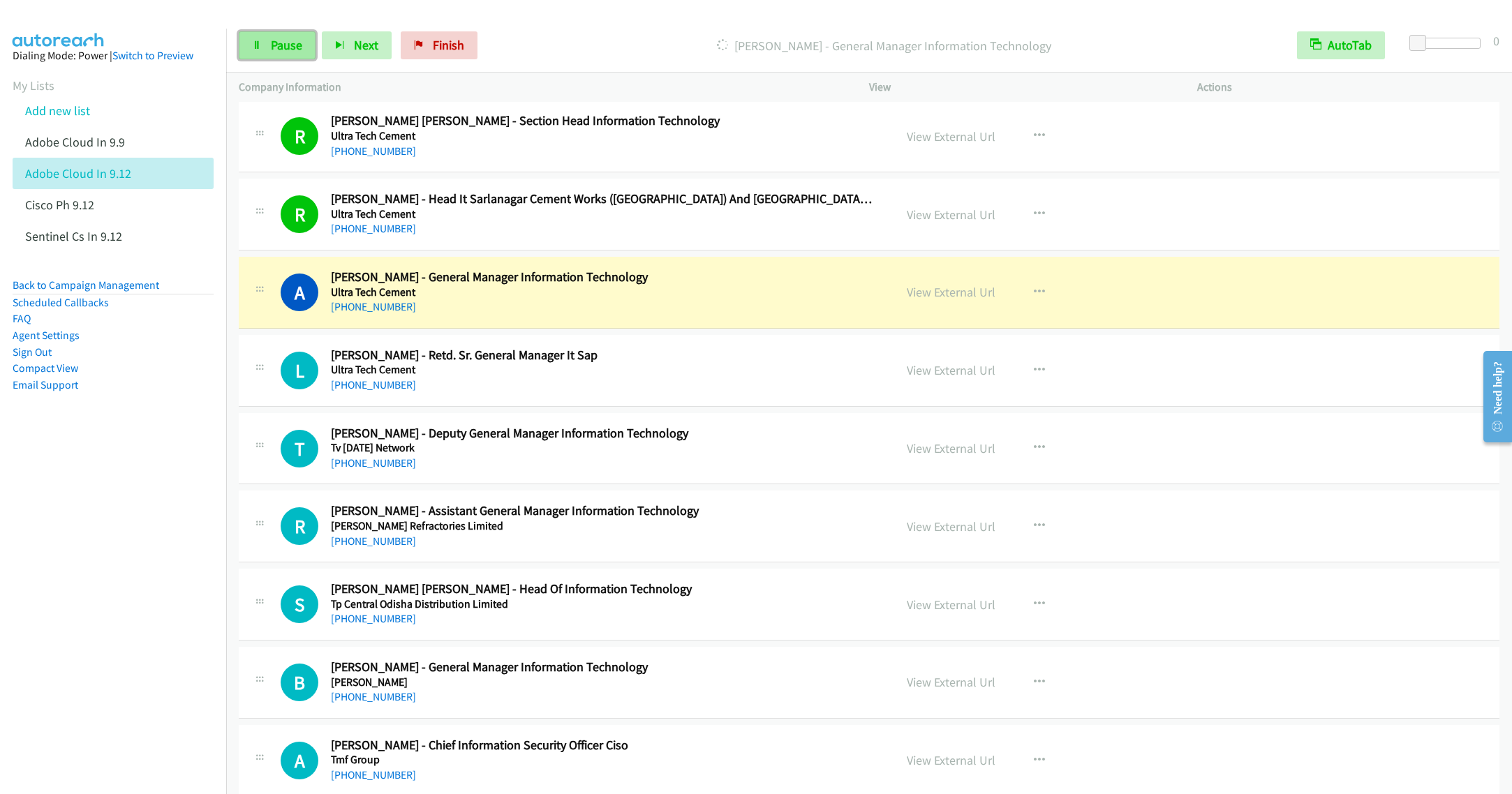
click at [271, 49] on span "Pause" at bounding box center [286, 45] width 32 height 16
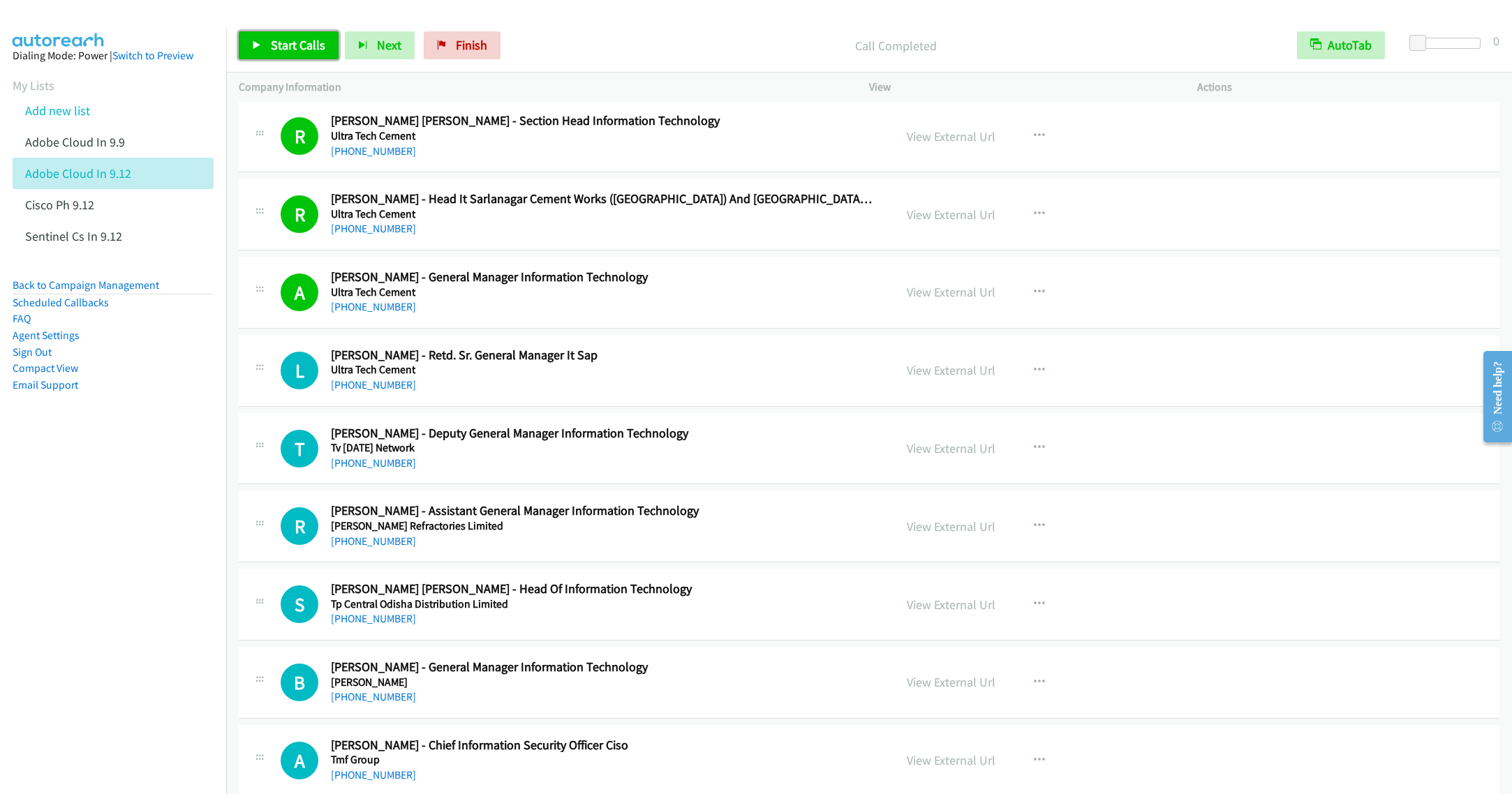
click at [285, 42] on span "Start Calls" at bounding box center [298, 45] width 54 height 16
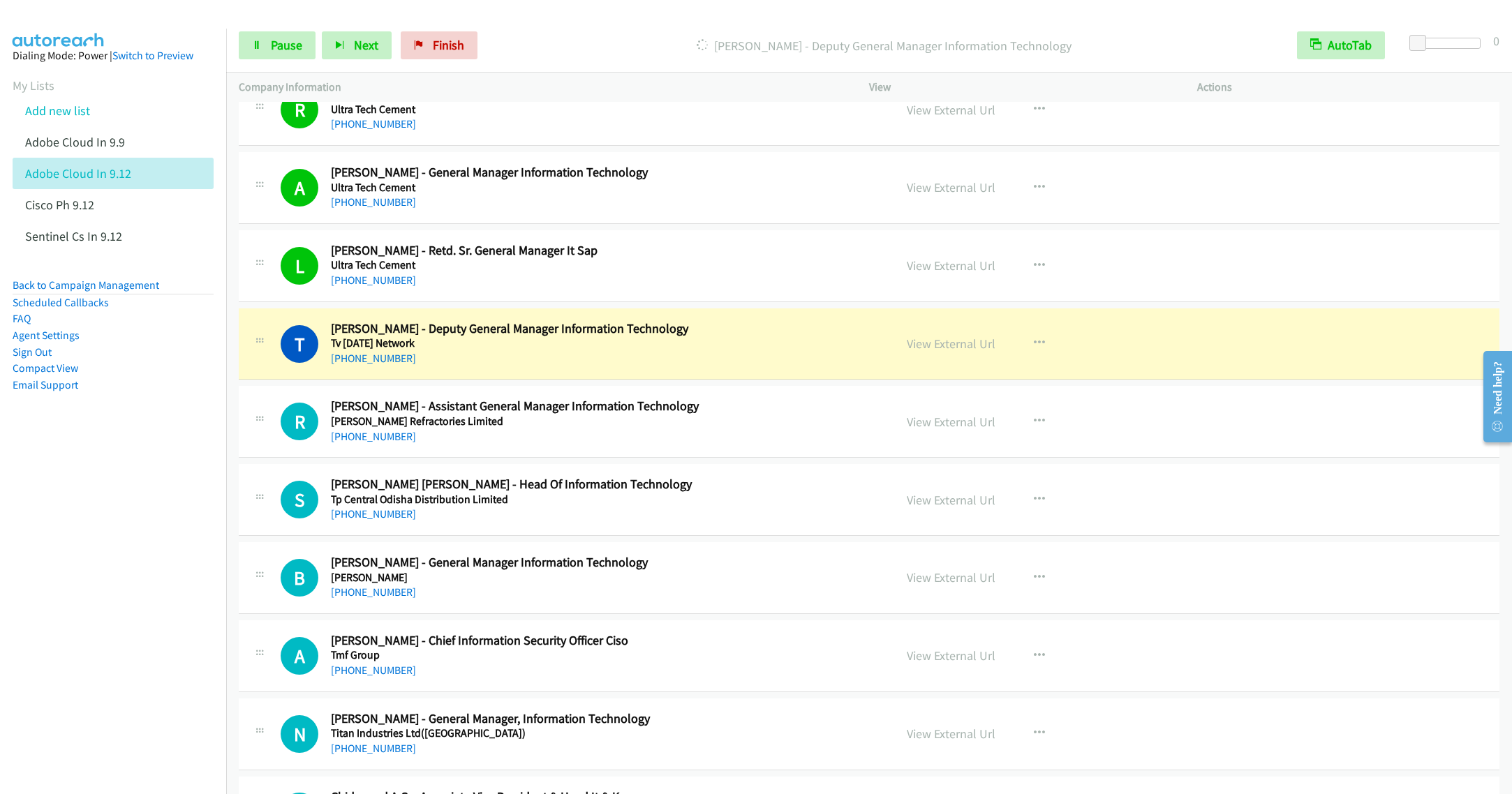
scroll to position [9419, 0]
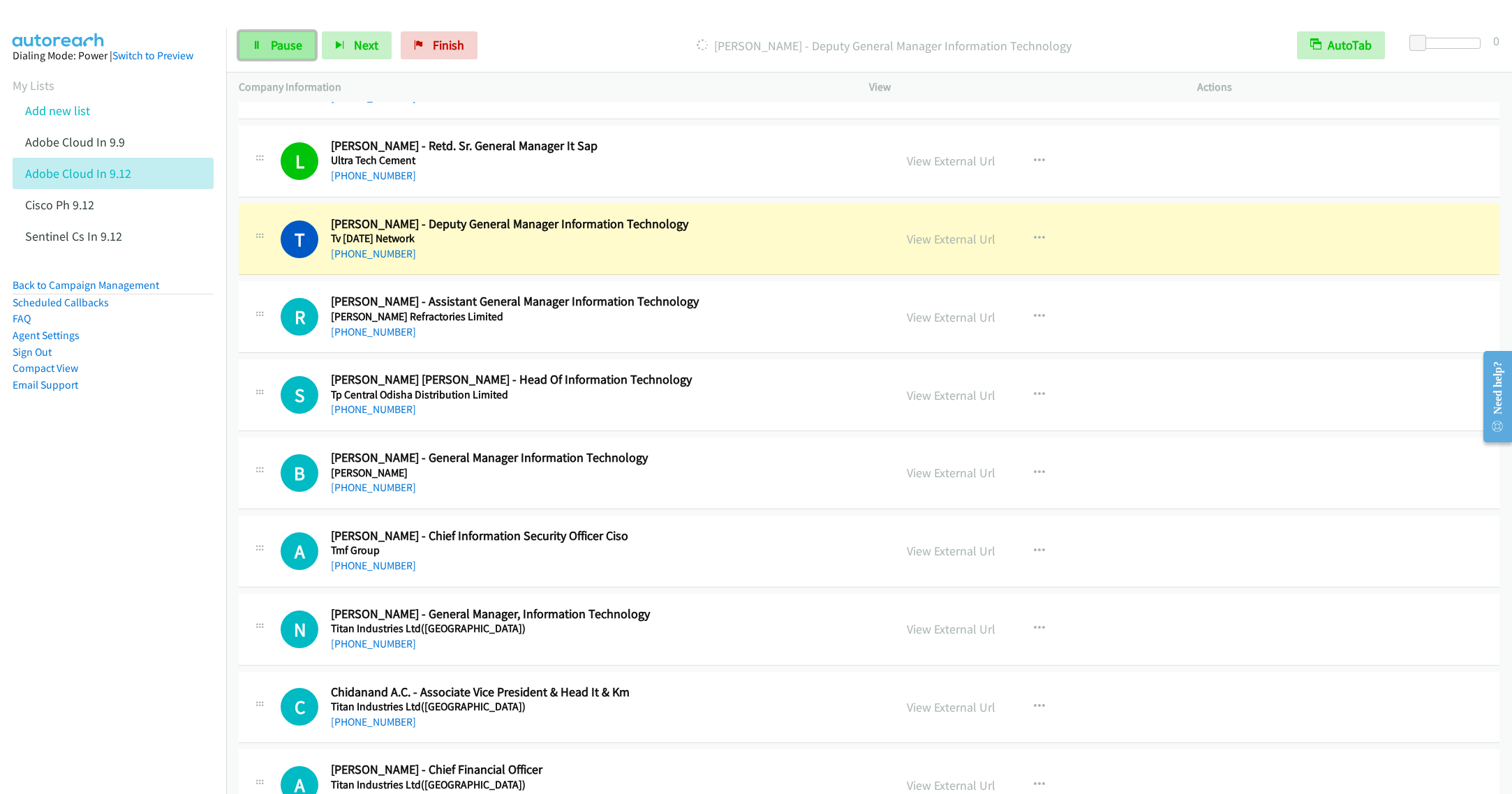
click at [274, 42] on span "Pause" at bounding box center [286, 45] width 32 height 16
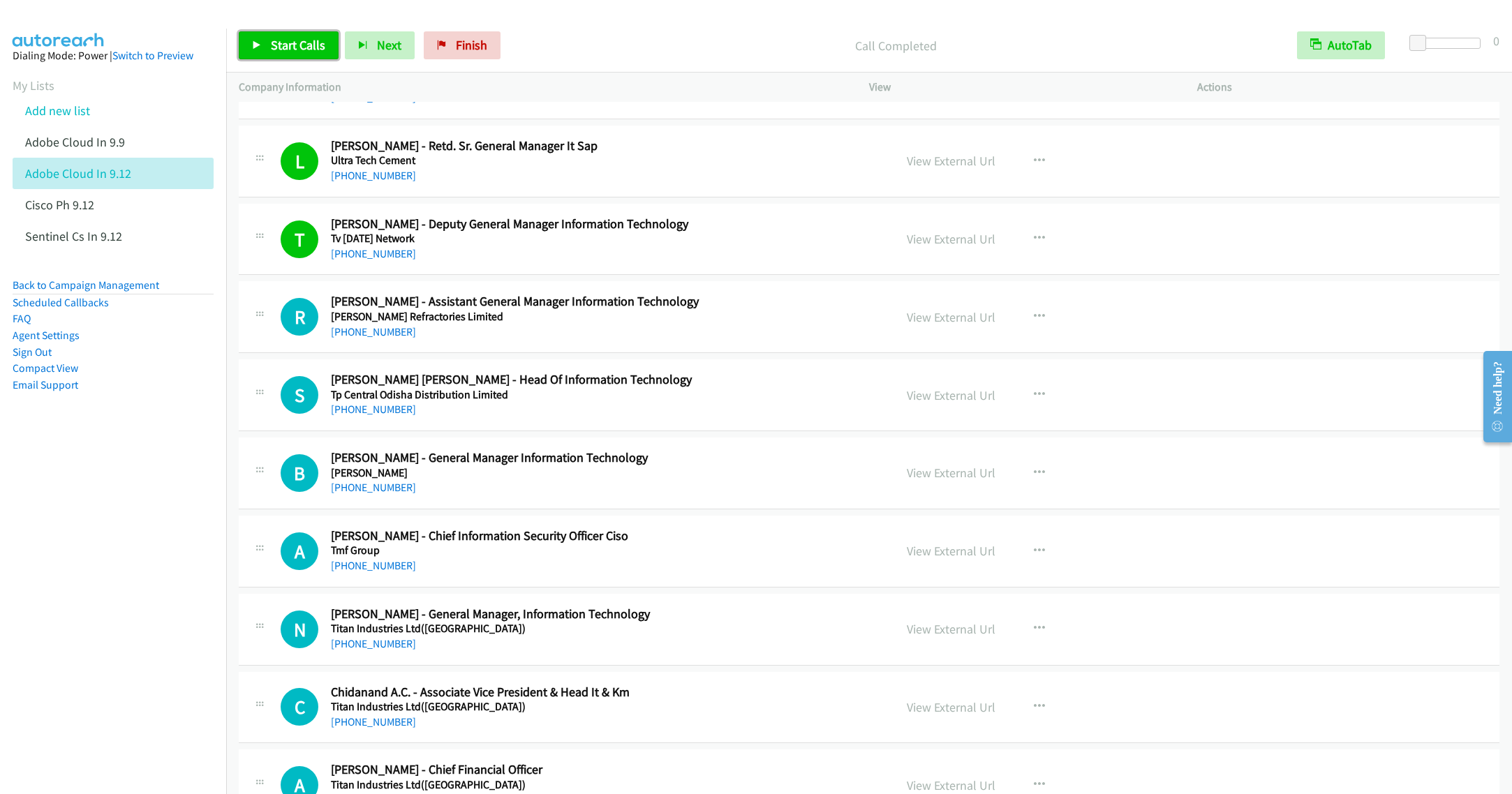
click at [277, 37] on link "Start Calls" at bounding box center [288, 45] width 100 height 28
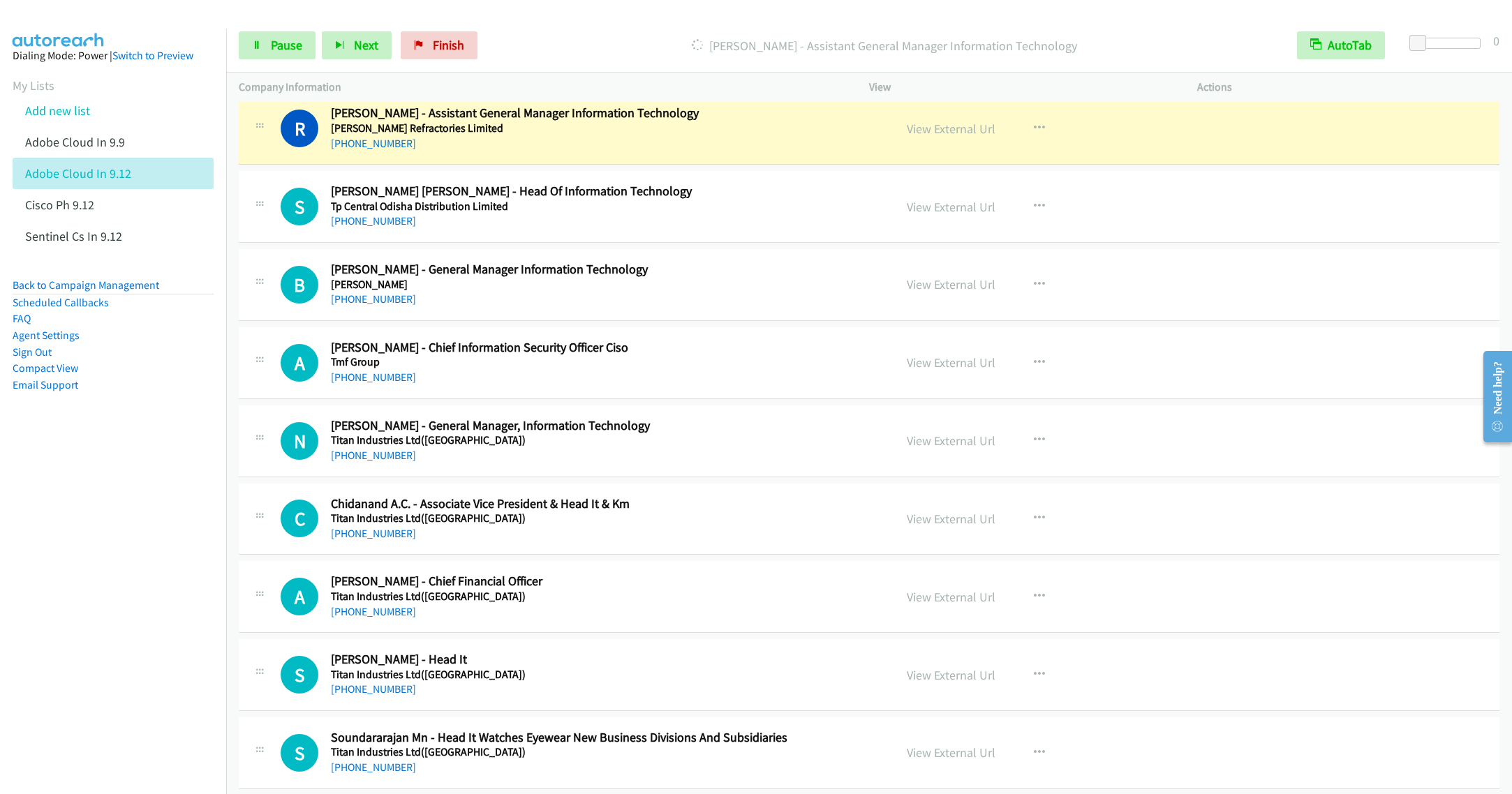
scroll to position [9628, 0]
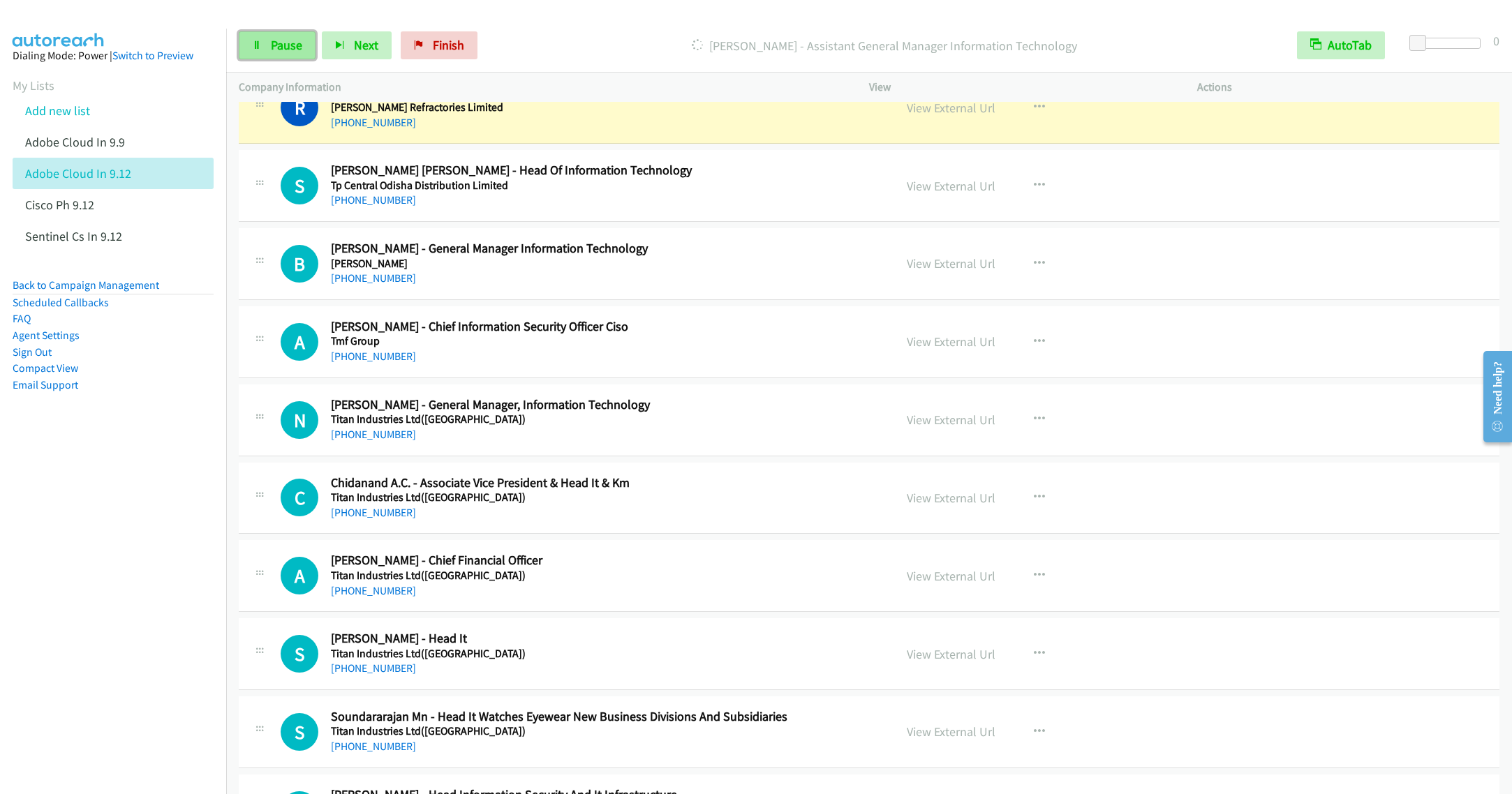
click at [274, 34] on link "Pause" at bounding box center [276, 45] width 77 height 28
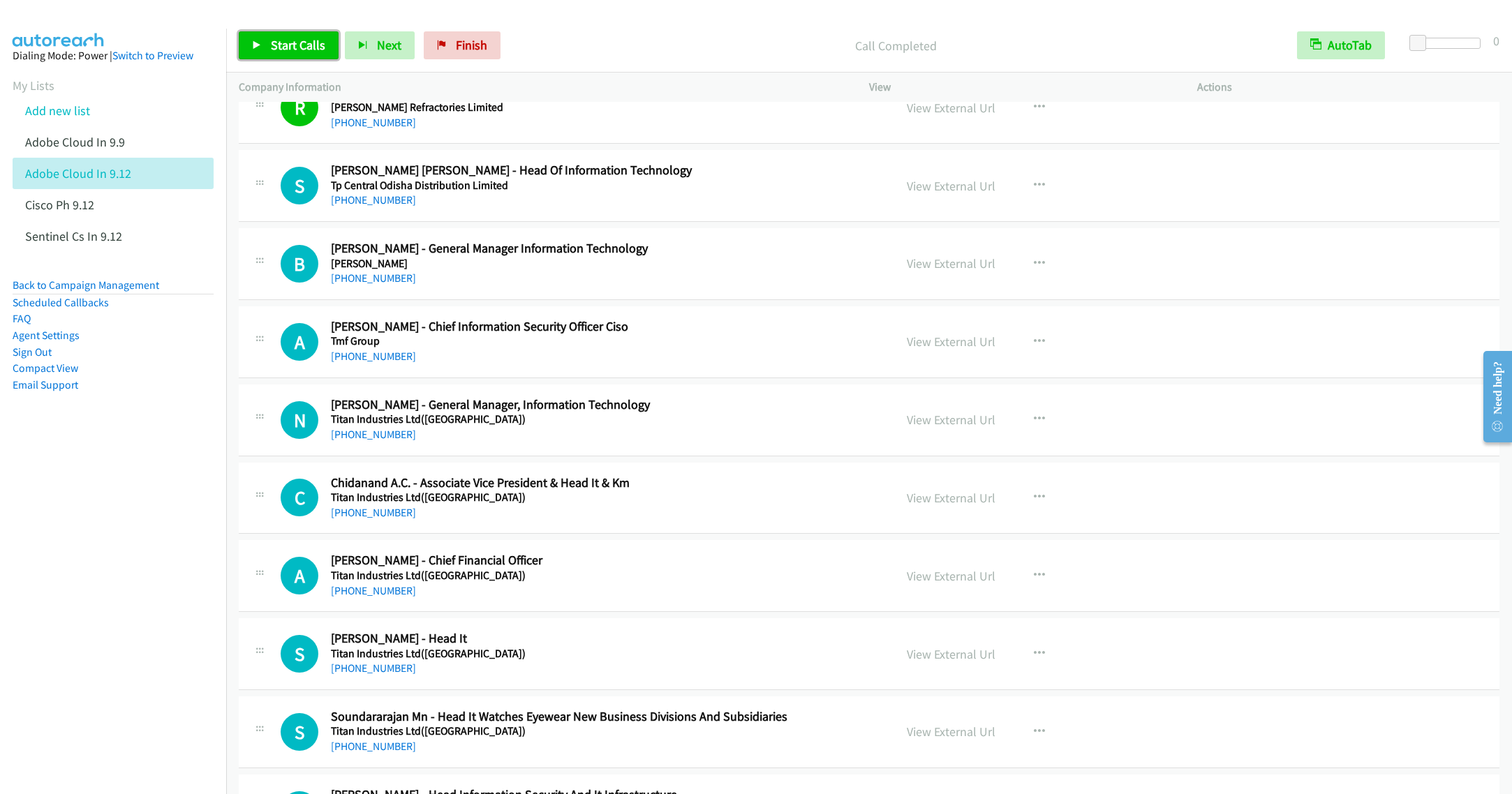
click at [275, 47] on span "Start Calls" at bounding box center [298, 45] width 54 height 16
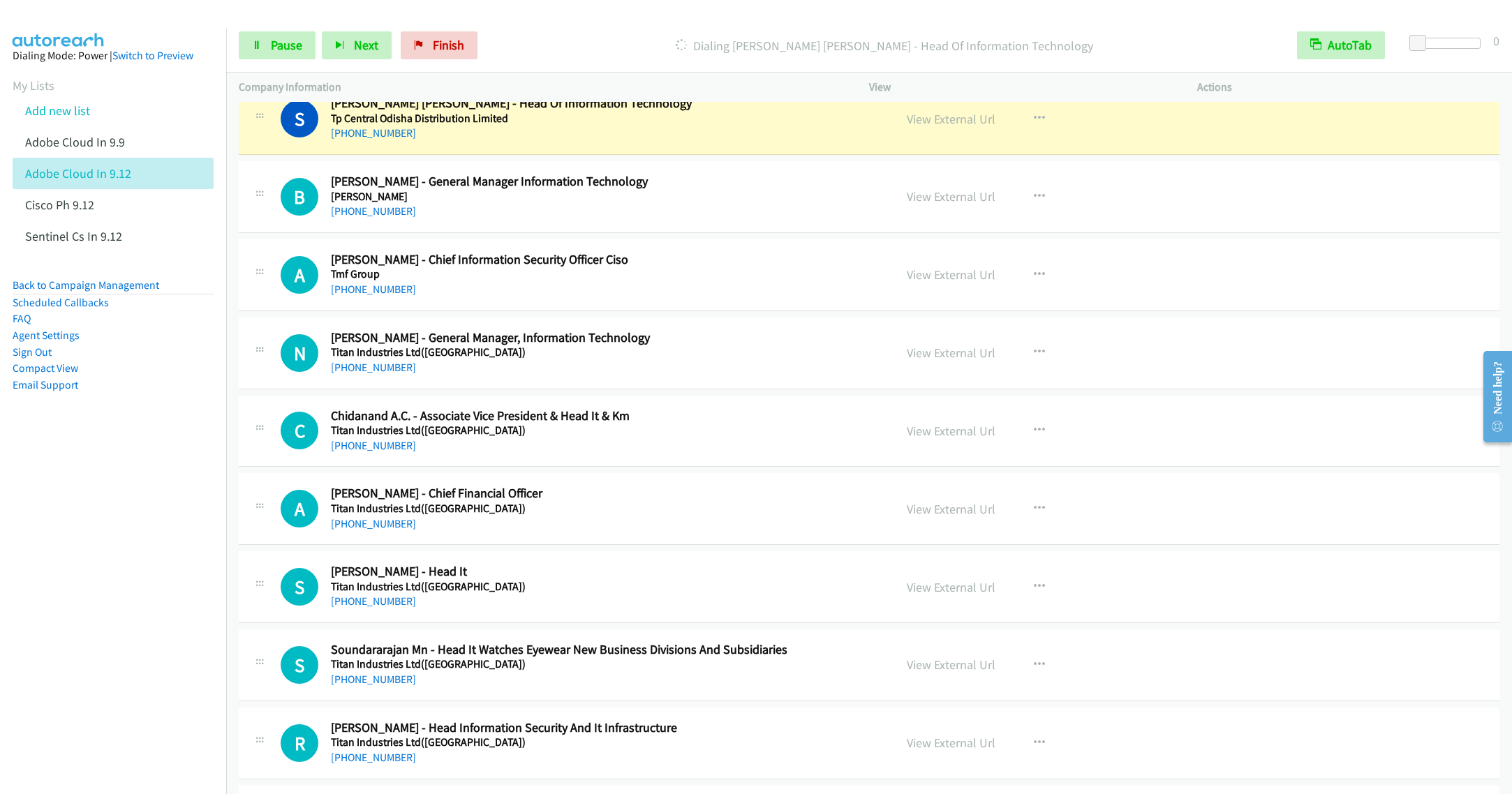
scroll to position [9733, 0]
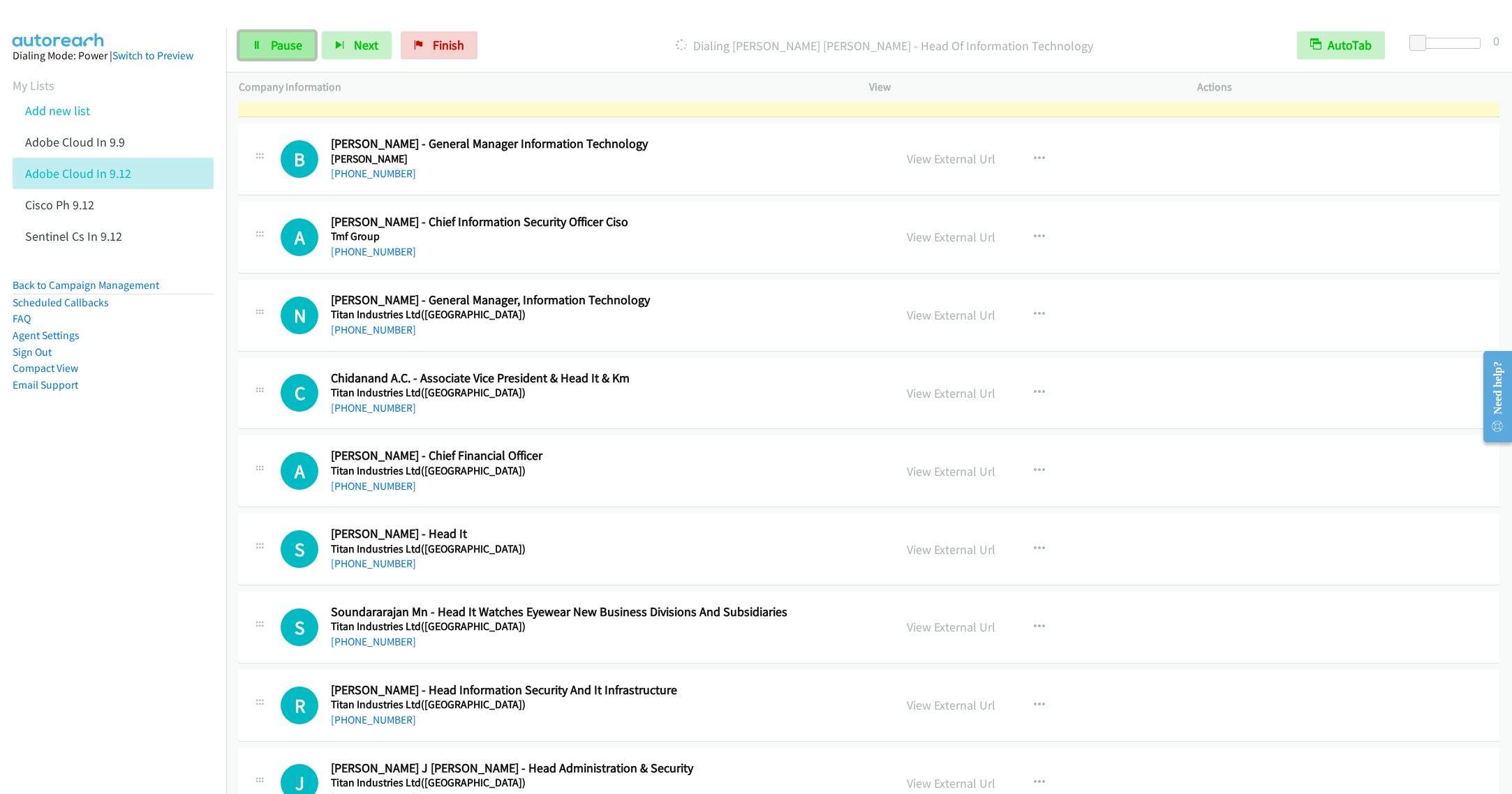
click at [256, 50] on link "Pause" at bounding box center [276, 45] width 77 height 28
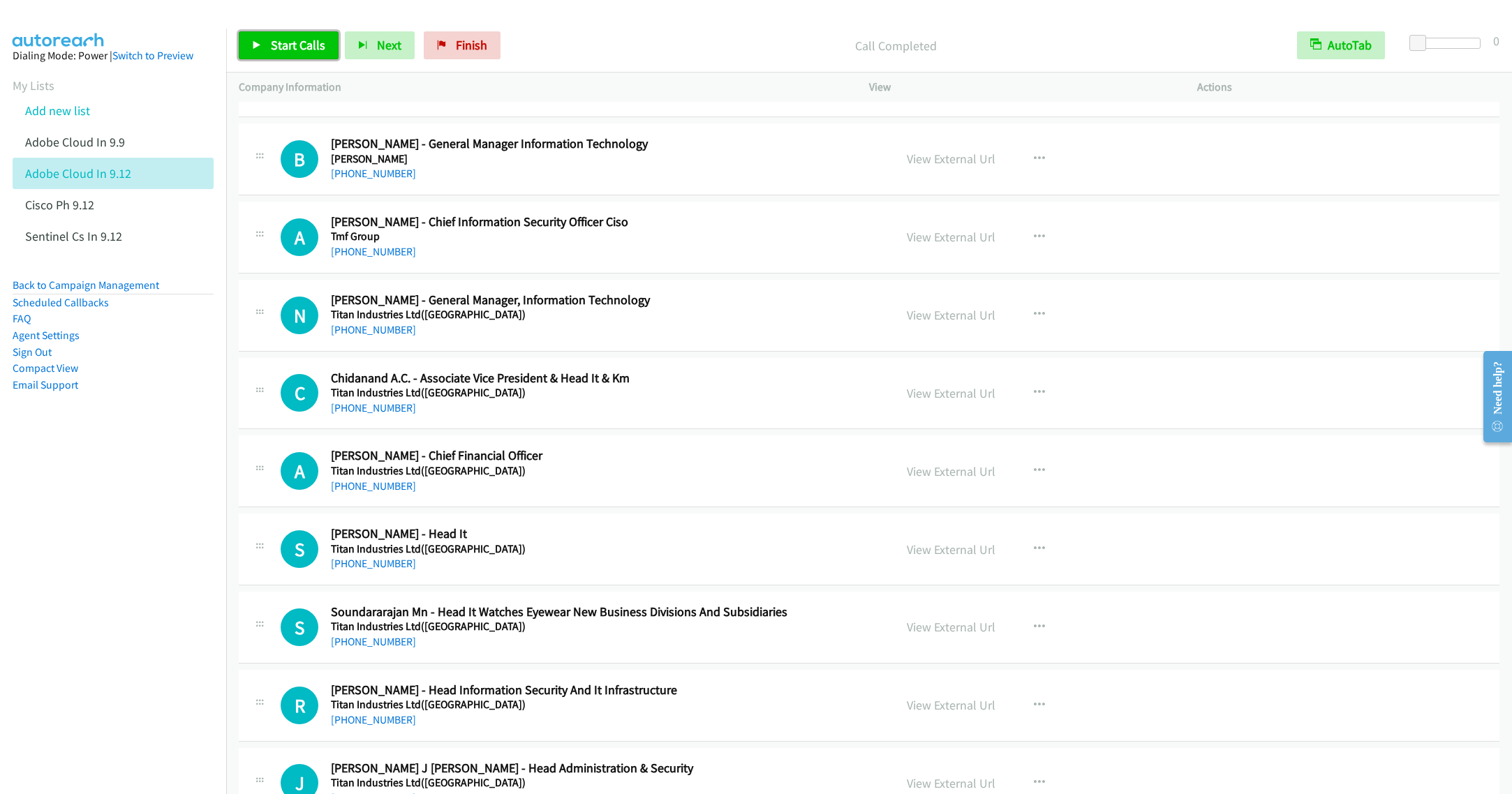
click at [264, 42] on link "Start Calls" at bounding box center [288, 45] width 100 height 28
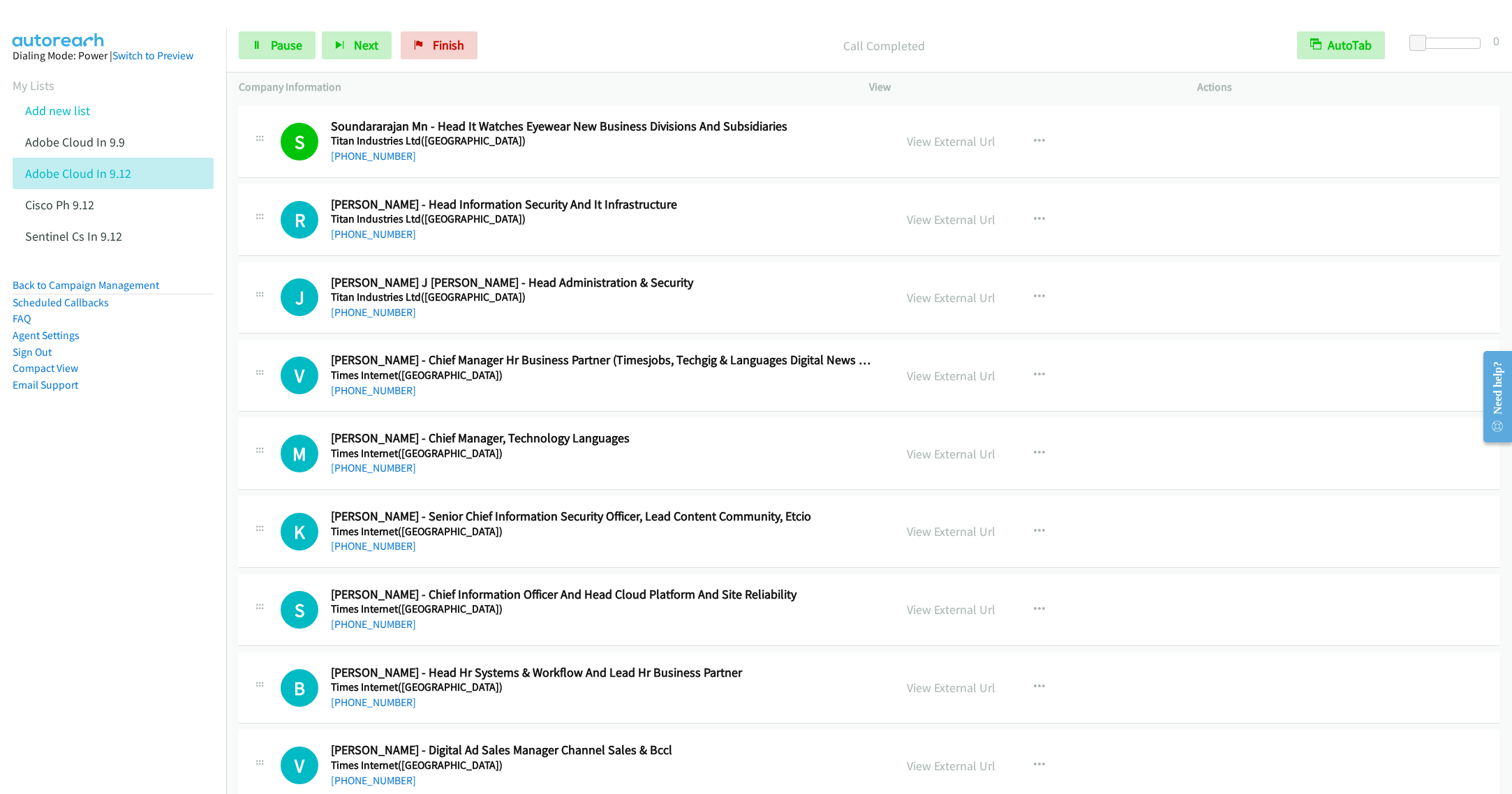
scroll to position [10256, 0]
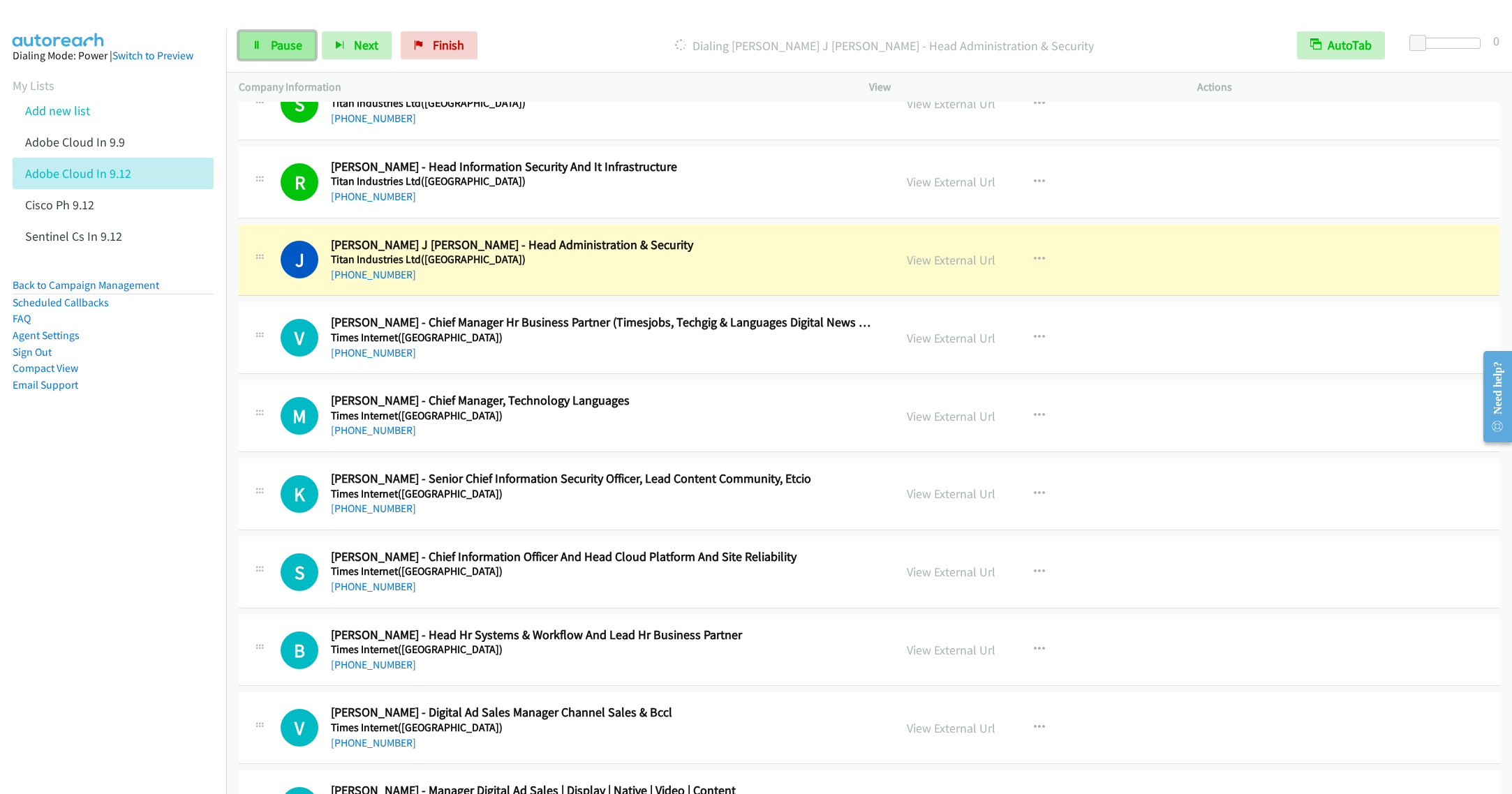
click at [268, 50] on link "Pause" at bounding box center [276, 45] width 77 height 28
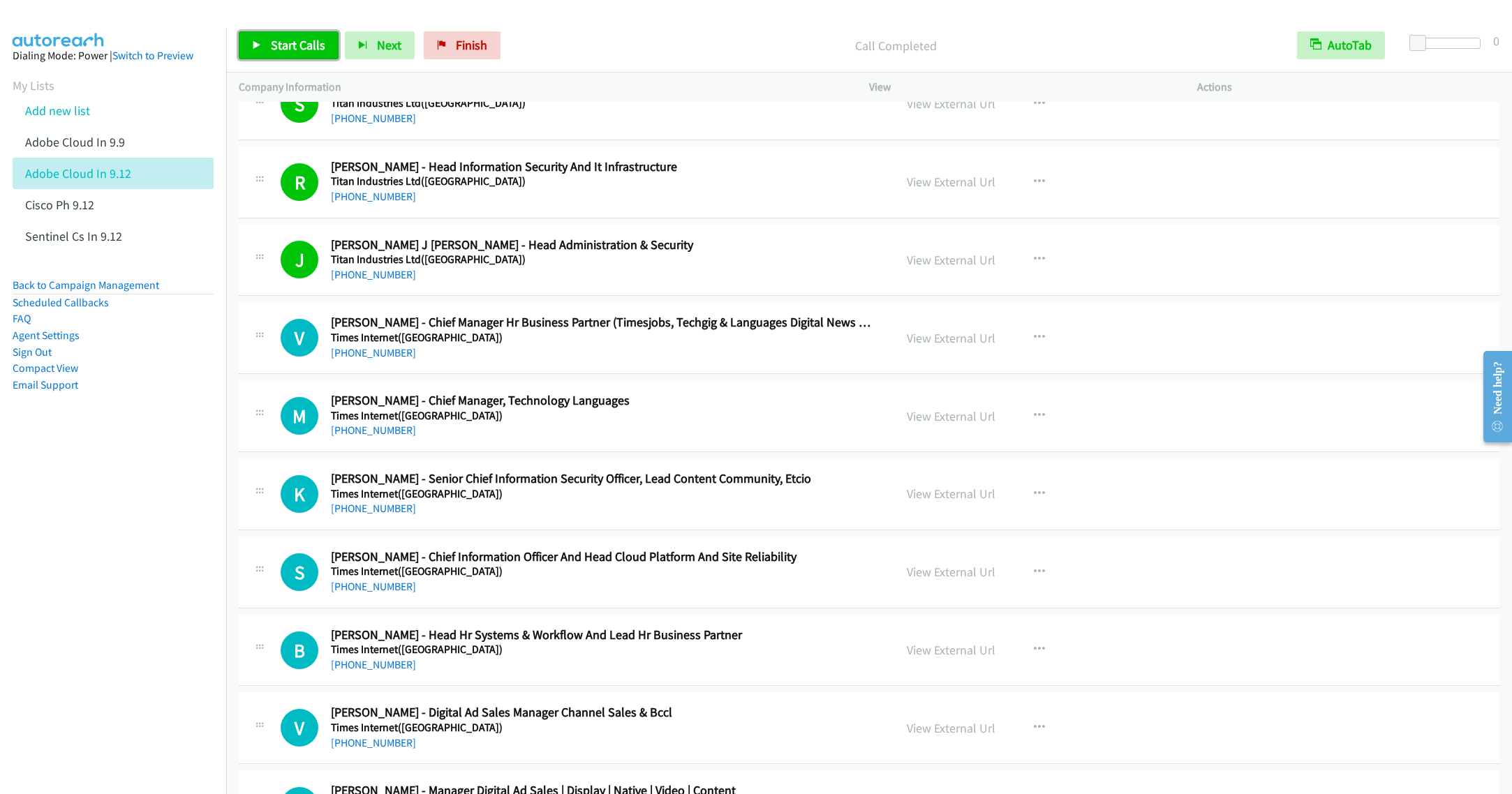
click at [284, 44] on span "Start Calls" at bounding box center [298, 45] width 54 height 16
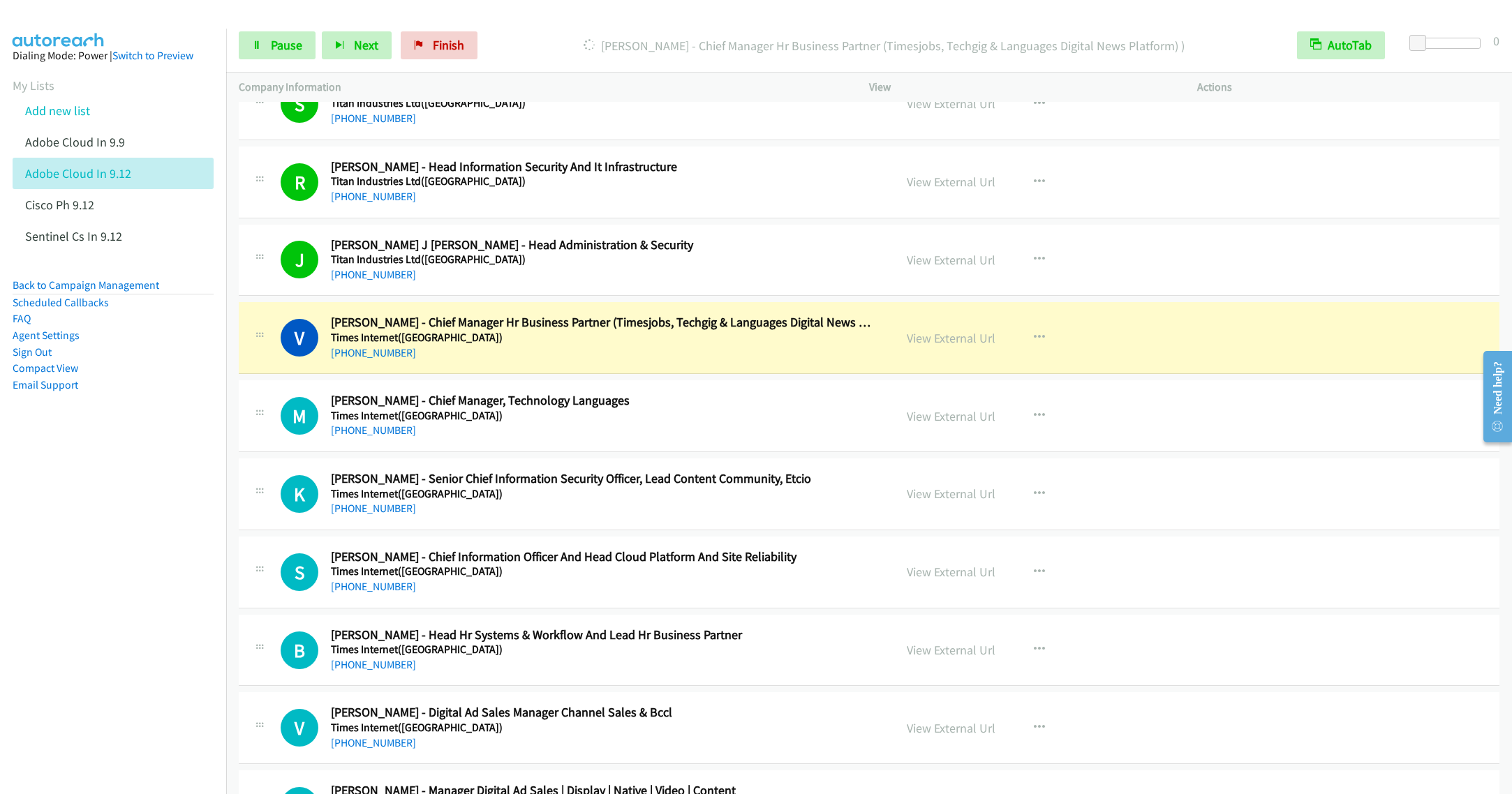
click at [591, 362] on div "+91 98864 32750" at bounding box center [602, 352] width 543 height 16
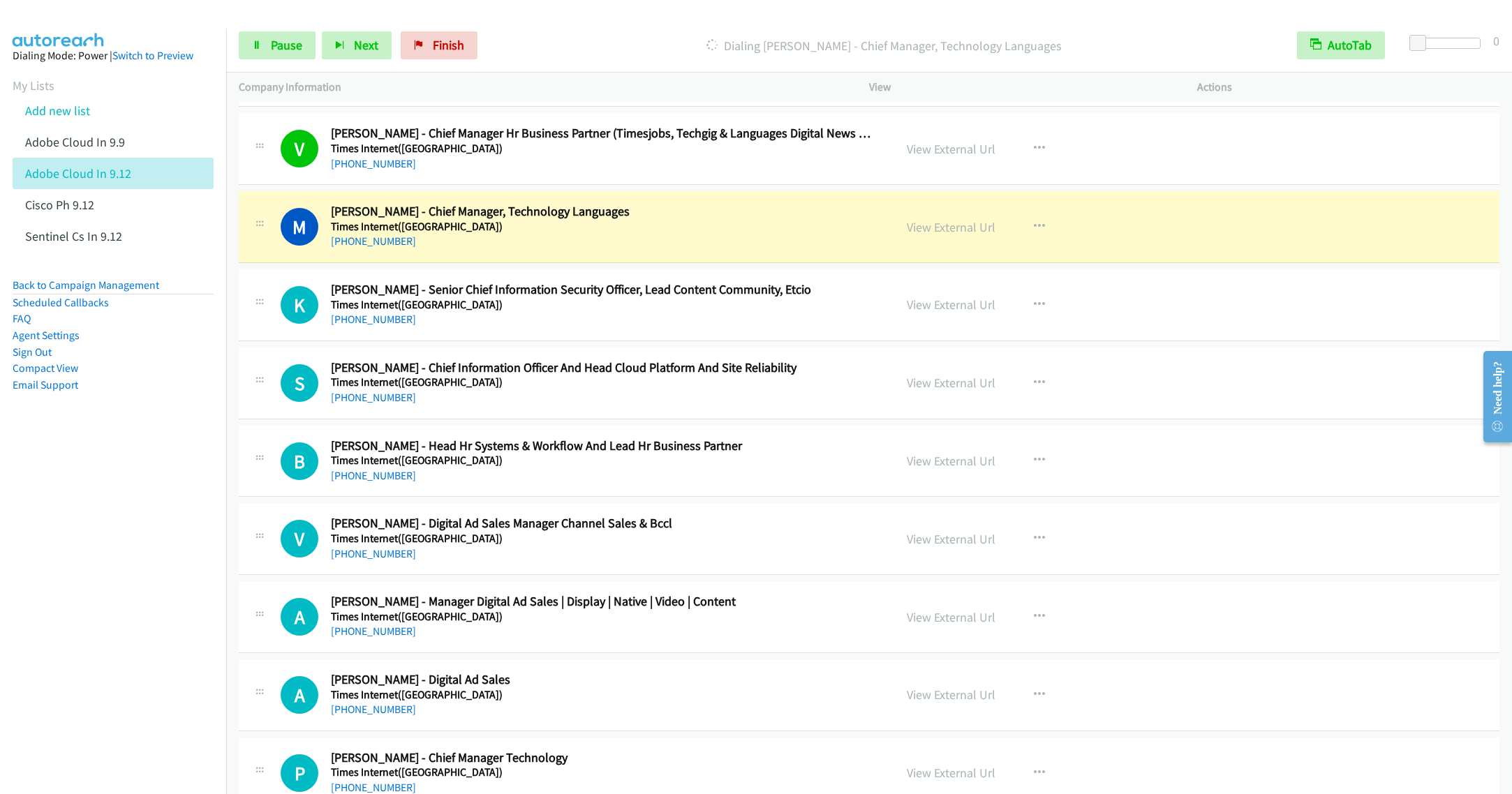
scroll to position [10465, 0]
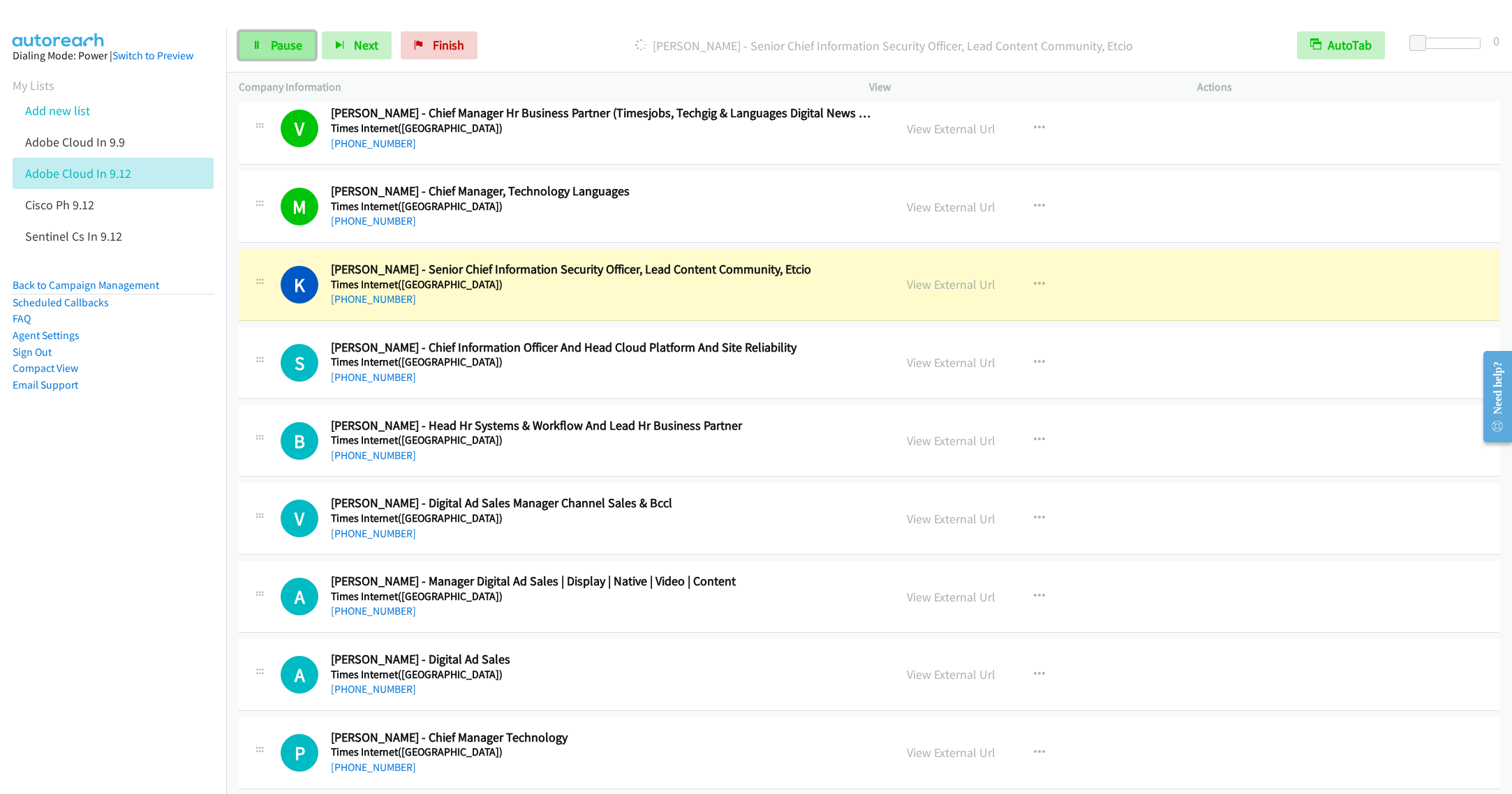
click at [259, 39] on link "Pause" at bounding box center [276, 45] width 77 height 28
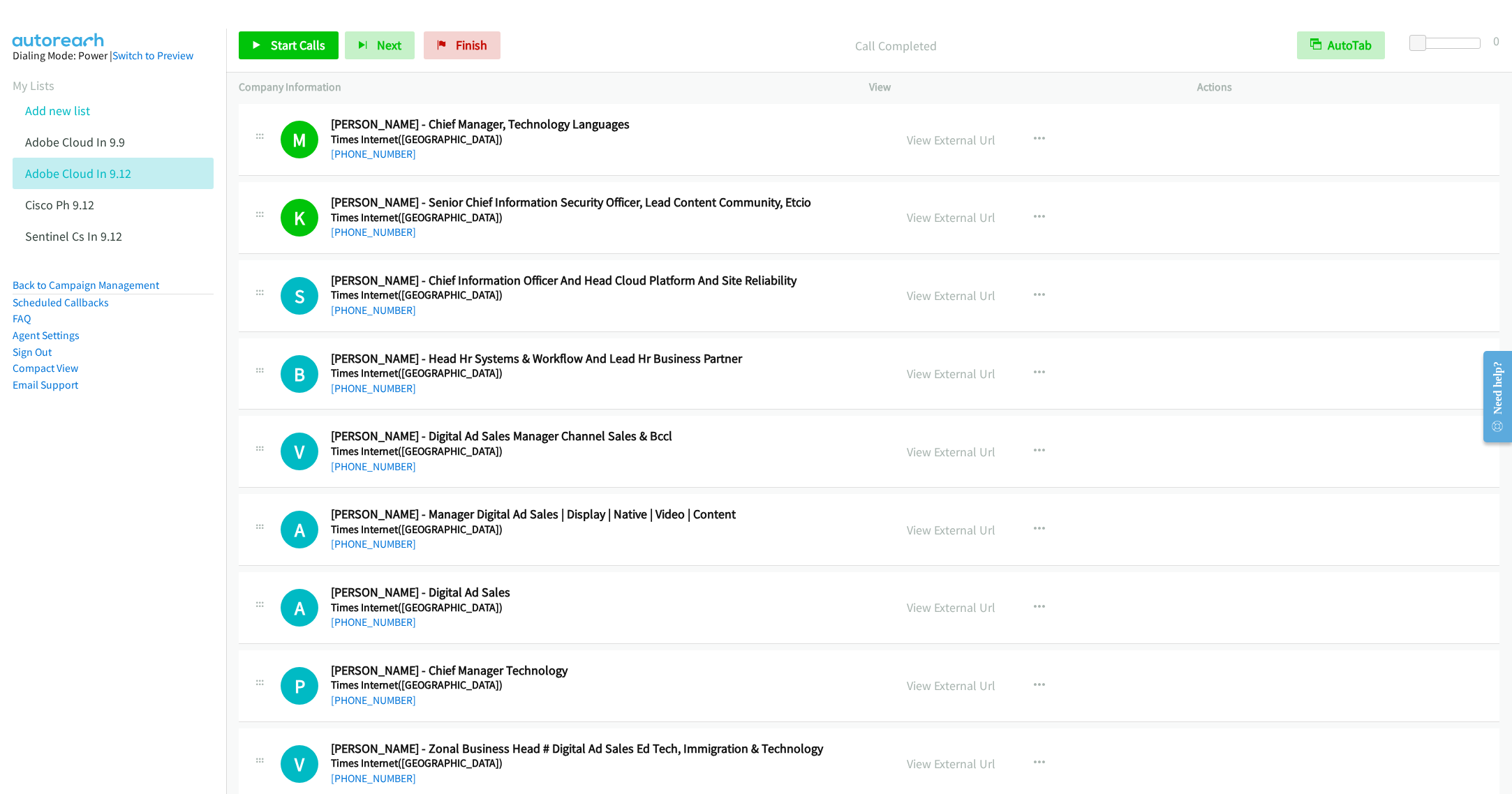
scroll to position [10570, 0]
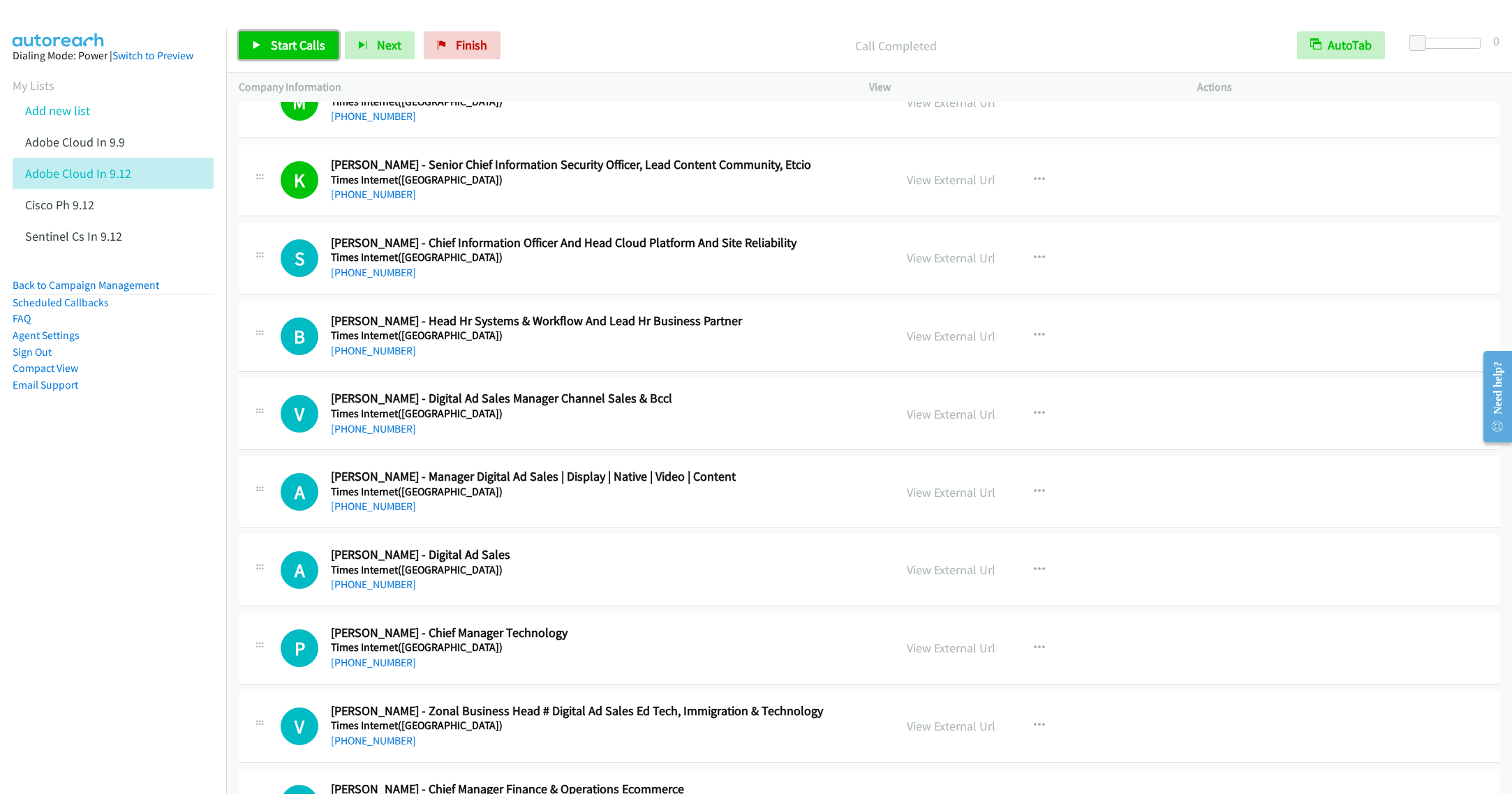
click at [293, 38] on span "Start Calls" at bounding box center [298, 45] width 54 height 16
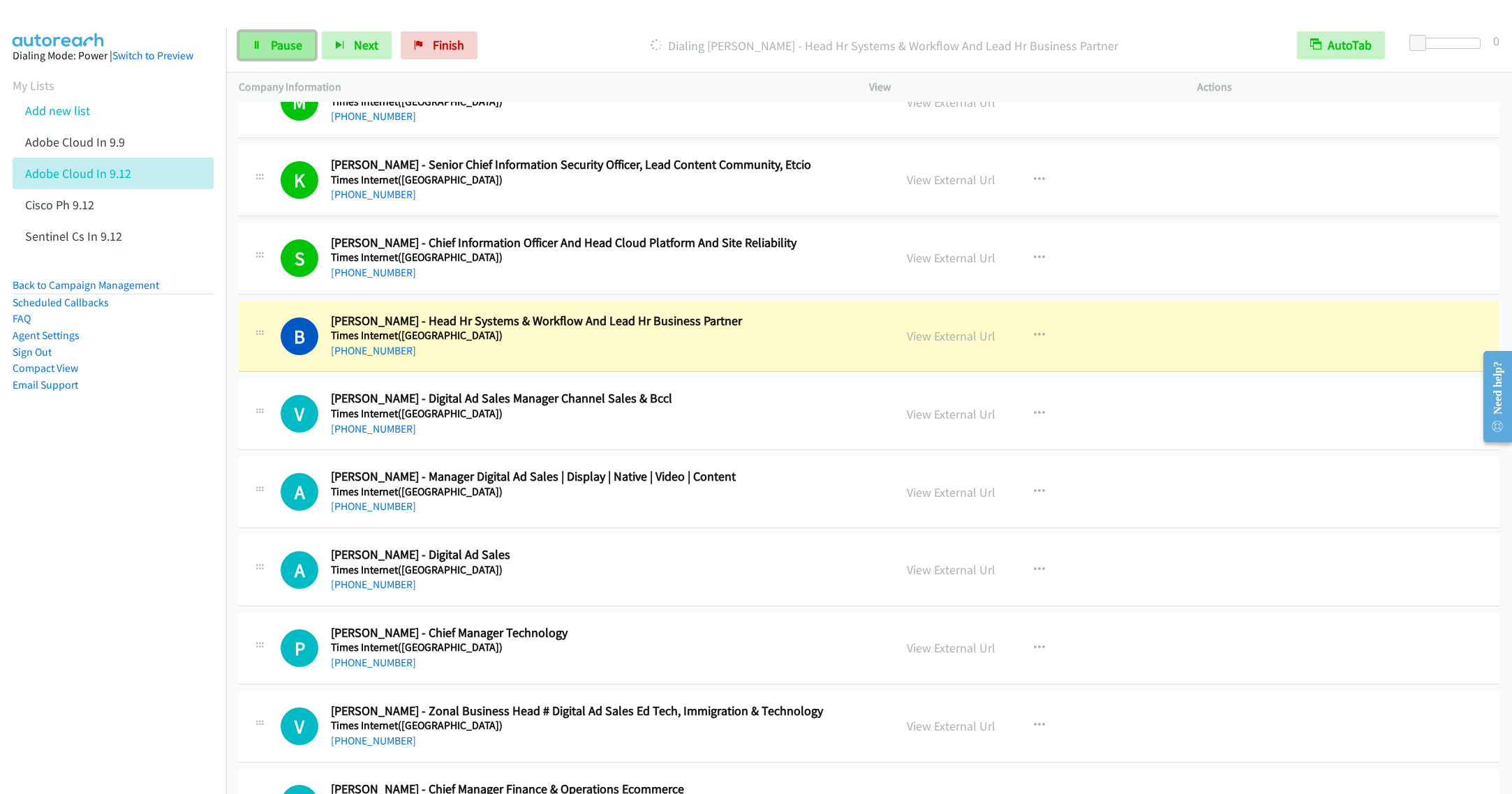
click at [271, 46] on span "Pause" at bounding box center [286, 45] width 32 height 16
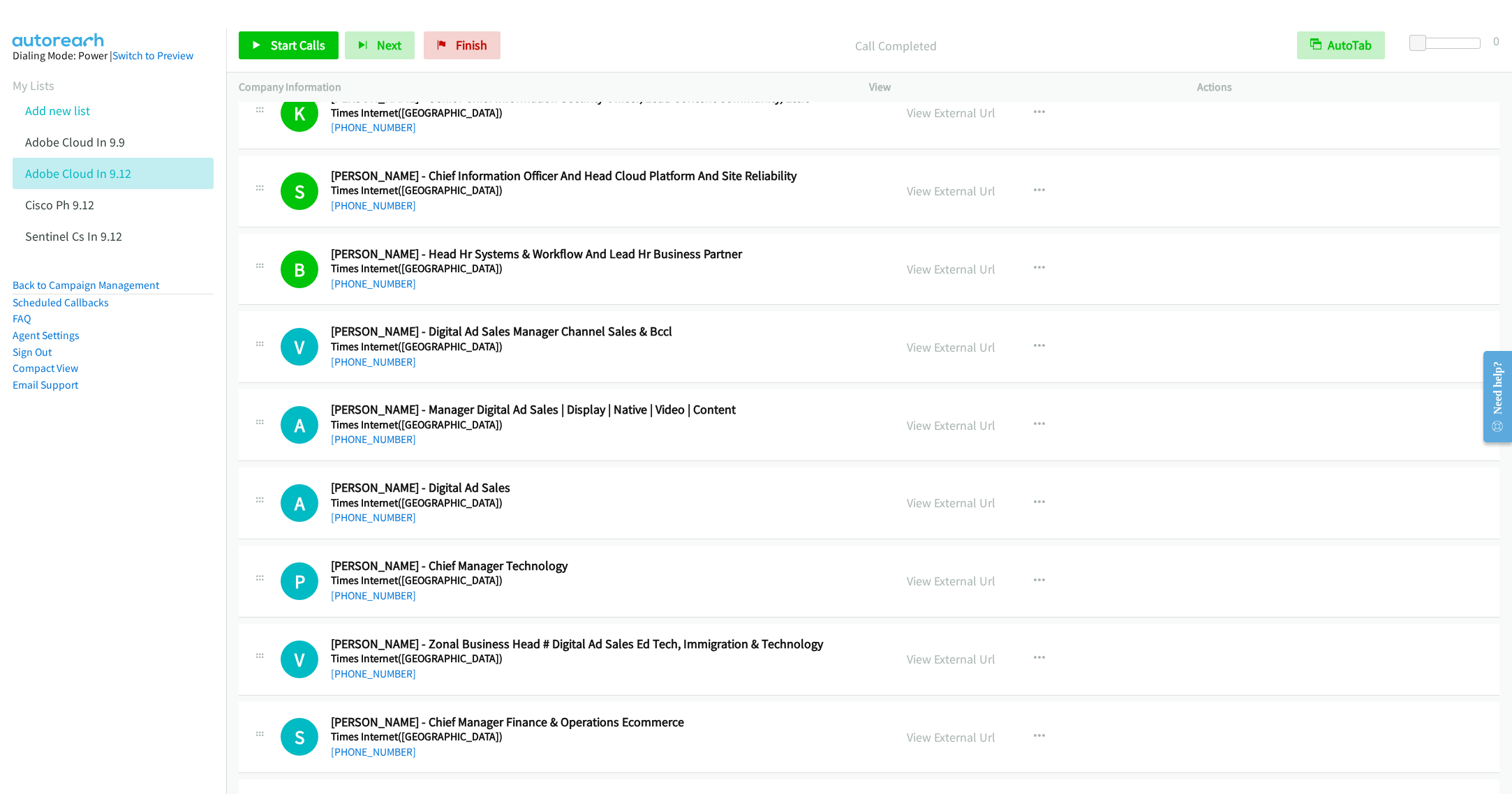
scroll to position [10675, 0]
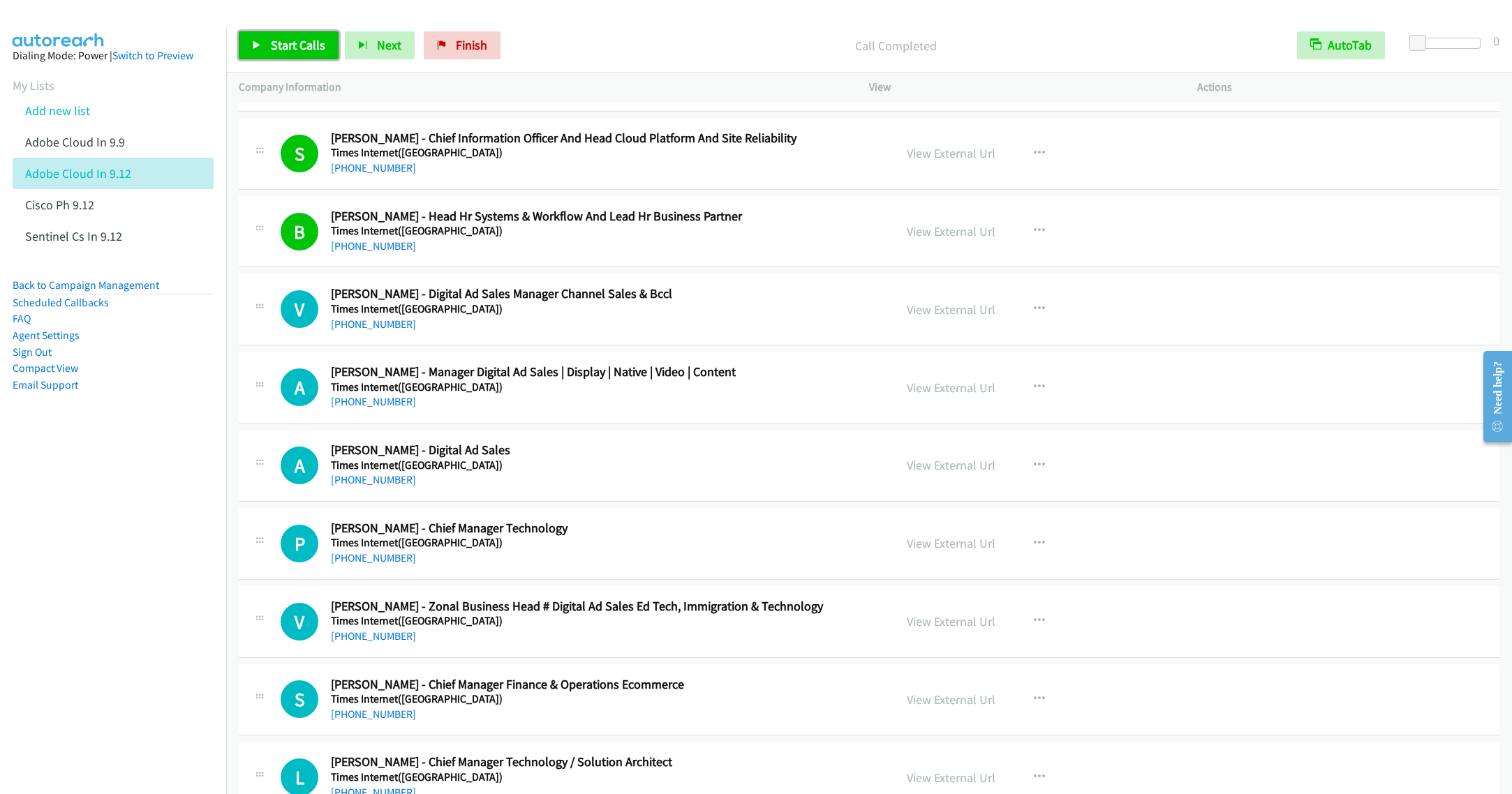
click at [298, 34] on link "Start Calls" at bounding box center [288, 45] width 100 height 28
click at [292, 44] on span "Pause" at bounding box center [286, 45] width 32 height 16
click at [289, 47] on span "Start Calls" at bounding box center [298, 45] width 54 height 16
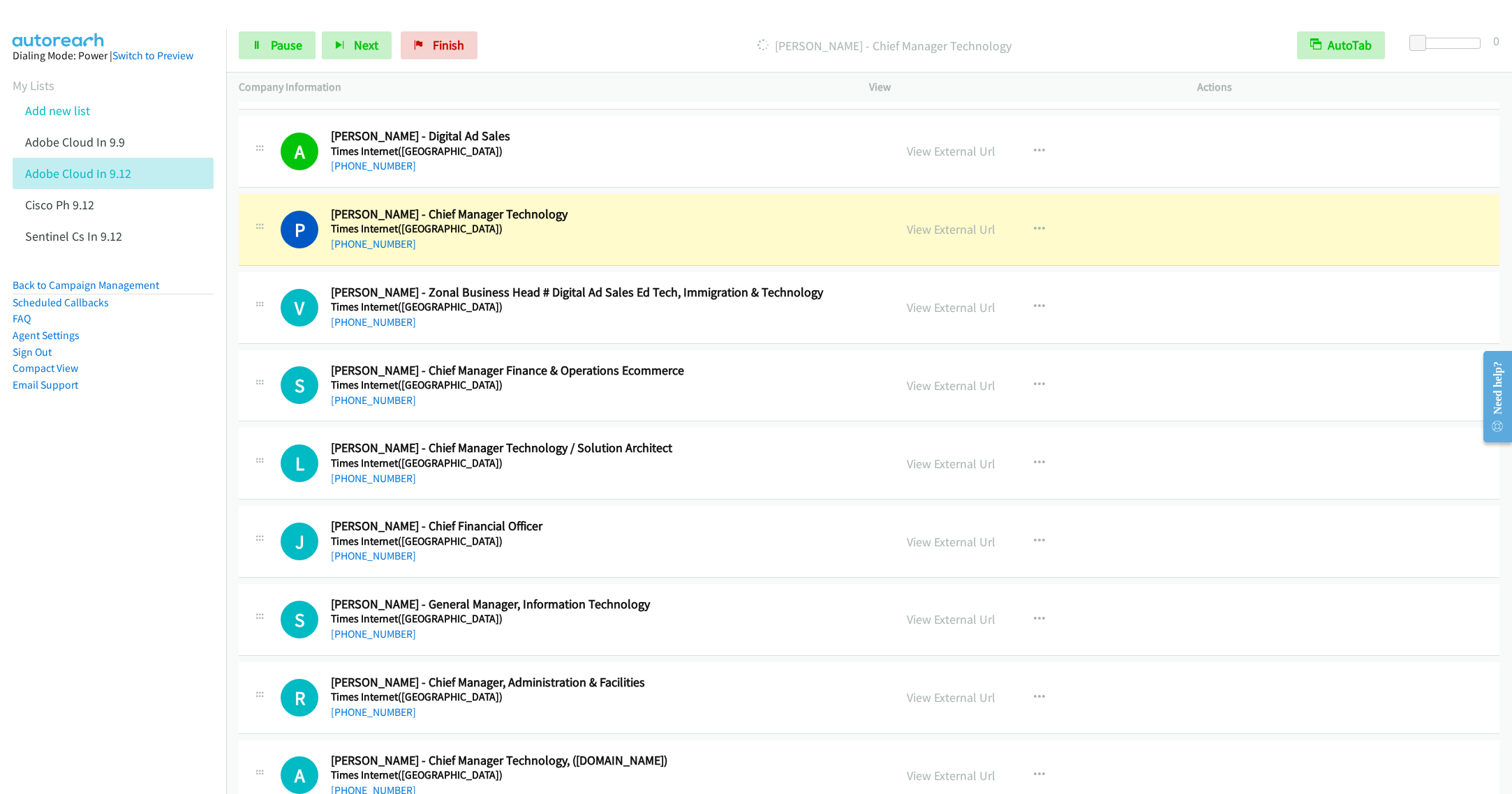
scroll to position [11094, 0]
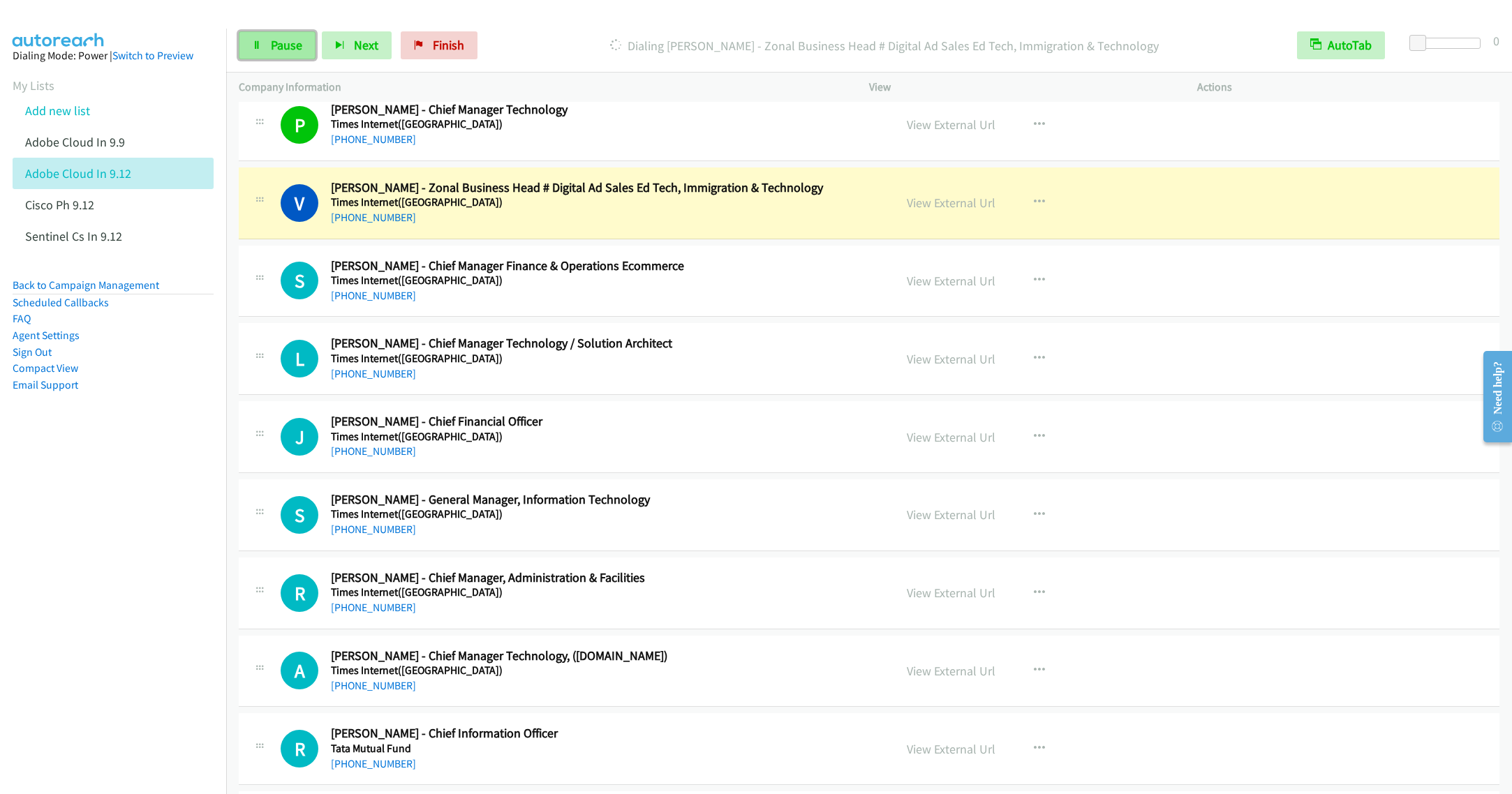
click at [264, 50] on link "Pause" at bounding box center [276, 45] width 77 height 28
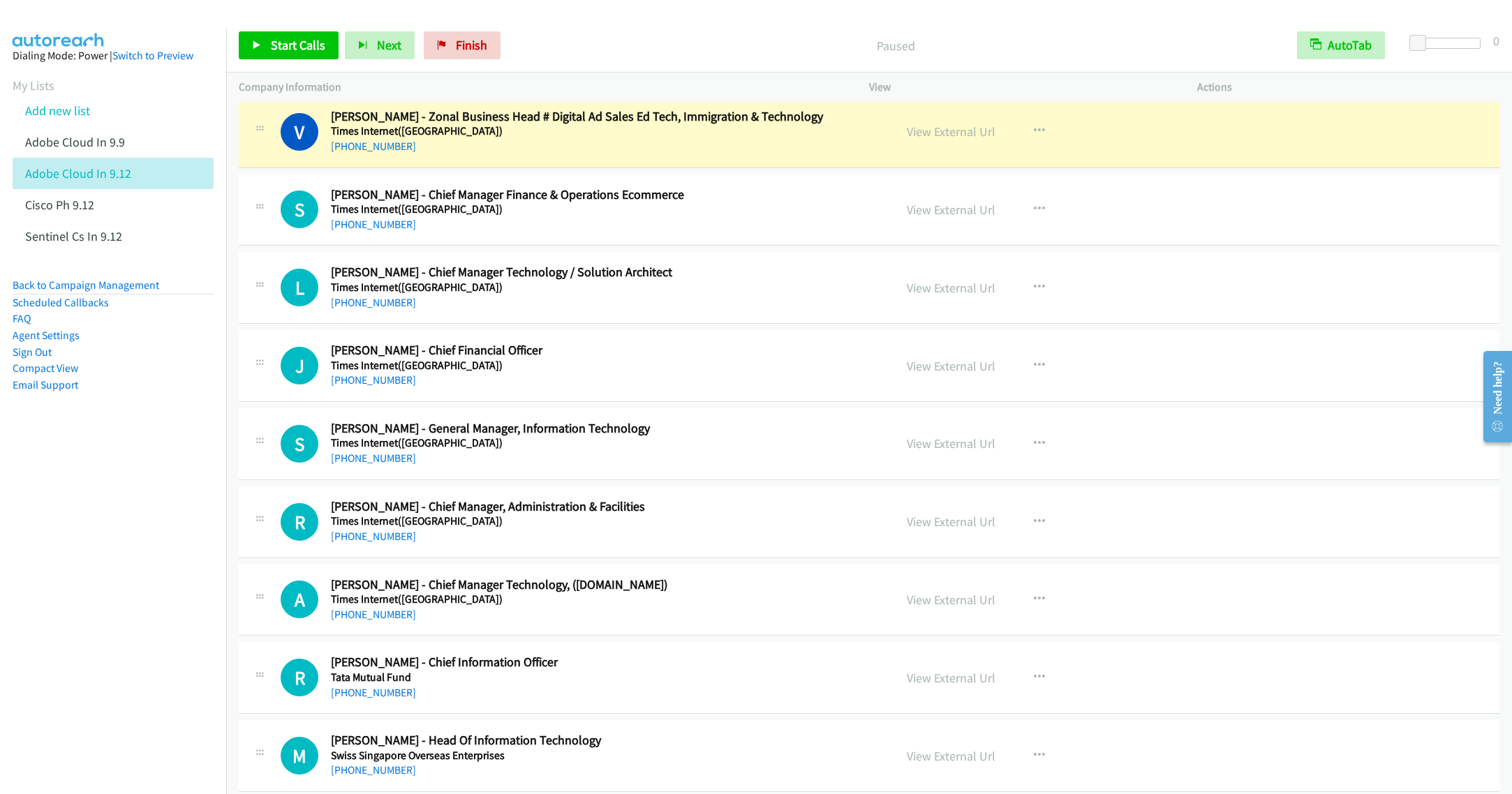
scroll to position [11198, 0]
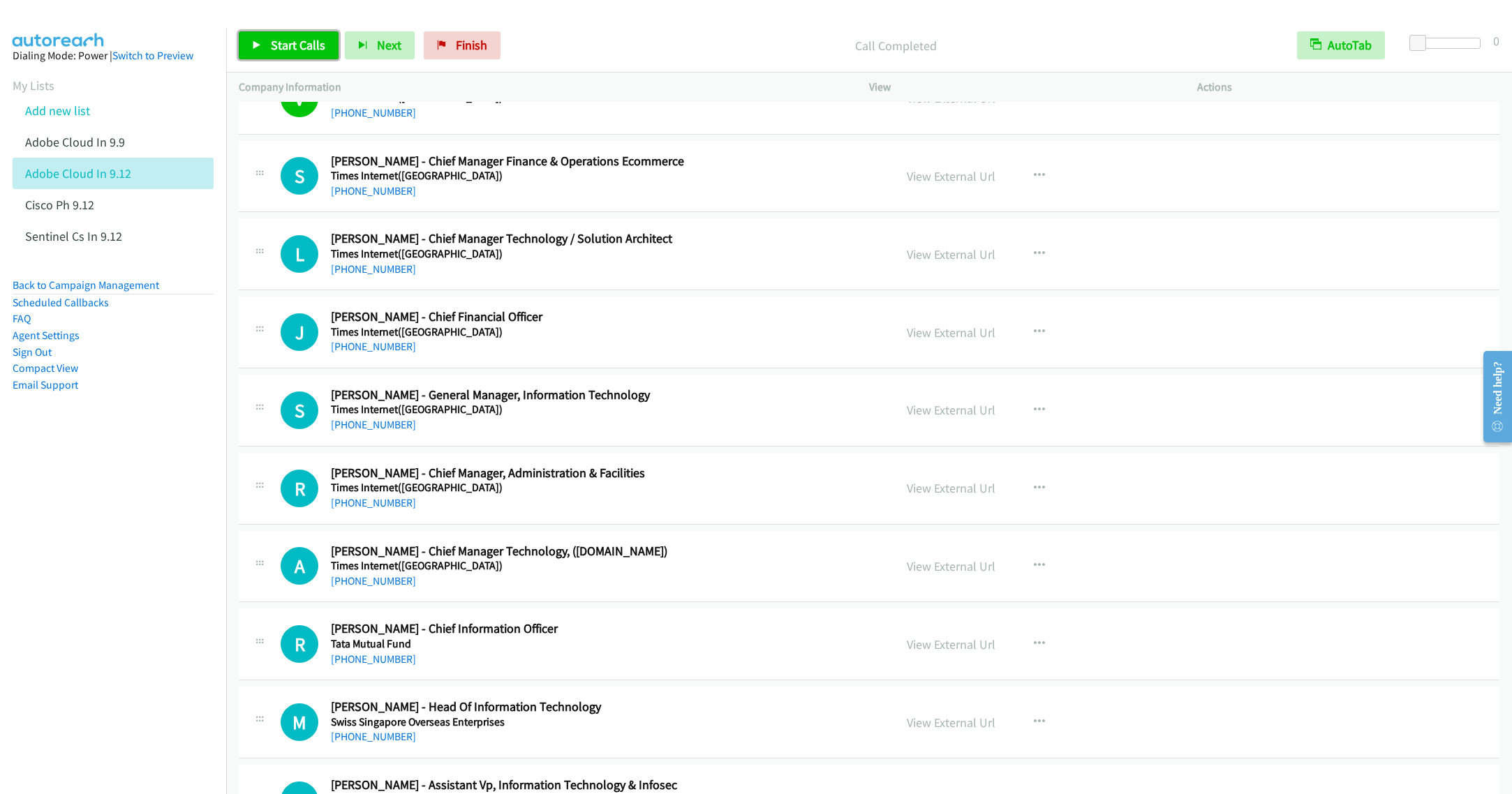
click at [292, 36] on link "Start Calls" at bounding box center [288, 45] width 100 height 28
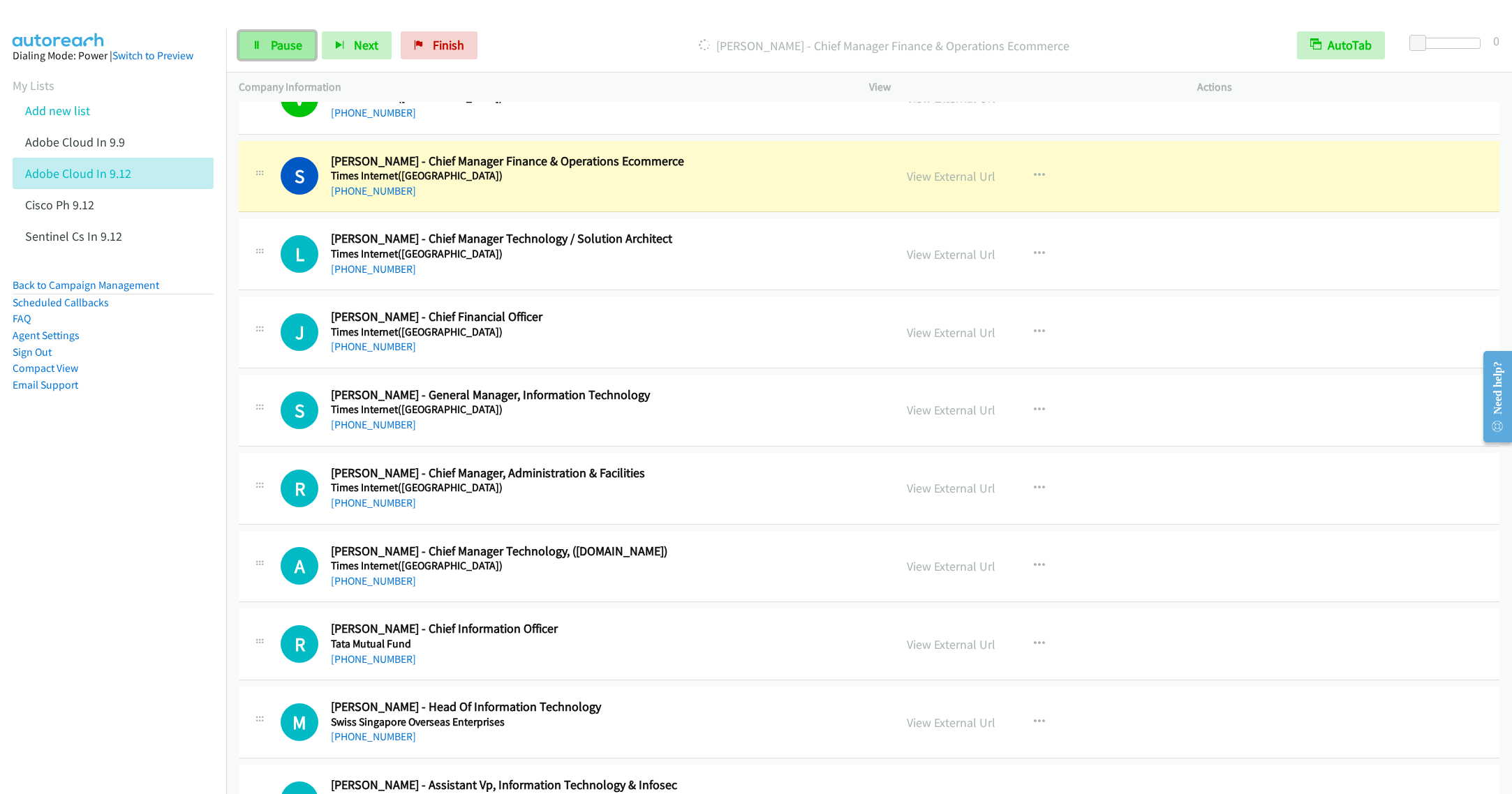
click at [249, 34] on link "Pause" at bounding box center [276, 45] width 77 height 28
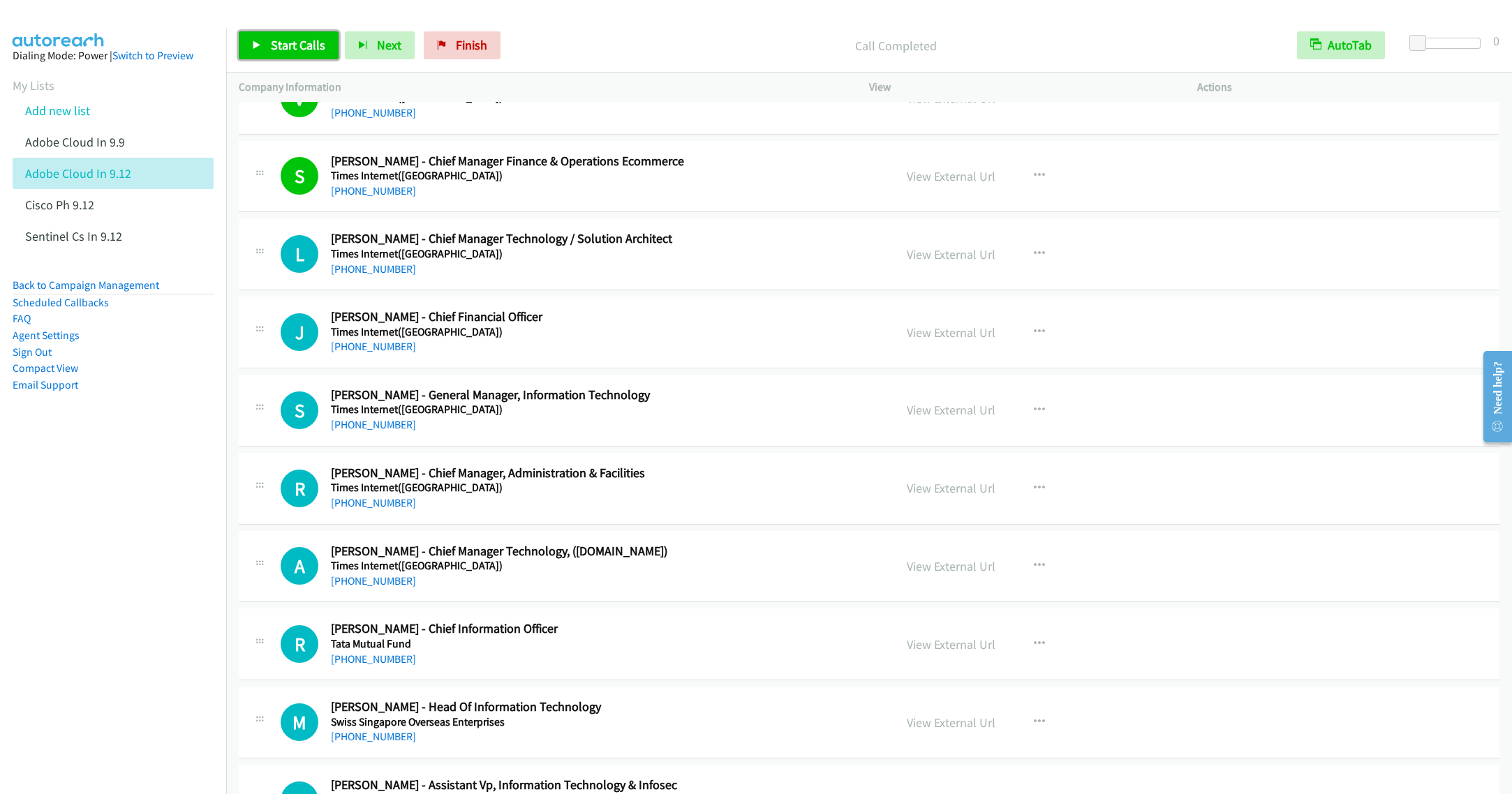
click at [275, 51] on span "Start Calls" at bounding box center [298, 45] width 54 height 16
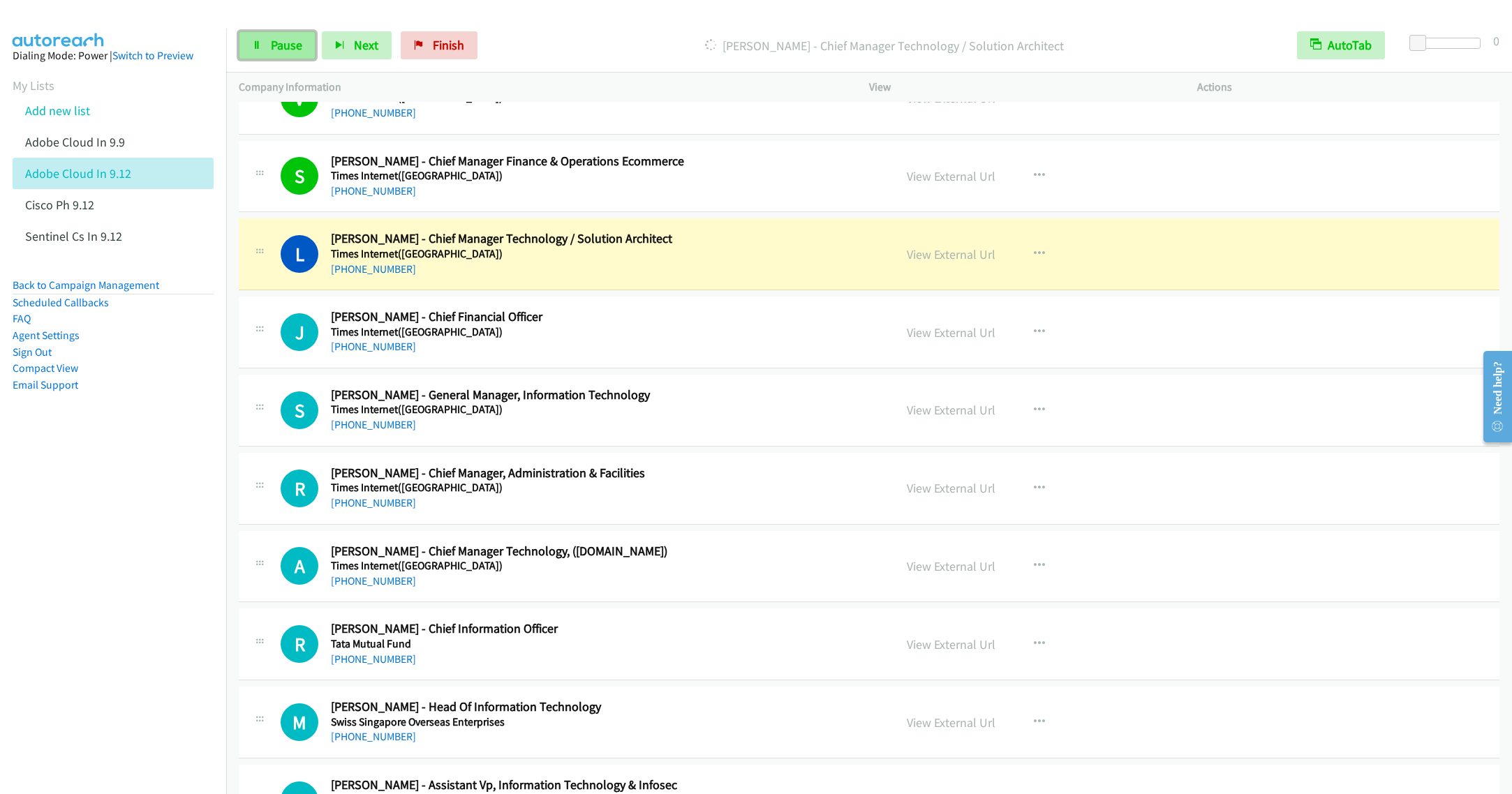
click at [266, 51] on link "Pause" at bounding box center [276, 45] width 77 height 28
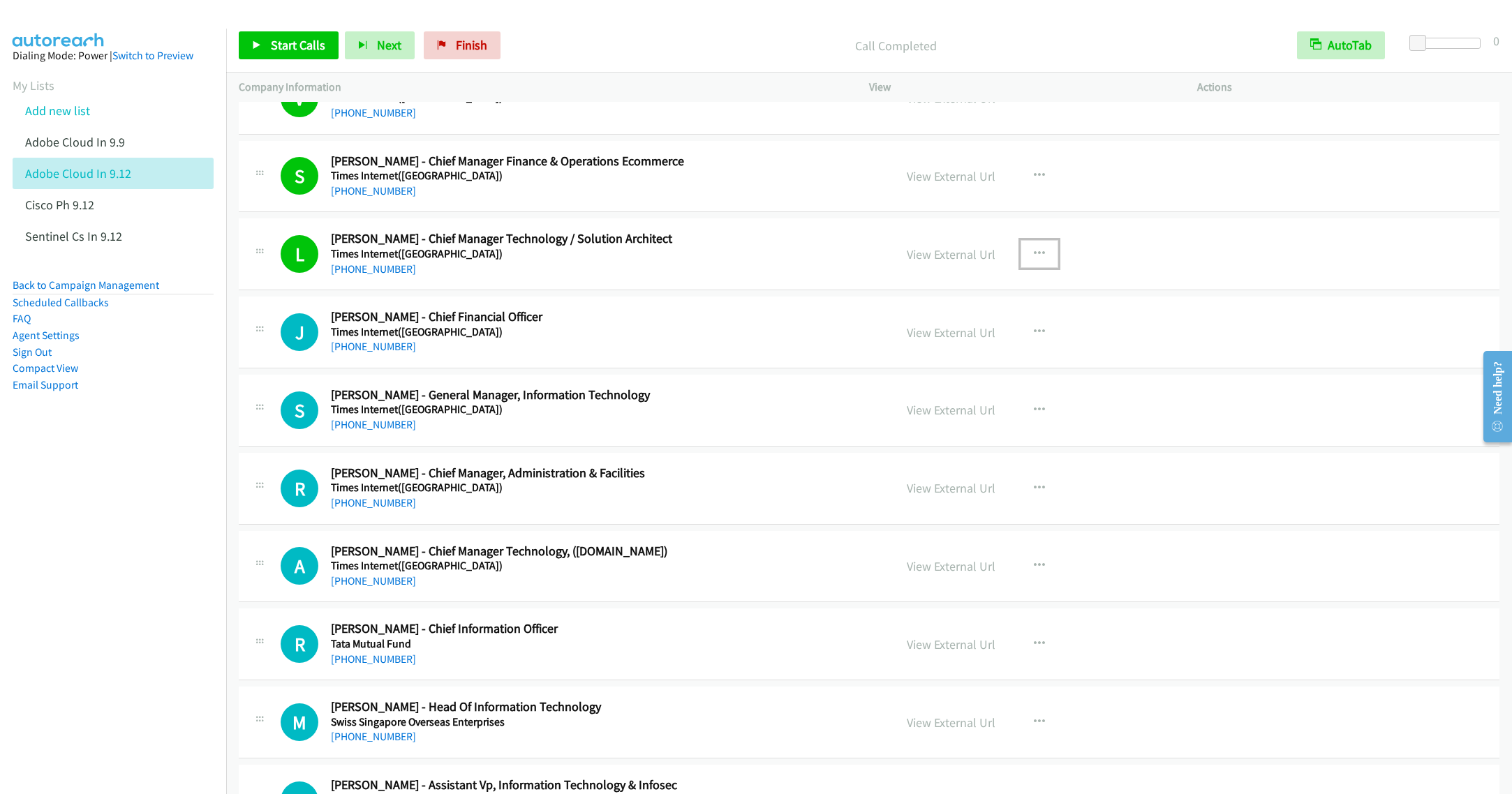
click at [1034, 260] on icon "button" at bounding box center [1039, 254] width 11 height 11
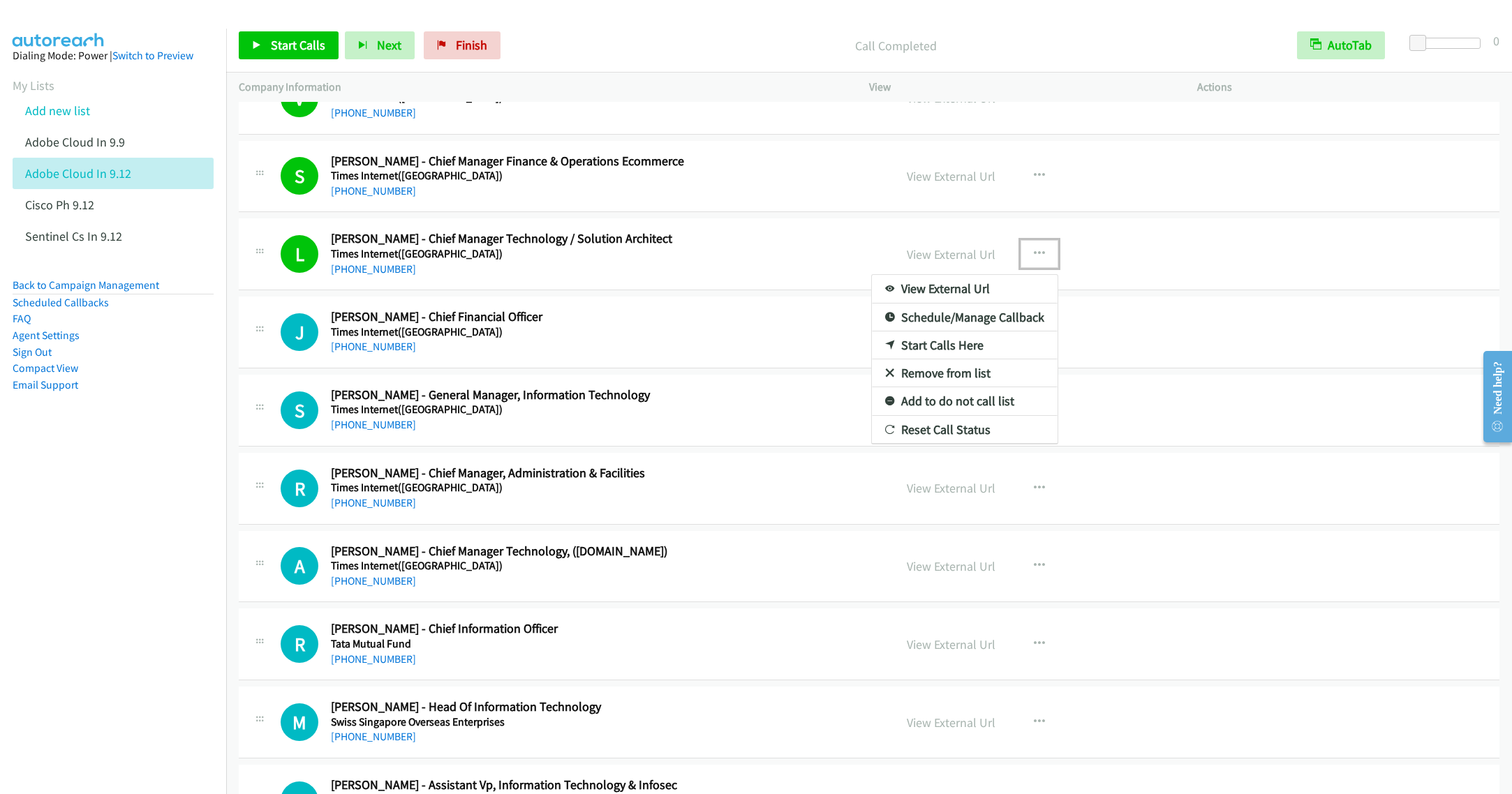
click at [933, 387] on link "Remove from list" at bounding box center [964, 373] width 186 height 28
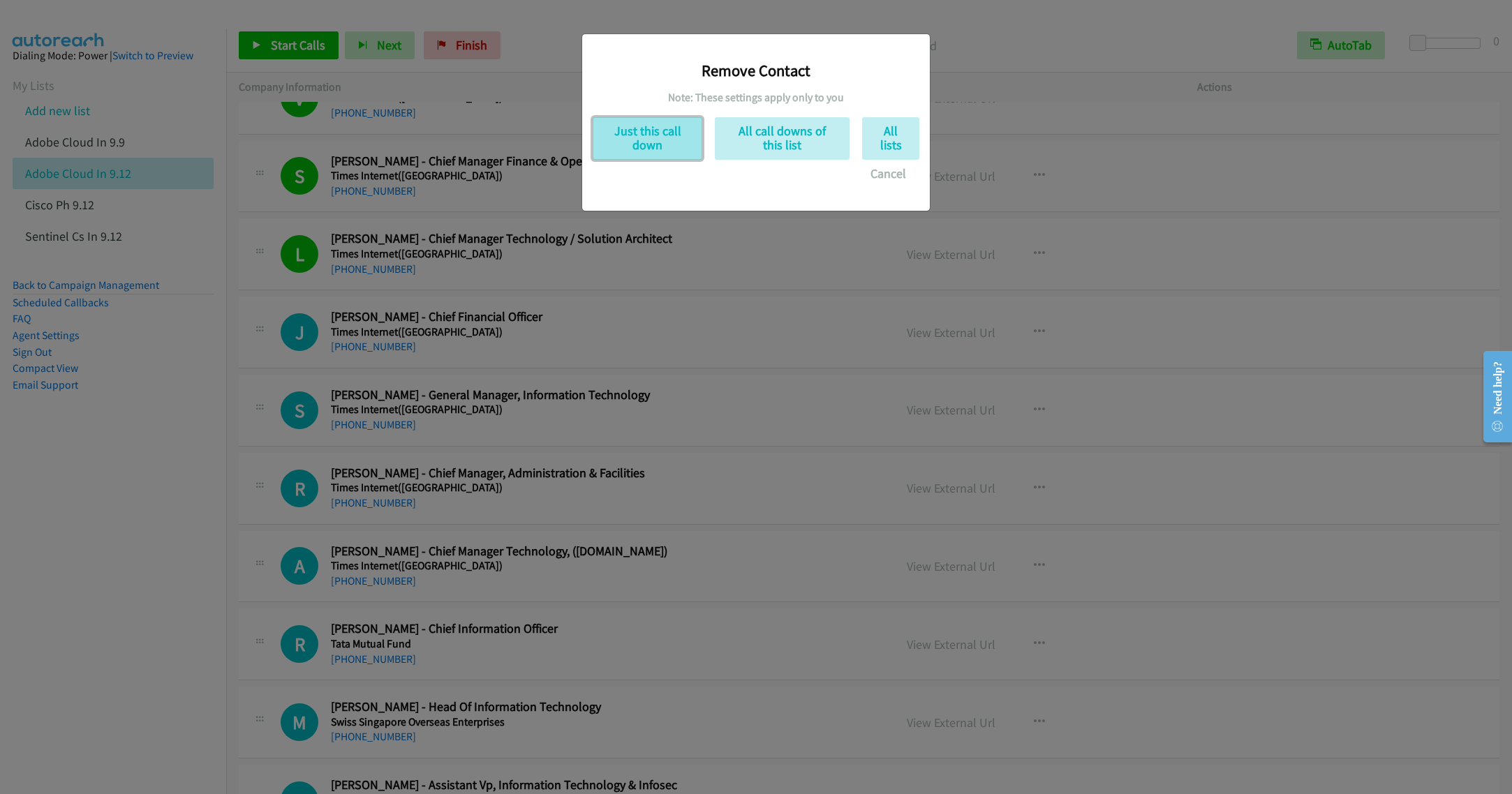
click at [660, 147] on button "Just this call down" at bounding box center [647, 138] width 110 height 42
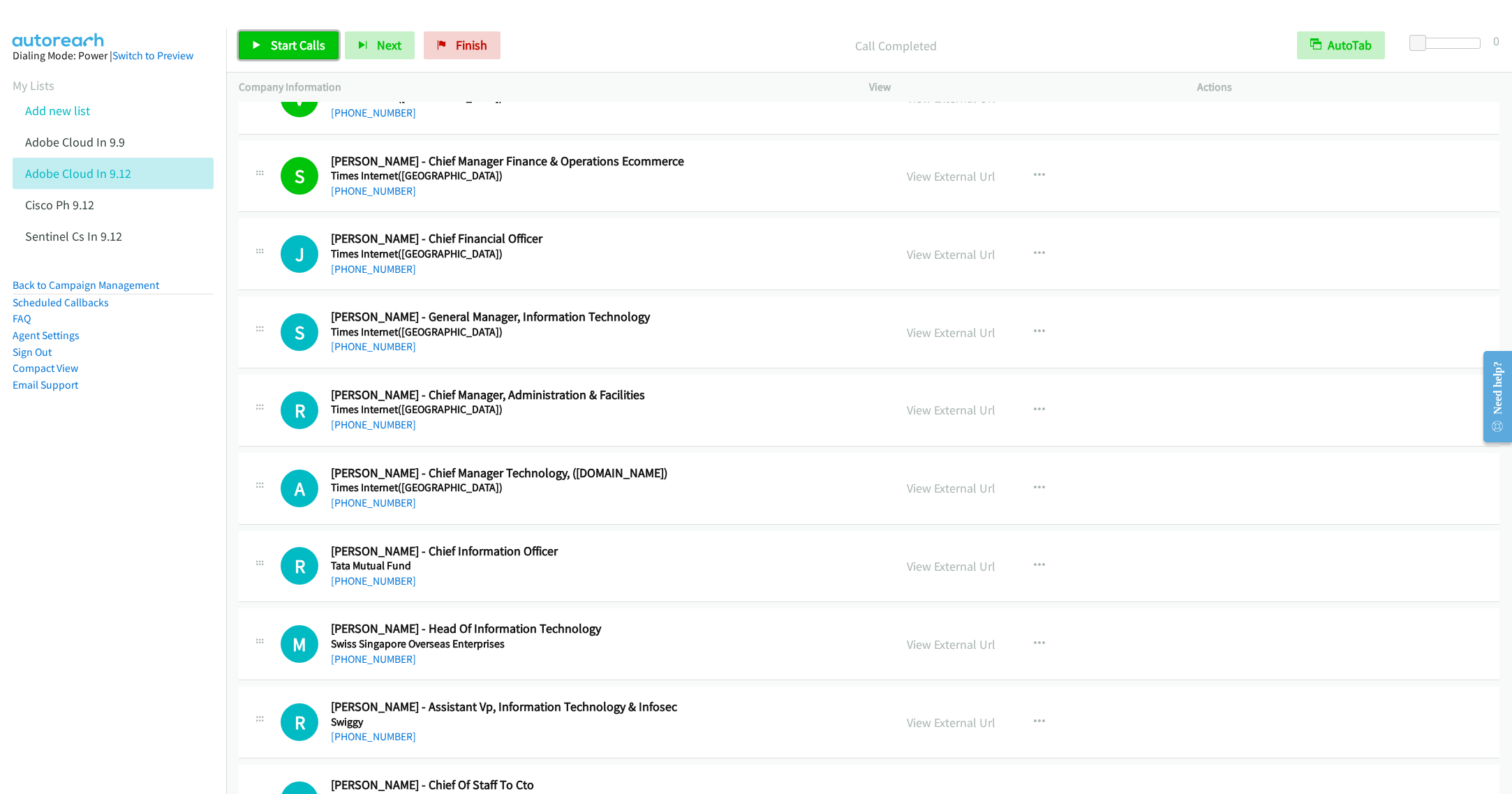
click at [294, 47] on span "Start Calls" at bounding box center [298, 45] width 54 height 16
click at [271, 44] on span "Pause" at bounding box center [286, 45] width 32 height 16
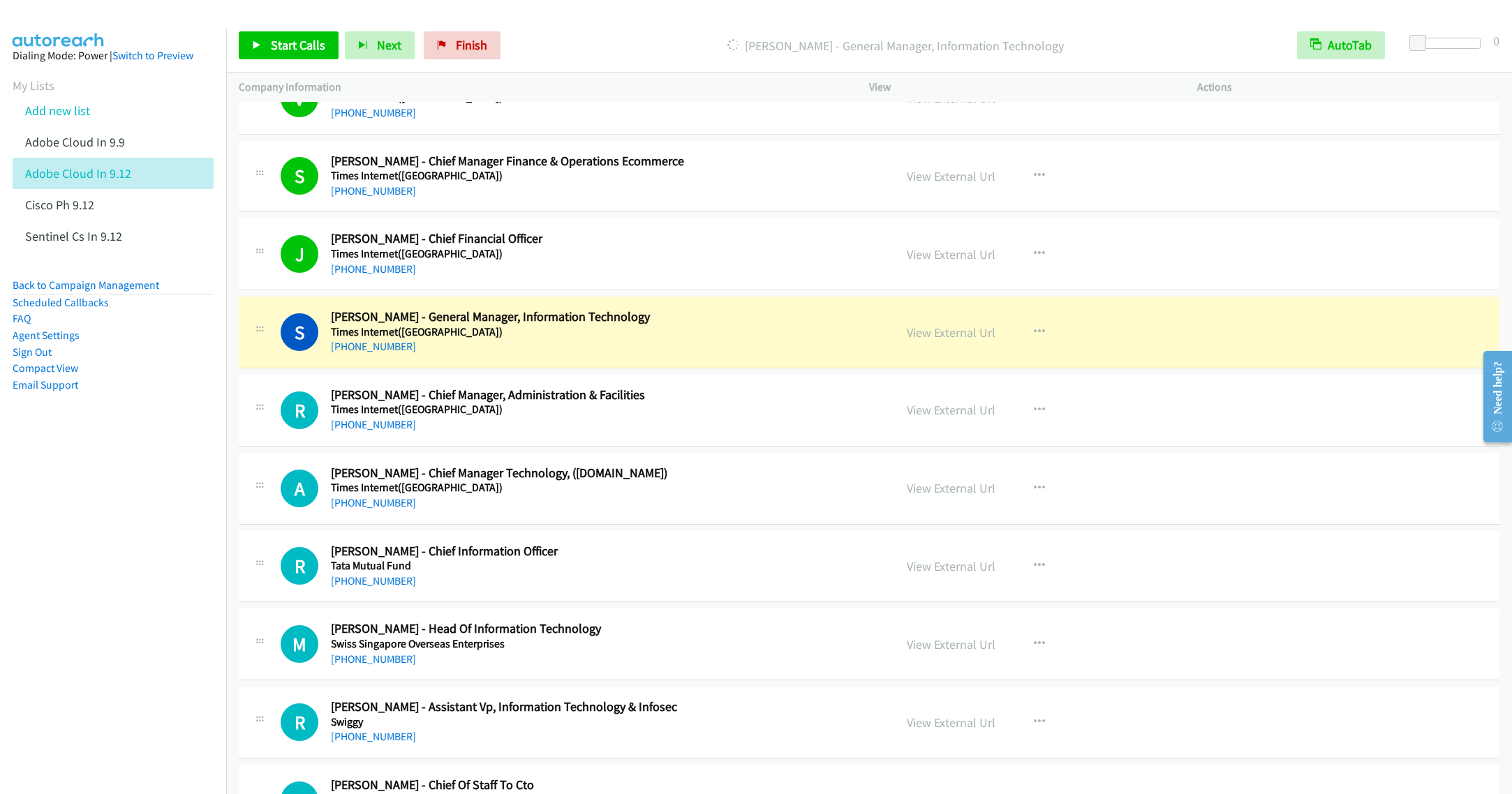
scroll to position [11303, 0]
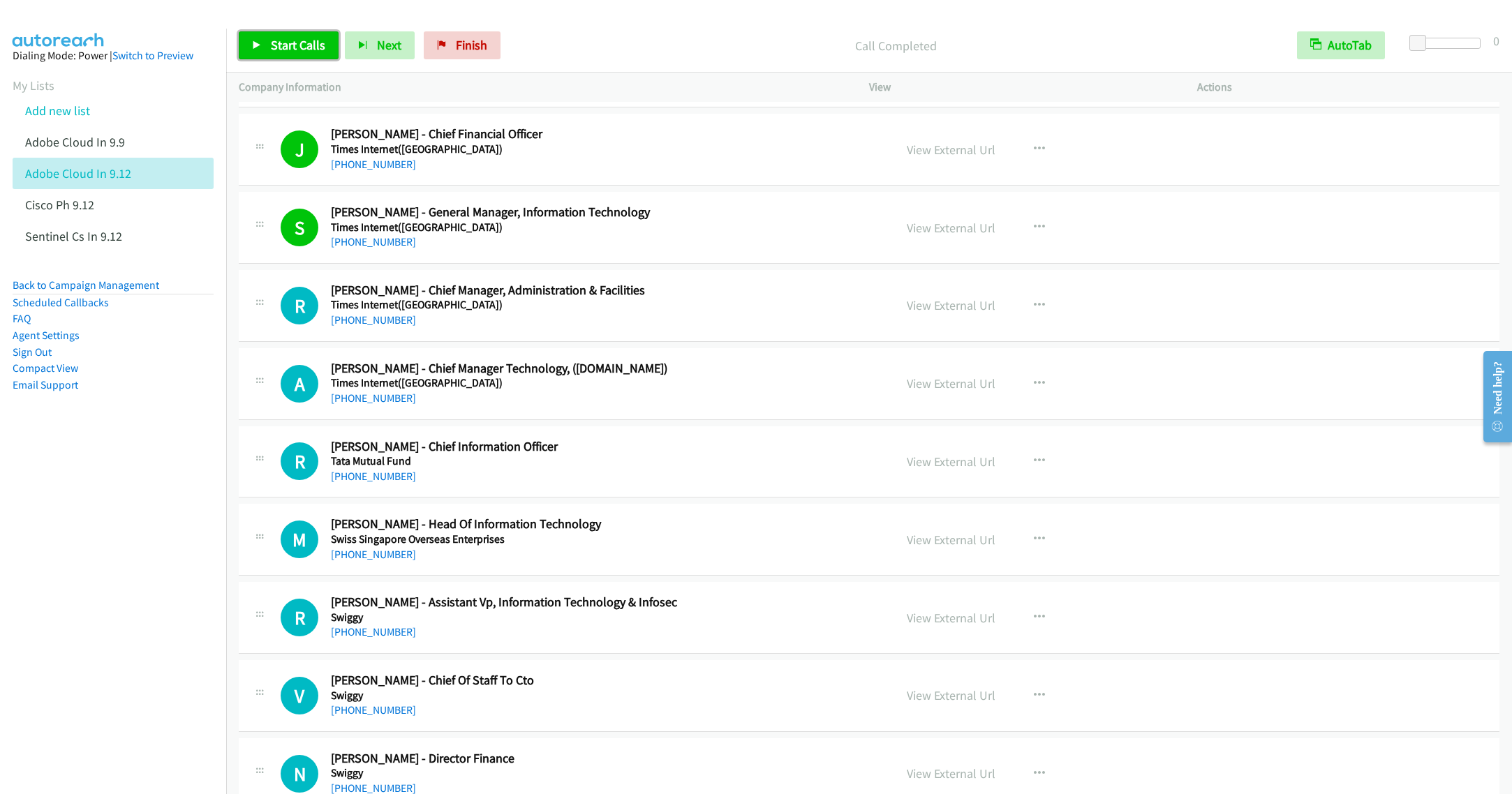
click at [286, 44] on span "Start Calls" at bounding box center [298, 45] width 54 height 16
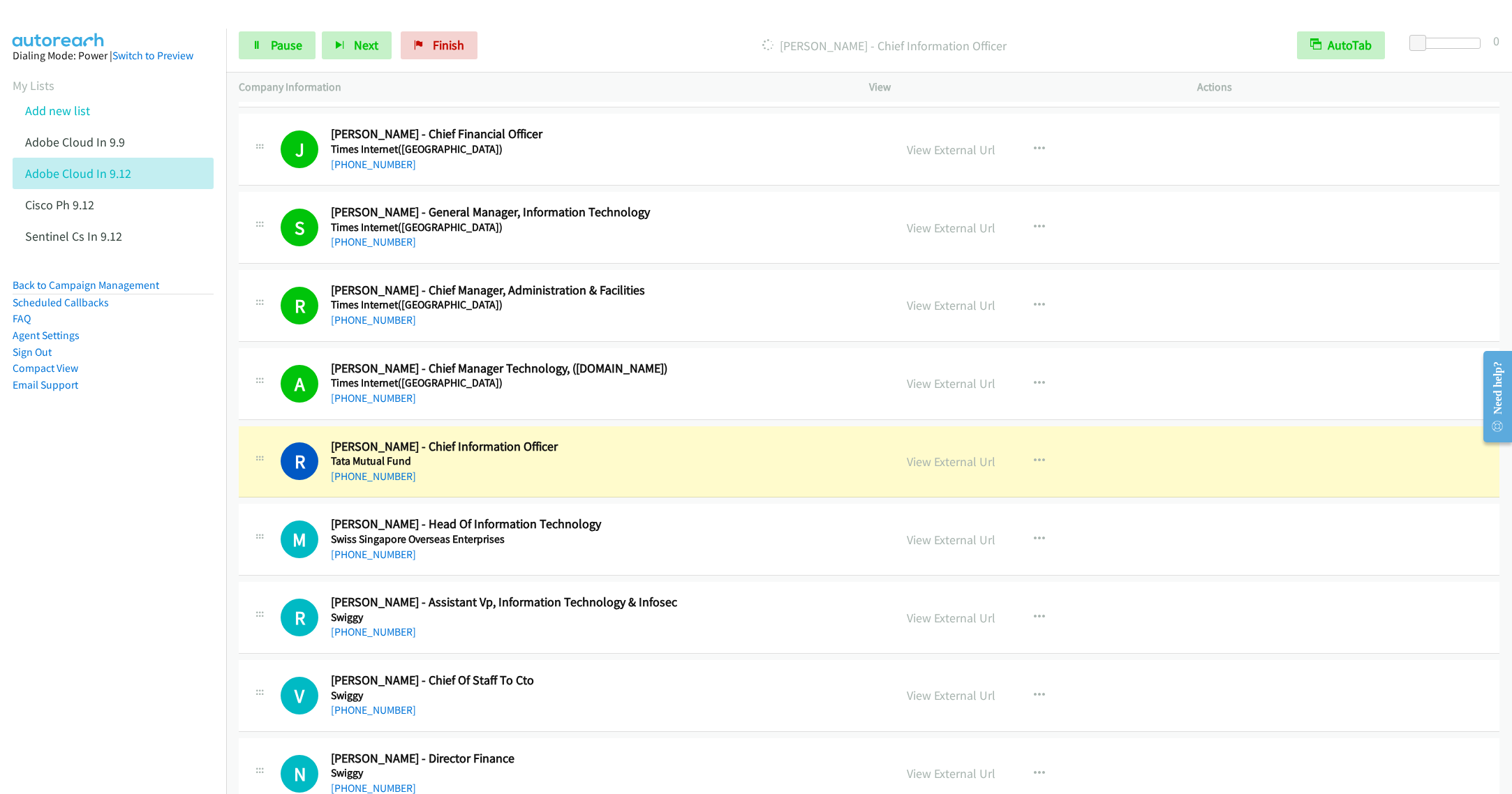
scroll to position [11407, 0]
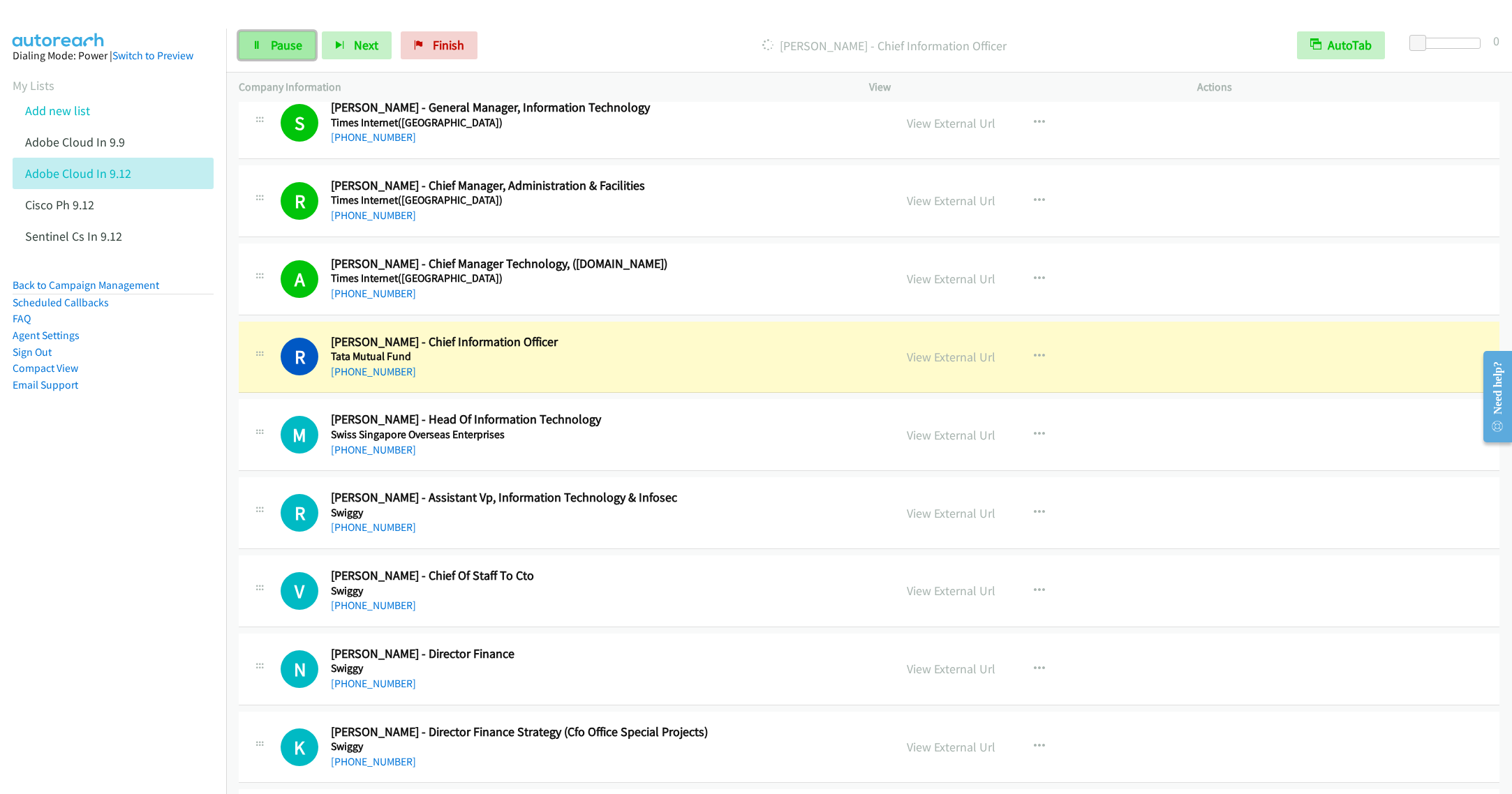
click at [273, 46] on span "Pause" at bounding box center [286, 45] width 32 height 16
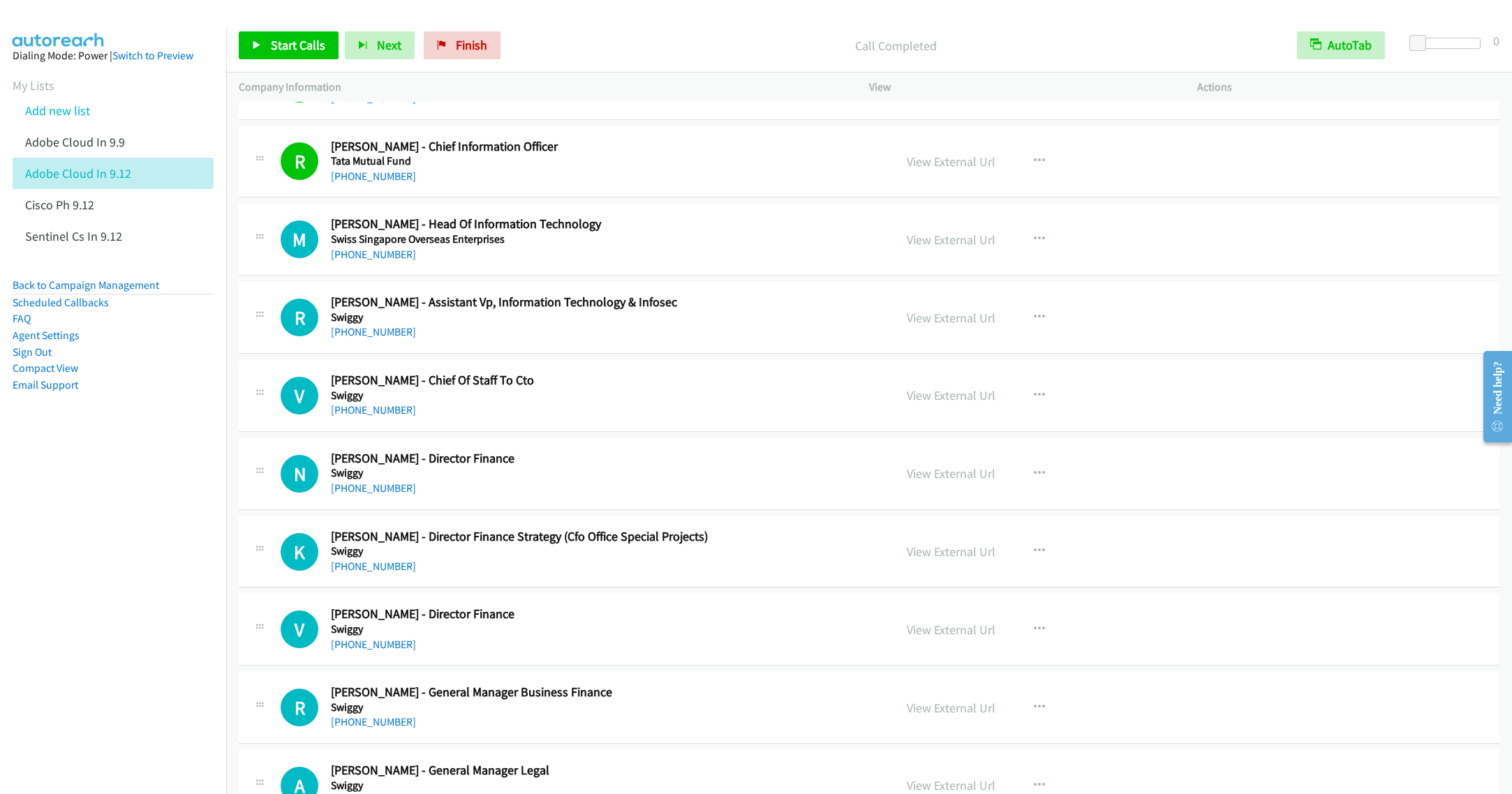
scroll to position [11616, 0]
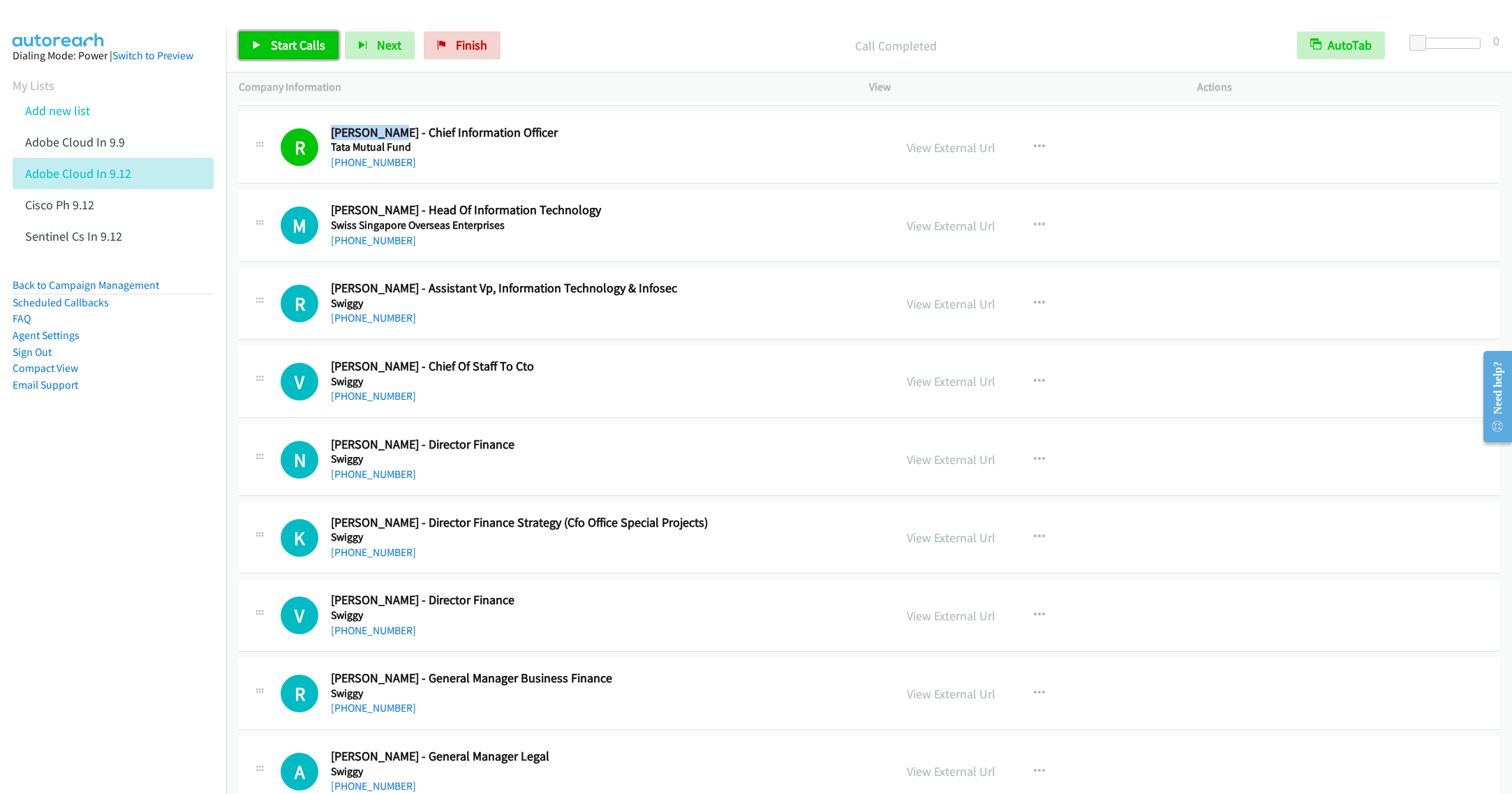
click at [277, 44] on span "Start Calls" at bounding box center [298, 45] width 54 height 16
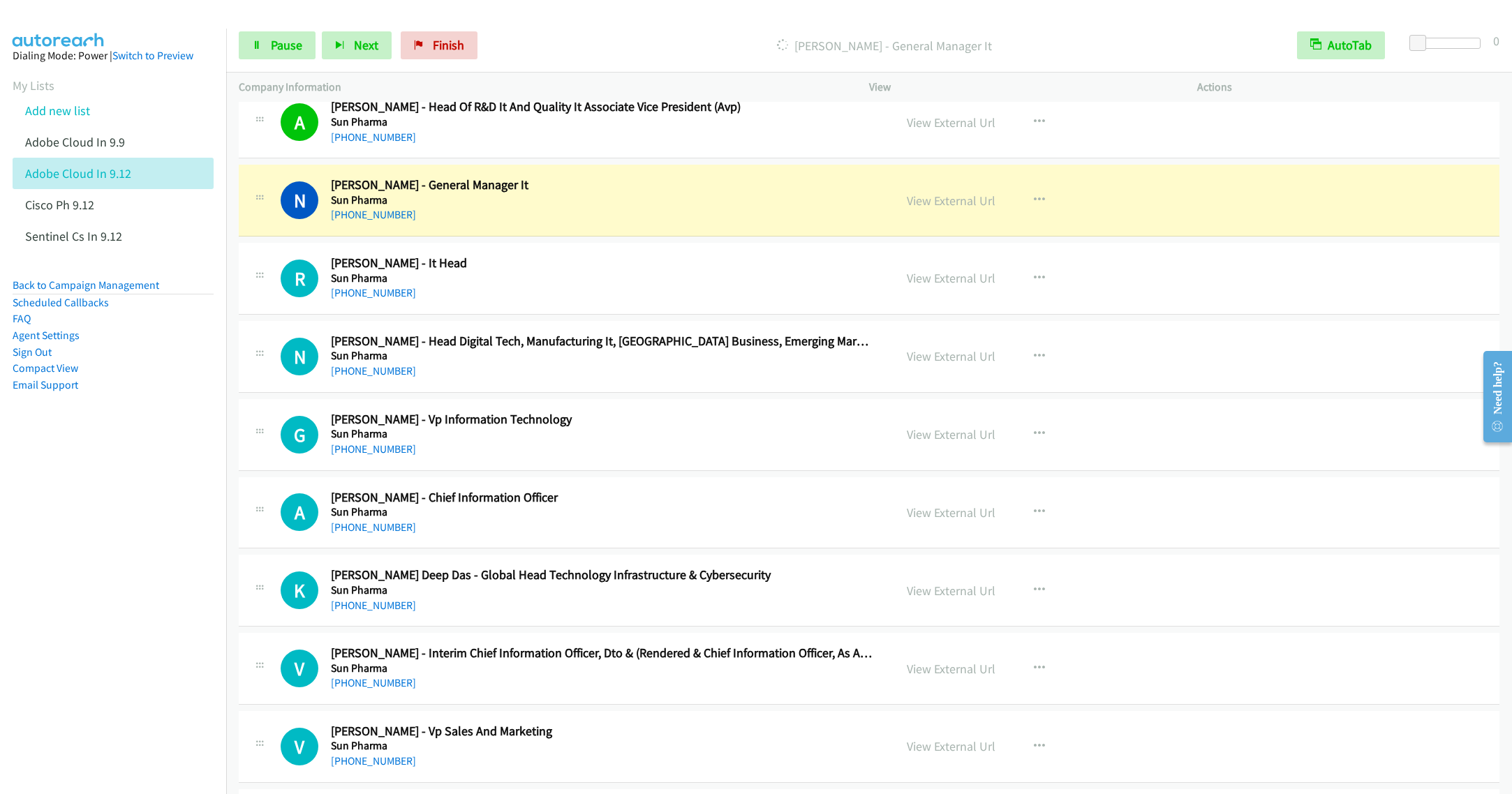
scroll to position [13396, 0]
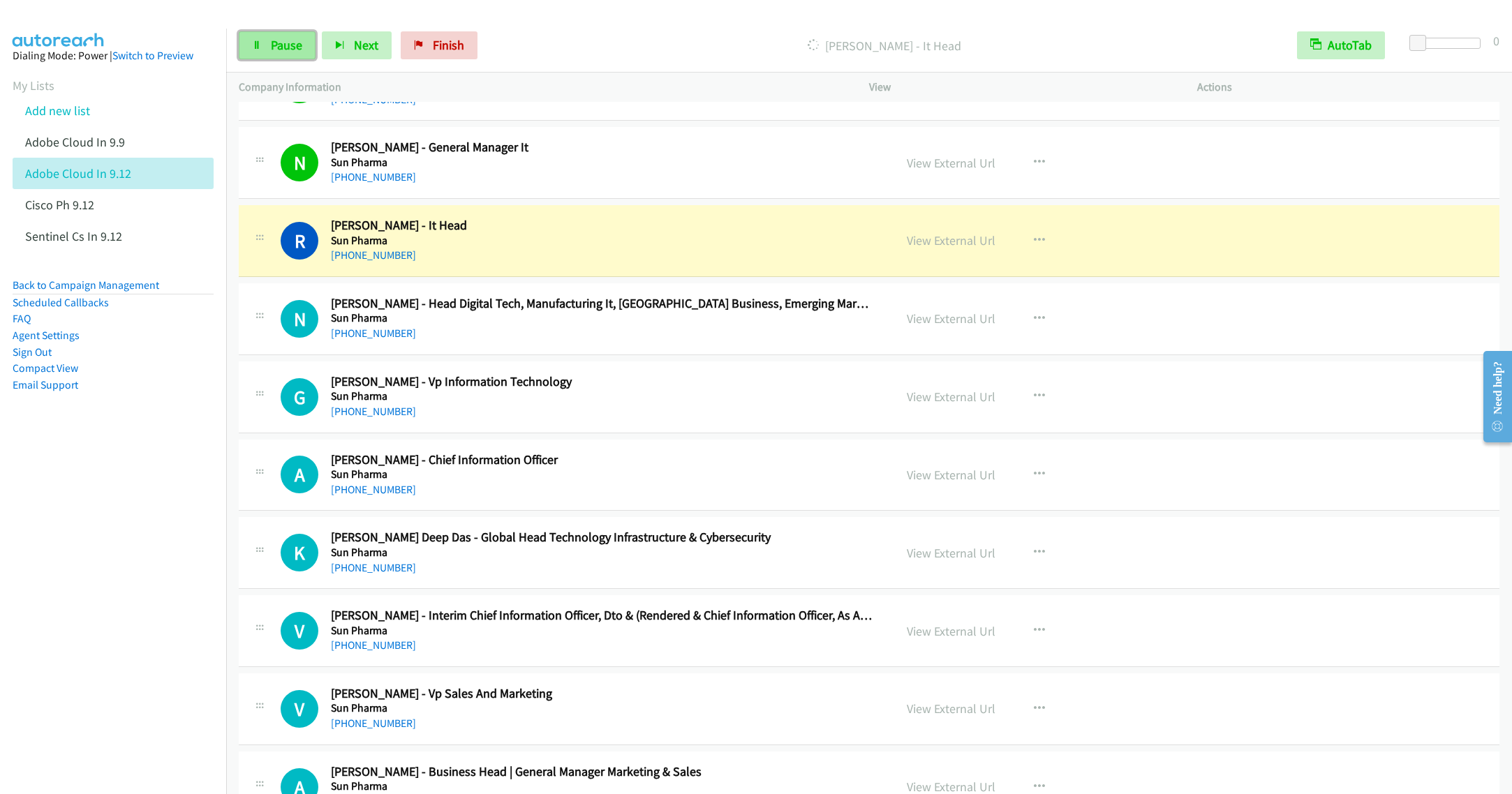
click at [272, 54] on link "Pause" at bounding box center [276, 45] width 77 height 28
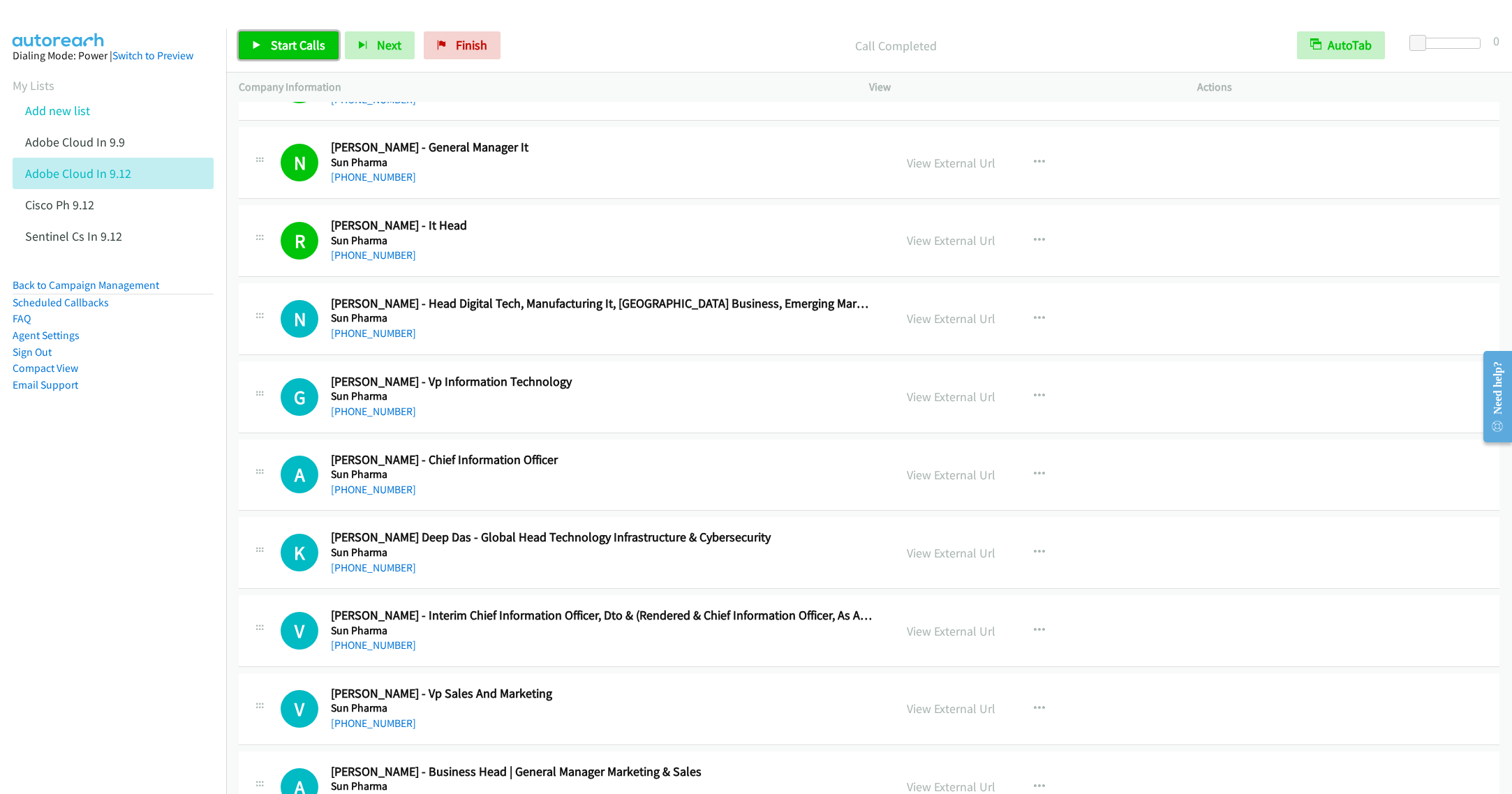
click at [279, 52] on span "Start Calls" at bounding box center [298, 45] width 54 height 16
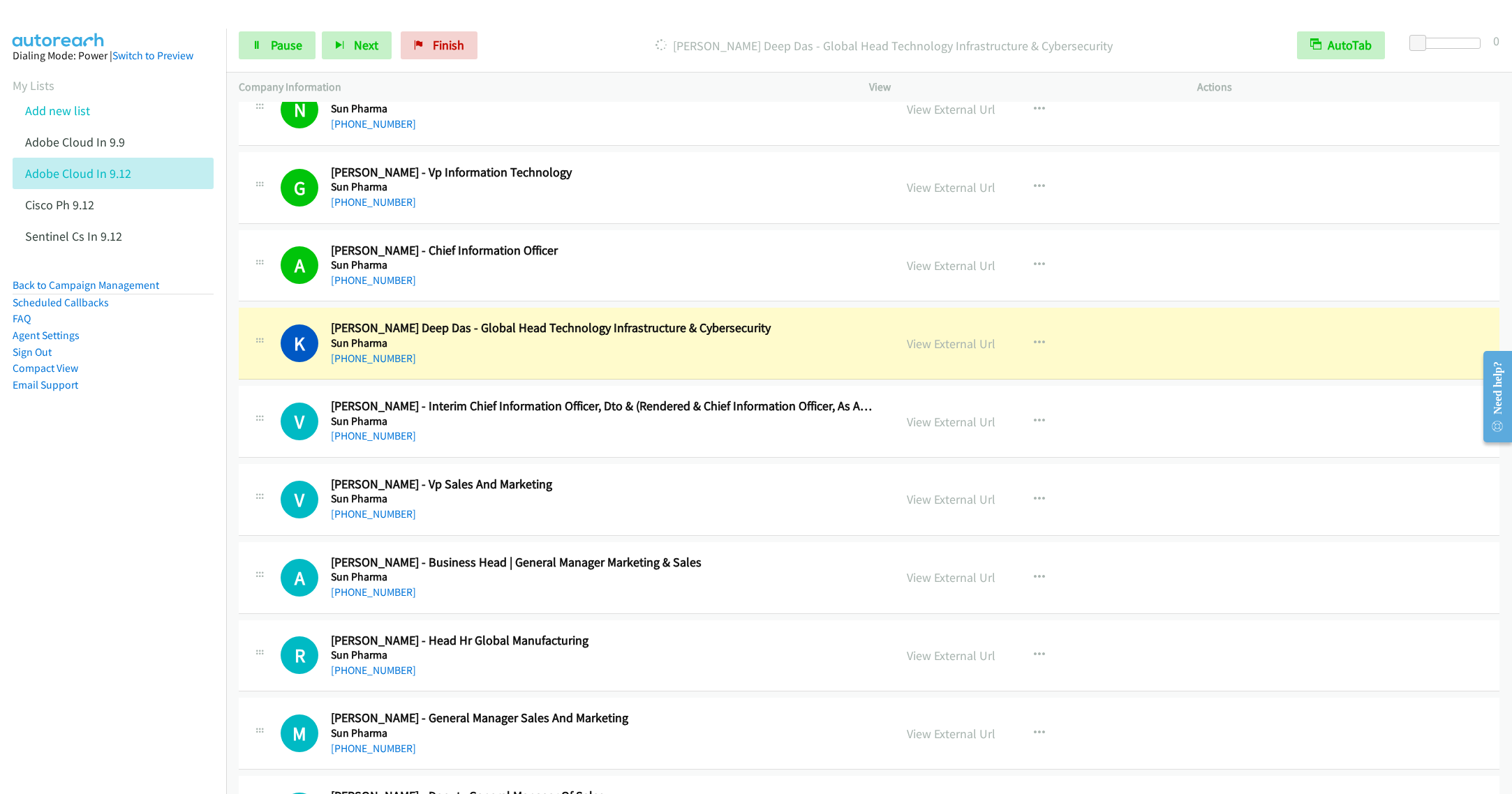
scroll to position [13814, 0]
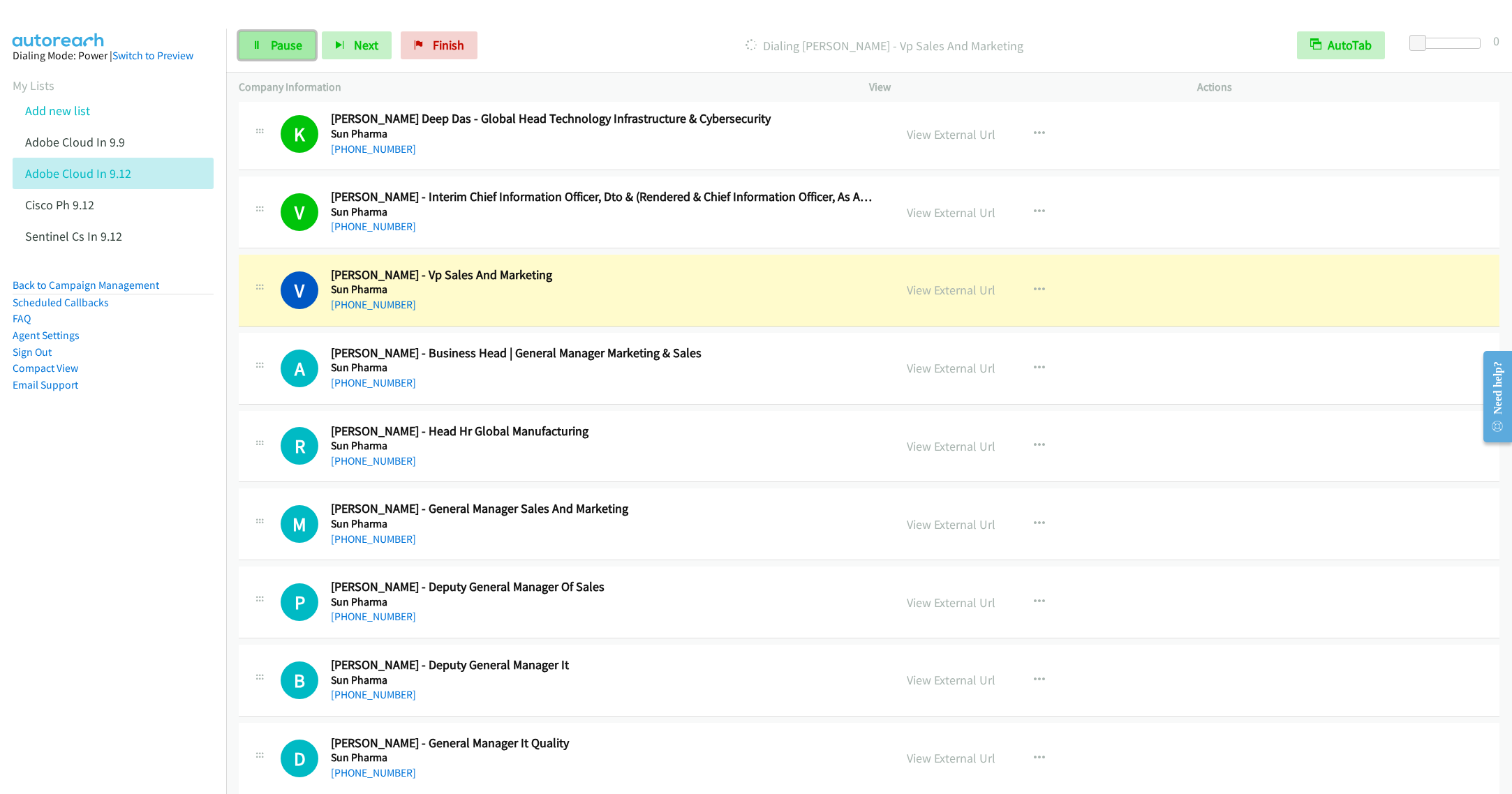
click at [287, 51] on span "Pause" at bounding box center [286, 45] width 32 height 16
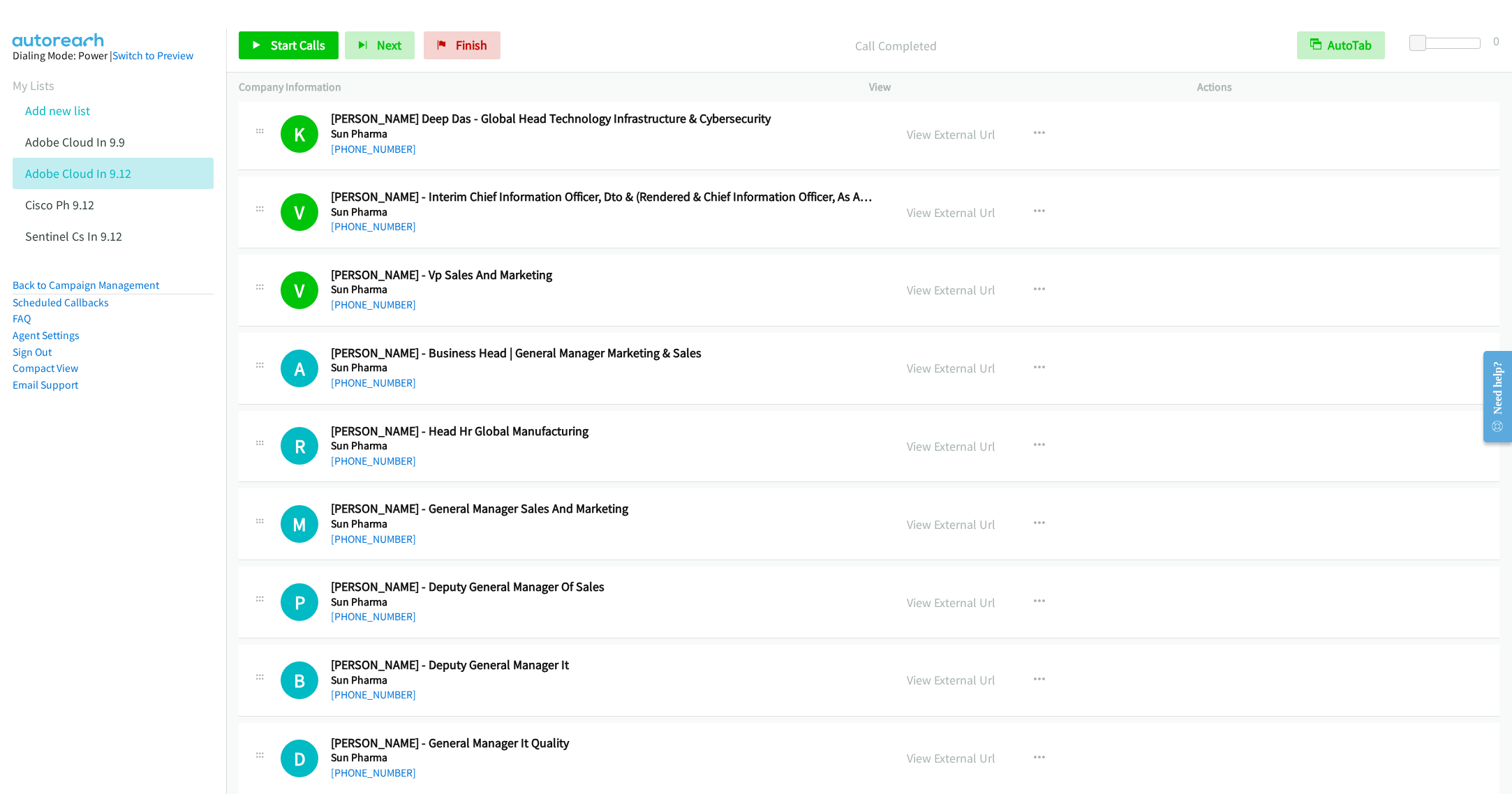
scroll to position [13919, 0]
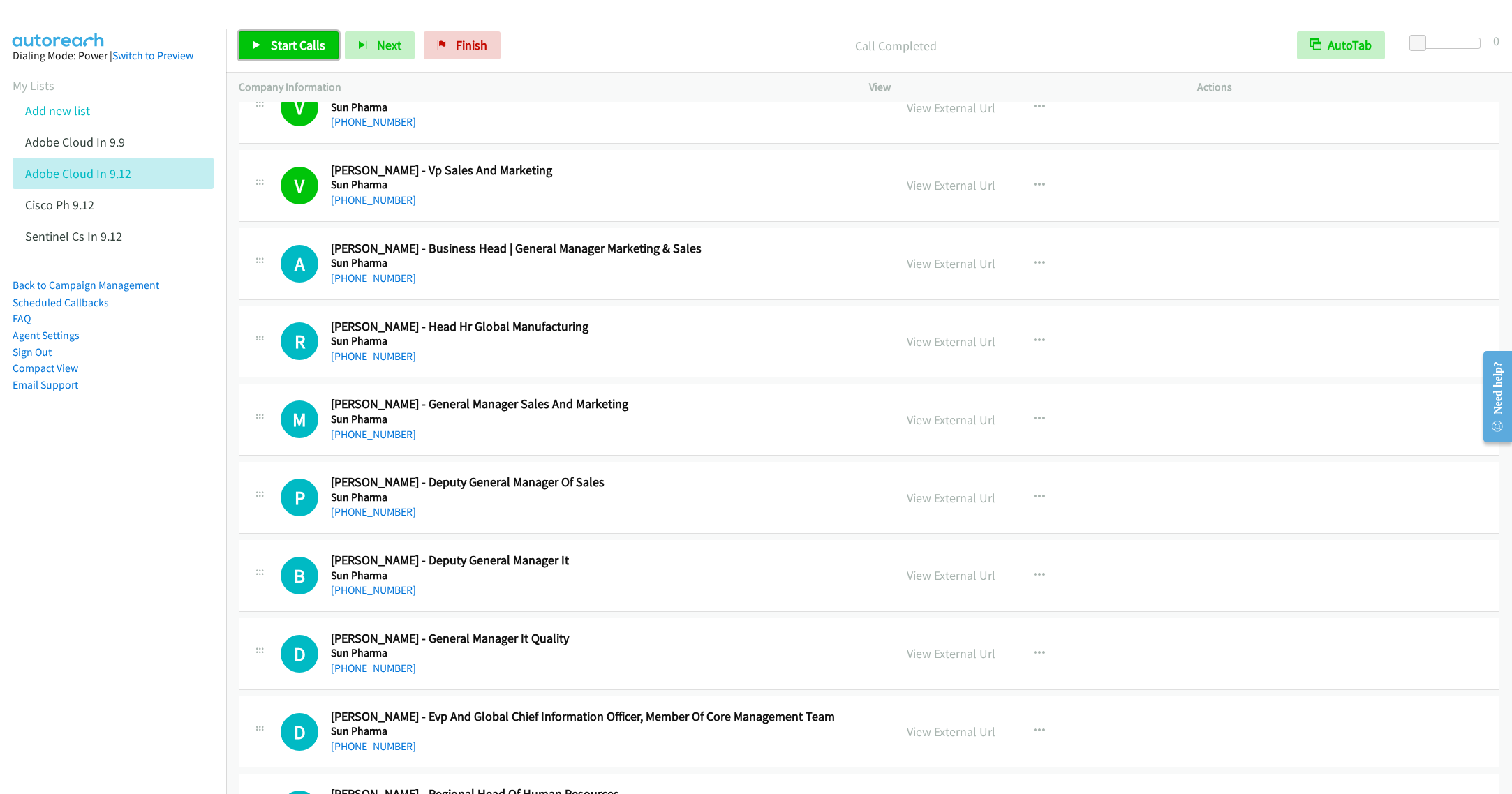
click at [302, 44] on span "Start Calls" at bounding box center [298, 45] width 54 height 16
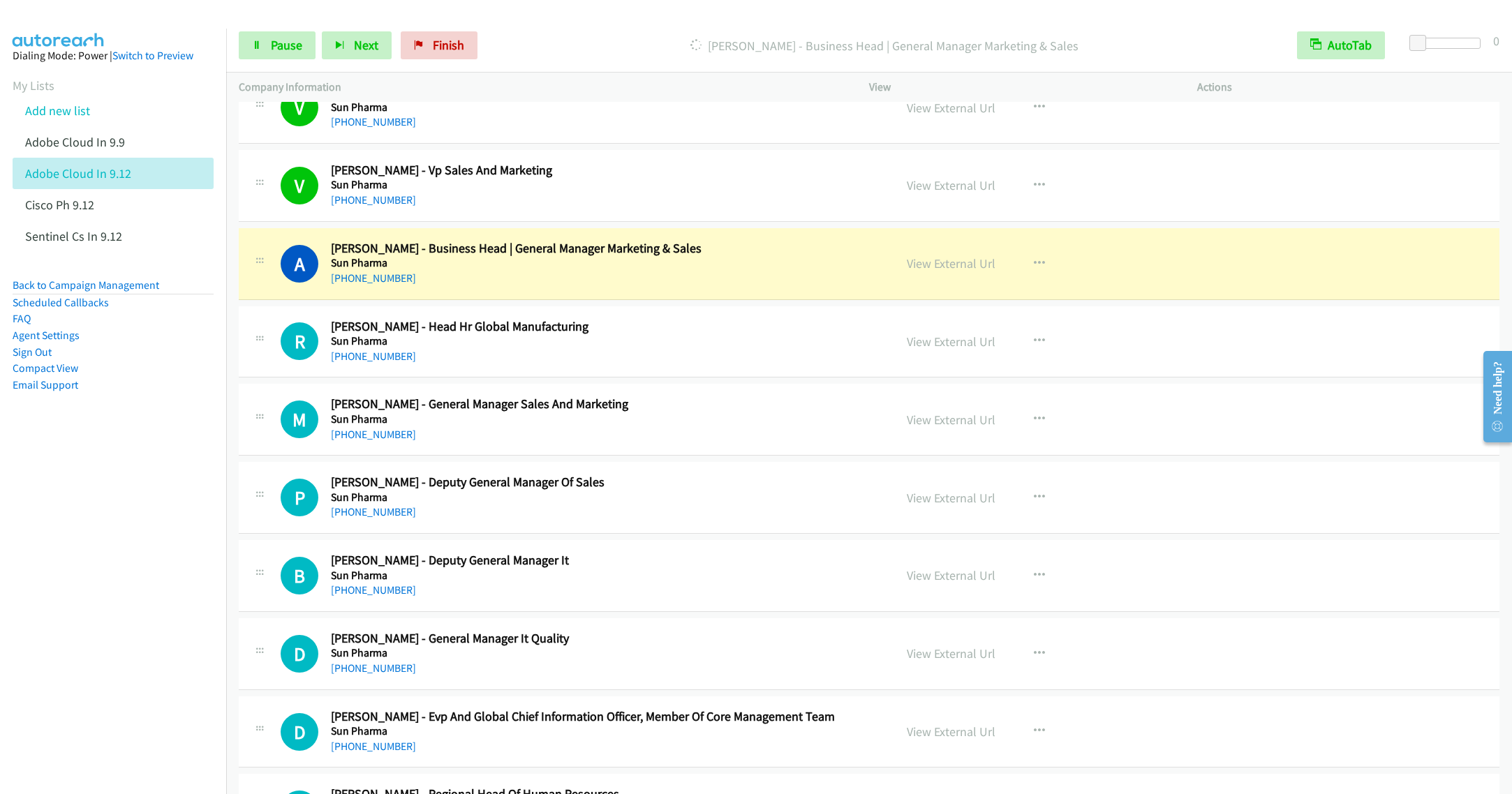
click at [664, 287] on div "+91 96194 89251" at bounding box center [602, 278] width 543 height 16
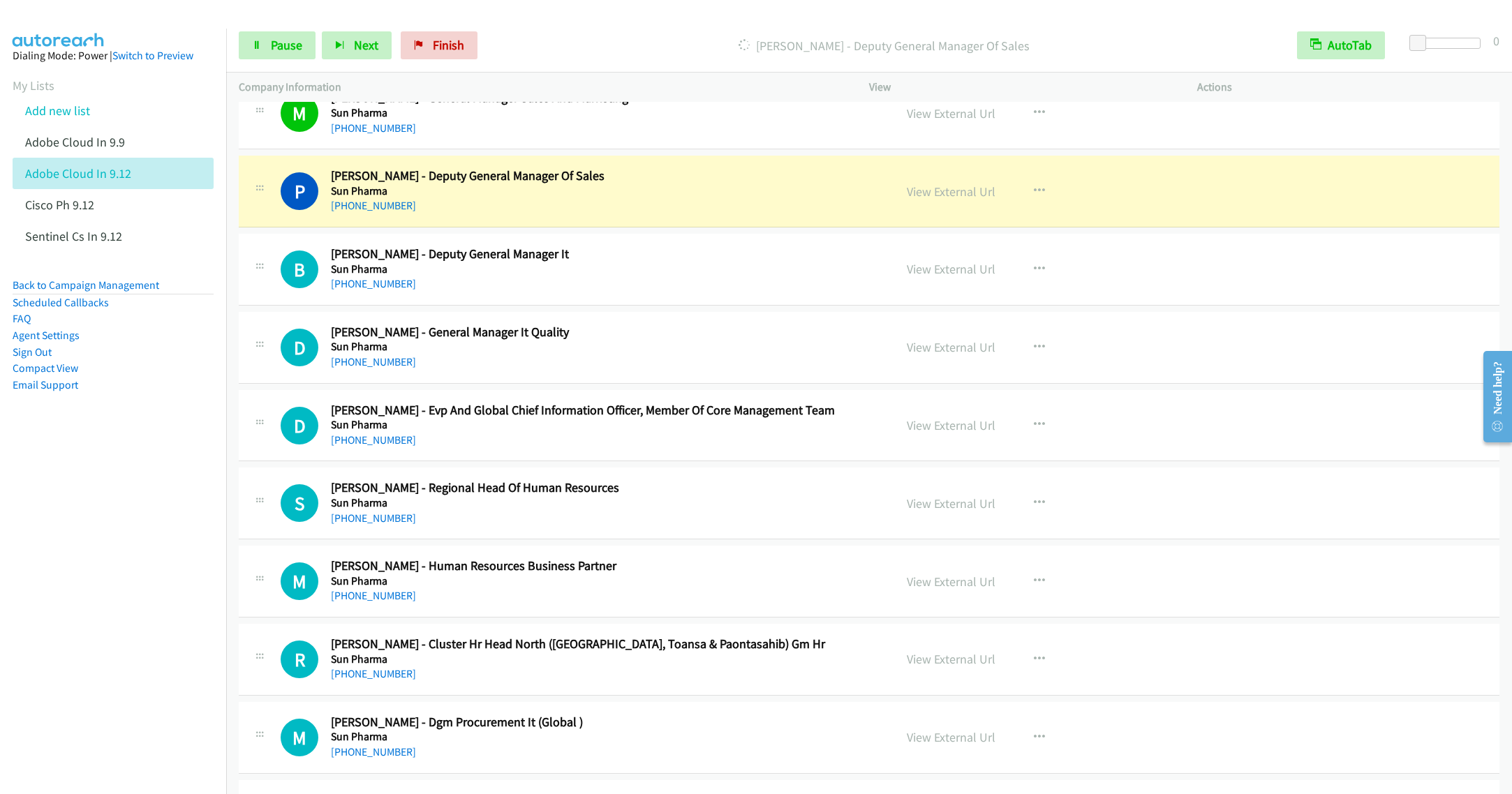
scroll to position [14233, 0]
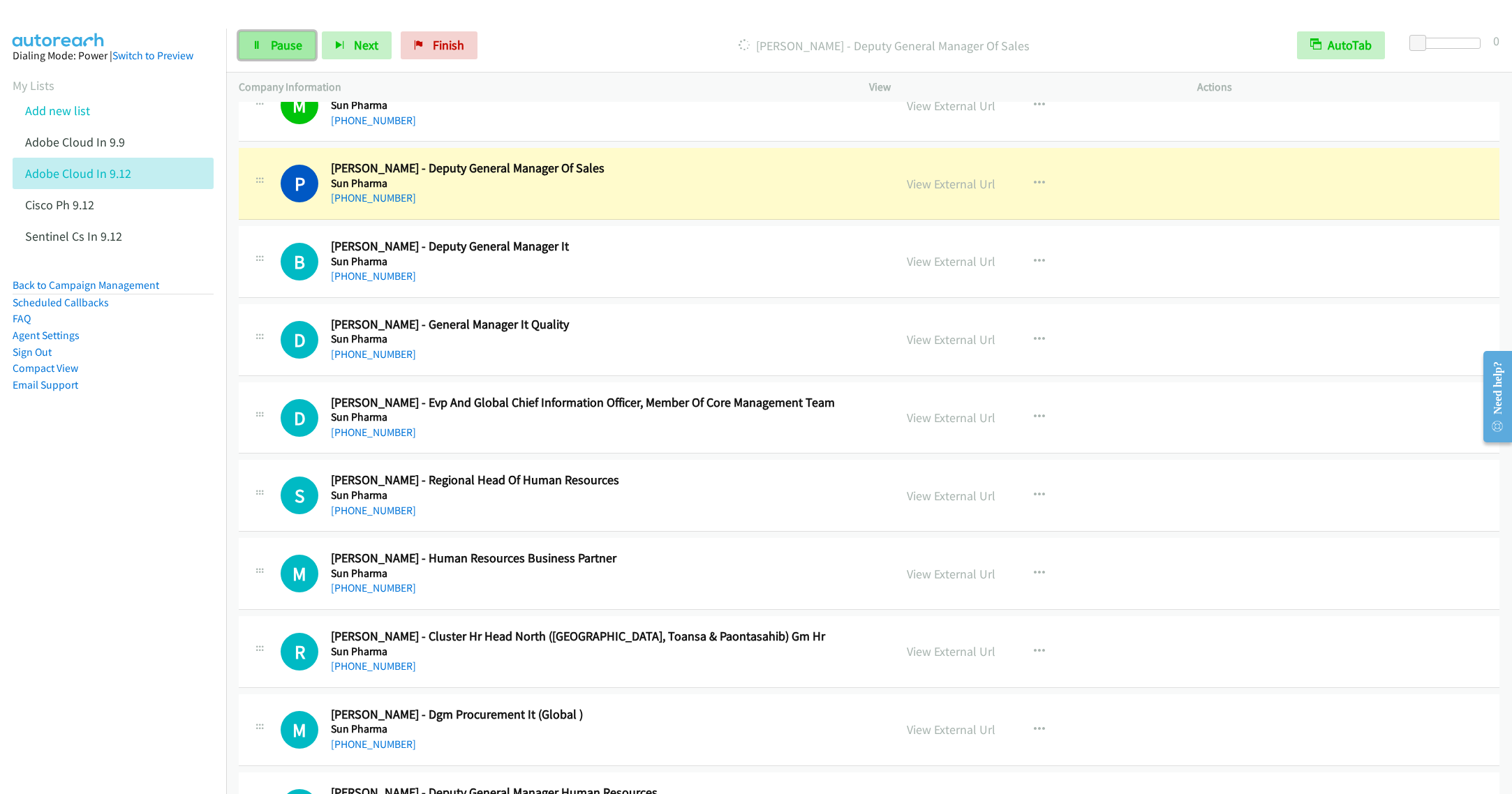
click at [289, 50] on span "Pause" at bounding box center [286, 45] width 32 height 16
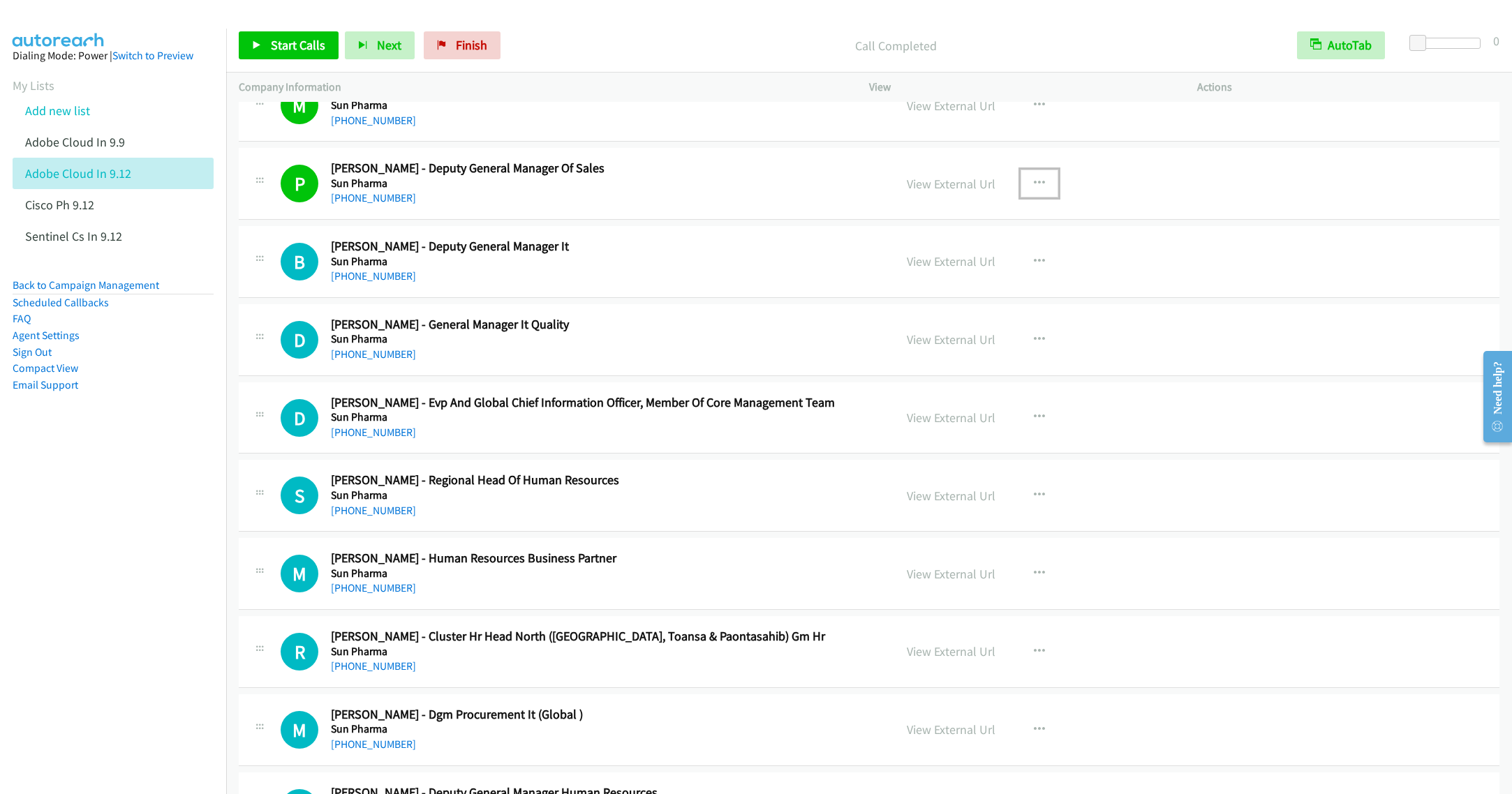
click at [1023, 198] on button "button" at bounding box center [1039, 183] width 38 height 28
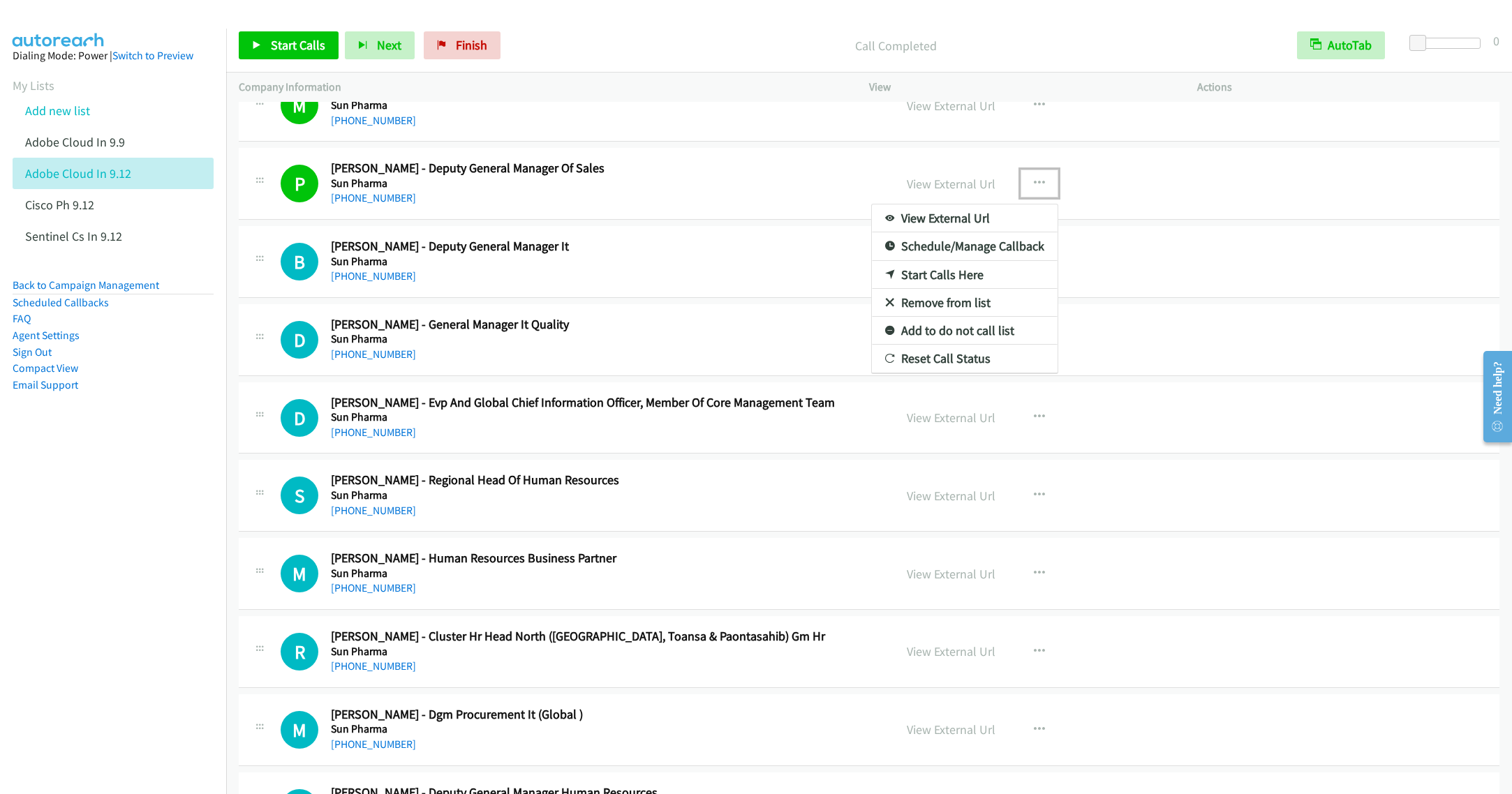
click at [928, 316] on link "Remove from list" at bounding box center [964, 302] width 186 height 28
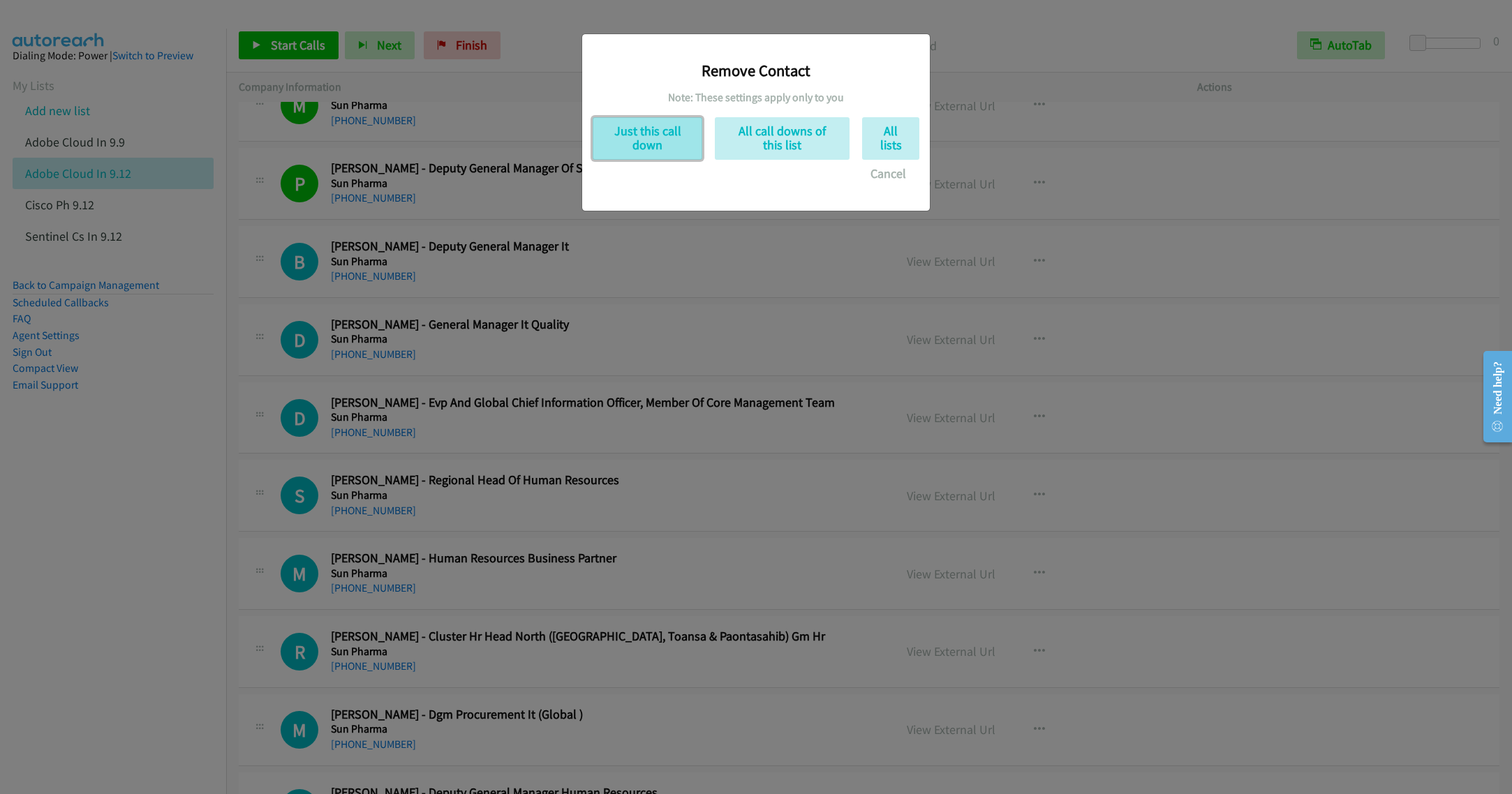
click at [645, 147] on button "Just this call down" at bounding box center [647, 138] width 110 height 42
